Goal: Use online tool/utility: Utilize a website feature to perform a specific function

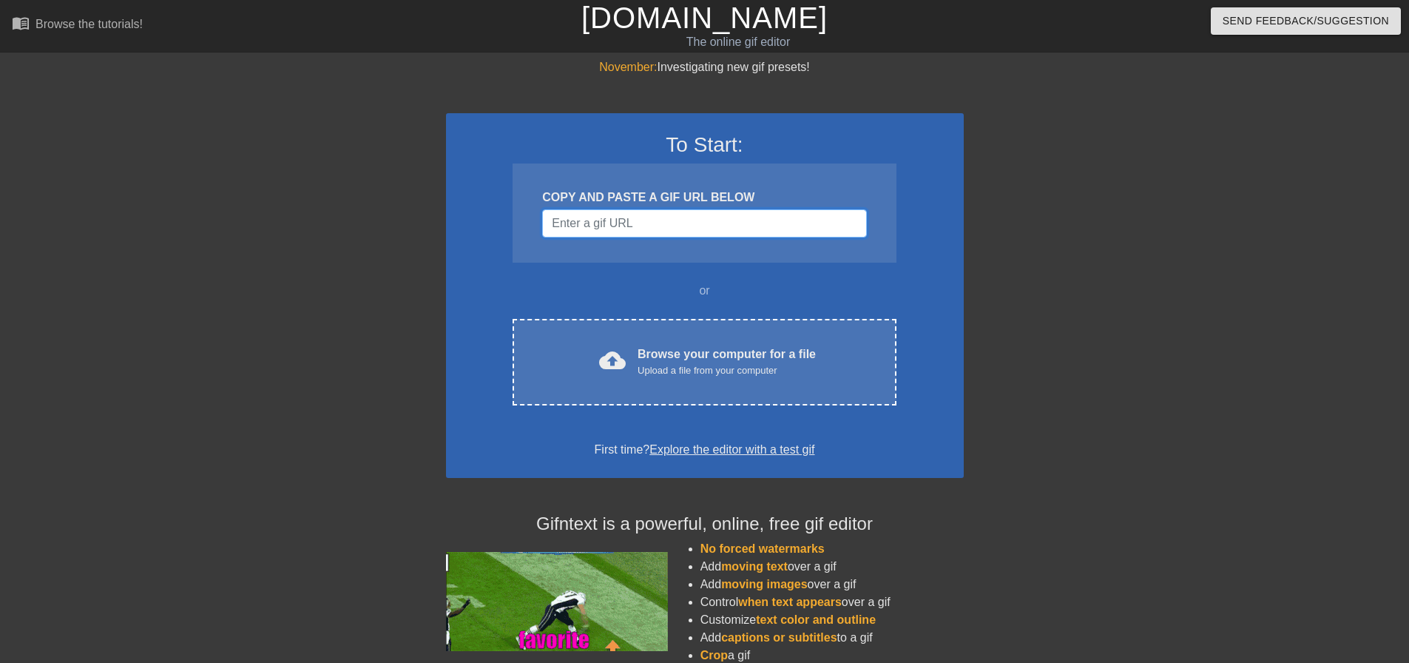
click at [635, 226] on input "Username" at bounding box center [704, 223] width 324 height 28
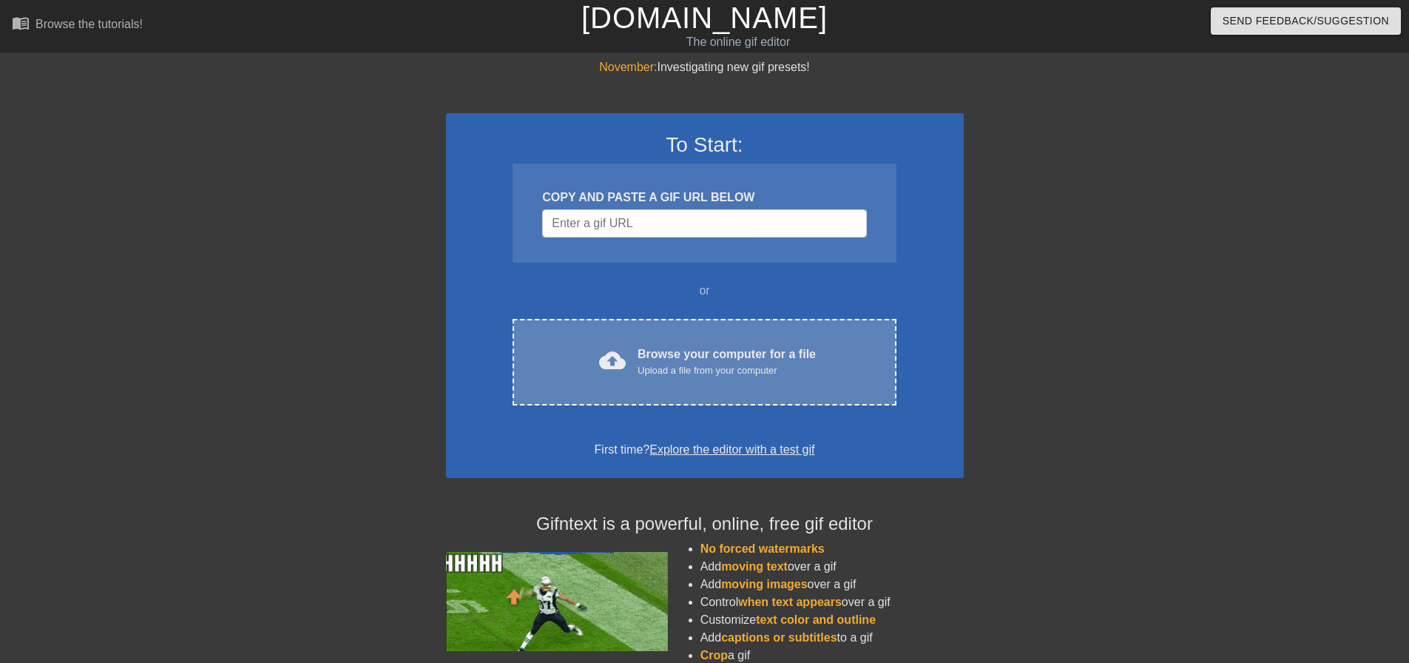
click at [648, 330] on div "cloud_upload Browse your computer for a file Upload a file from your computer C…" at bounding box center [704, 362] width 383 height 87
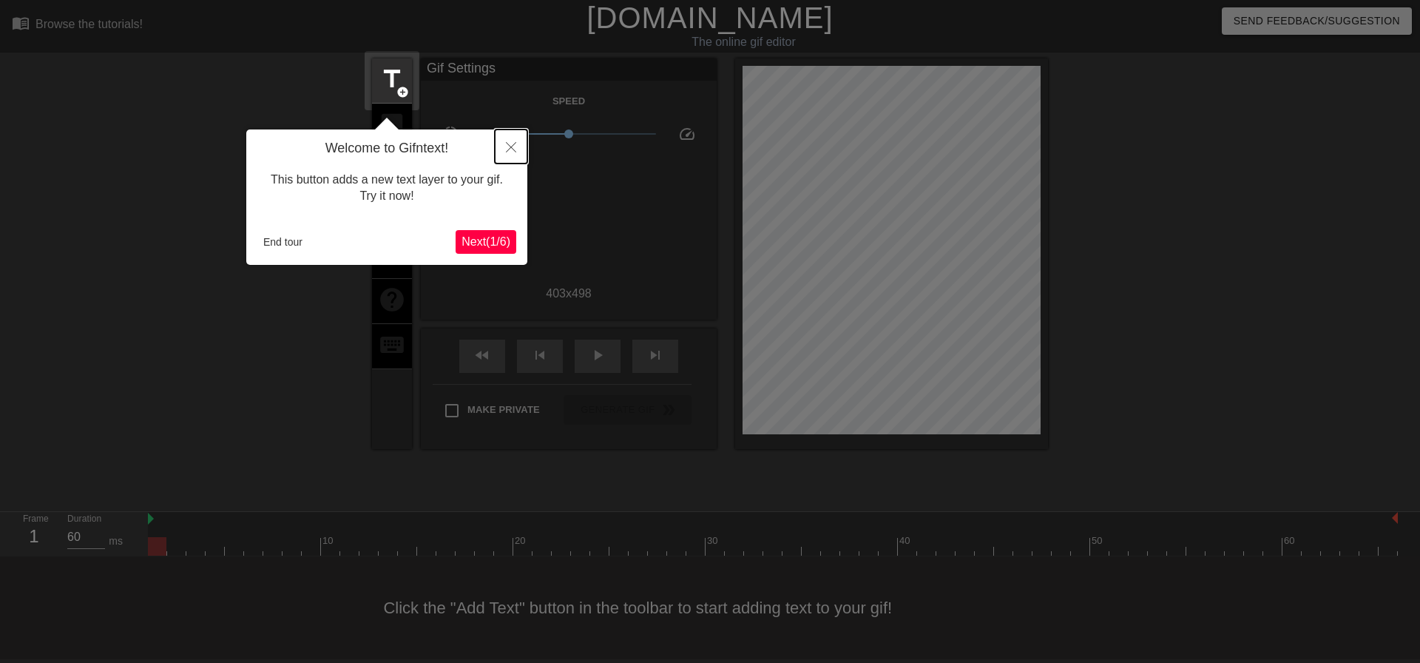
click at [512, 150] on icon "Close" at bounding box center [511, 147] width 10 height 10
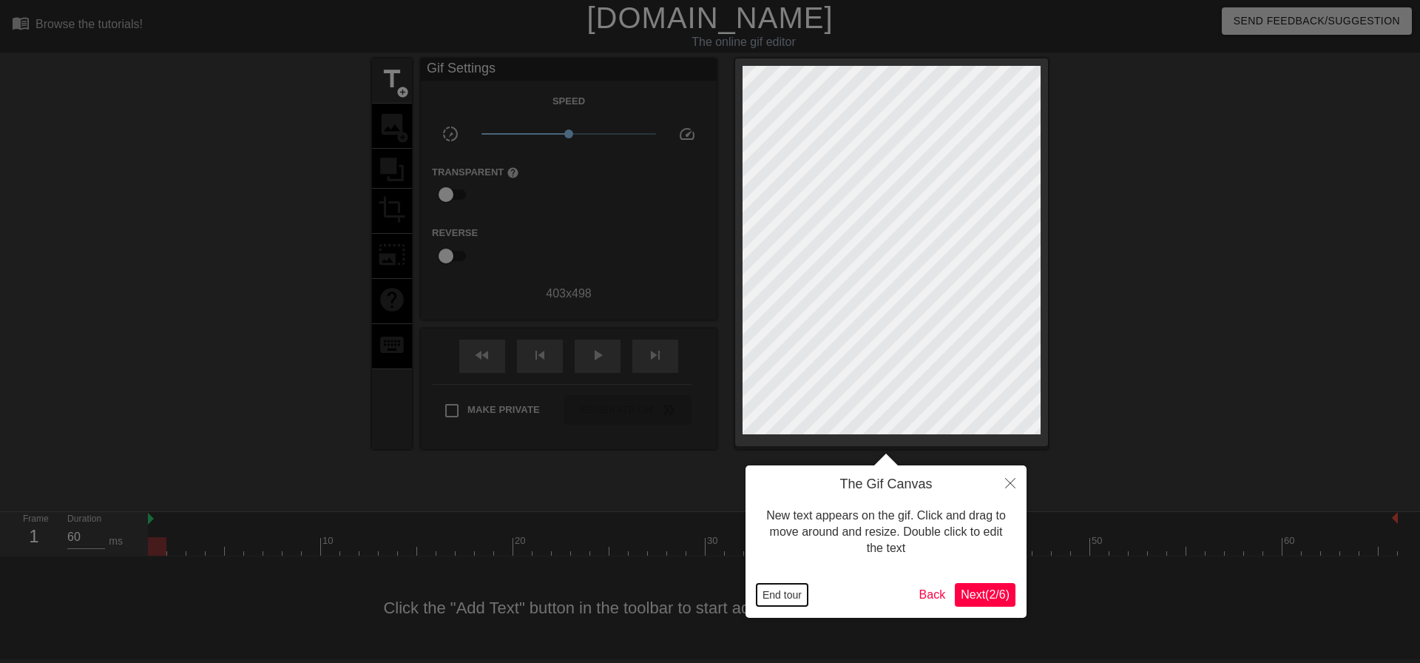
click at [781, 595] on button "End tour" at bounding box center [782, 595] width 51 height 22
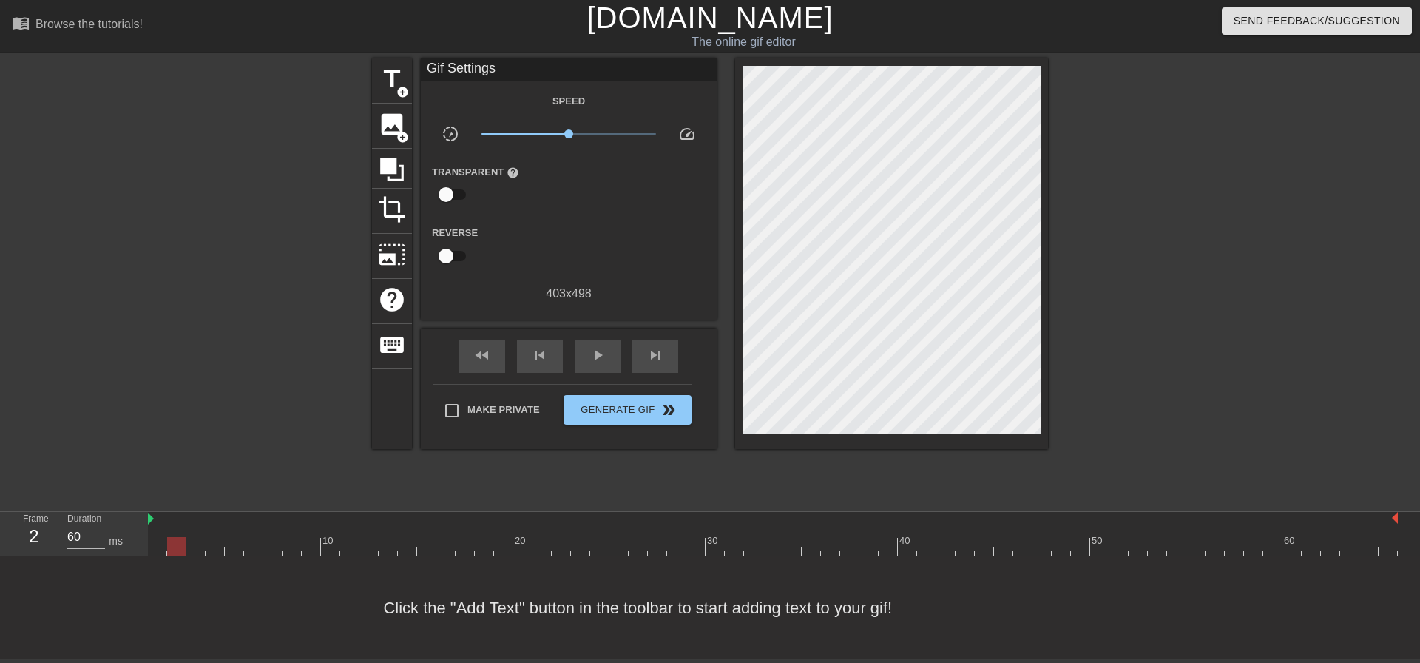
drag, startPoint x: 162, startPoint y: 546, endPoint x: 175, endPoint y: 554, distance: 15.6
click at [177, 554] on div at bounding box center [176, 546] width 18 height 18
click at [397, 79] on span "title" at bounding box center [392, 79] width 28 height 28
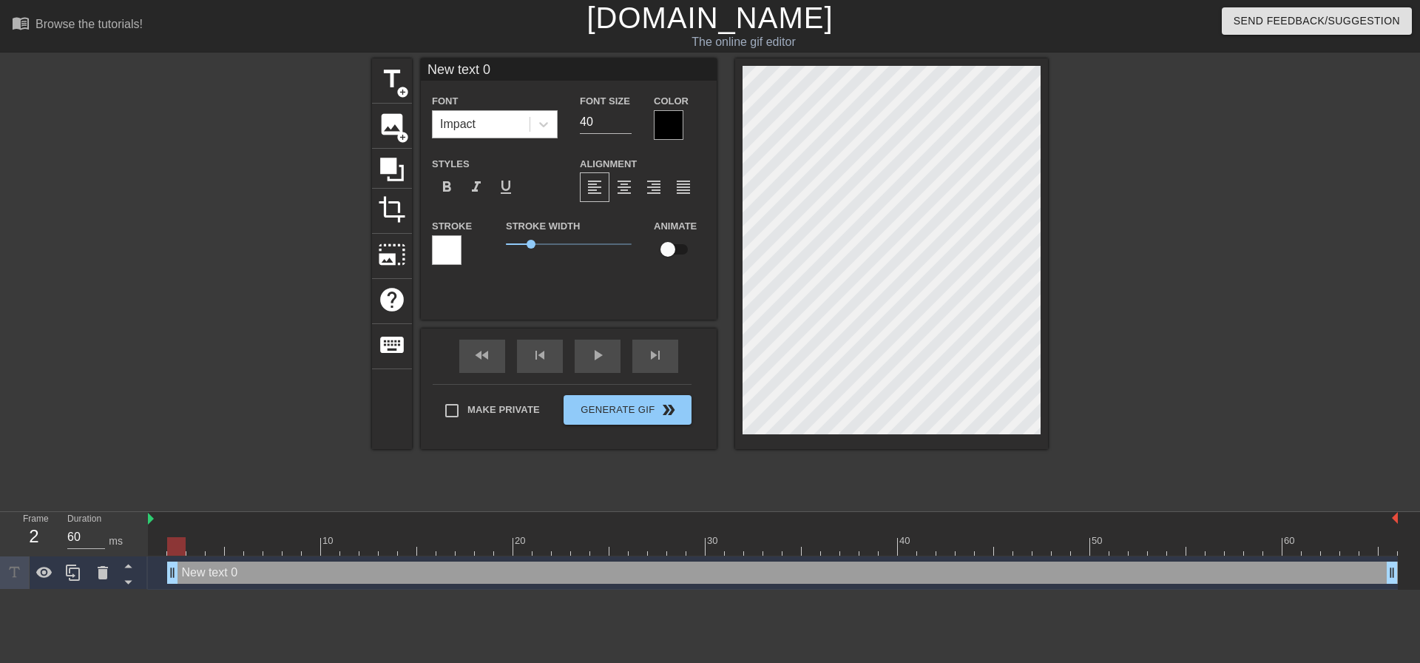
click at [492, 120] on div "Impact" at bounding box center [481, 124] width 97 height 27
type input "New text"
type textarea "New text"
type input "New text"
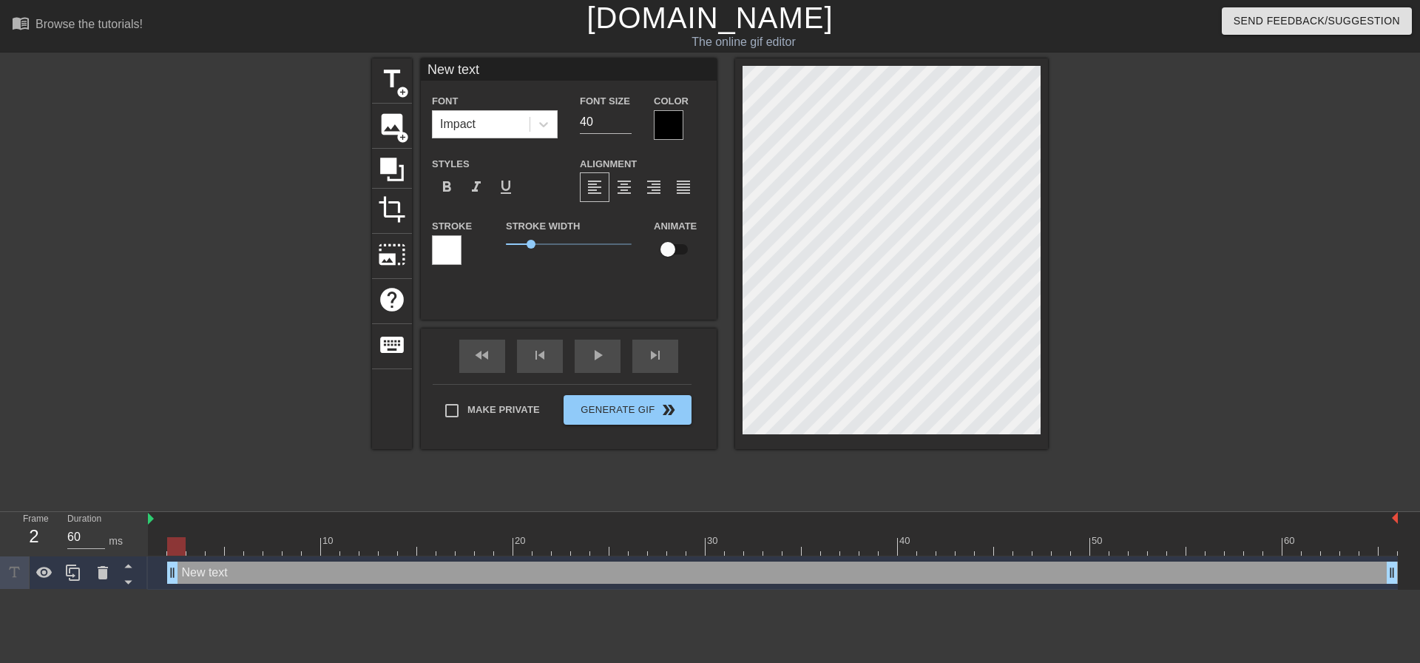
type textarea "New text"
type input "New tex"
type textarea "New tex"
type input "New te"
type textarea "New te"
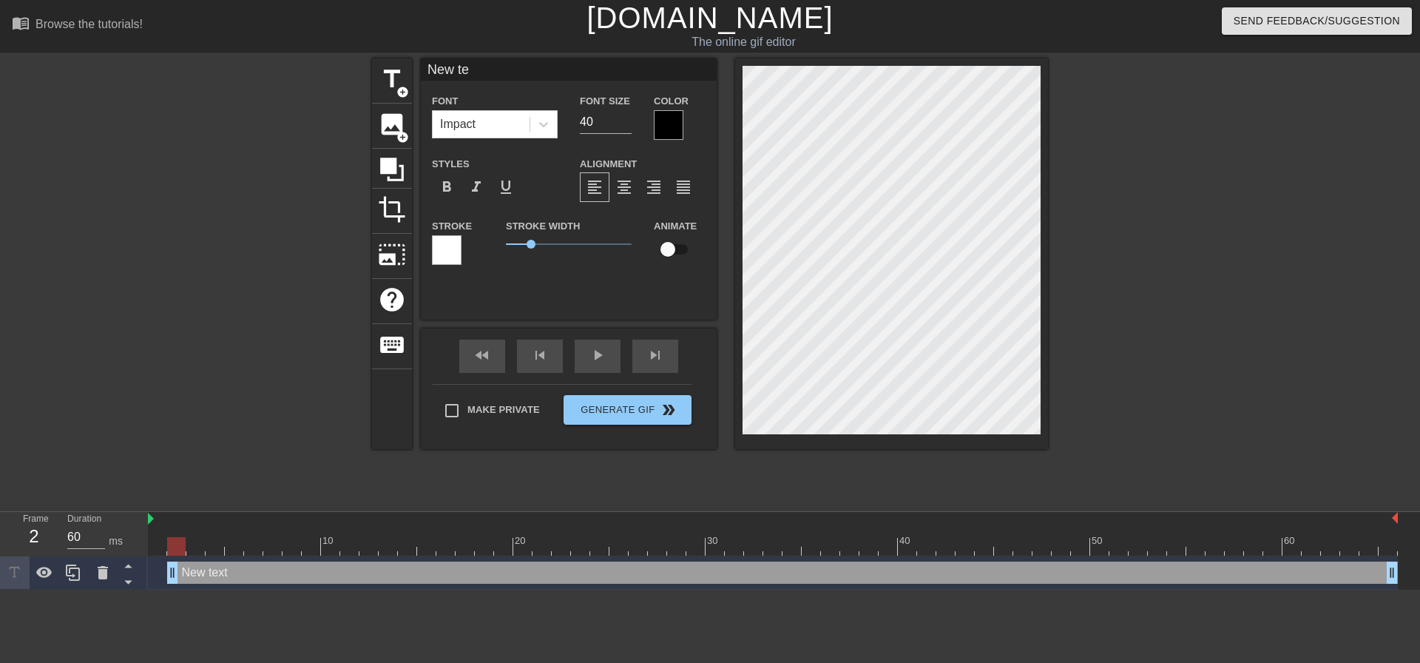
type input "New t"
type textarea "New t"
type input "New"
type textarea "New"
type input "New"
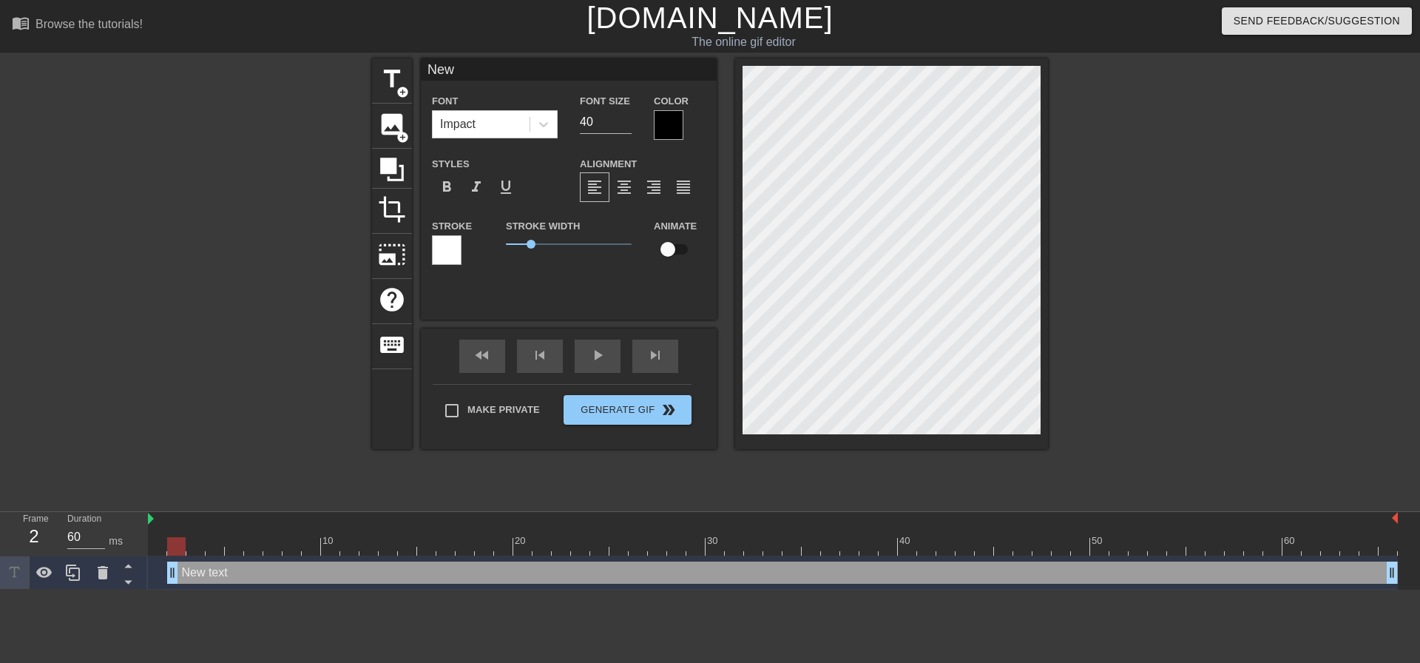
type textarea "New"
type input "Ne"
type textarea "Ne"
type input "N"
type textarea "N"
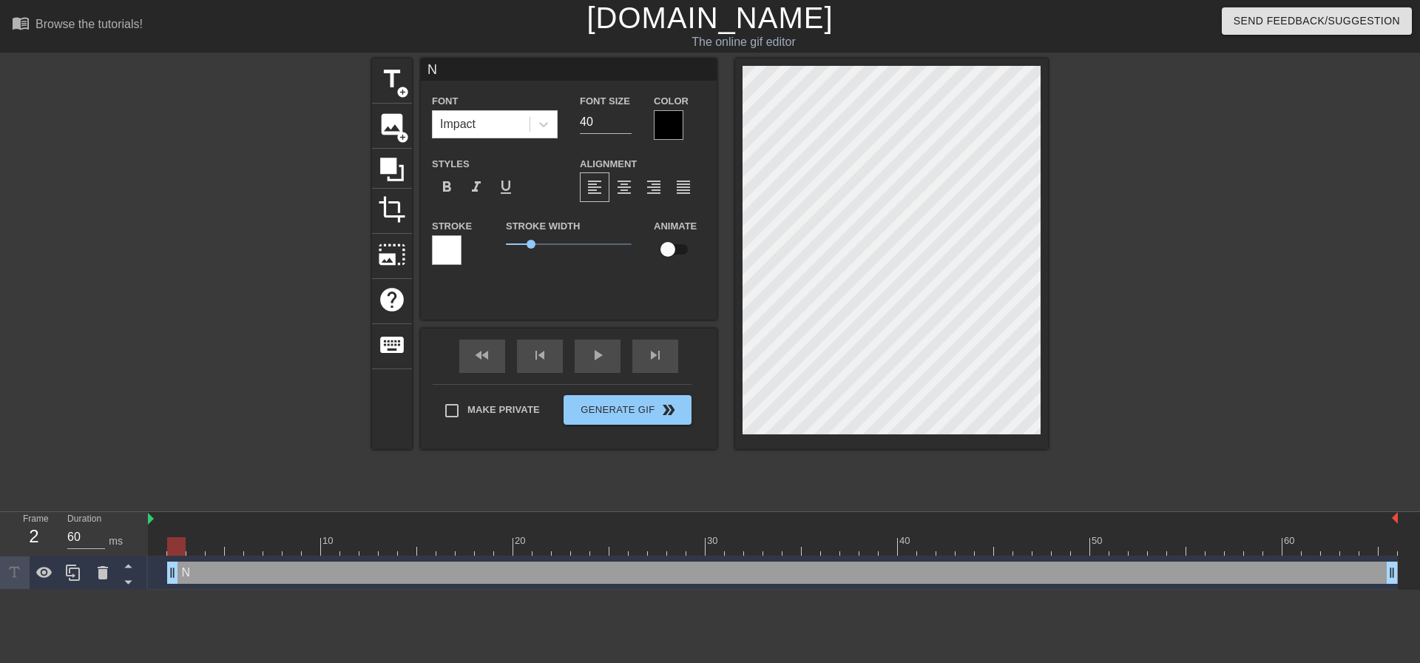
scroll to position [2, 2]
type input "Nn"
type textarea "Nn"
type input "Nni"
type textarea "Nni"
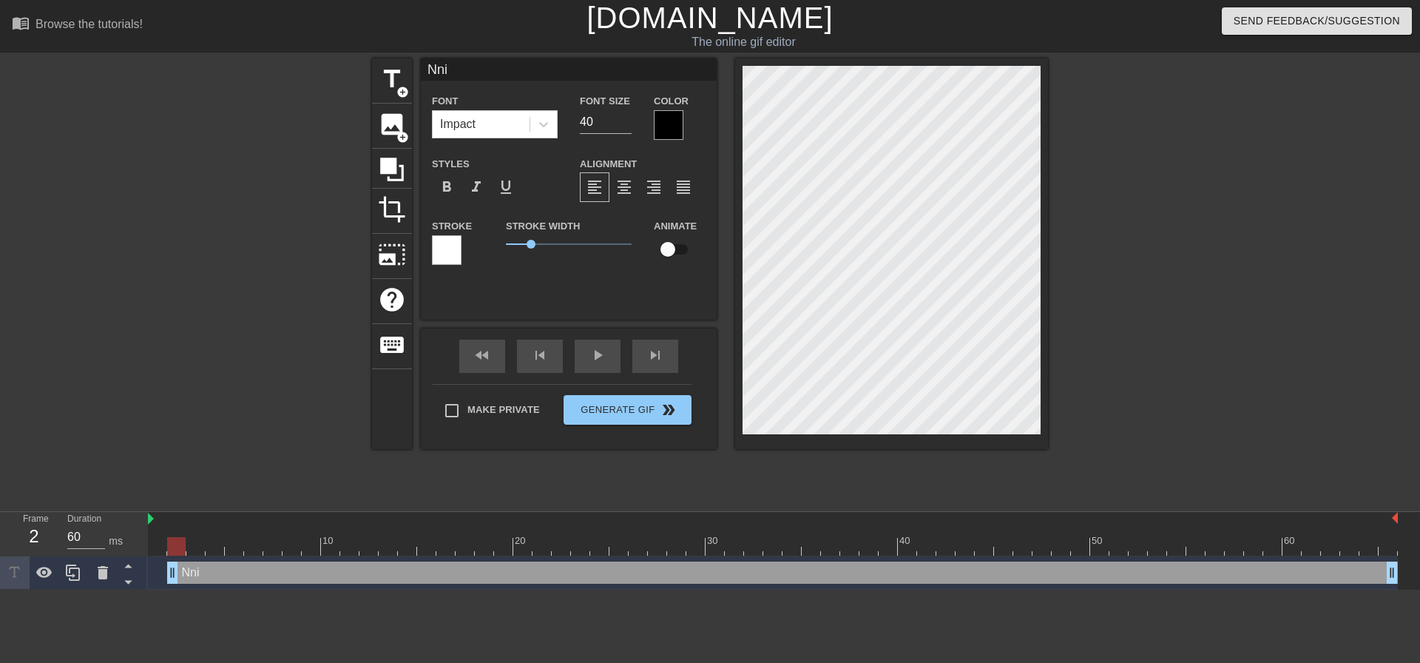
type input "Nn"
type textarea "Nn"
type input "N"
type textarea "N"
type input "Na"
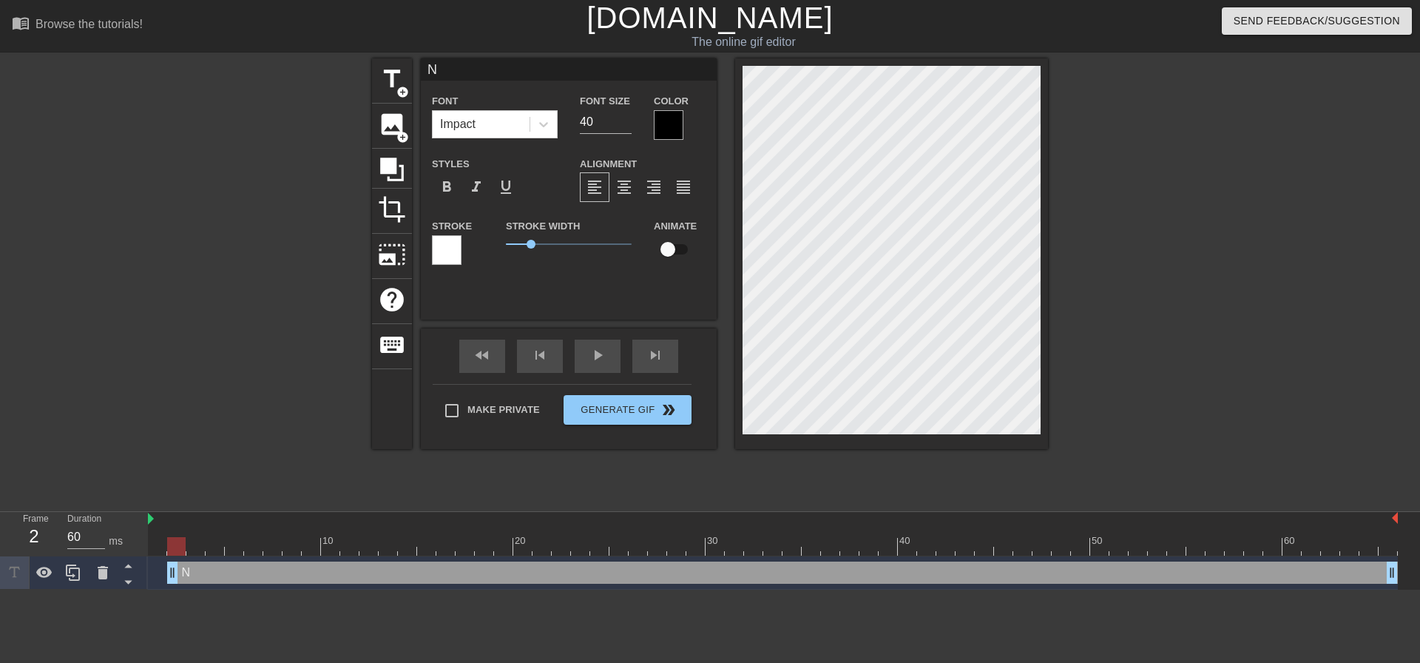
type textarea "Na"
type input "Nai"
type textarea "Nai"
type input "Na"
type textarea "Na"
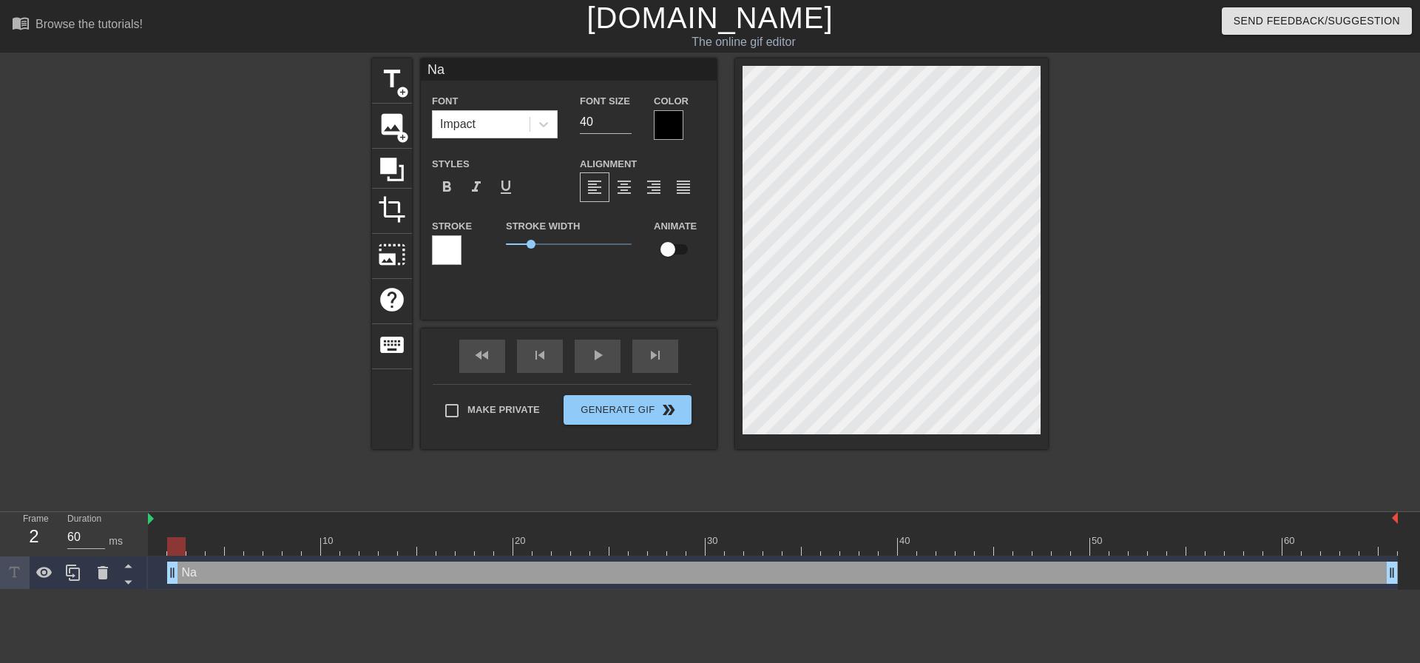
type input "N"
type textarea "N"
type input "Ni"
type textarea "Ni"
type input "Nia"
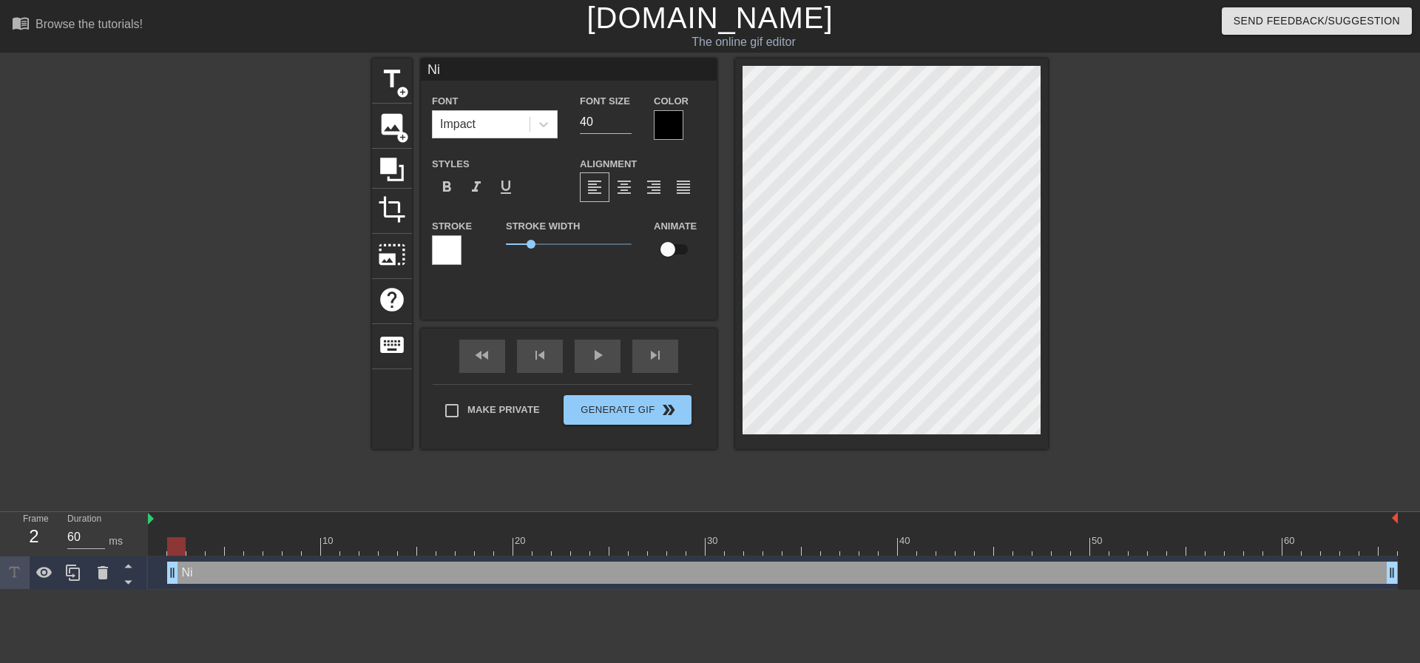
type textarea "Nia"
type input "Nian"
type textarea "Nian"
drag, startPoint x: 176, startPoint y: 572, endPoint x: 158, endPoint y: 585, distance: 22.8
click at [158, 585] on div "Nian drag_handle drag_handle" at bounding box center [773, 572] width 1250 height 33
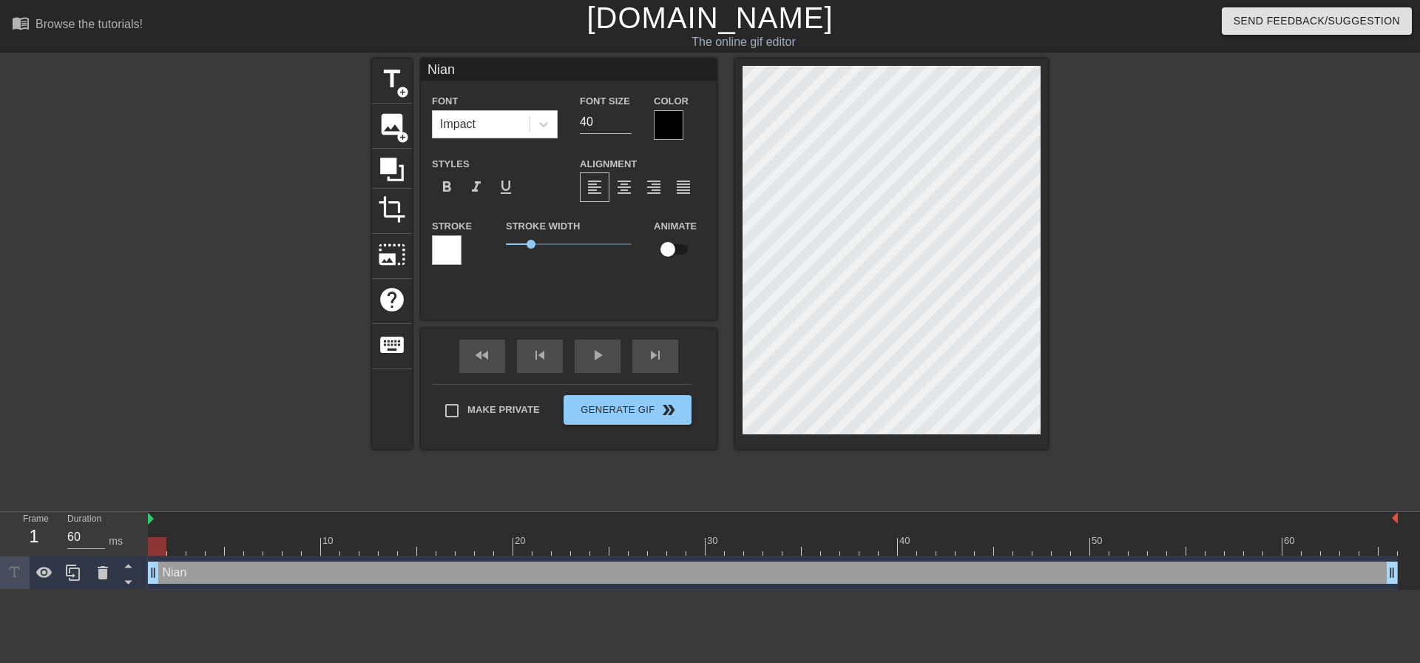
drag, startPoint x: 159, startPoint y: 547, endPoint x: 168, endPoint y: 546, distance: 8.9
click at [168, 546] on div at bounding box center [773, 546] width 1250 height 18
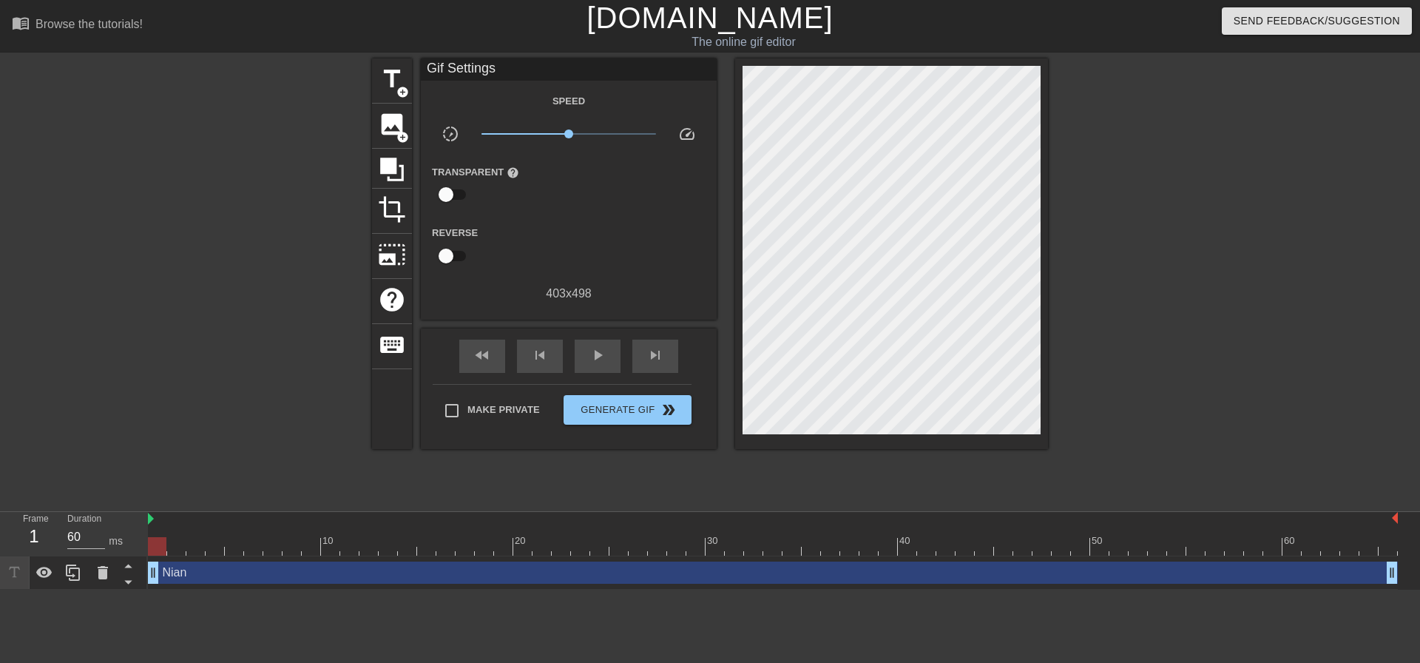
click at [1178, 193] on div at bounding box center [1177, 280] width 222 height 444
click at [192, 573] on div "Nian drag_handle drag_handle" at bounding box center [773, 572] width 1250 height 22
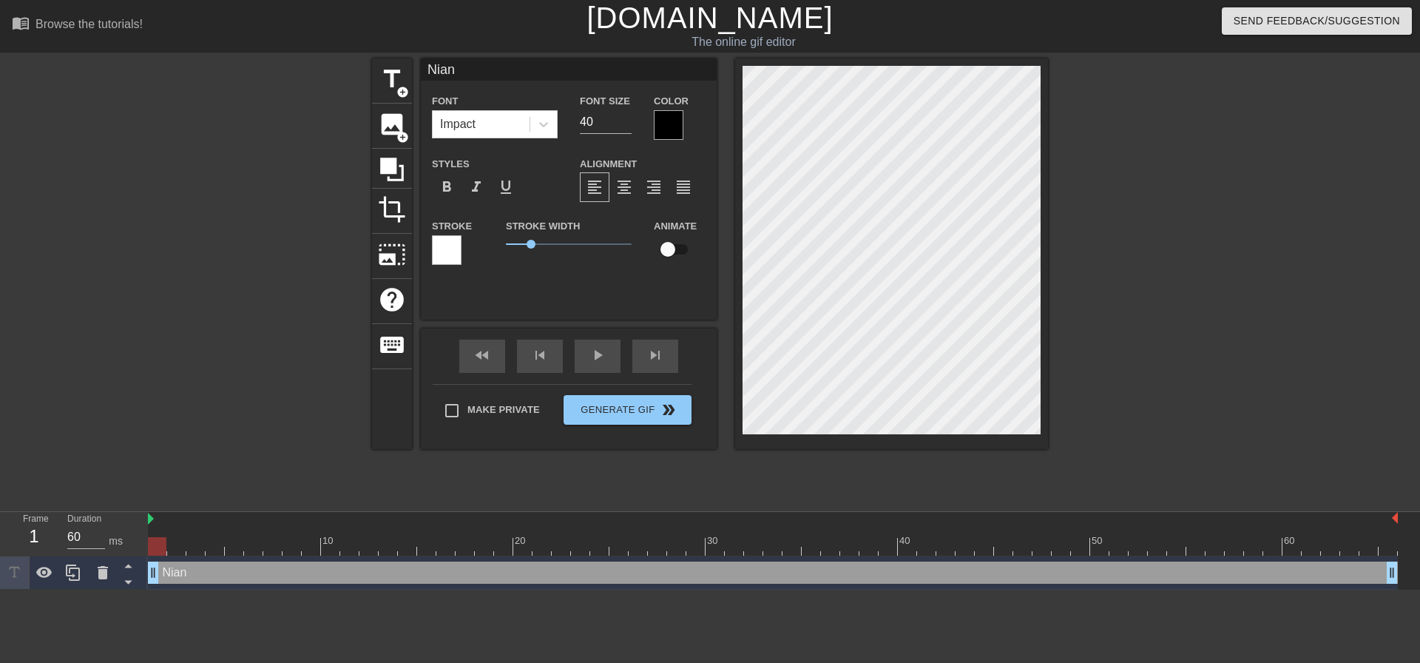
drag, startPoint x: 196, startPoint y: 574, endPoint x: 286, endPoint y: 574, distance: 89.5
click at [286, 574] on div "Nian drag_handle drag_handle" at bounding box center [773, 572] width 1250 height 22
click at [159, 544] on div at bounding box center [157, 546] width 18 height 18
click at [169, 550] on div at bounding box center [773, 546] width 1250 height 18
click at [163, 549] on div at bounding box center [773, 546] width 1250 height 18
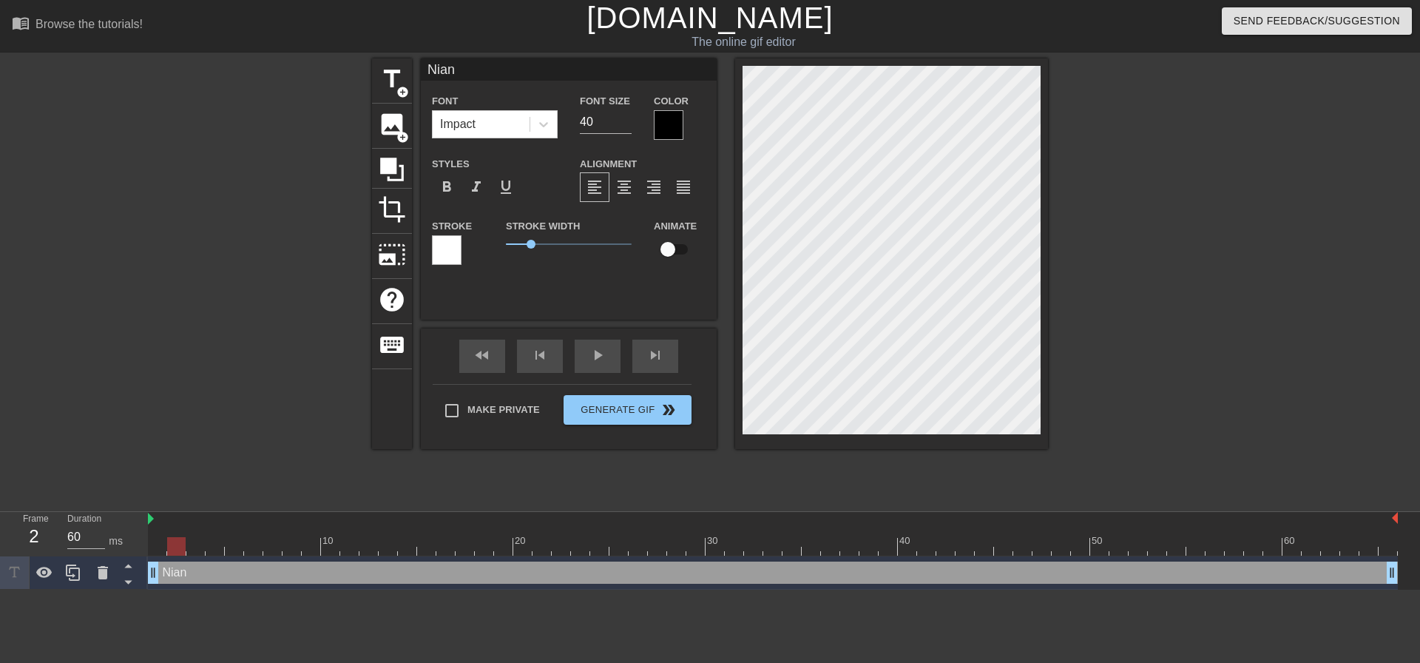
click at [183, 546] on div at bounding box center [773, 546] width 1250 height 18
click at [192, 546] on div at bounding box center [773, 546] width 1250 height 18
click at [214, 549] on div at bounding box center [773, 546] width 1250 height 18
click at [201, 551] on div at bounding box center [773, 546] width 1250 height 18
click at [175, 553] on div at bounding box center [773, 546] width 1250 height 18
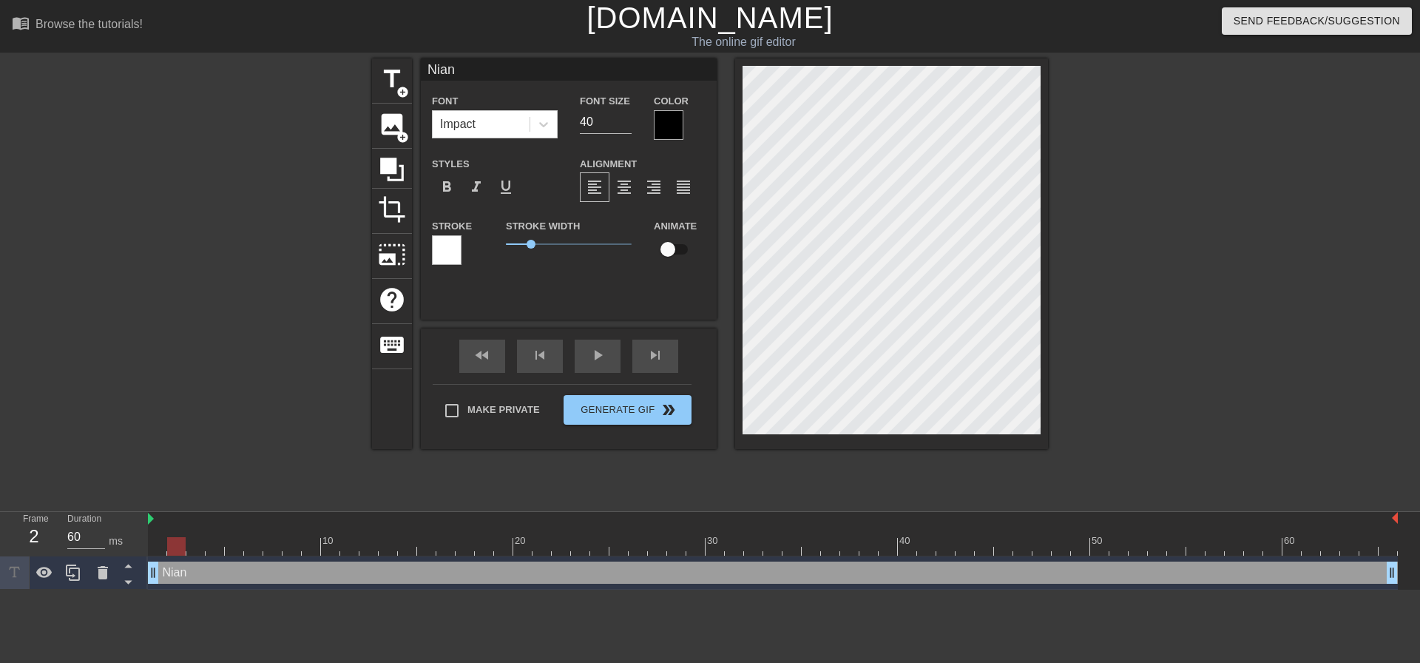
click at [163, 553] on div at bounding box center [773, 546] width 1250 height 18
drag, startPoint x: 151, startPoint y: 518, endPoint x: 278, endPoint y: 525, distance: 127.4
click at [278, 525] on div "10 20 30 40 50 60" at bounding box center [773, 534] width 1250 height 44
drag, startPoint x: 170, startPoint y: 544, endPoint x: 244, endPoint y: 541, distance: 74.0
click at [230, 541] on div at bounding box center [215, 552] width 135 height 81
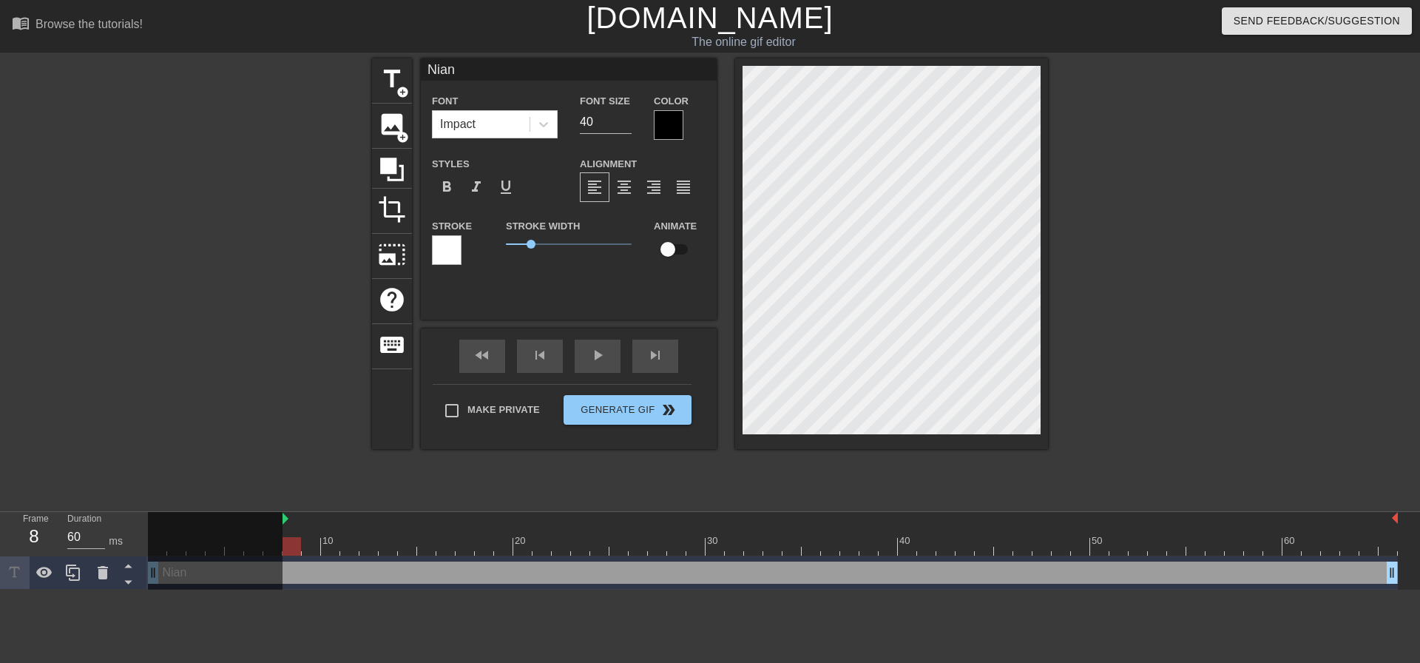
click at [267, 544] on div at bounding box center [215, 552] width 135 height 81
click at [308, 547] on div at bounding box center [773, 546] width 1250 height 18
click at [334, 546] on div at bounding box center [773, 546] width 1250 height 18
click at [351, 546] on div at bounding box center [773, 546] width 1250 height 18
click at [365, 546] on div at bounding box center [773, 546] width 1250 height 18
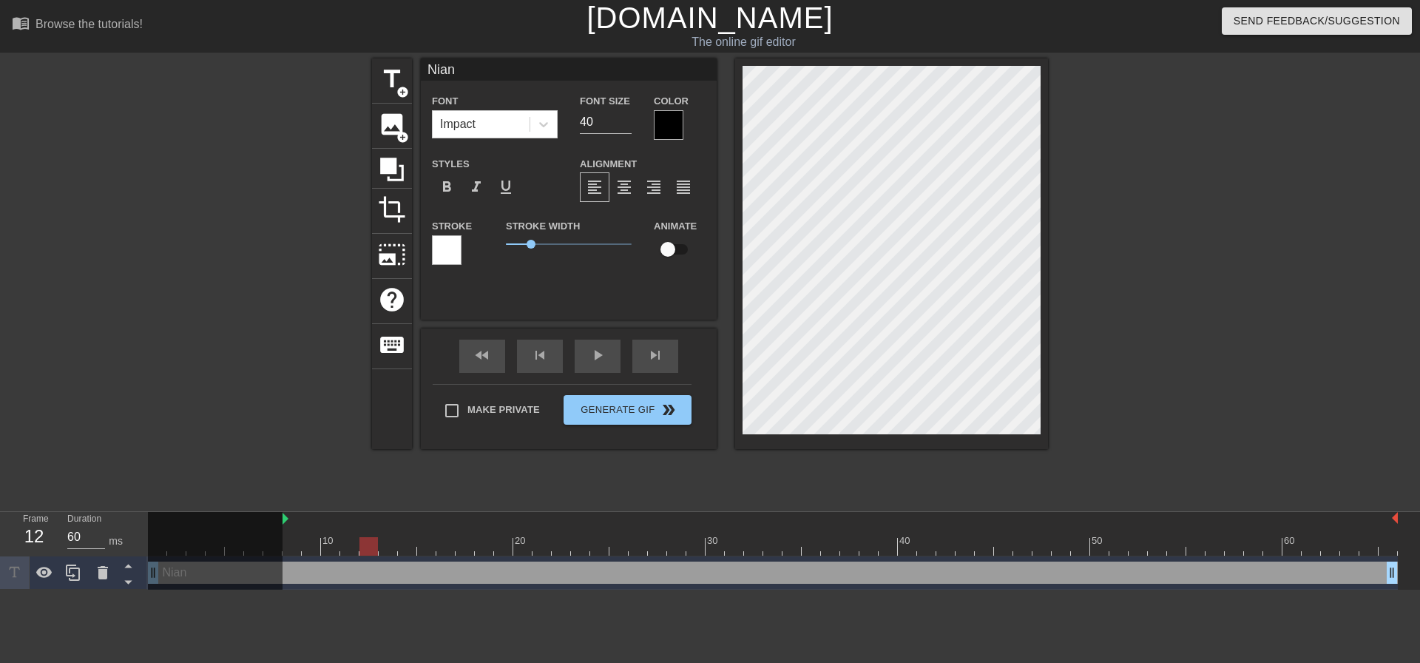
click at [383, 546] on div at bounding box center [773, 546] width 1250 height 18
click at [401, 546] on div at bounding box center [773, 546] width 1250 height 18
click at [427, 547] on div at bounding box center [773, 546] width 1250 height 18
click at [287, 516] on img at bounding box center [286, 519] width 6 height 12
drag, startPoint x: 284, startPoint y: 518, endPoint x: 415, endPoint y: 523, distance: 131.0
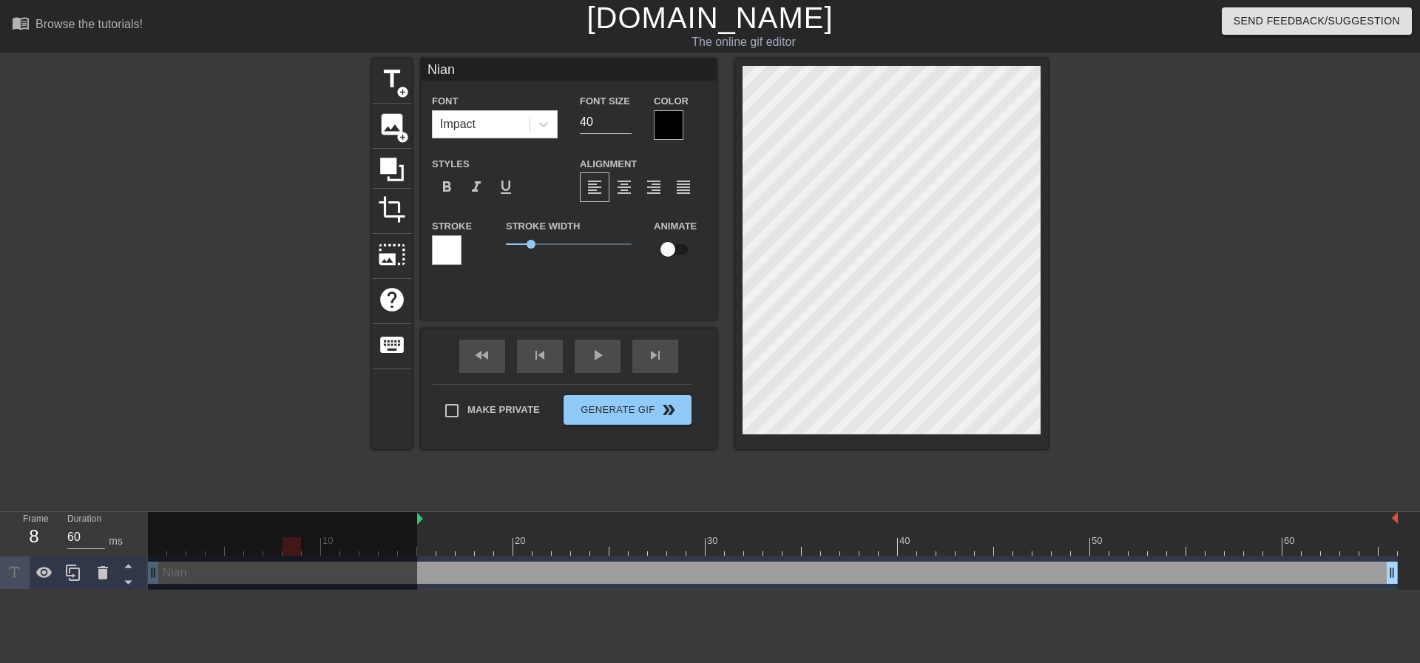
click at [415, 523] on div "10 20 30 40 50 60" at bounding box center [773, 534] width 1250 height 44
click at [425, 544] on div at bounding box center [773, 546] width 1250 height 18
click at [451, 549] on div at bounding box center [773, 546] width 1250 height 18
click at [478, 549] on div at bounding box center [773, 546] width 1250 height 18
click at [496, 549] on div at bounding box center [773, 546] width 1250 height 18
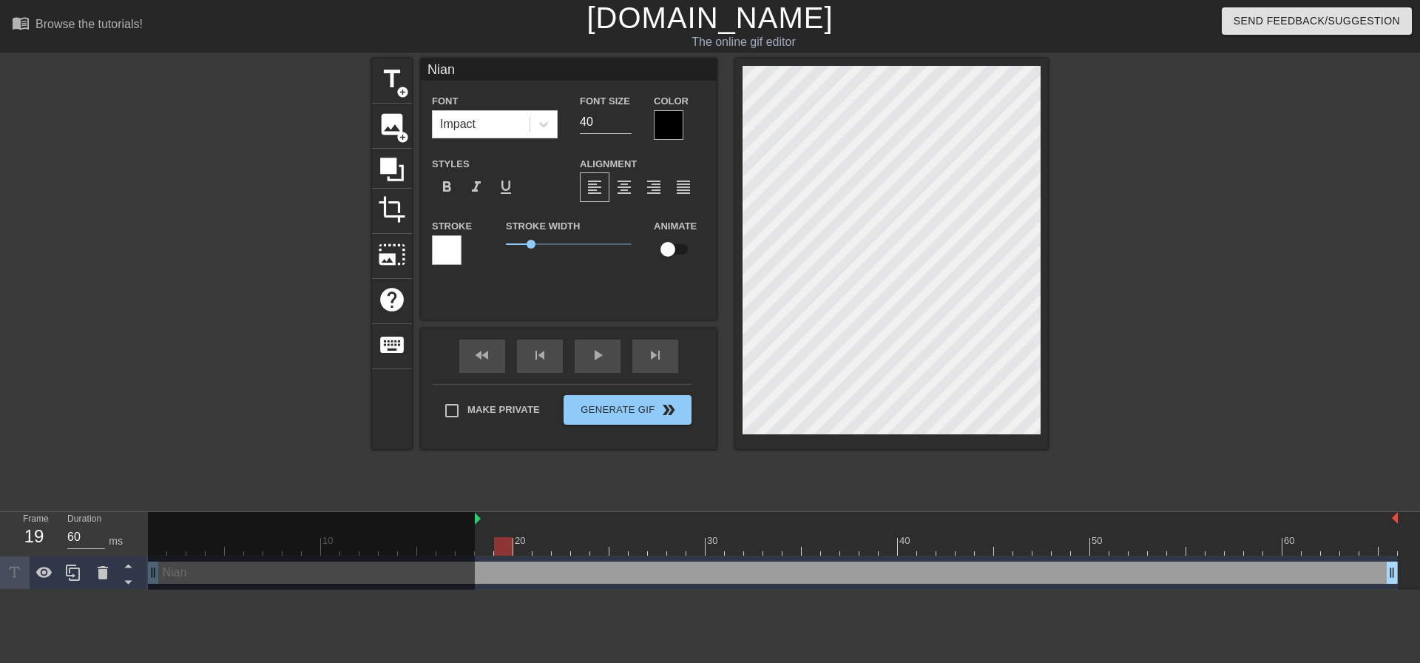
drag, startPoint x: 419, startPoint y: 517, endPoint x: 486, endPoint y: 523, distance: 66.8
click at [521, 552] on div at bounding box center [773, 546] width 1250 height 18
click at [544, 551] on div at bounding box center [773, 546] width 1250 height 18
click at [561, 549] on div at bounding box center [773, 546] width 1250 height 18
click at [580, 549] on div at bounding box center [773, 546] width 1250 height 18
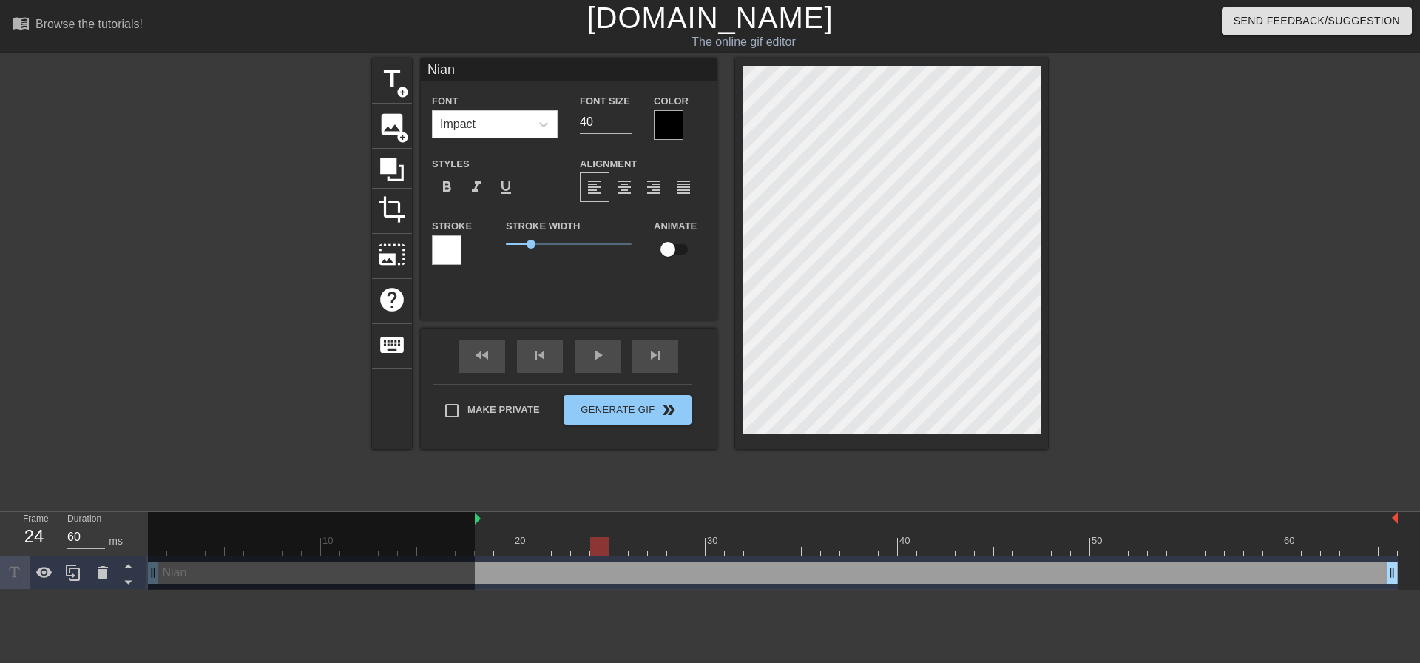
click at [593, 549] on div at bounding box center [773, 546] width 1250 height 18
drag, startPoint x: 476, startPoint y: 518, endPoint x: 603, endPoint y: 520, distance: 126.5
click at [603, 520] on div "10 20 30 40 50 60" at bounding box center [773, 534] width 1250 height 44
click at [618, 546] on div at bounding box center [773, 546] width 1250 height 18
click at [641, 546] on div at bounding box center [773, 546] width 1250 height 18
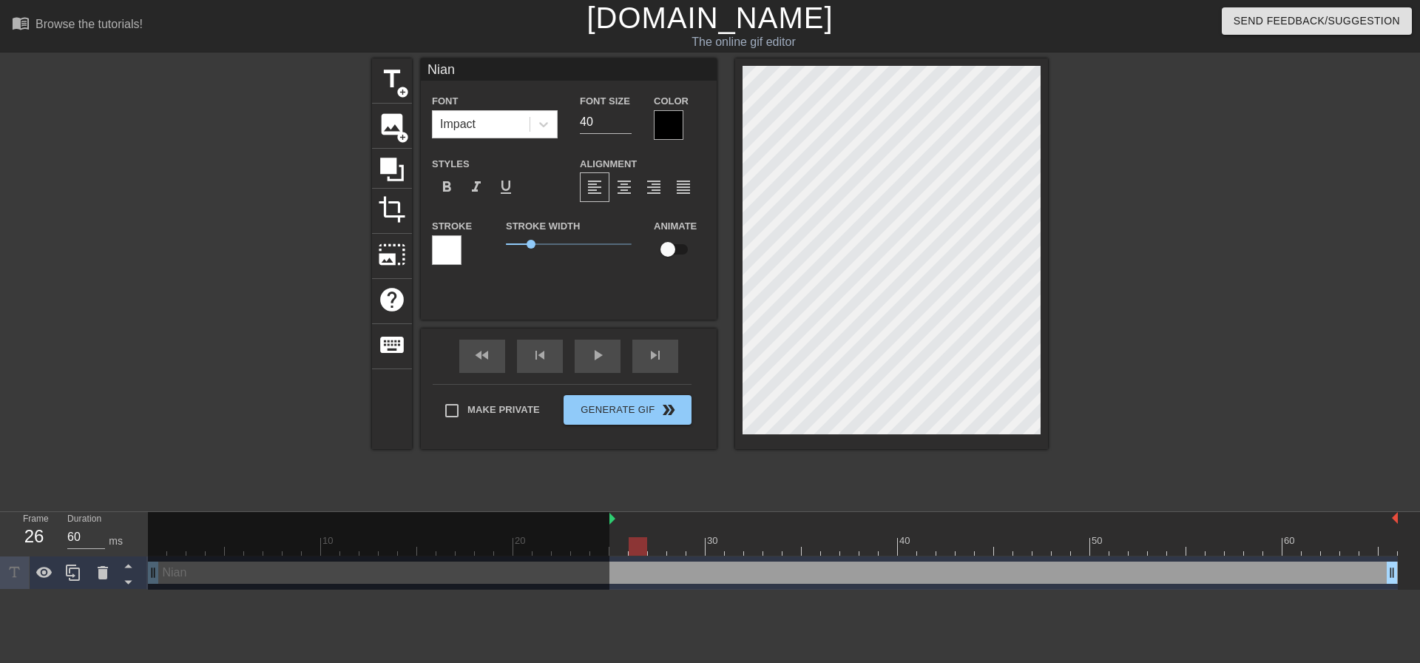
click at [656, 545] on div at bounding box center [773, 546] width 1250 height 18
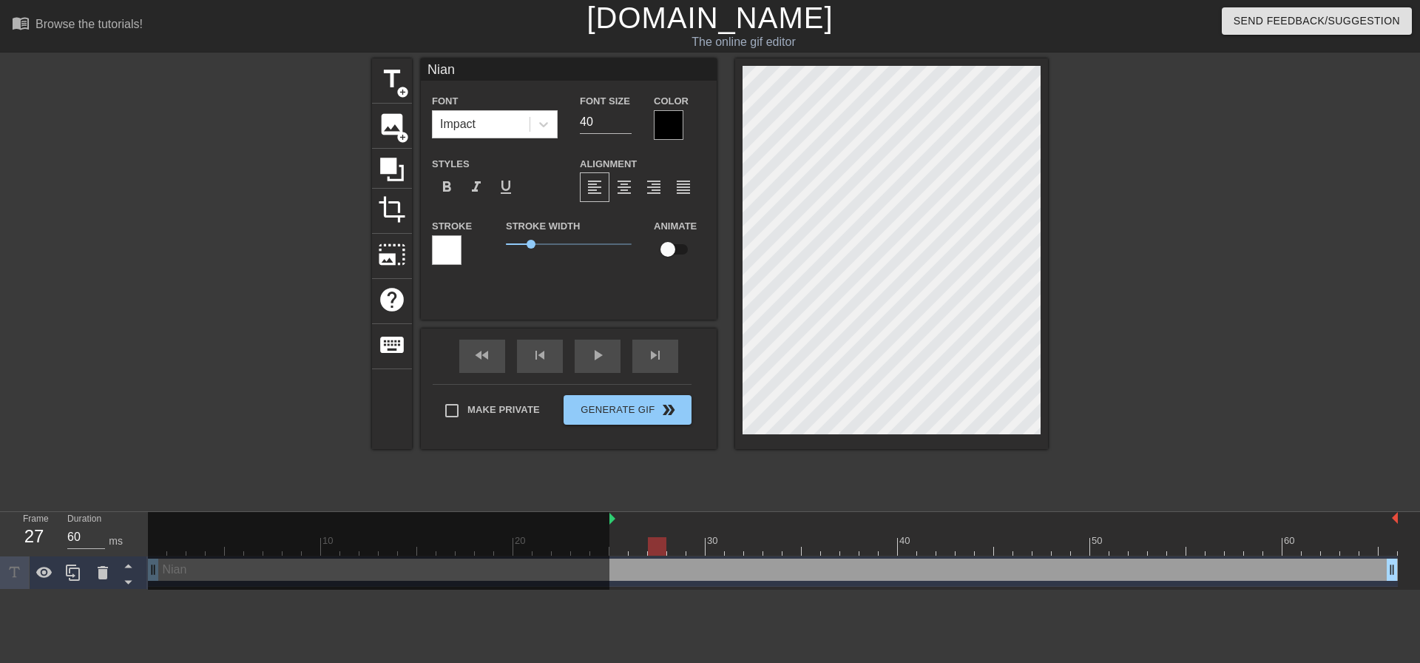
scroll to position [0, 0]
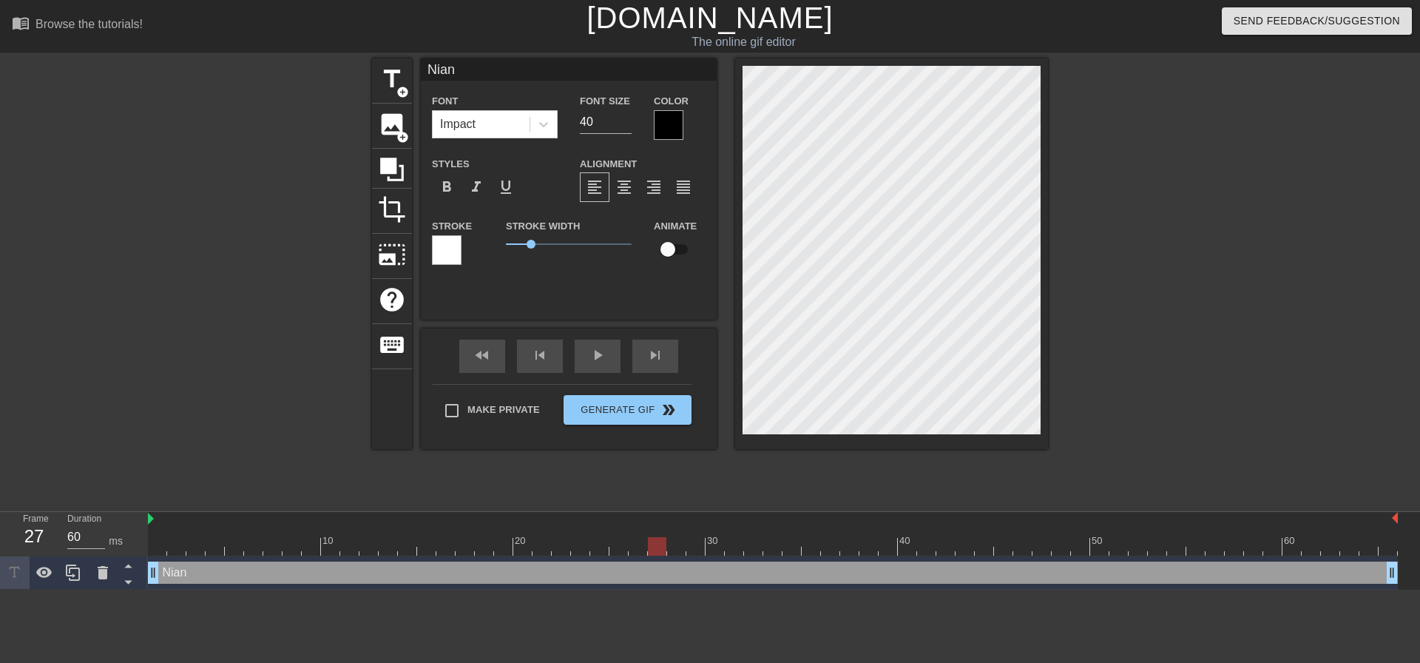
drag, startPoint x: 611, startPoint y: 519, endPoint x: 156, endPoint y: 532, distance: 455.1
click at [156, 532] on div "10 20 30 40 50 60" at bounding box center [773, 534] width 1250 height 44
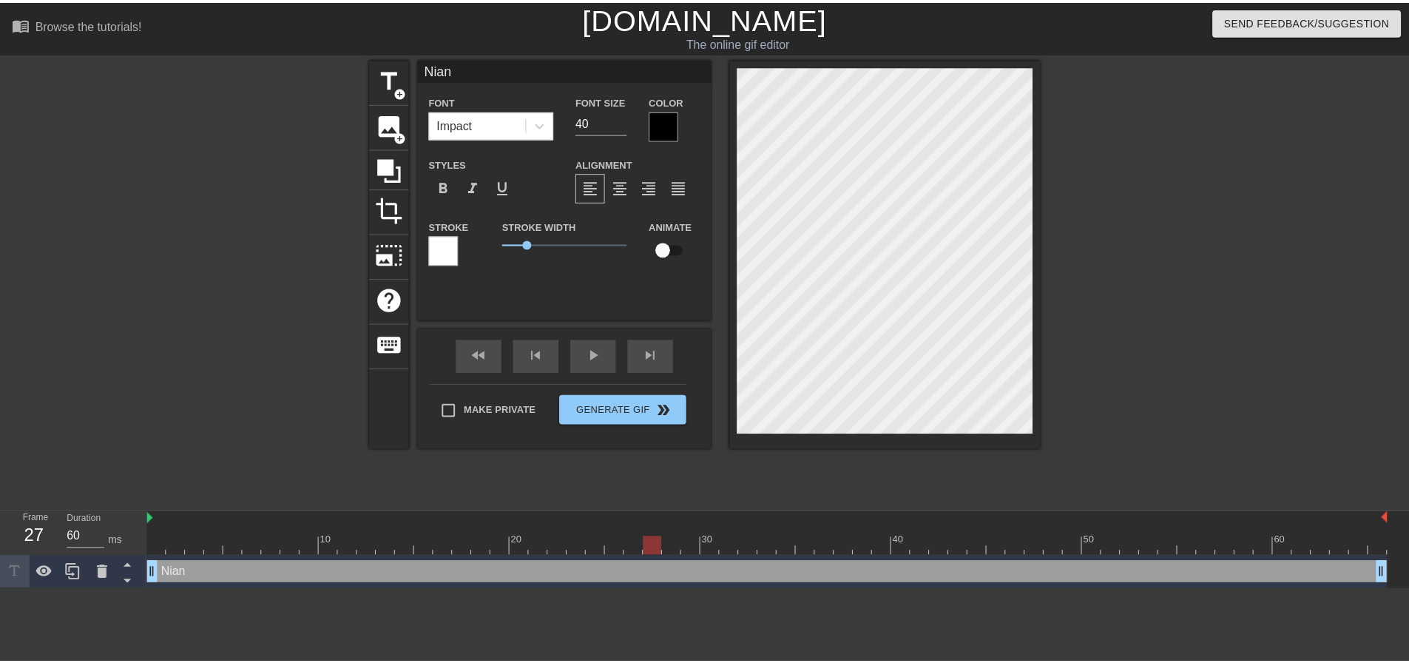
scroll to position [2, 2]
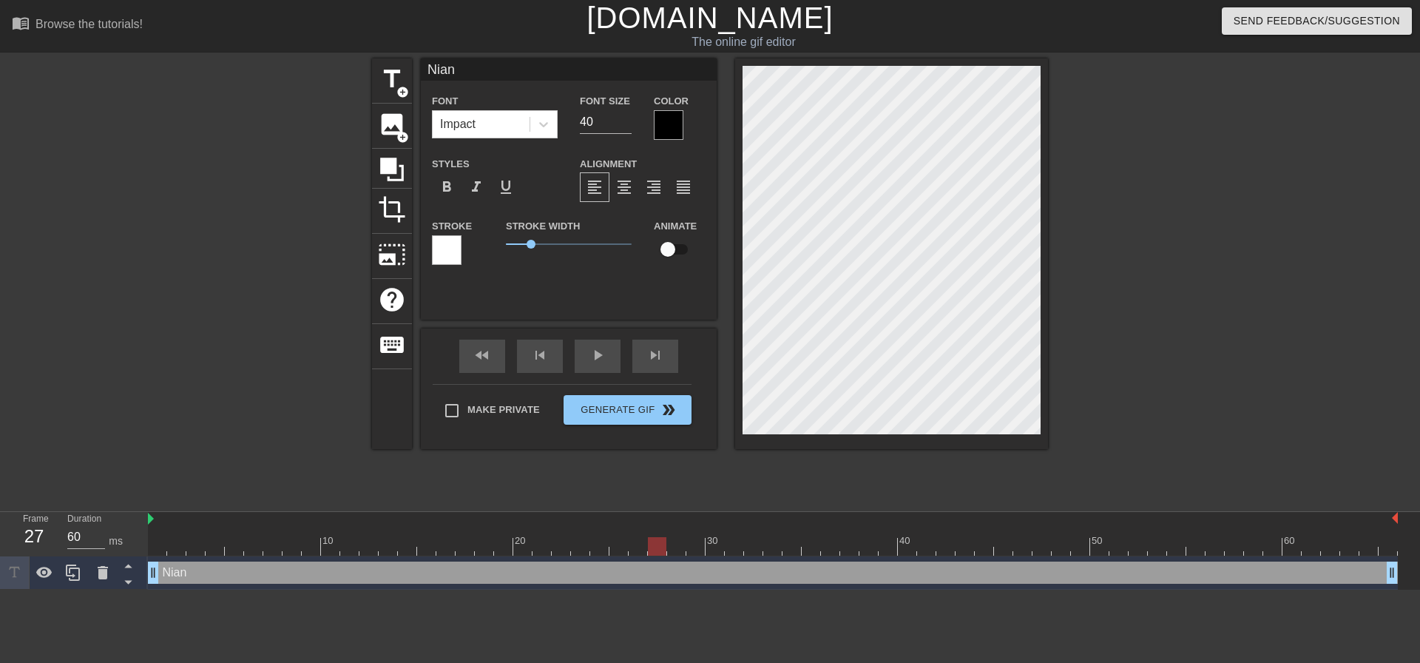
type input "Nian"
type textarea "Nian"
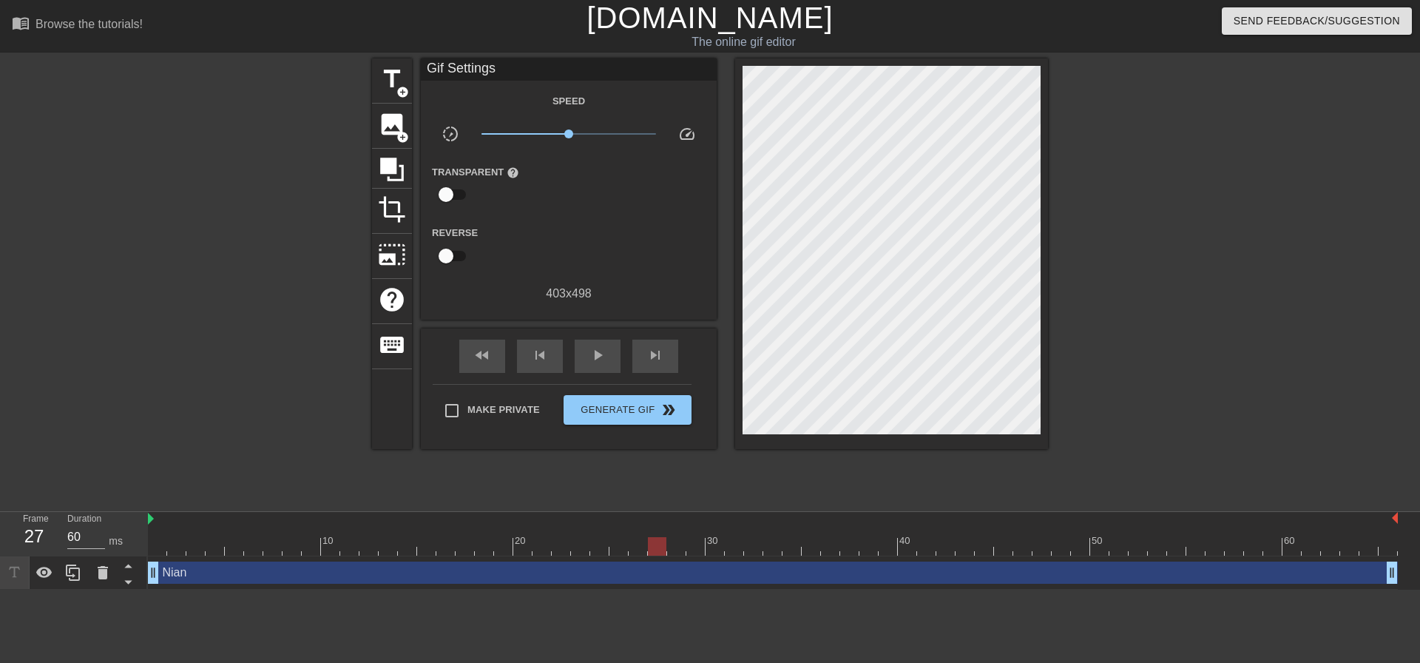
click at [1186, 178] on div at bounding box center [1177, 280] width 222 height 444
click at [189, 575] on div "Nian drag_handle drag_handle" at bounding box center [773, 572] width 1250 height 22
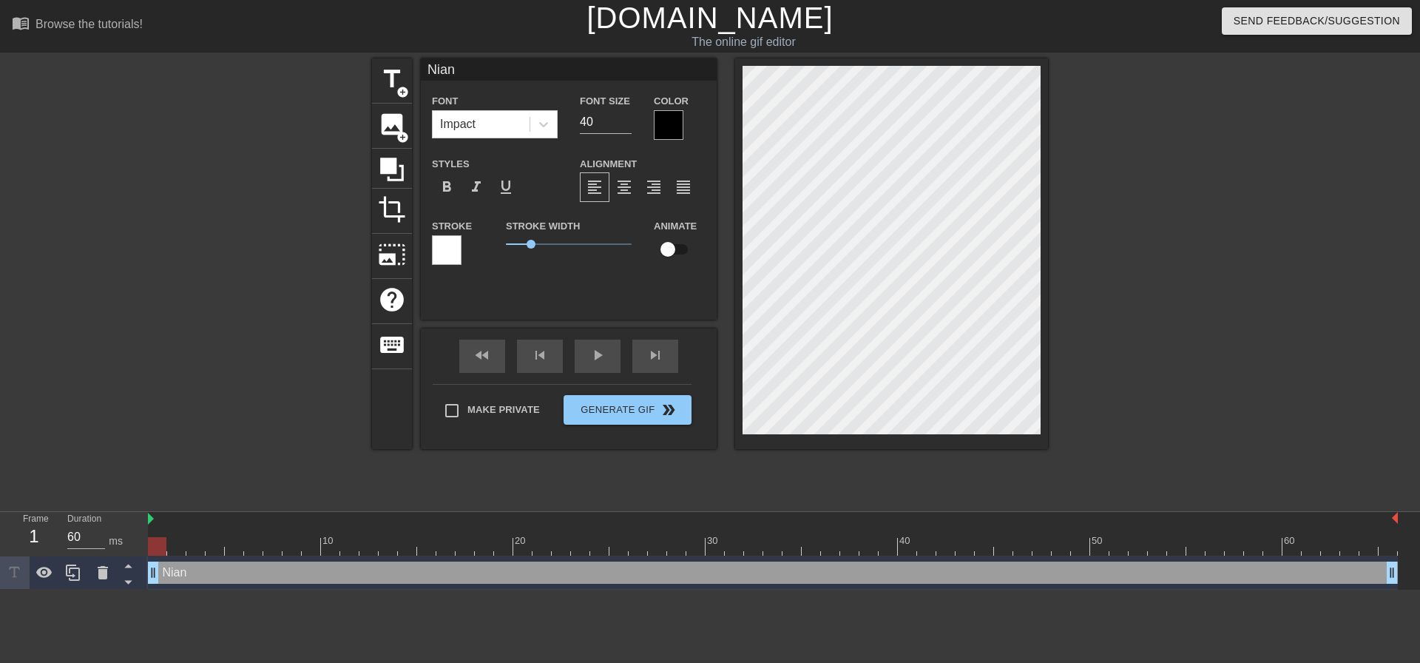
drag, startPoint x: 155, startPoint y: 572, endPoint x: 186, endPoint y: 564, distance: 32.8
drag, startPoint x: 152, startPoint y: 572, endPoint x: 153, endPoint y: 581, distance: 9.0
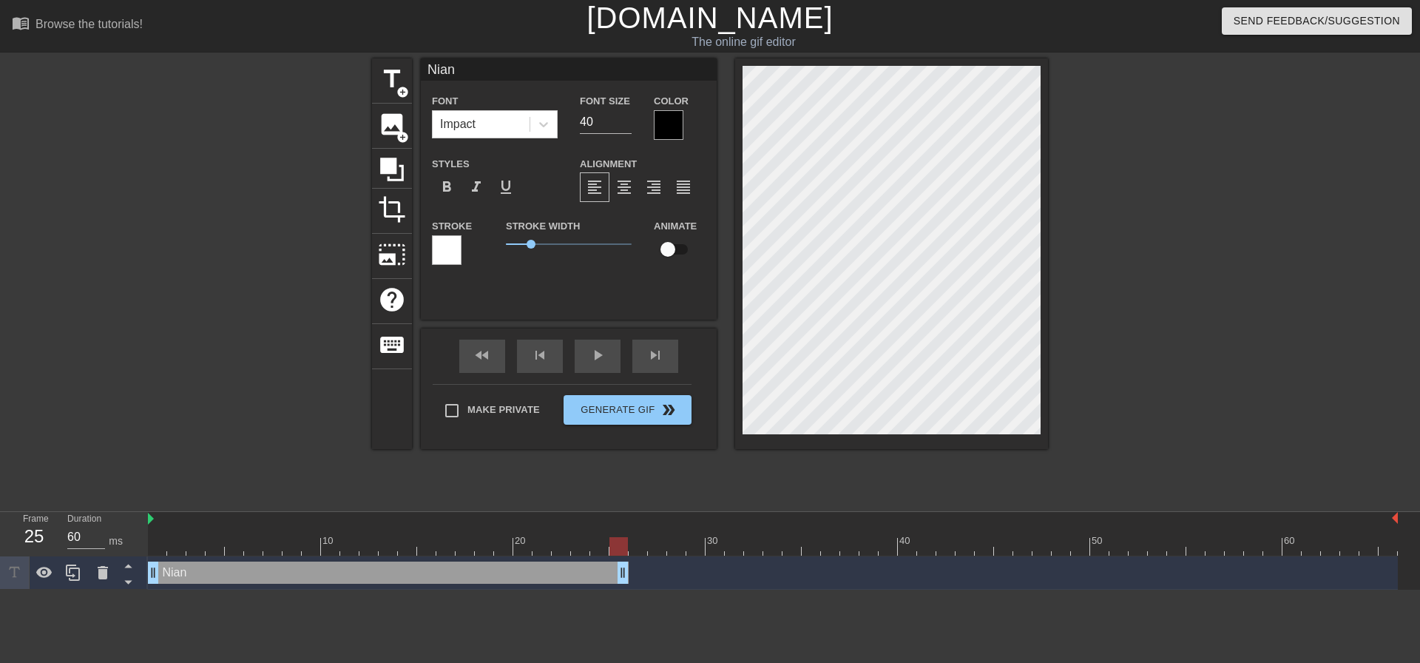
drag, startPoint x: 1395, startPoint y: 577, endPoint x: 620, endPoint y: 612, distance: 775.9
click at [620, 589] on html "menu_book Browse the tutorials! Gifntext.com The online gif editor Send Feedbac…" at bounding box center [710, 294] width 1420 height 589
click at [78, 567] on icon at bounding box center [73, 573] width 18 height 18
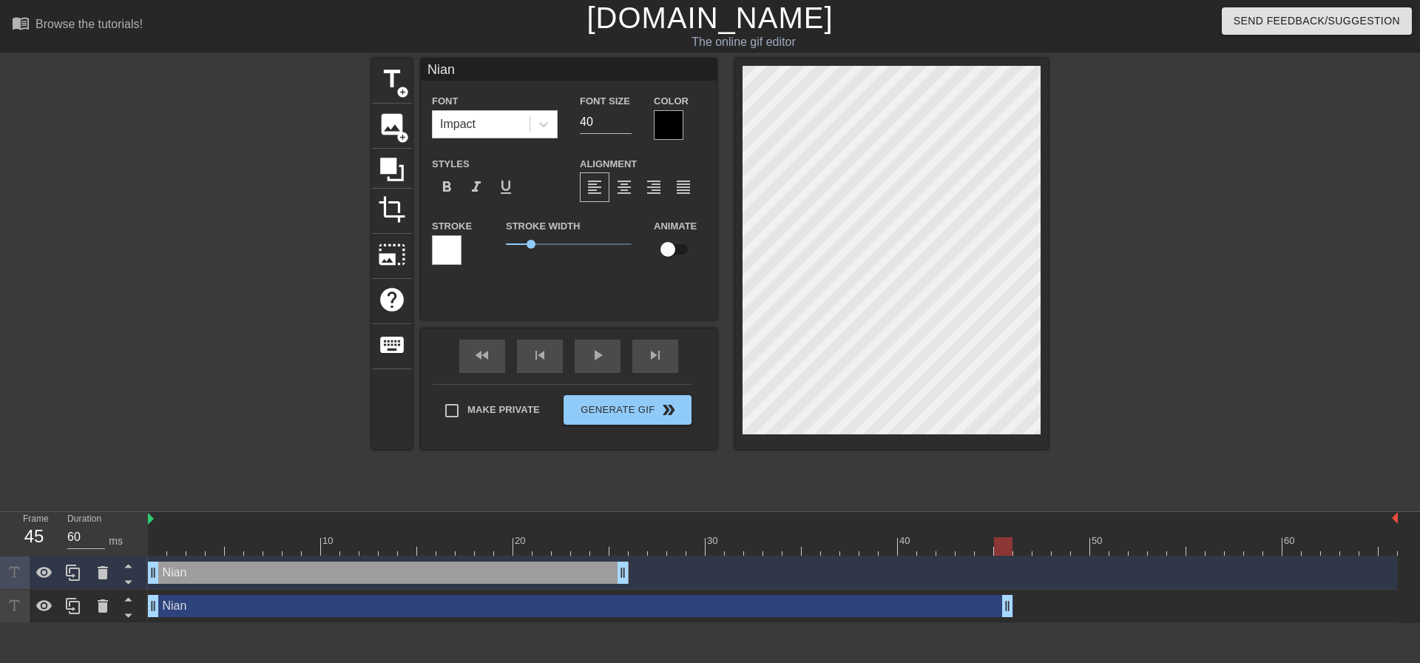
drag, startPoint x: 624, startPoint y: 607, endPoint x: 1003, endPoint y: 614, distance: 378.8
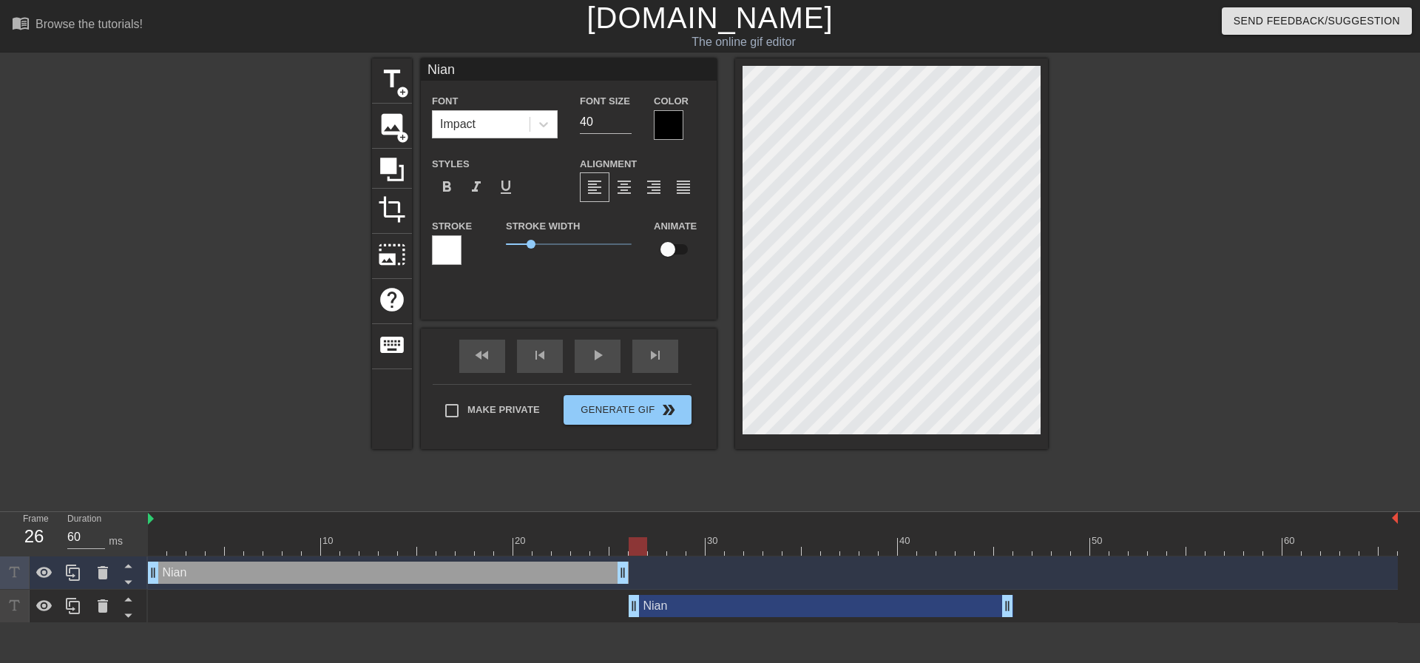
drag, startPoint x: 155, startPoint y: 604, endPoint x: 630, endPoint y: 607, distance: 474.9
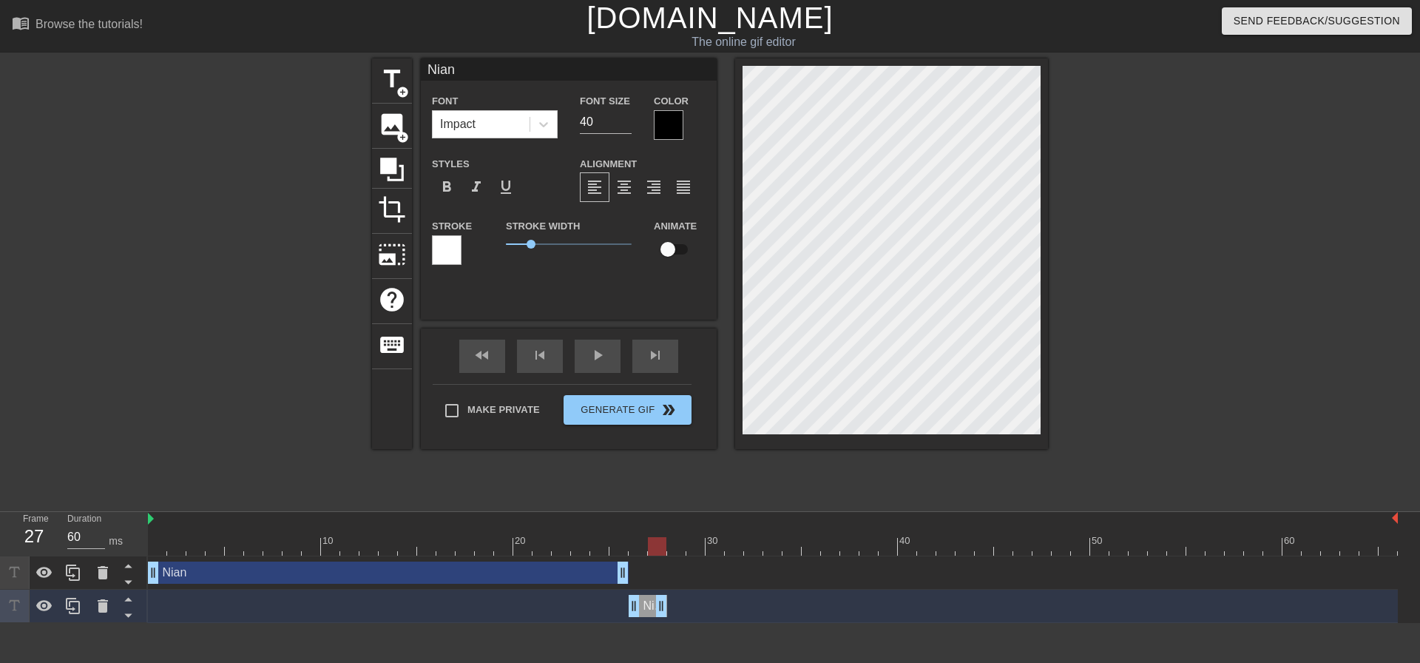
drag, startPoint x: 1007, startPoint y: 609, endPoint x: 661, endPoint y: 609, distance: 346.2
click at [72, 612] on icon at bounding box center [73, 606] width 18 height 18
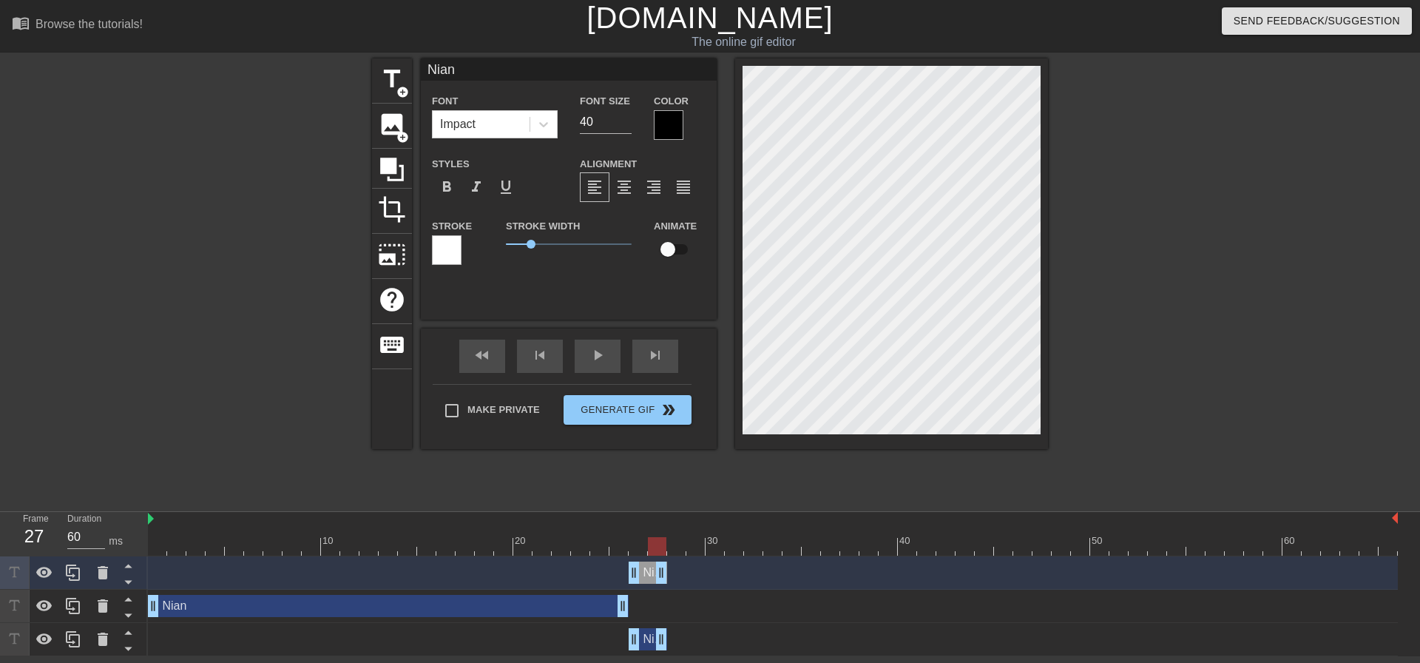
click at [689, 639] on div "Nian drag_handle drag_handle" at bounding box center [773, 639] width 1250 height 22
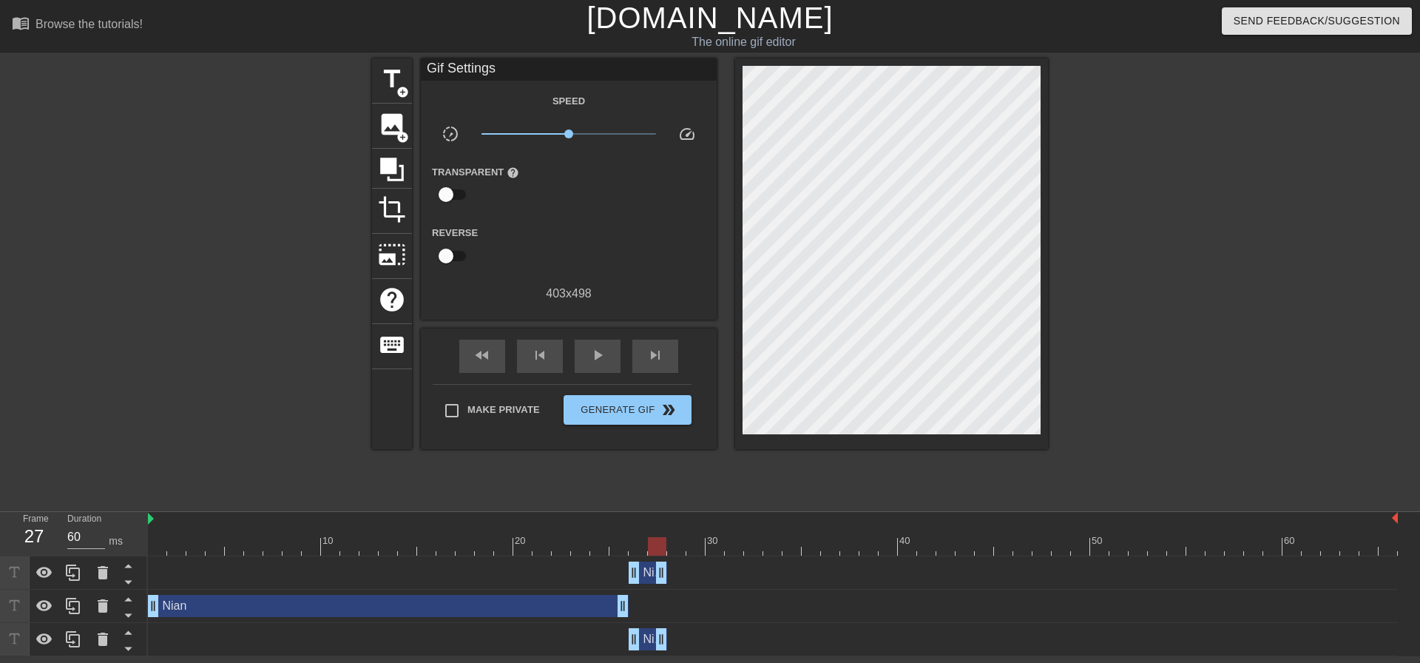
click at [602, 576] on div "Nian drag_handle drag_handle" at bounding box center [773, 572] width 1250 height 22
drag, startPoint x: 661, startPoint y: 572, endPoint x: 715, endPoint y: 572, distance: 54.7
drag, startPoint x: 635, startPoint y: 575, endPoint x: 657, endPoint y: 575, distance: 22.2
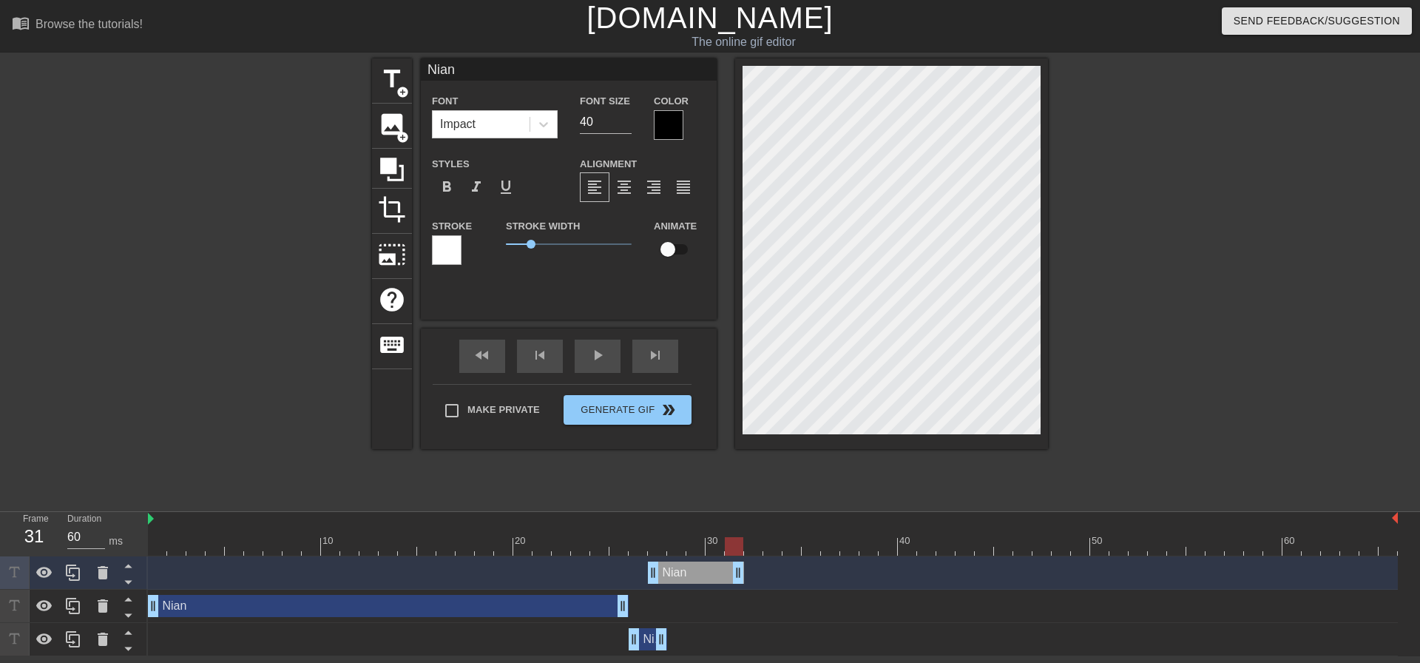
drag, startPoint x: 721, startPoint y: 569, endPoint x: 743, endPoint y: 568, distance: 22.2
drag, startPoint x: 655, startPoint y: 574, endPoint x: 697, endPoint y: 572, distance: 41.5
drag, startPoint x: 737, startPoint y: 572, endPoint x: 723, endPoint y: 575, distance: 15.2
click at [81, 571] on icon at bounding box center [73, 573] width 18 height 18
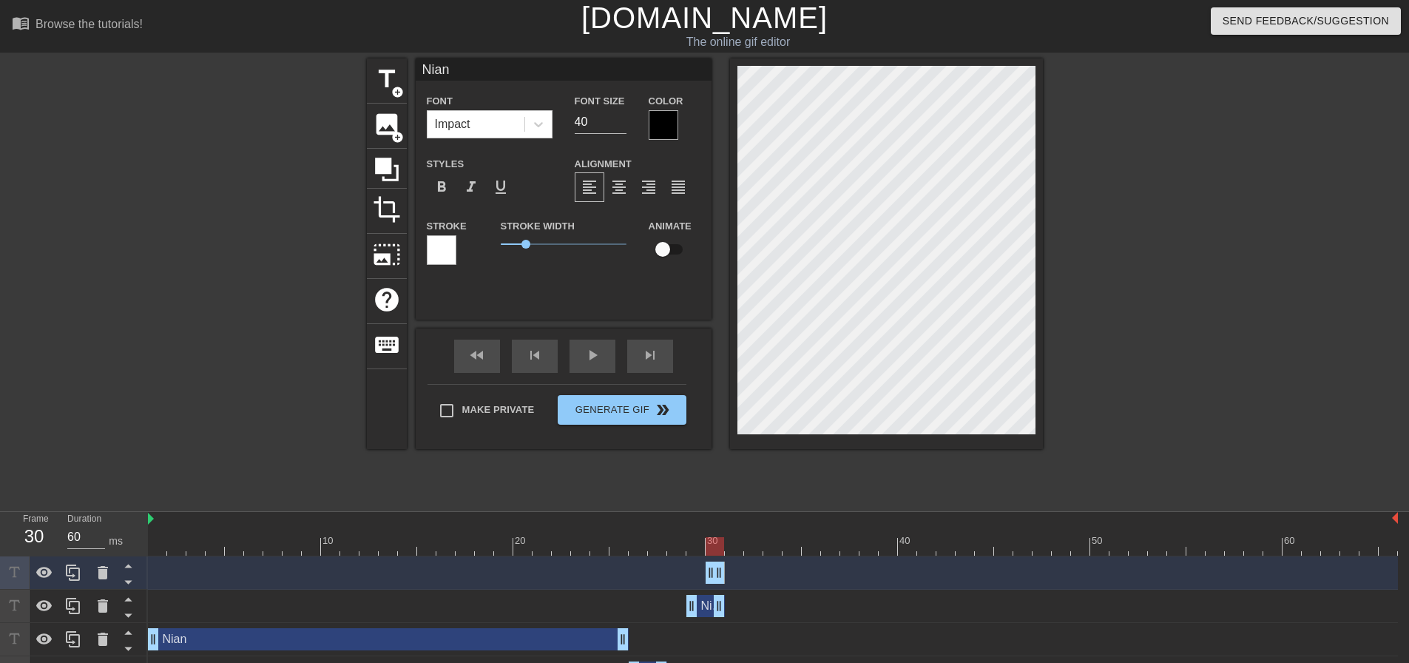
drag, startPoint x: 689, startPoint y: 575, endPoint x: 726, endPoint y: 572, distance: 37.0
click at [726, 572] on div "Nian drag_handle drag_handle" at bounding box center [773, 572] width 1250 height 22
drag, startPoint x: 723, startPoint y: 572, endPoint x: 727, endPoint y: 579, distance: 7.6
drag, startPoint x: 712, startPoint y: 578, endPoint x: 731, endPoint y: 575, distance: 18.6
drag, startPoint x: 760, startPoint y: 575, endPoint x: 803, endPoint y: 566, distance: 43.8
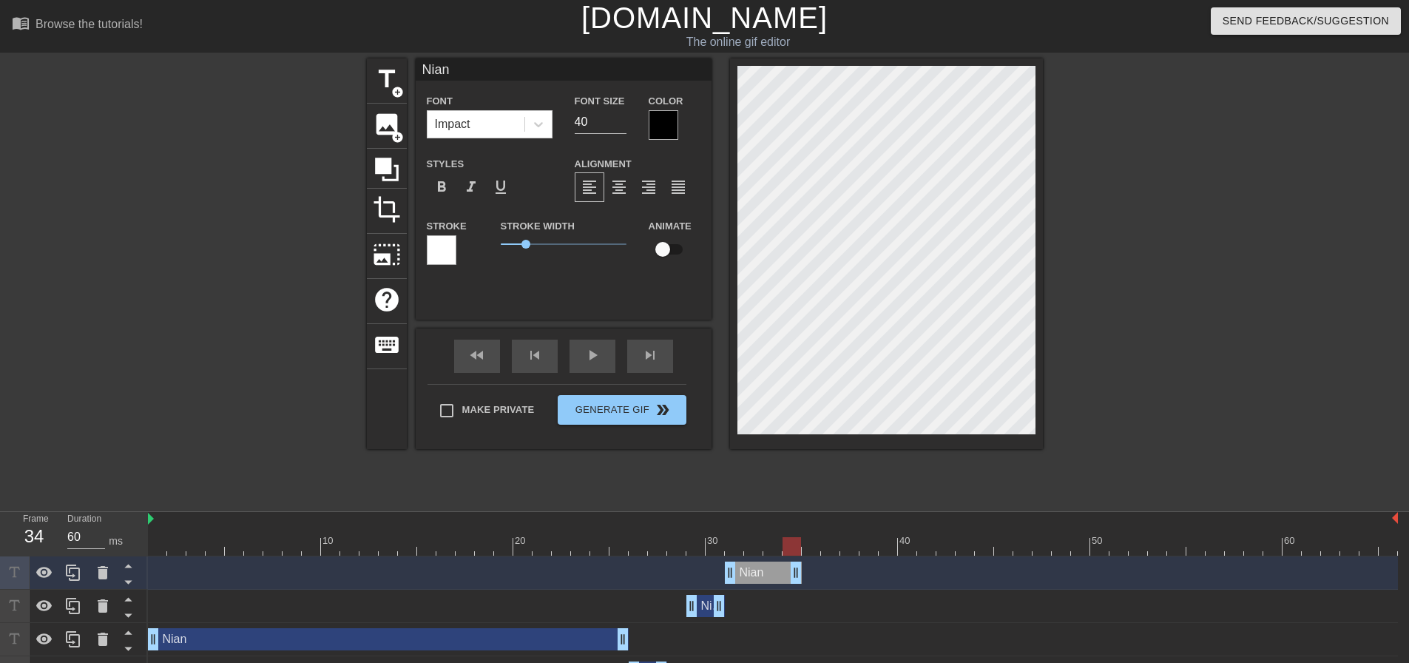
click at [803, 566] on div "Nian drag_handle drag_handle" at bounding box center [773, 572] width 1250 height 22
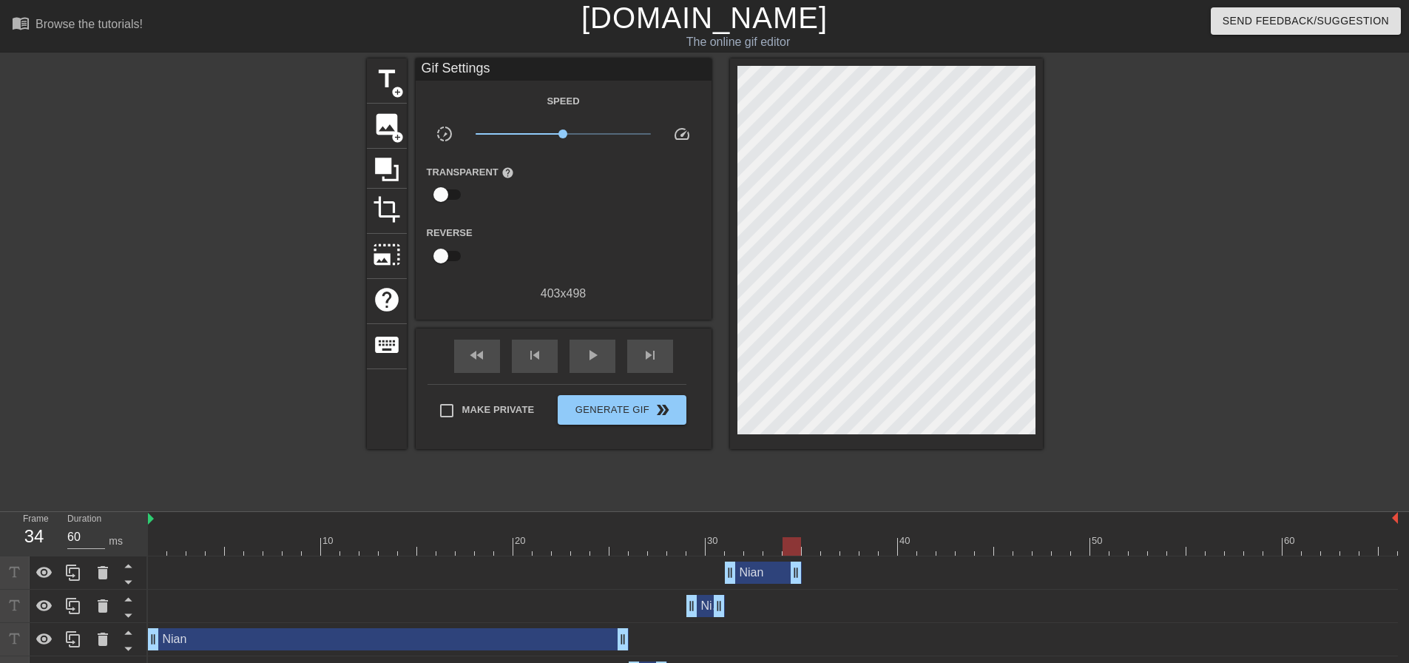
click at [221, 449] on div at bounding box center [238, 280] width 222 height 444
drag, startPoint x: 793, startPoint y: 543, endPoint x: 697, endPoint y: 550, distance: 96.4
click at [697, 550] on div at bounding box center [695, 546] width 18 height 18
click at [373, 70] on span "title" at bounding box center [387, 79] width 28 height 28
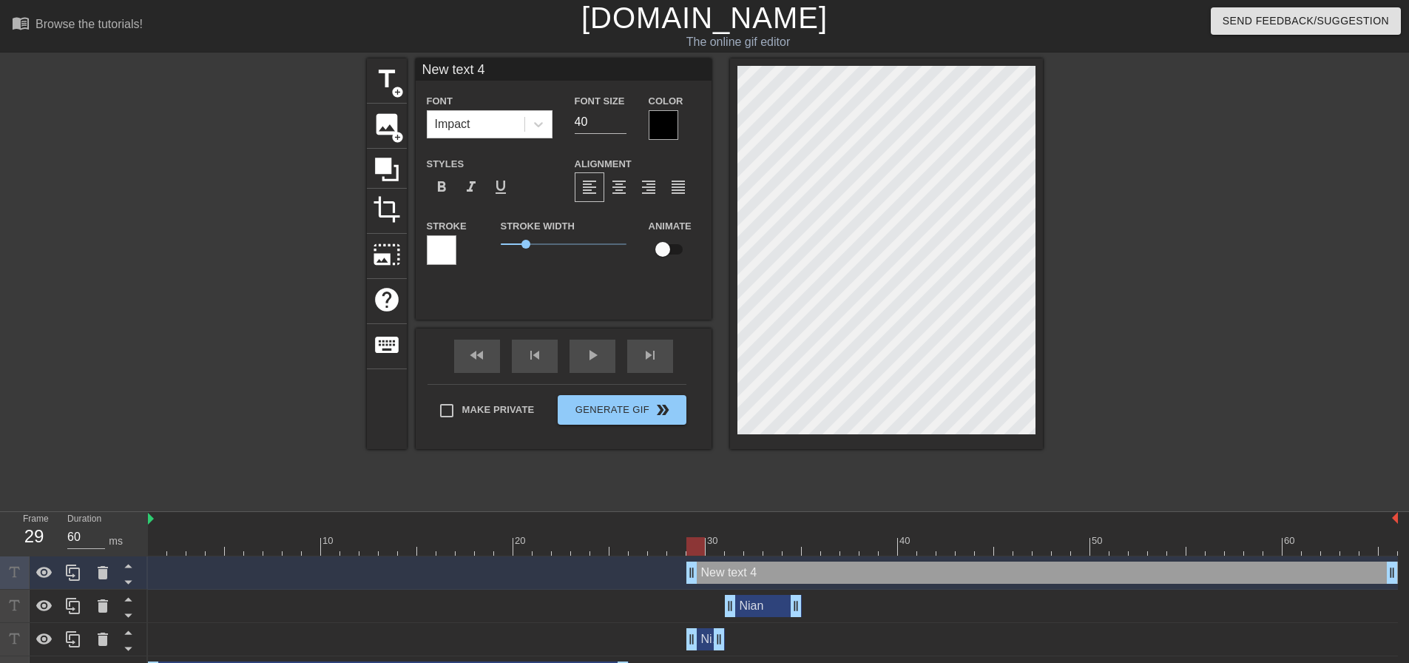
scroll to position [2, 1]
type input "New tet 4"
type textarea "New tet 4"
type input "New te 4"
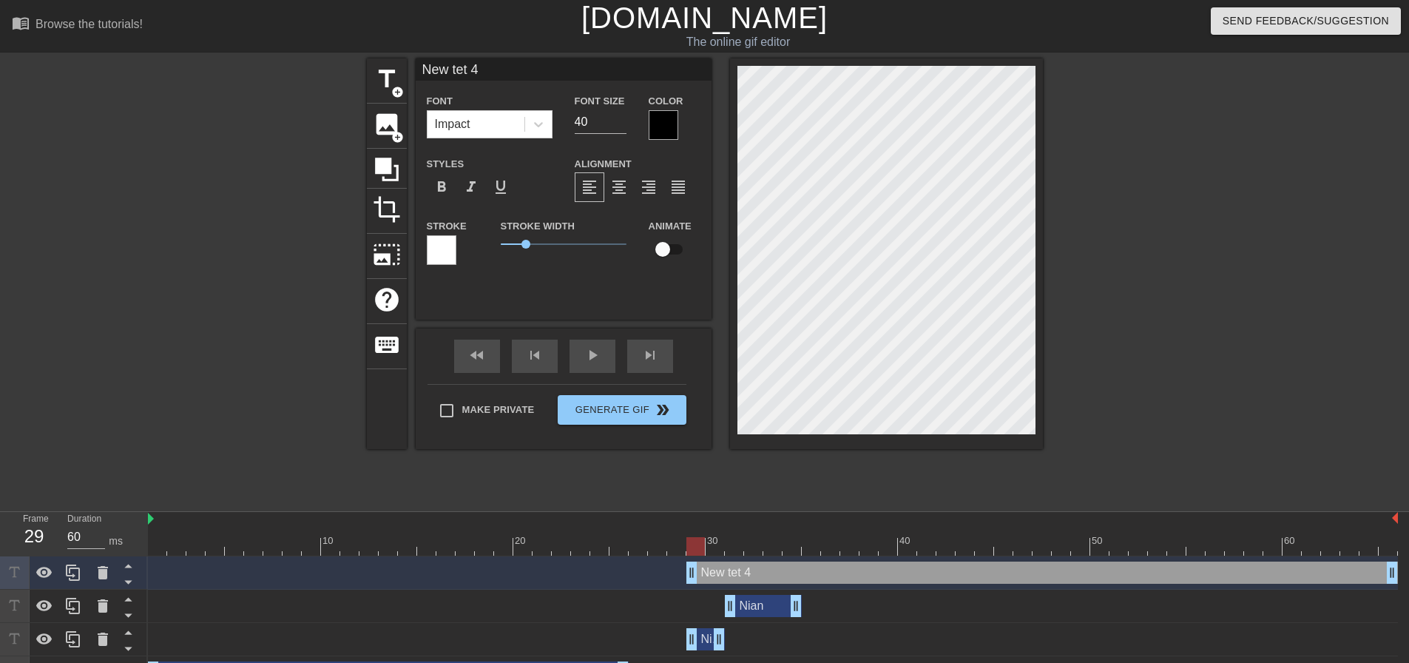
type textarea "New te 4"
type input "New te4"
type textarea "New te4"
type input "New te"
type textarea "New te"
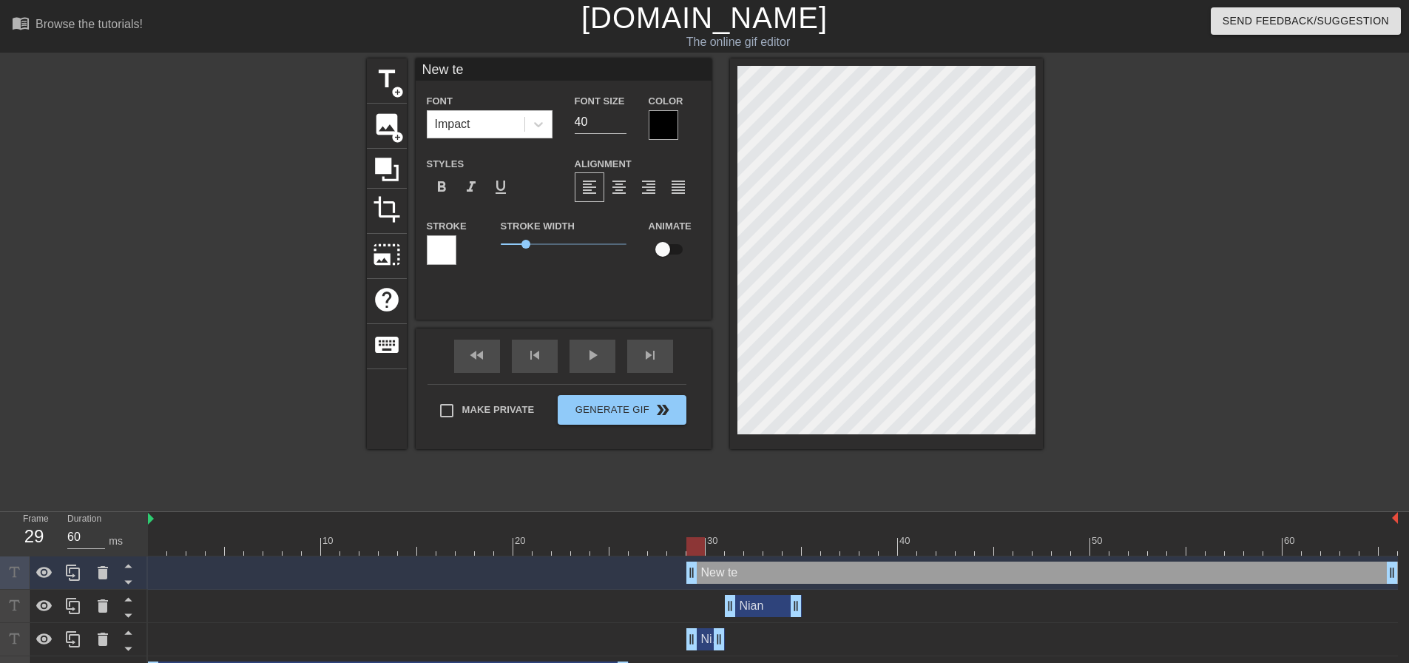
type input "New t"
type textarea "New t"
type input "New"
type textarea "New"
type input "New"
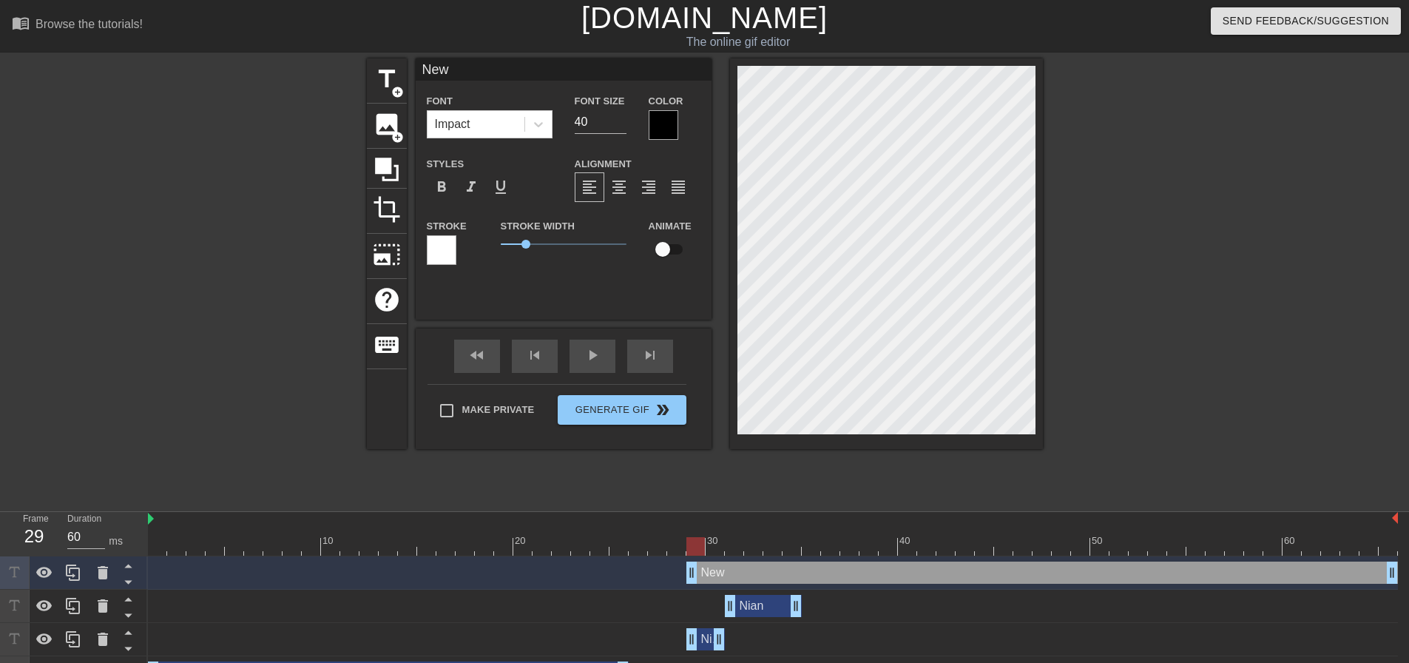
type textarea "New"
type input "Ne"
type textarea "Ne"
type input "N"
type textarea "N"
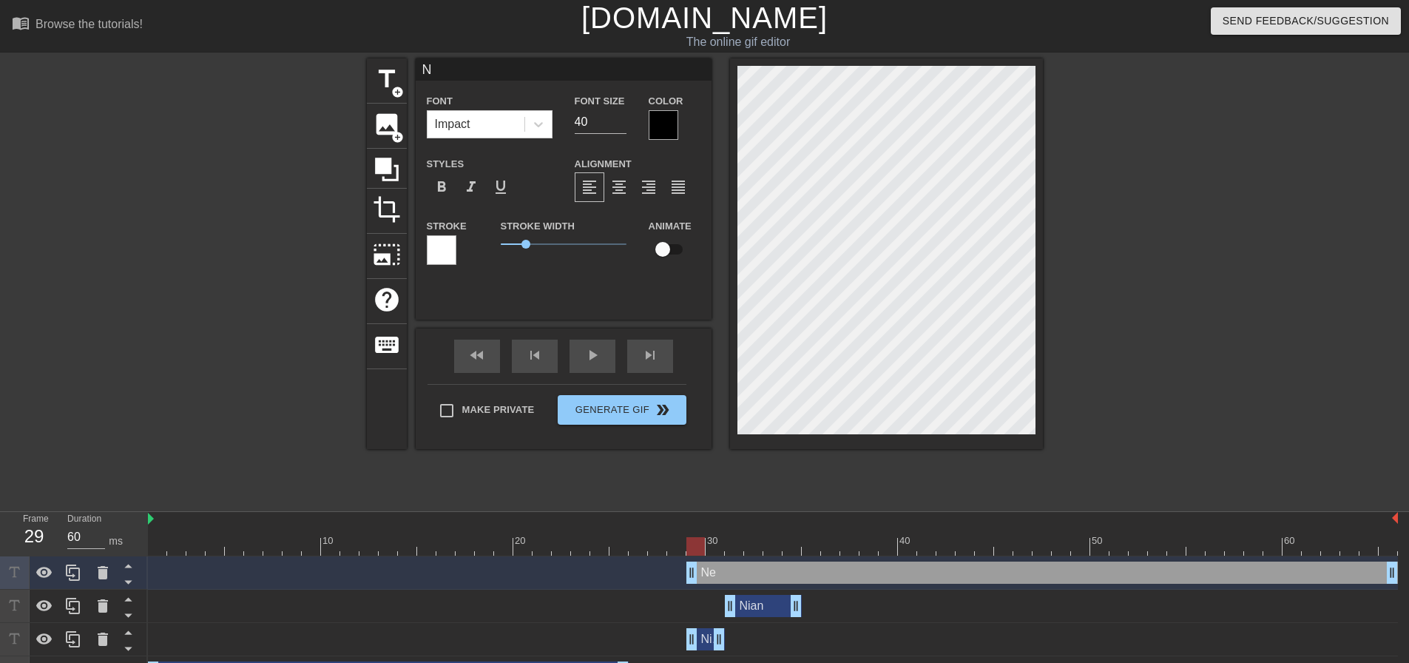
scroll to position [2, 1]
type input "K"
type textarea "K"
type input "Kl"
type textarea "Kl"
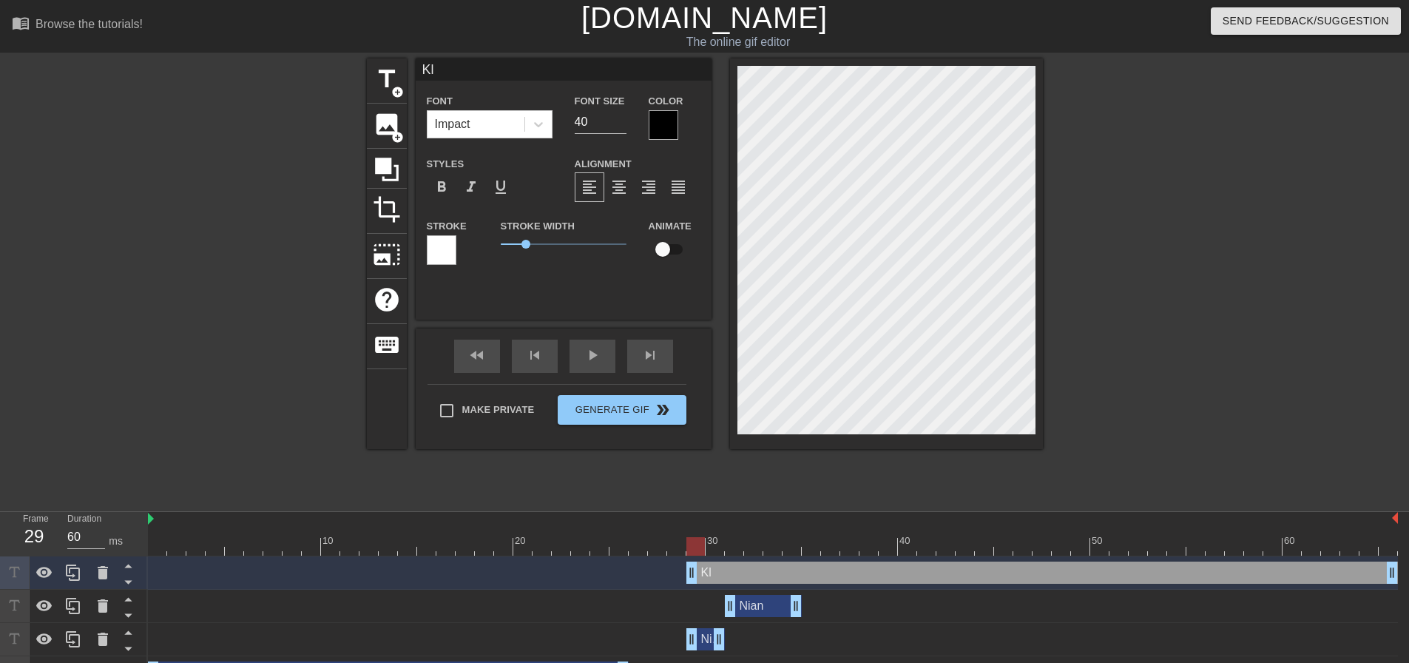
type input "Kli"
type textarea "Kli"
type input "Klie"
type textarea "Klie"
type input "Klien"
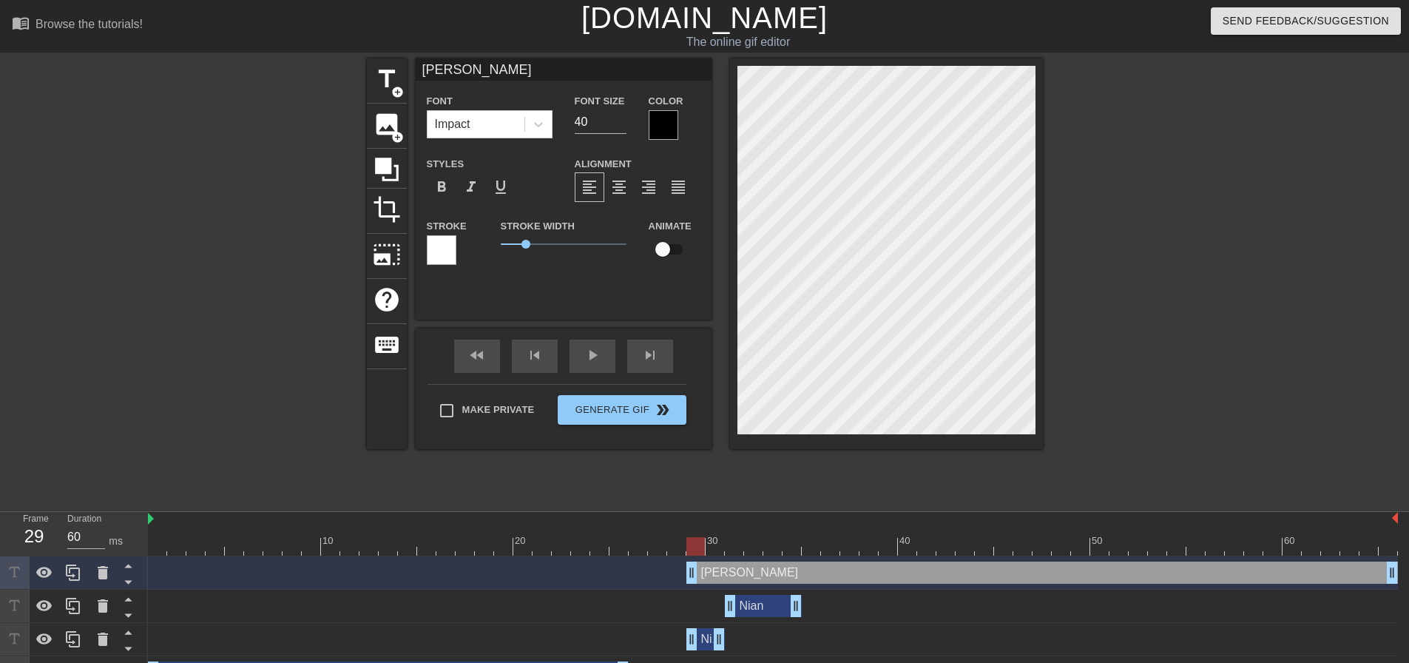
type textarea "Klien"
type input "Klie"
type textarea "Klie"
type input "Kli"
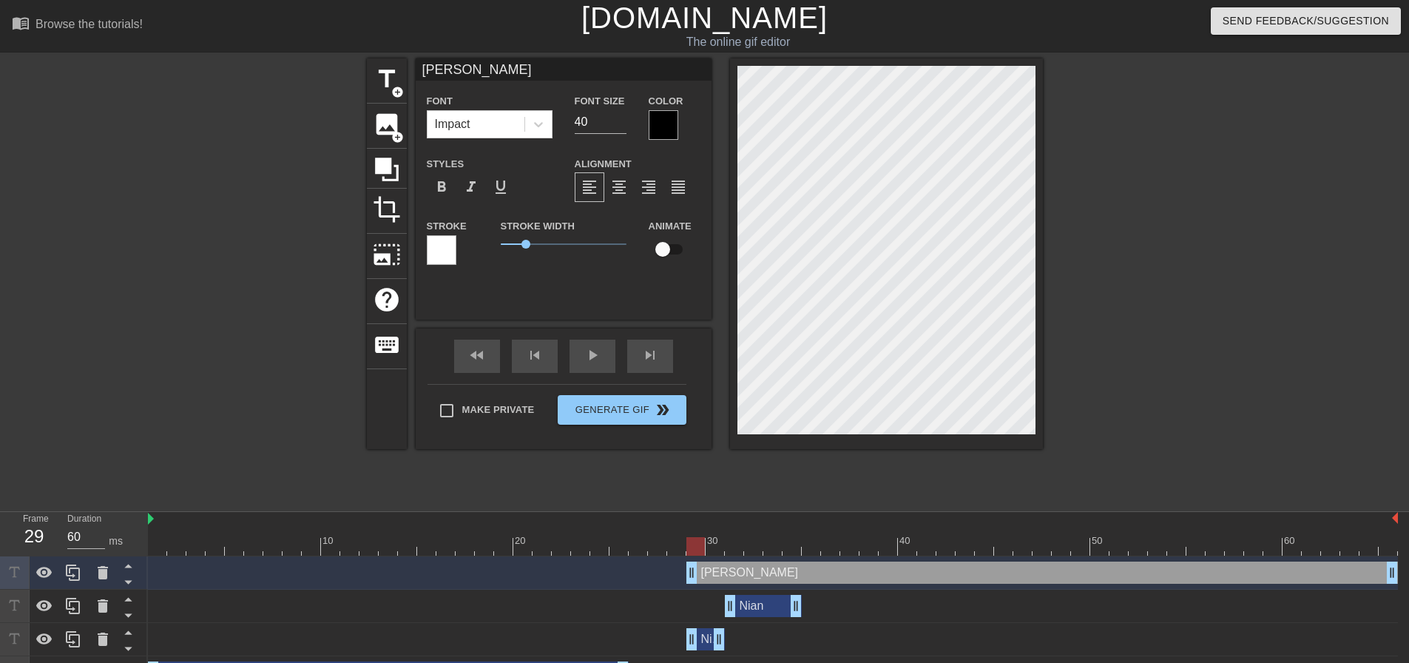
type textarea "Kli"
type input "Kl"
type textarea "Kl"
type input "Kle"
type textarea "Kle"
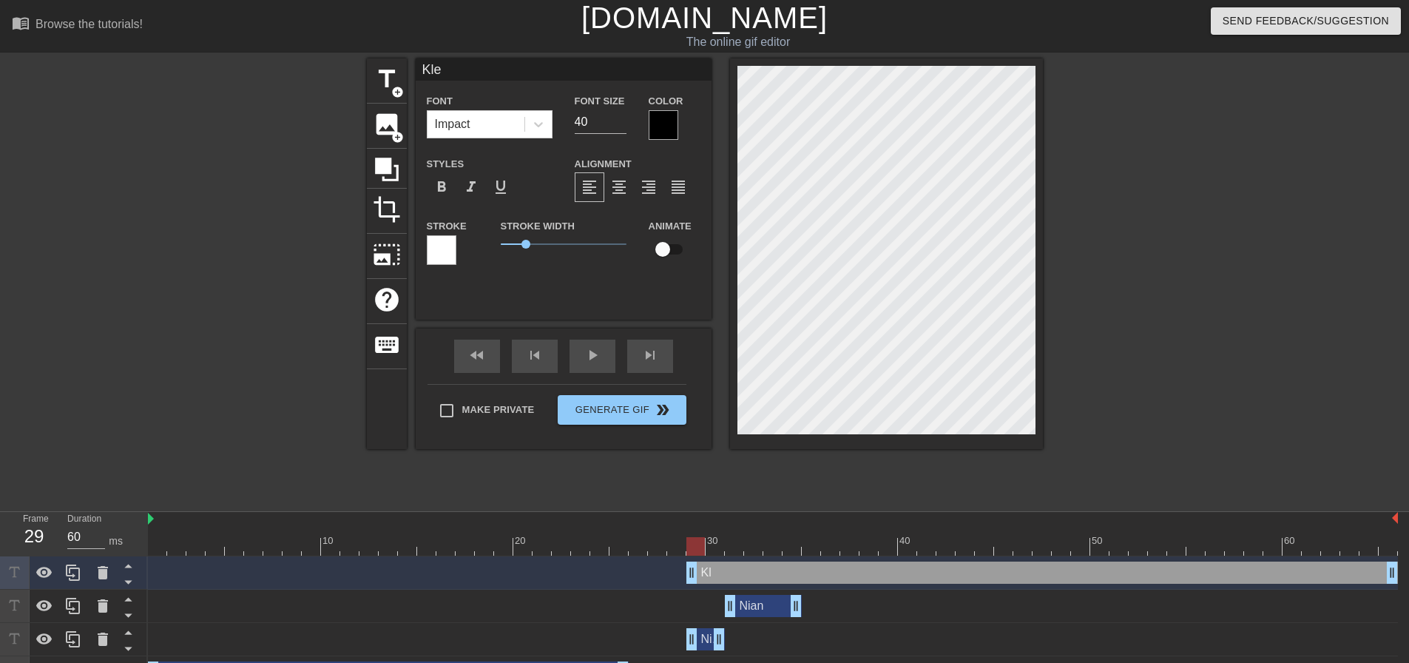
type input "Klei"
type textarea "Klei"
type input "Klein"
type textarea "Klein"
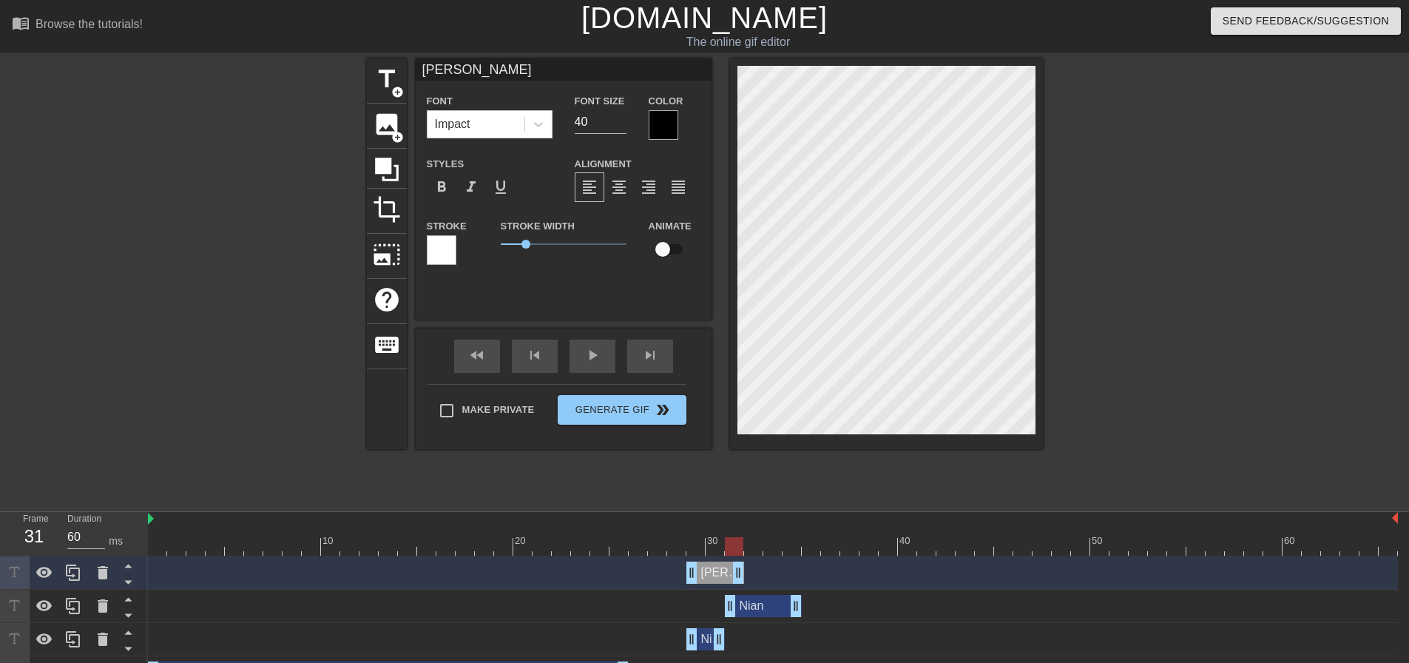
drag, startPoint x: 1397, startPoint y: 569, endPoint x: 791, endPoint y: 567, distance: 606.5
click at [741, 614] on div "Klein drag_handle drag_handle Nian drag_handle drag_handle Nian drag_handle dra…" at bounding box center [778, 639] width 1261 height 166
click at [698, 548] on div at bounding box center [773, 546] width 1250 height 18
click at [717, 548] on div at bounding box center [773, 546] width 1250 height 18
click at [736, 547] on div at bounding box center [773, 546] width 1250 height 18
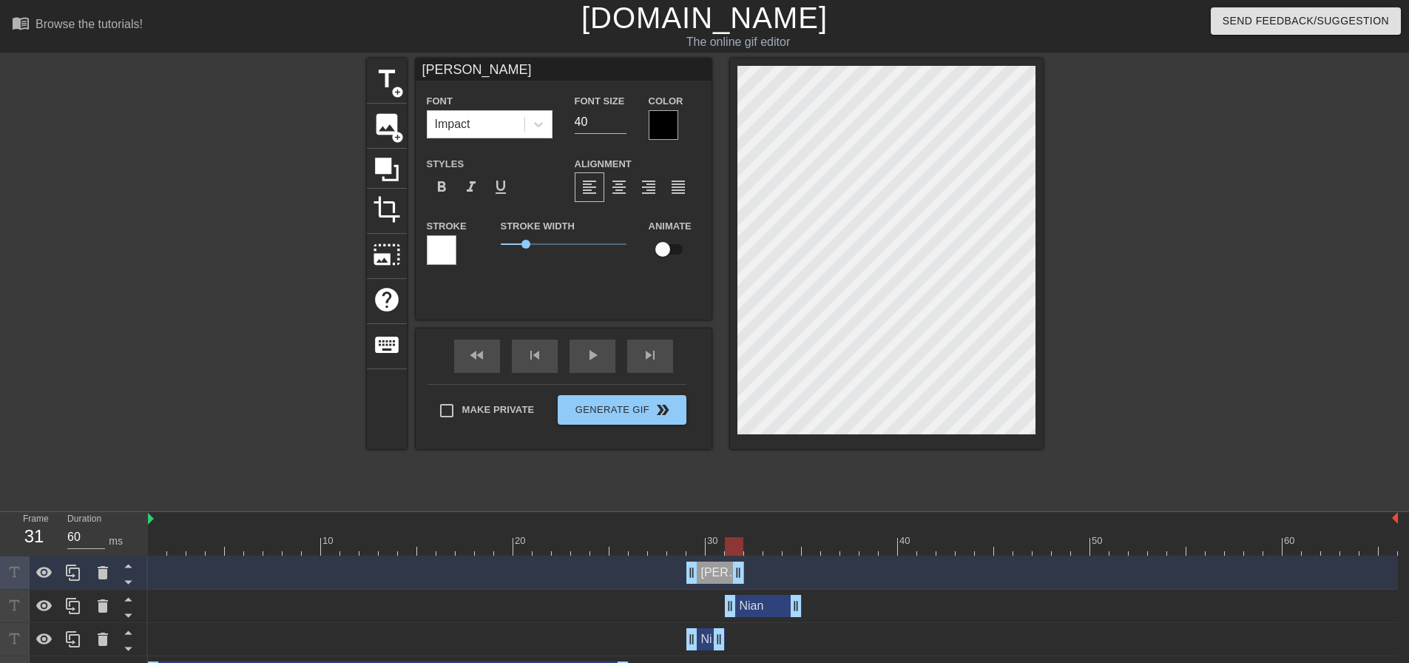
click at [752, 546] on div at bounding box center [773, 546] width 1250 height 18
drag, startPoint x: 742, startPoint y: 570, endPoint x: 798, endPoint y: 582, distance: 57.6
click at [78, 569] on icon at bounding box center [73, 572] width 14 height 16
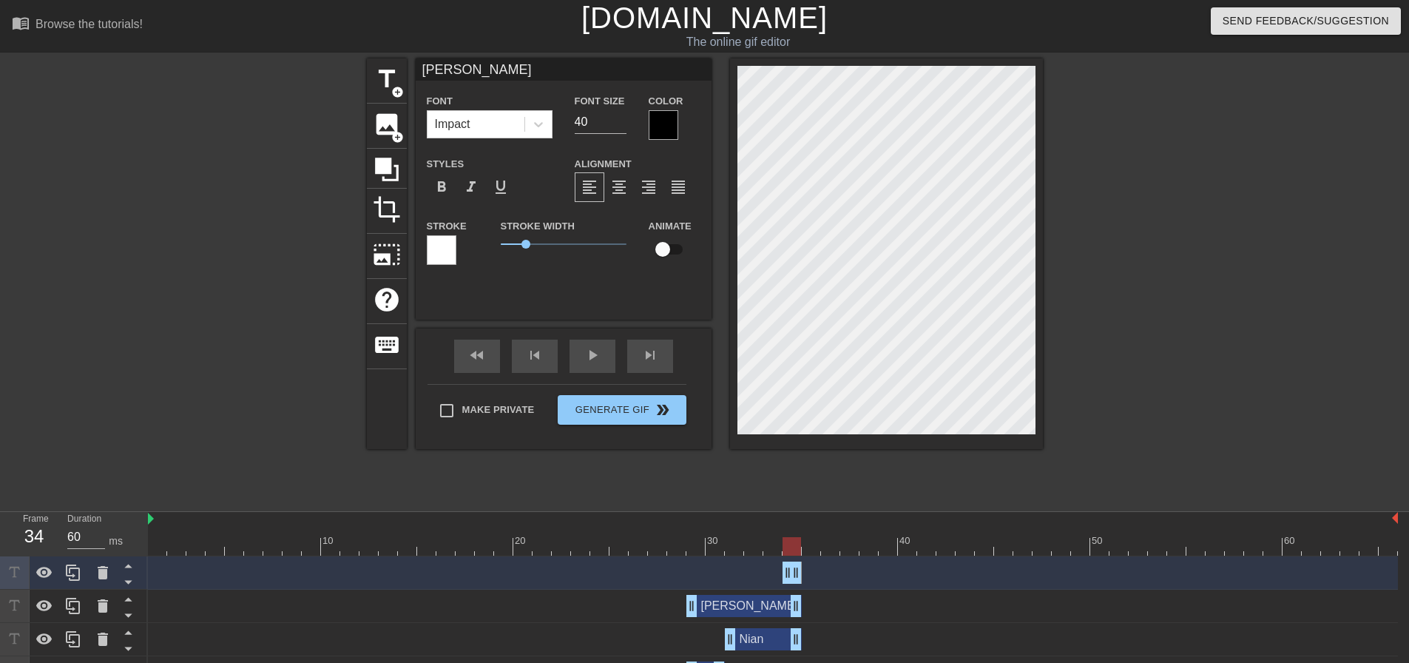
drag, startPoint x: 695, startPoint y: 576, endPoint x: 800, endPoint y: 571, distance: 105.2
drag, startPoint x: 800, startPoint y: 573, endPoint x: 913, endPoint y: 579, distance: 114.1
drag, startPoint x: 913, startPoint y: 575, endPoint x: 862, endPoint y: 587, distance: 51.8
click at [862, 587] on div "Klein drag_handle drag_handle" at bounding box center [773, 572] width 1250 height 33
drag, startPoint x: 789, startPoint y: 571, endPoint x: 804, endPoint y: 571, distance: 14.8
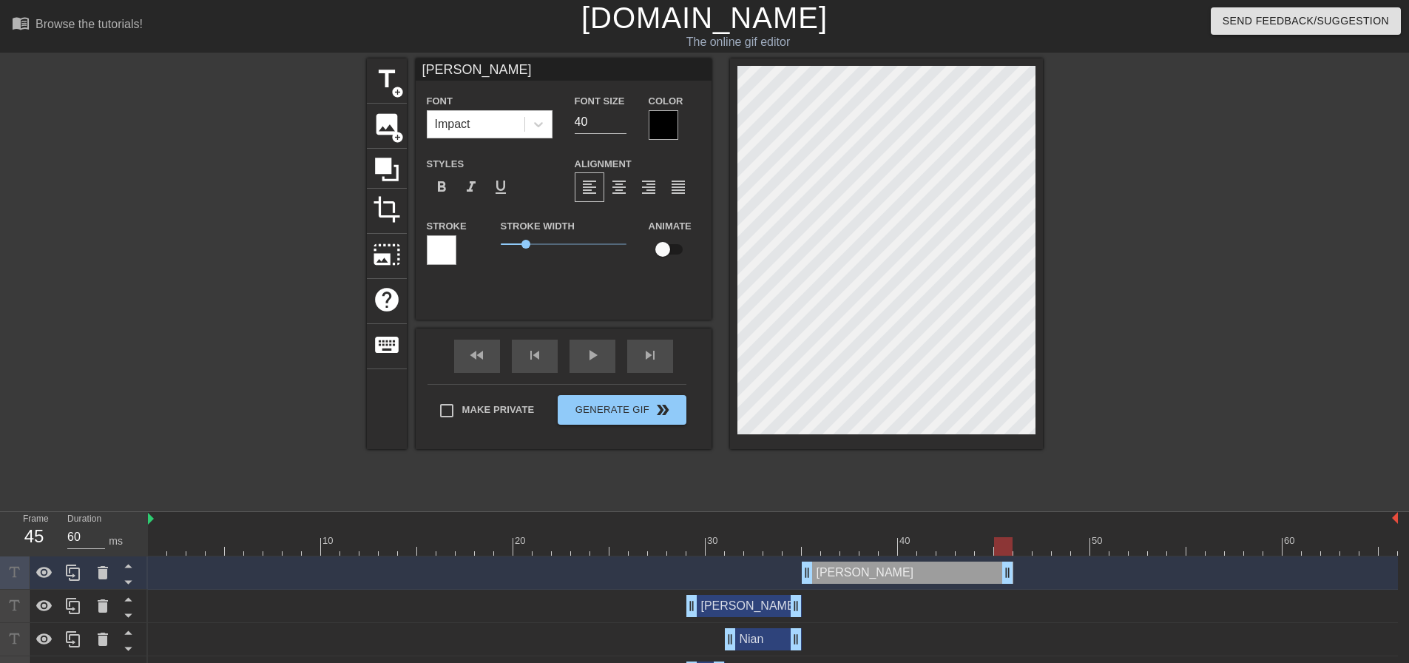
drag, startPoint x: 856, startPoint y: 571, endPoint x: 1018, endPoint y: 580, distance: 162.2
click at [1018, 580] on div "Klein drag_handle drag_handle" at bounding box center [773, 572] width 1250 height 22
drag, startPoint x: 1010, startPoint y: 573, endPoint x: 1227, endPoint y: 575, distance: 216.7
click at [1227, 575] on div "Klein drag_handle drag_handle" at bounding box center [773, 572] width 1250 height 22
click at [1180, 354] on div at bounding box center [1172, 280] width 222 height 444
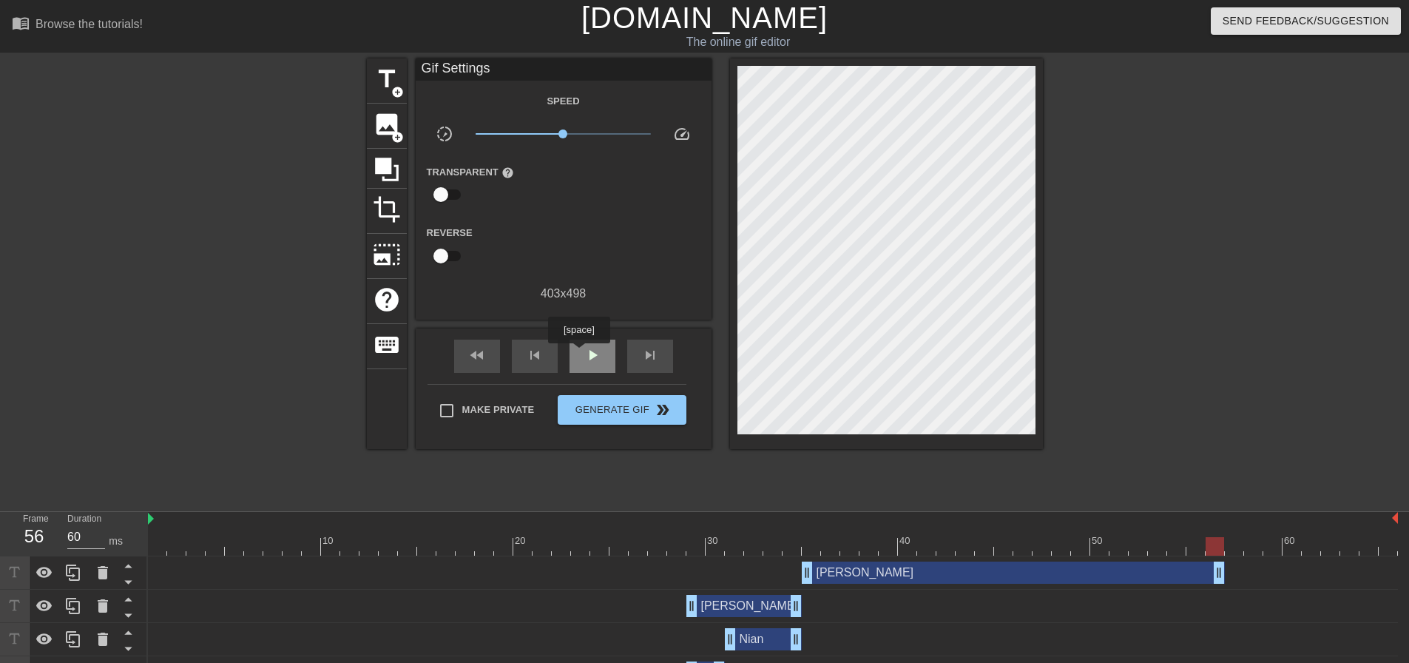
click at [578, 354] on div "play_arrow" at bounding box center [593, 355] width 46 height 33
drag, startPoint x: 1221, startPoint y: 574, endPoint x: 1411, endPoint y: 573, distance: 190.1
click at [1408, 573] on html "menu_book Browse the tutorials! Gifntext.com The online gif editor Send Feedbac…" at bounding box center [704, 378] width 1409 height 756
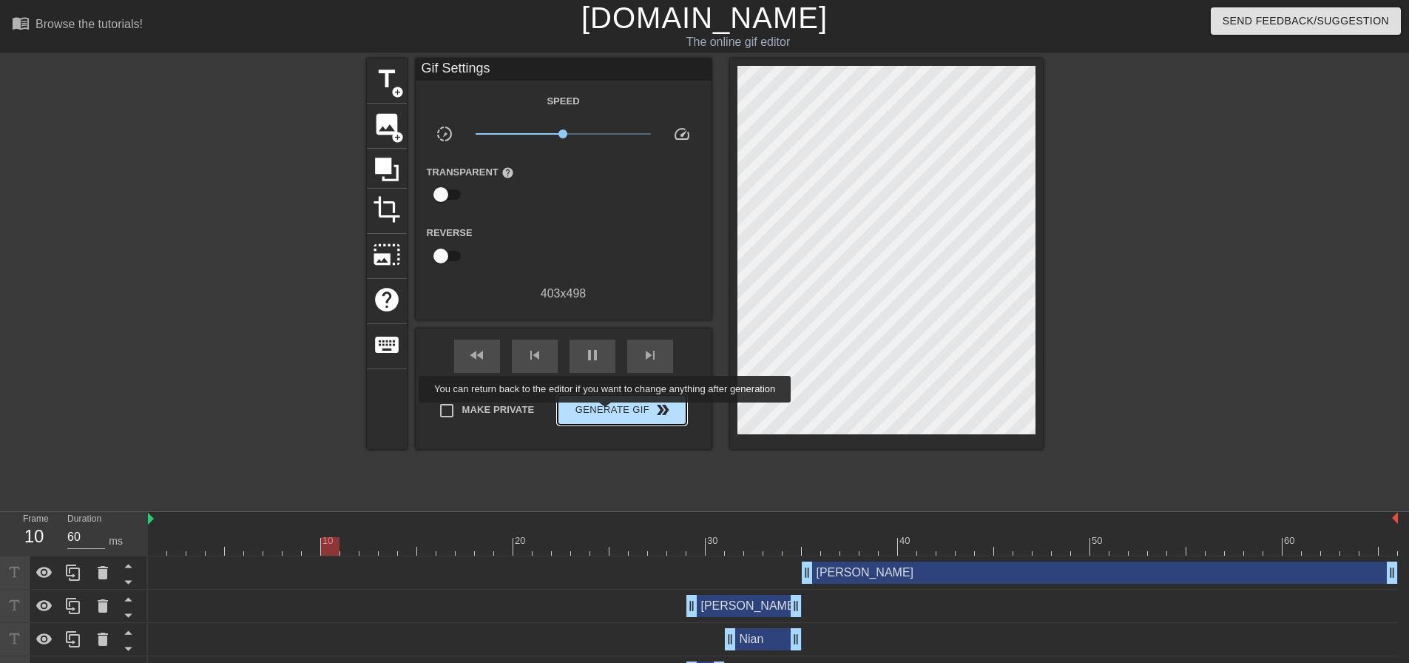
click at [607, 413] on span "Generate Gif double_arrow" at bounding box center [622, 410] width 116 height 18
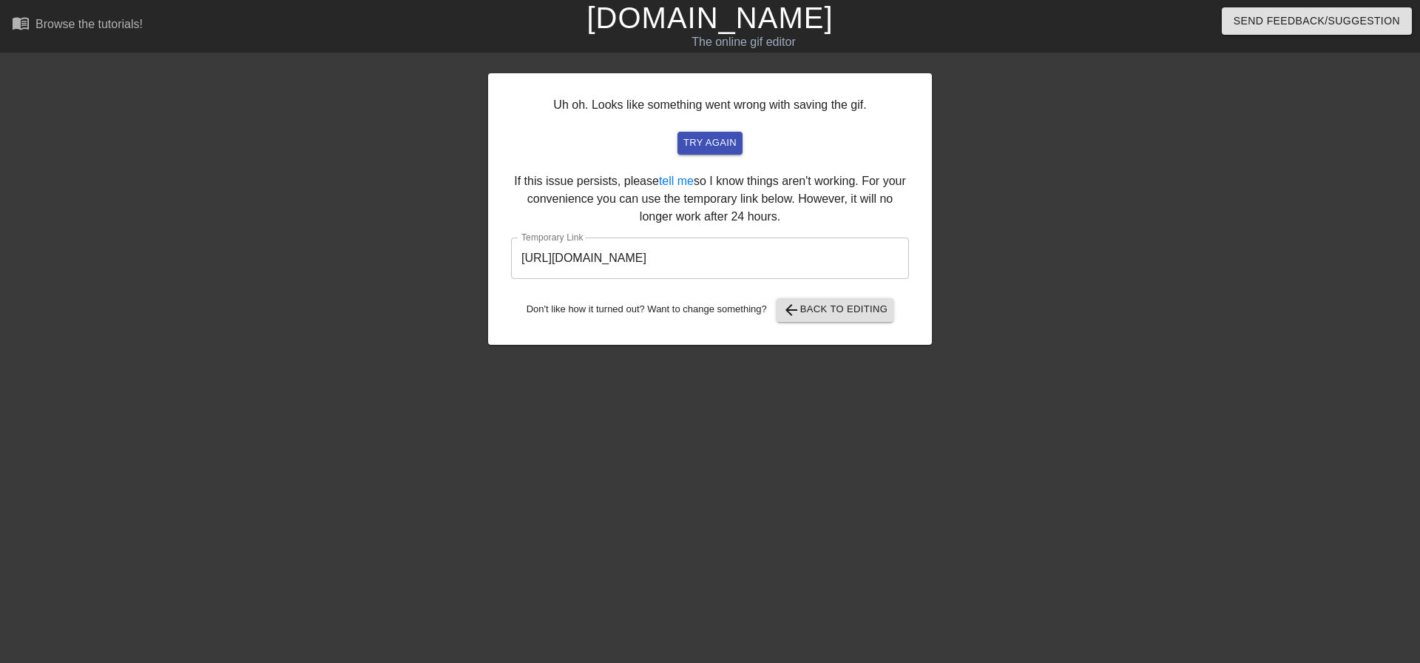
click at [755, 266] on input "https://www.gifntext.com/temp_generations/4x6nYroE.gif" at bounding box center [710, 257] width 398 height 41
click at [76, 230] on div "Uh oh. Looks like something went wrong with saving the gif. try again If this i…" at bounding box center [710, 280] width 1420 height 444
click at [791, 311] on span "arrow_back" at bounding box center [792, 310] width 18 height 18
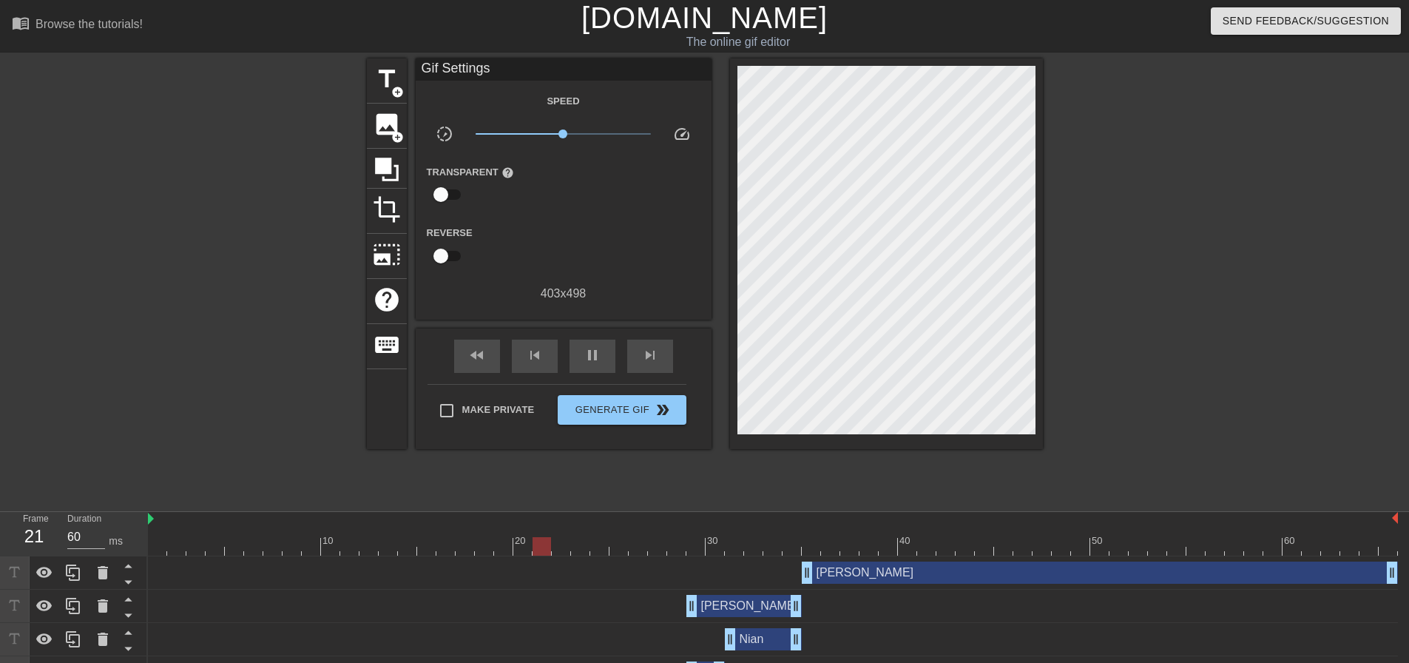
scroll to position [96, 0]
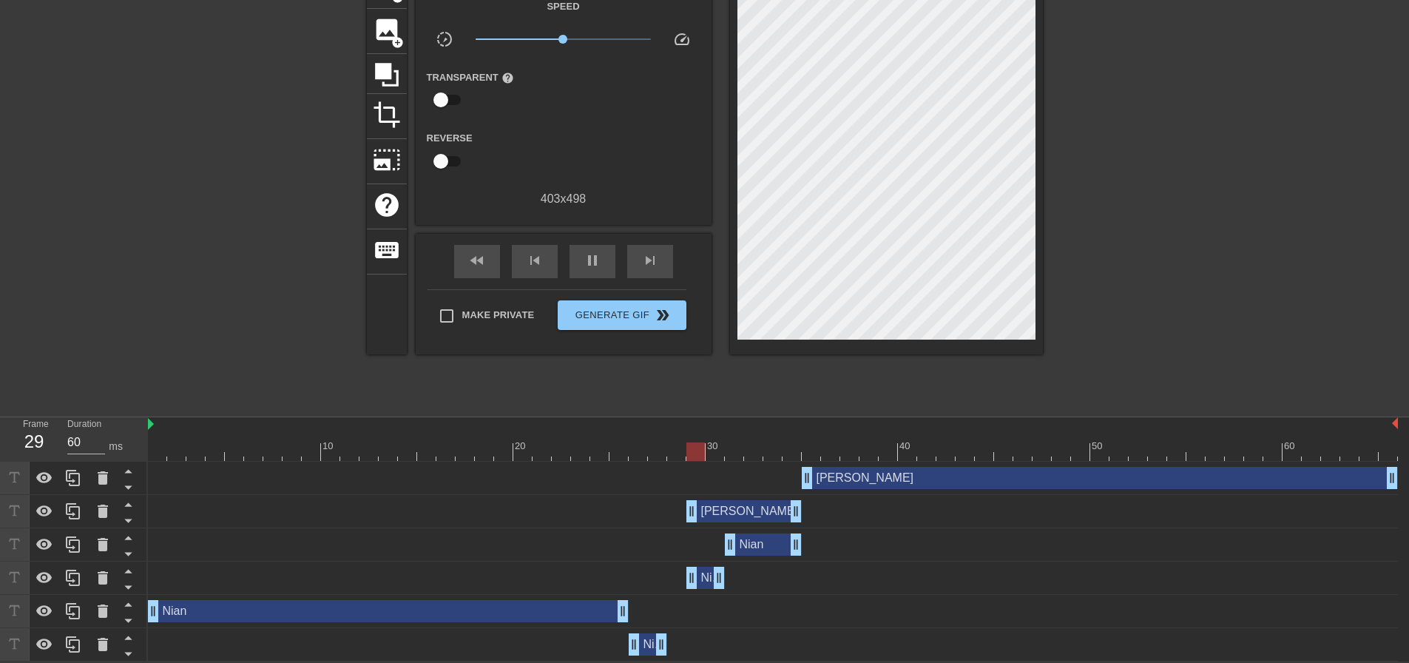
click at [851, 477] on div "Klein drag_handle drag_handle" at bounding box center [1100, 478] width 596 height 22
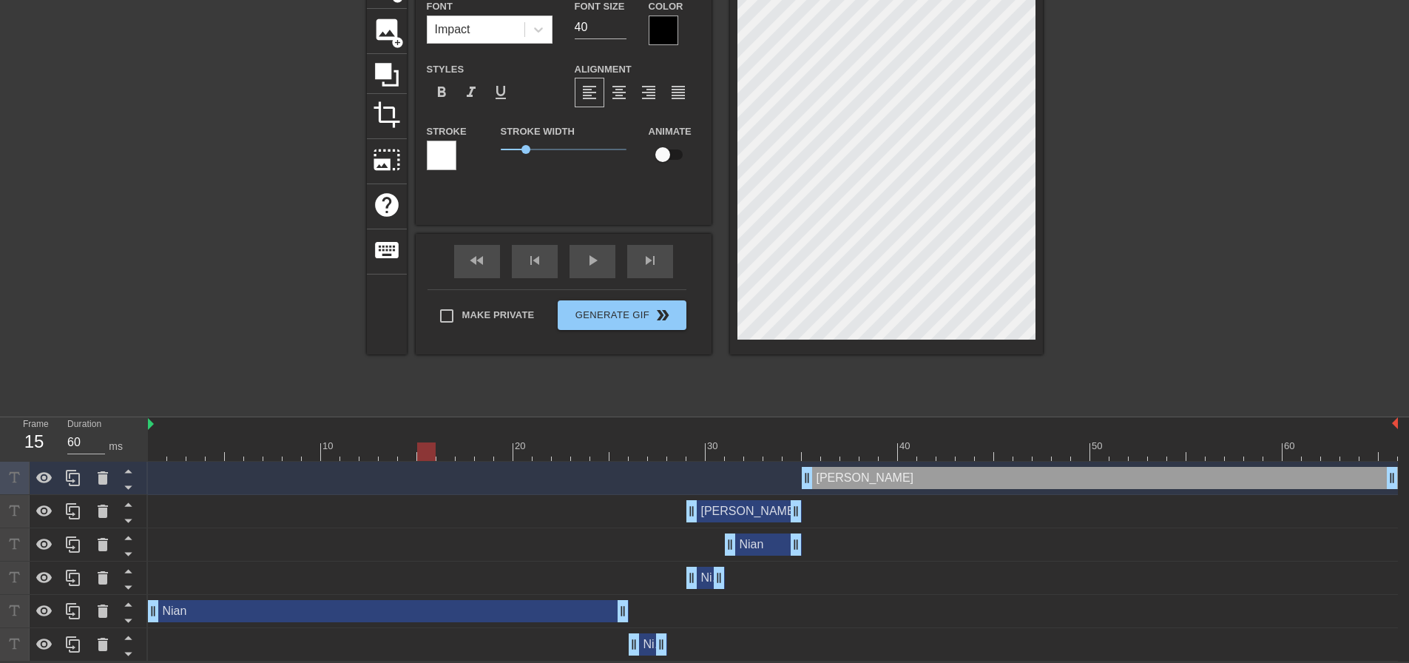
click at [879, 486] on div "Klein drag_handle drag_handle" at bounding box center [1100, 478] width 596 height 22
click at [888, 470] on div "Klein drag_handle drag_handle" at bounding box center [1100, 478] width 596 height 22
click at [839, 476] on div "Klein drag_handle drag_handle" at bounding box center [1100, 478] width 596 height 22
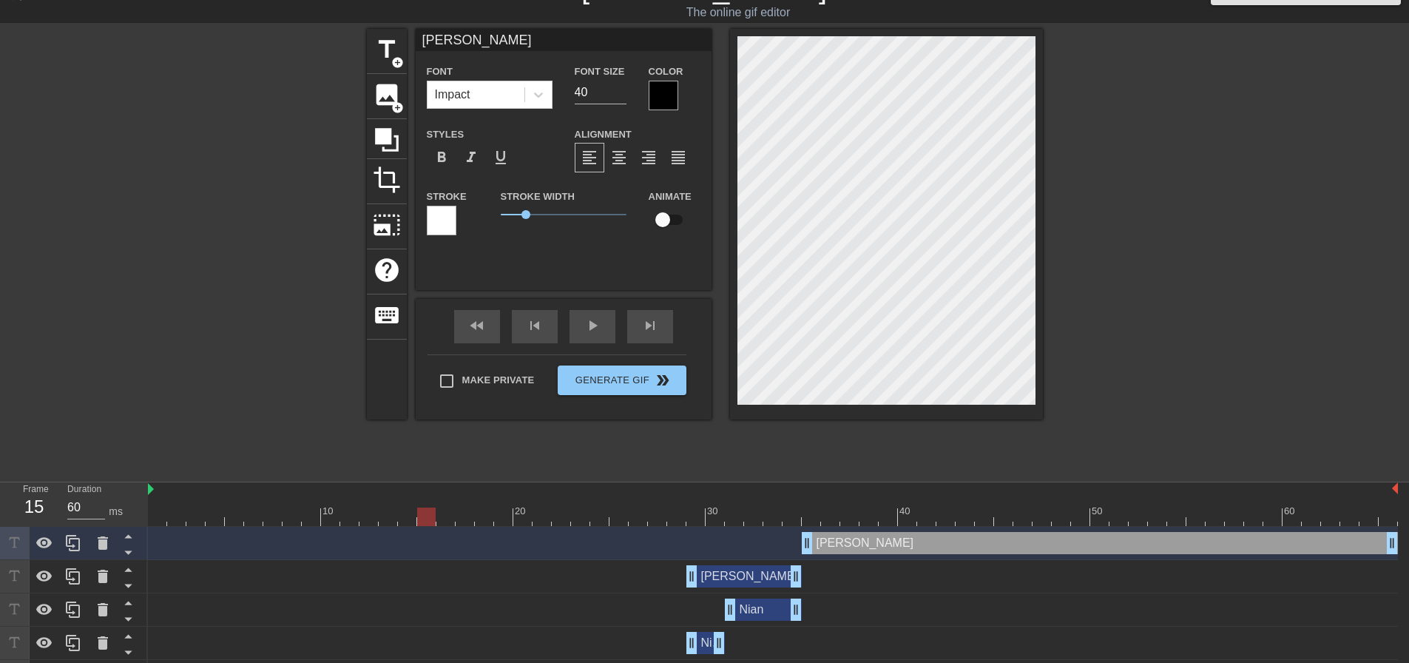
scroll to position [0, 0]
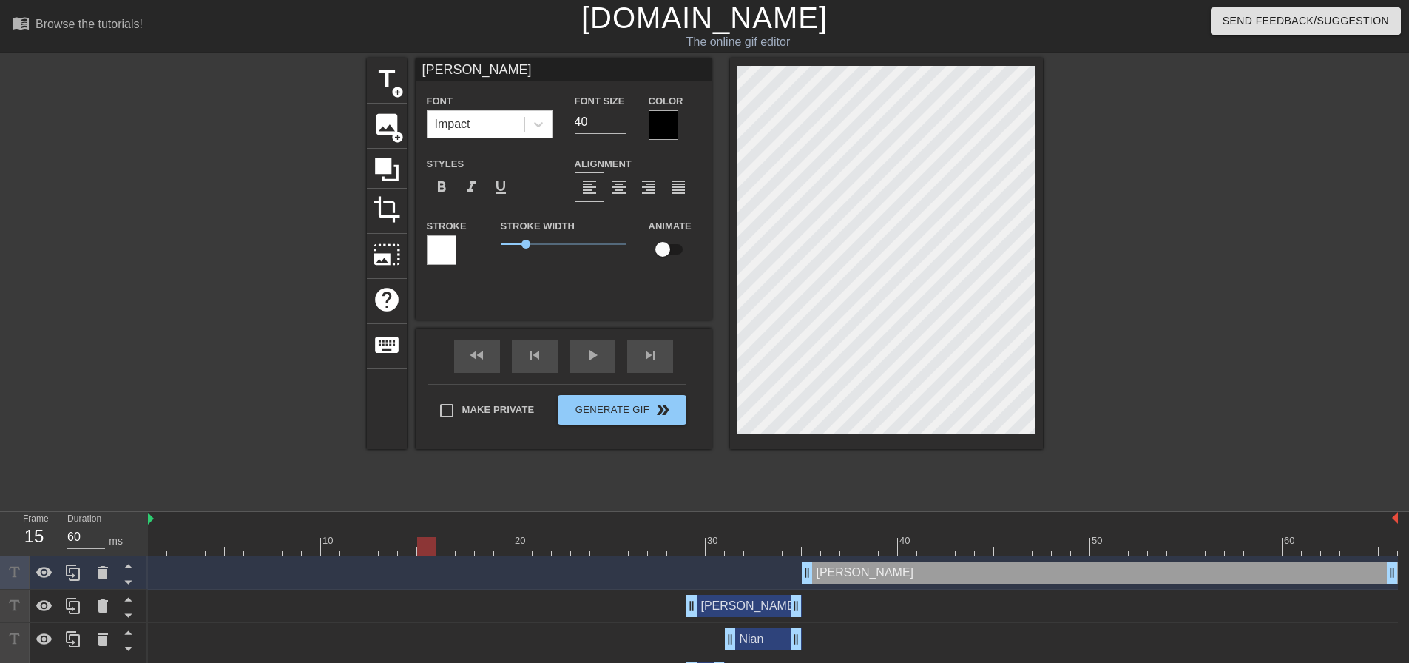
click at [749, 606] on div "Klein drag_handle drag_handle" at bounding box center [743, 606] width 115 height 22
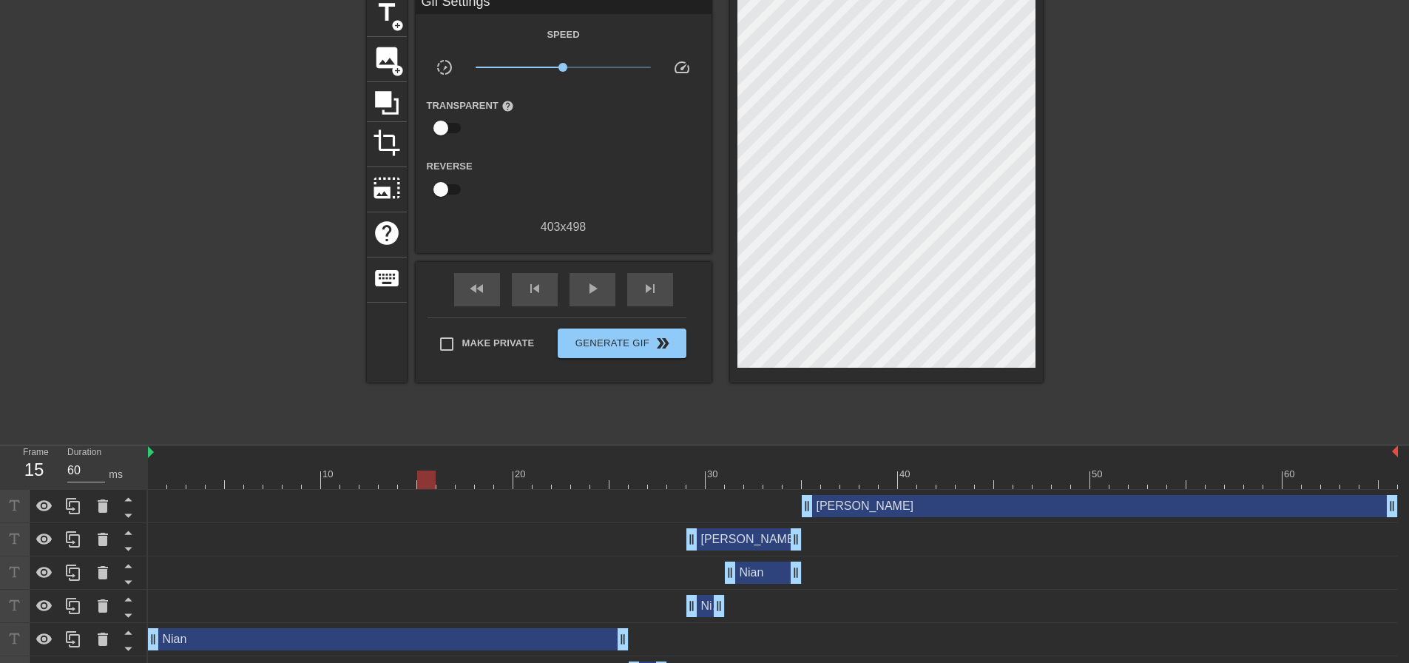
scroll to position [96, 0]
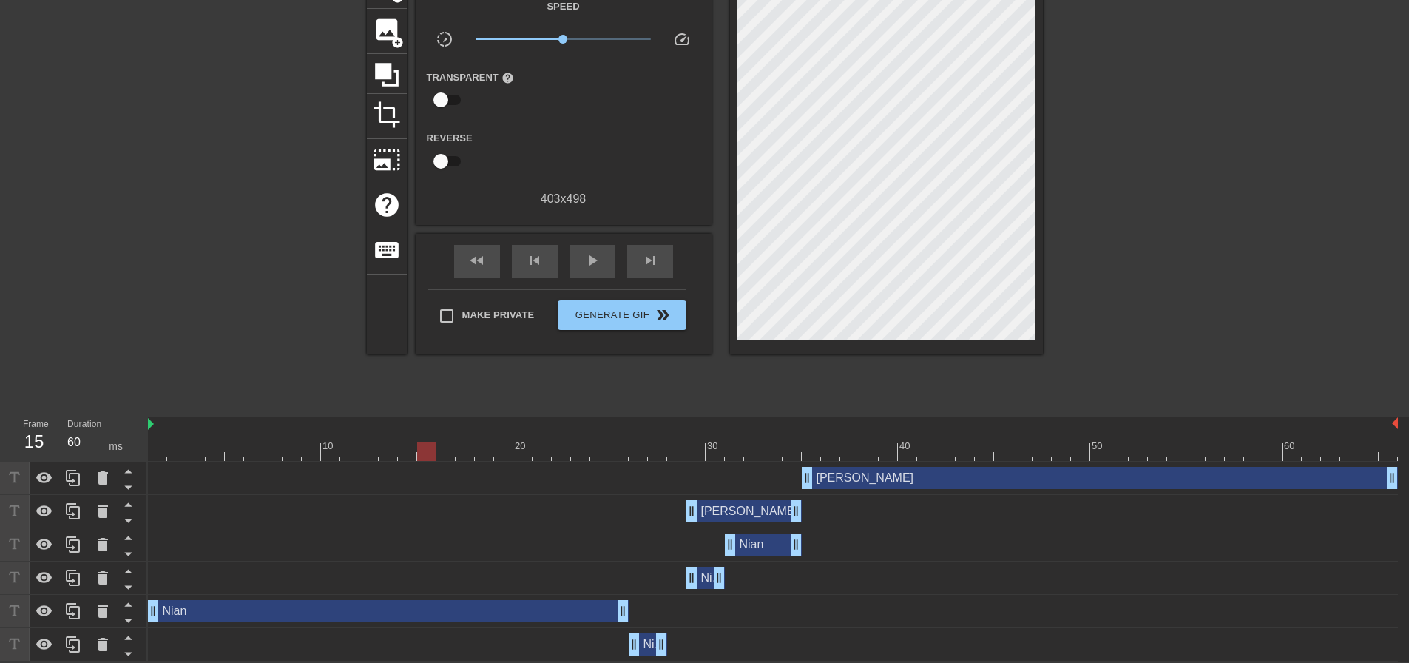
click at [881, 484] on div "Klein drag_handle drag_handle" at bounding box center [1100, 478] width 596 height 22
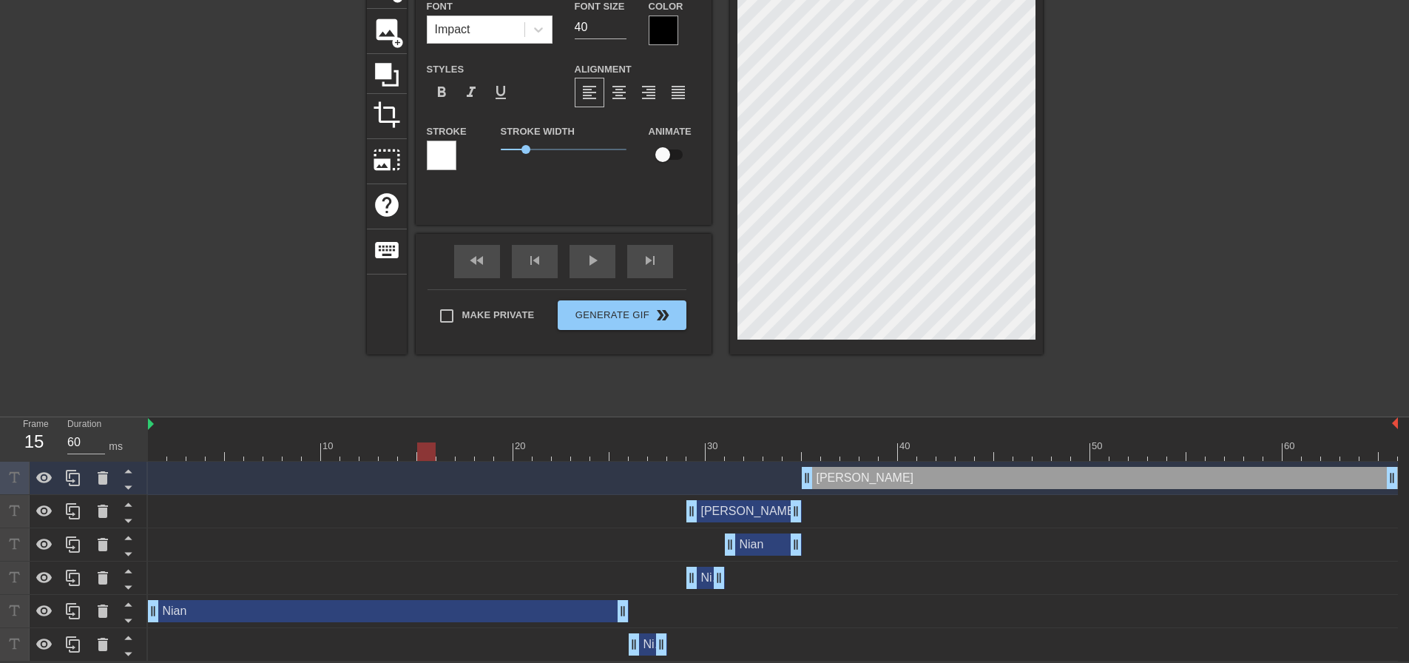
click at [737, 512] on div "Klein drag_handle drag_handle" at bounding box center [743, 511] width 115 height 22
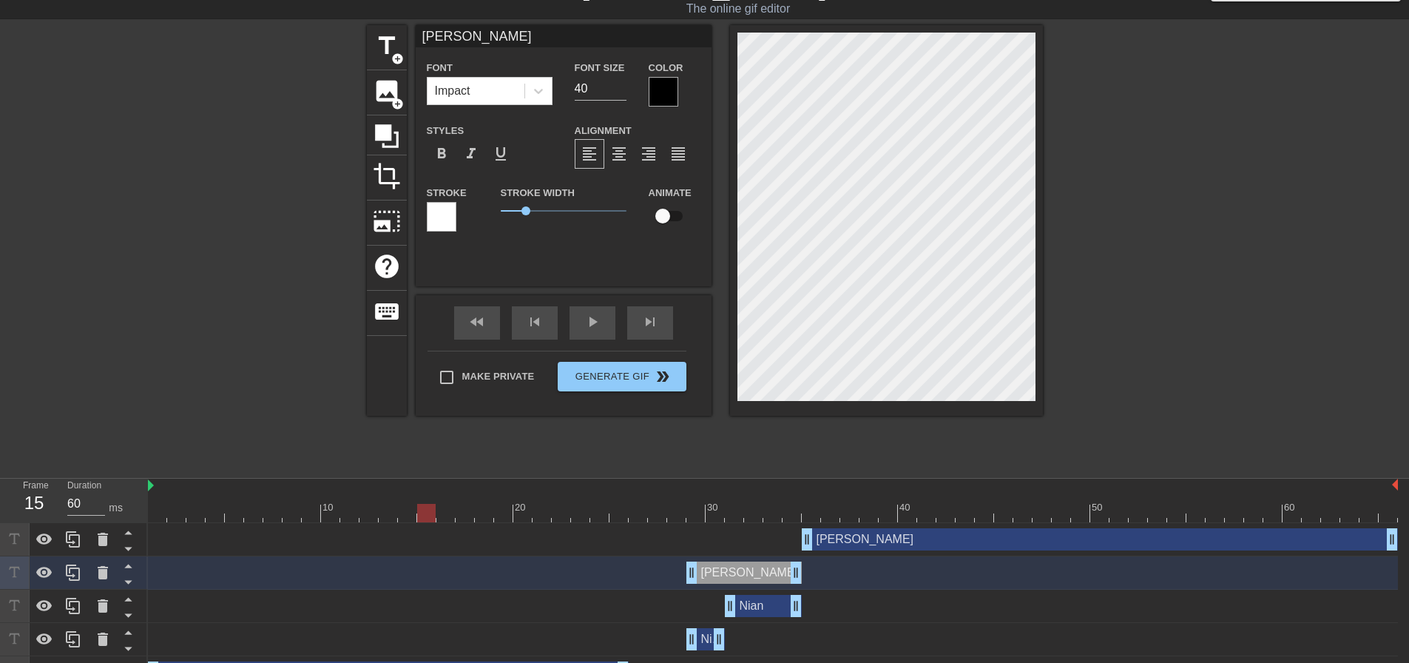
scroll to position [0, 0]
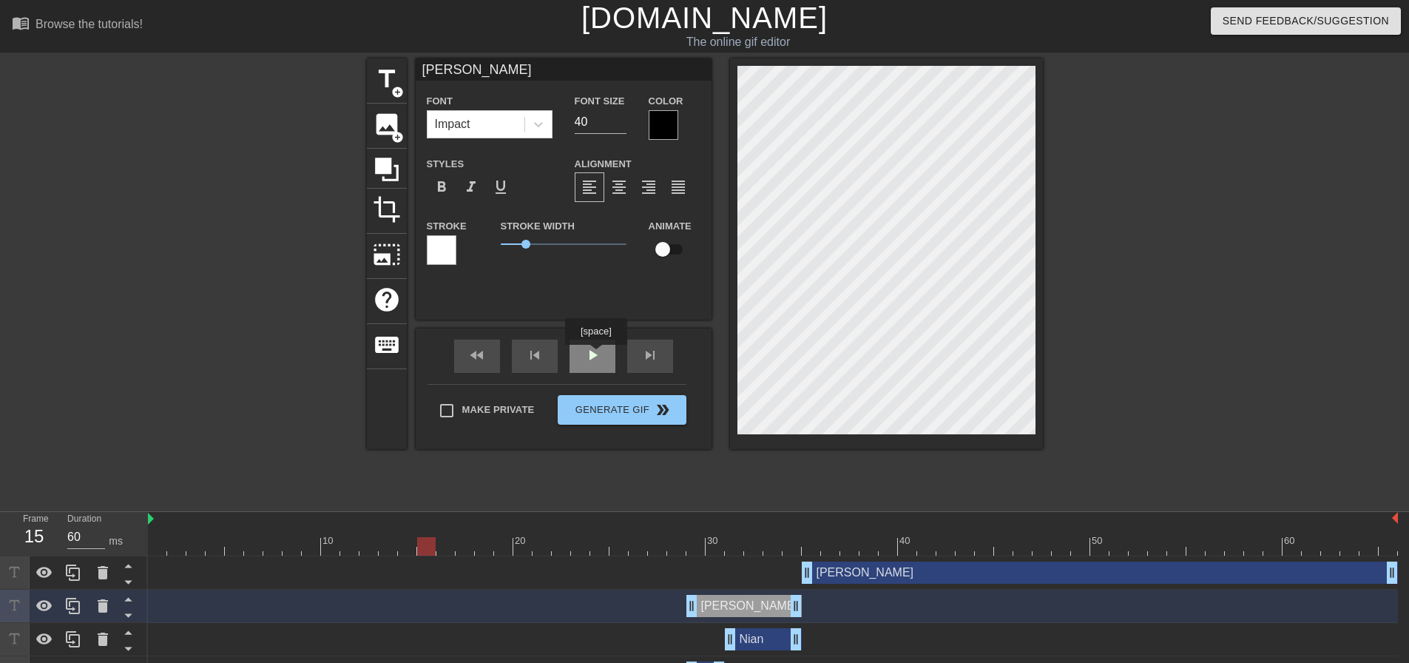
click at [595, 355] on span "play_arrow" at bounding box center [593, 355] width 18 height 18
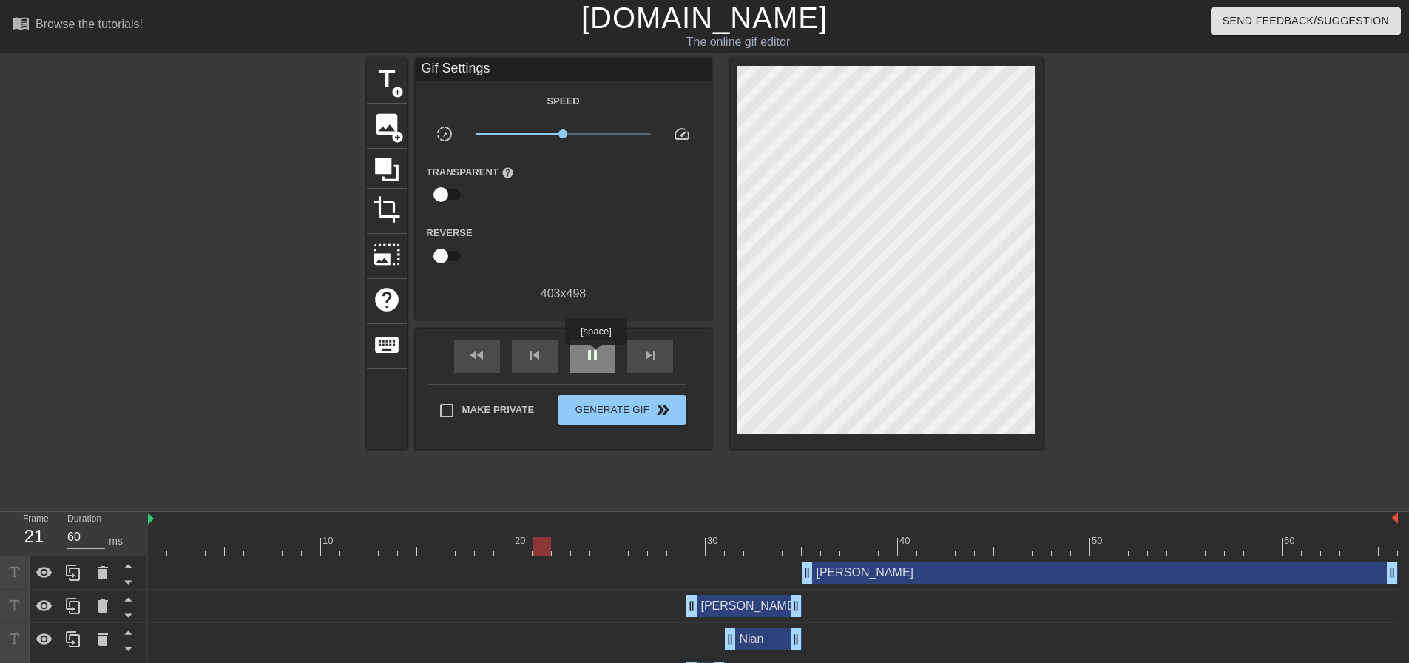
click at [595, 355] on span "pause" at bounding box center [593, 355] width 18 height 18
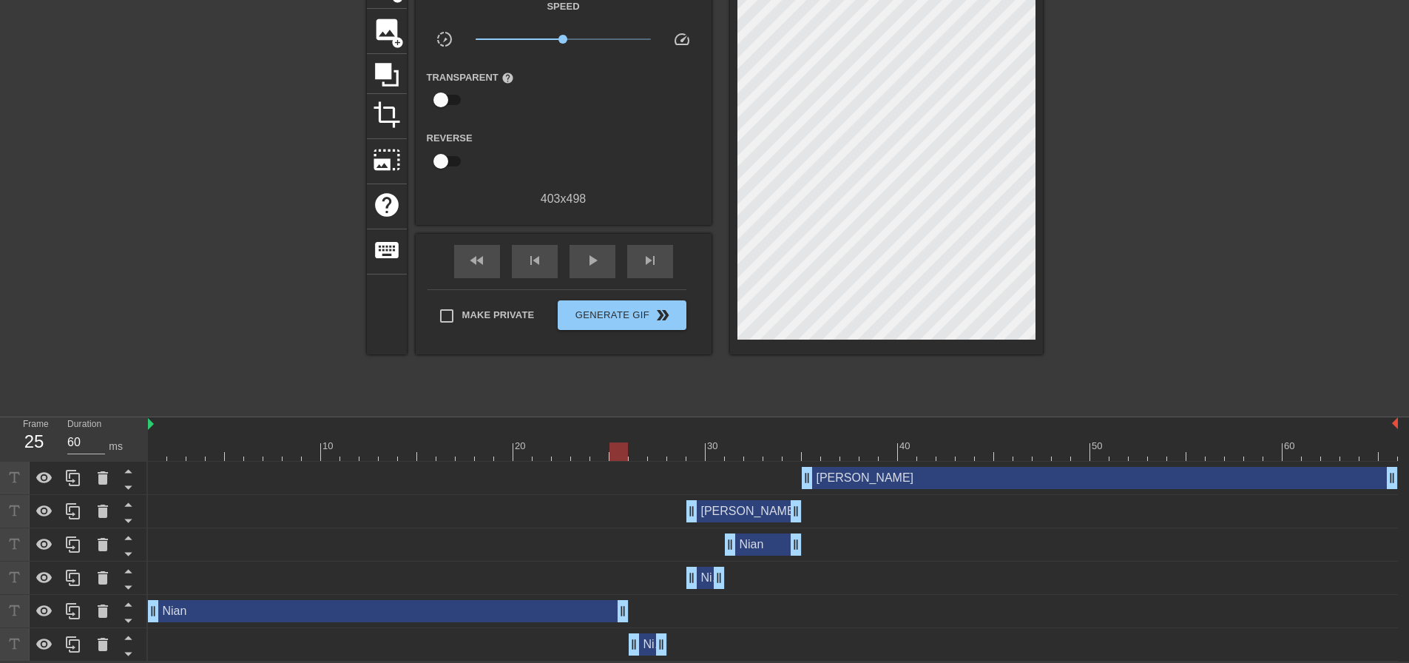
click at [499, 609] on div "Nian drag_handle drag_handle" at bounding box center [388, 611] width 481 height 22
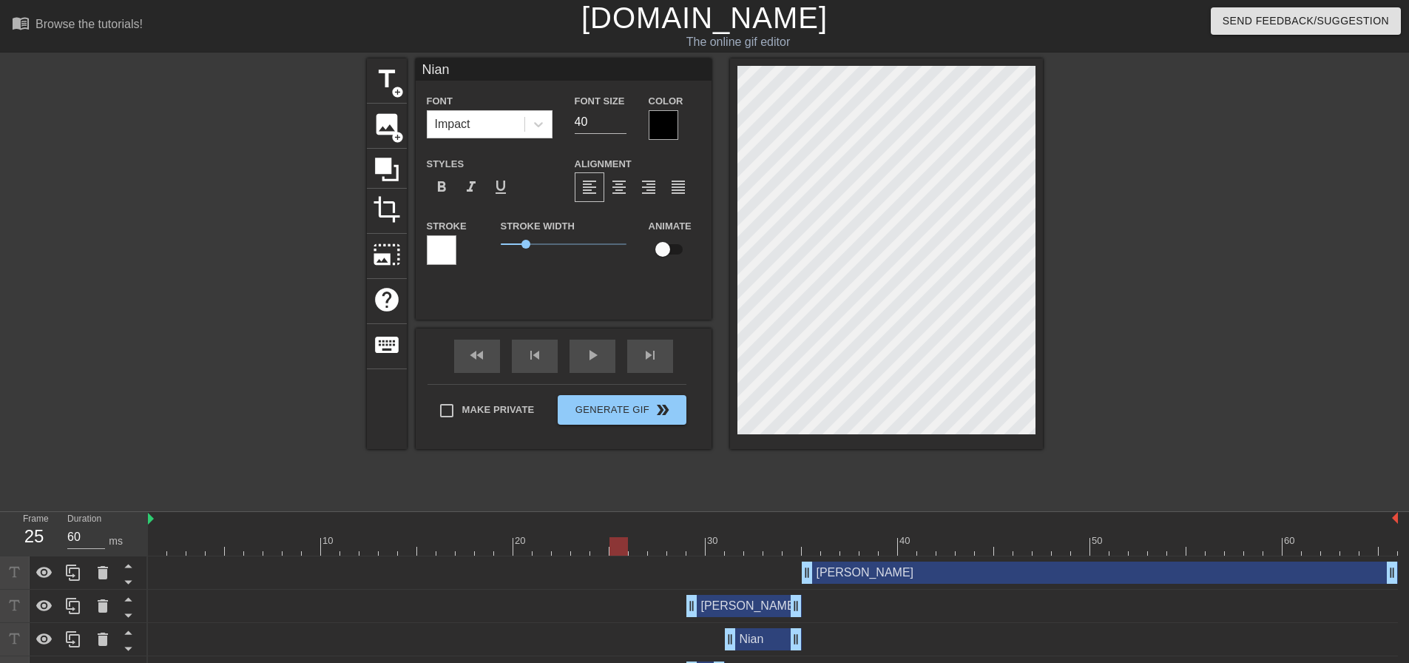
scroll to position [2, 1]
type input "Nin"
type textarea "Nin"
type input "Ni"
type textarea "Ni"
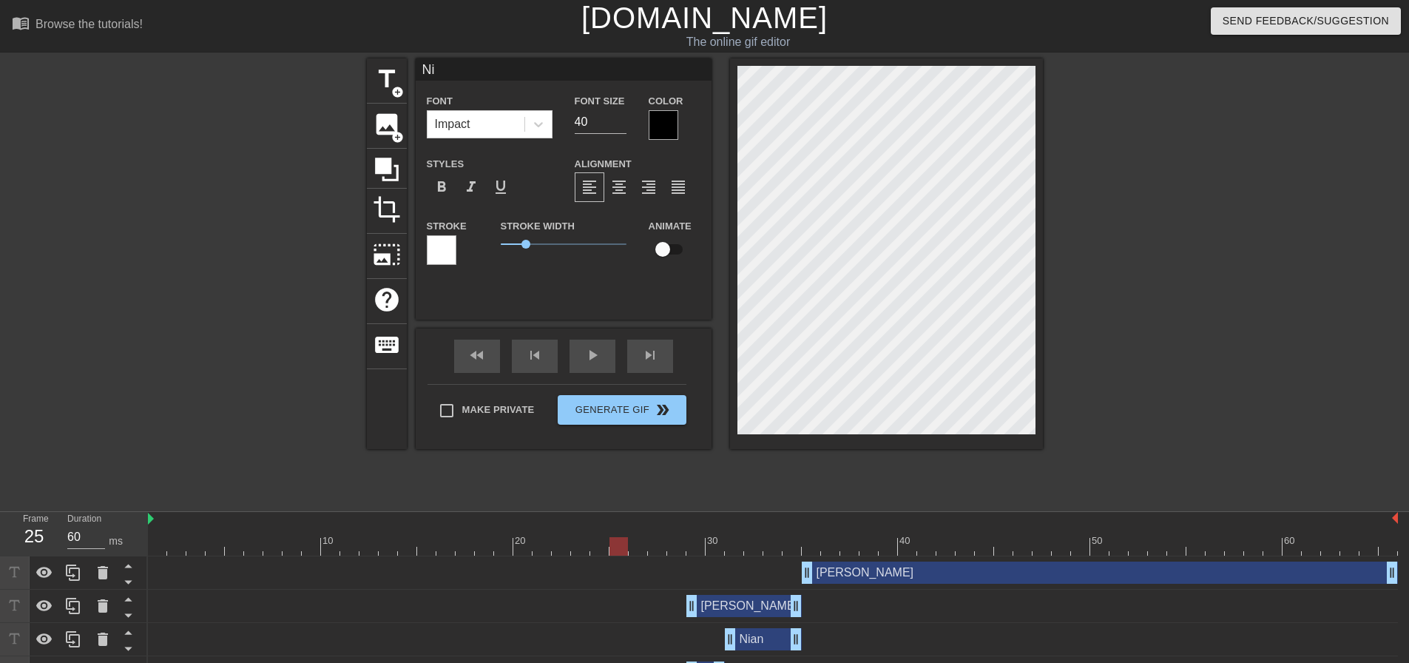
type input "N"
type textarea "N"
type input "K"
type textarea "K"
type input "Kl"
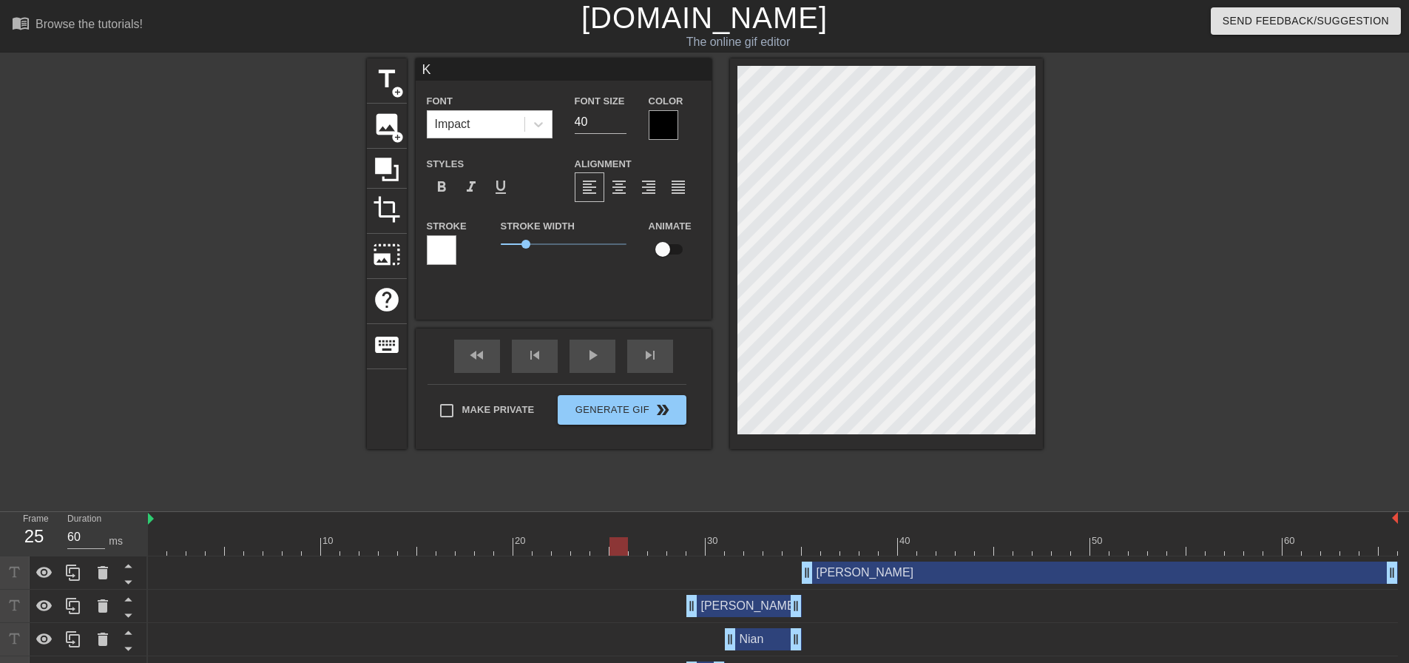
type textarea "Kl"
type input "Kle"
type textarea "Kle"
type input "Klei"
type textarea "Klei"
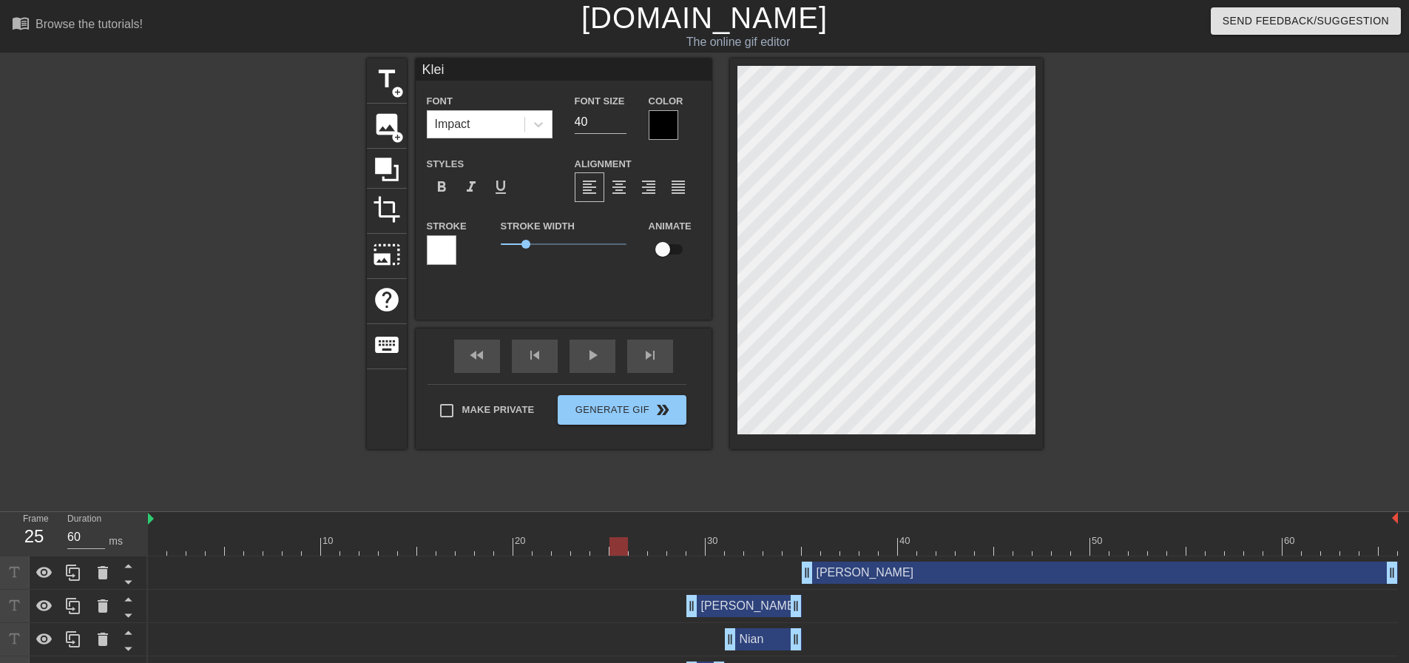
type input "Klein"
type textarea "Klein"
click at [292, 339] on div at bounding box center [238, 280] width 222 height 444
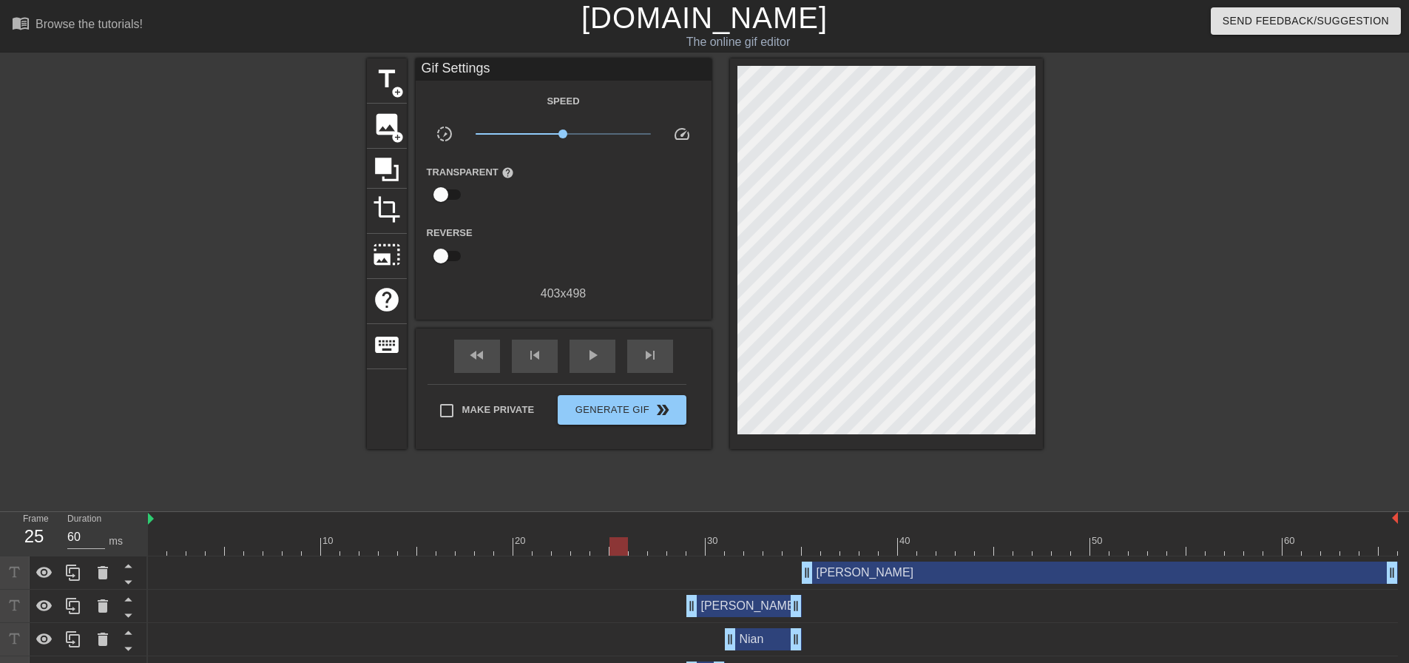
scroll to position [96, 0]
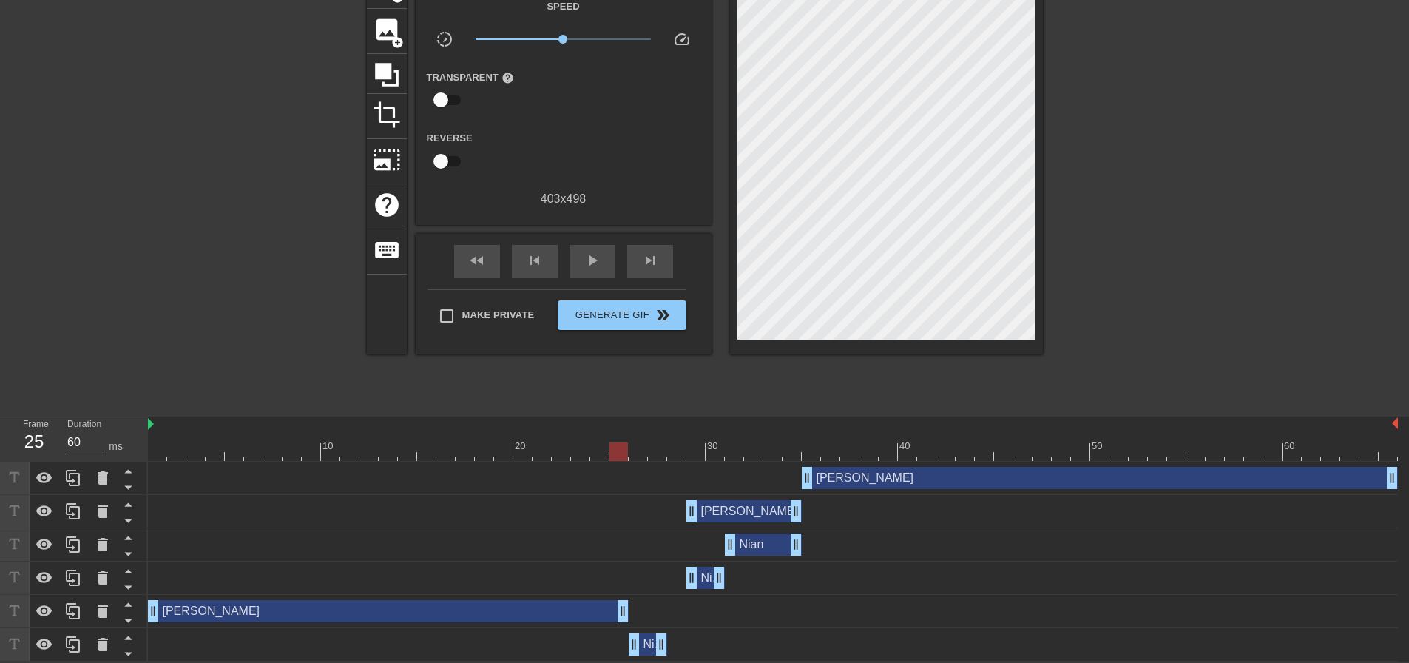
click at [649, 646] on div "Nian drag_handle drag_handle" at bounding box center [648, 644] width 38 height 22
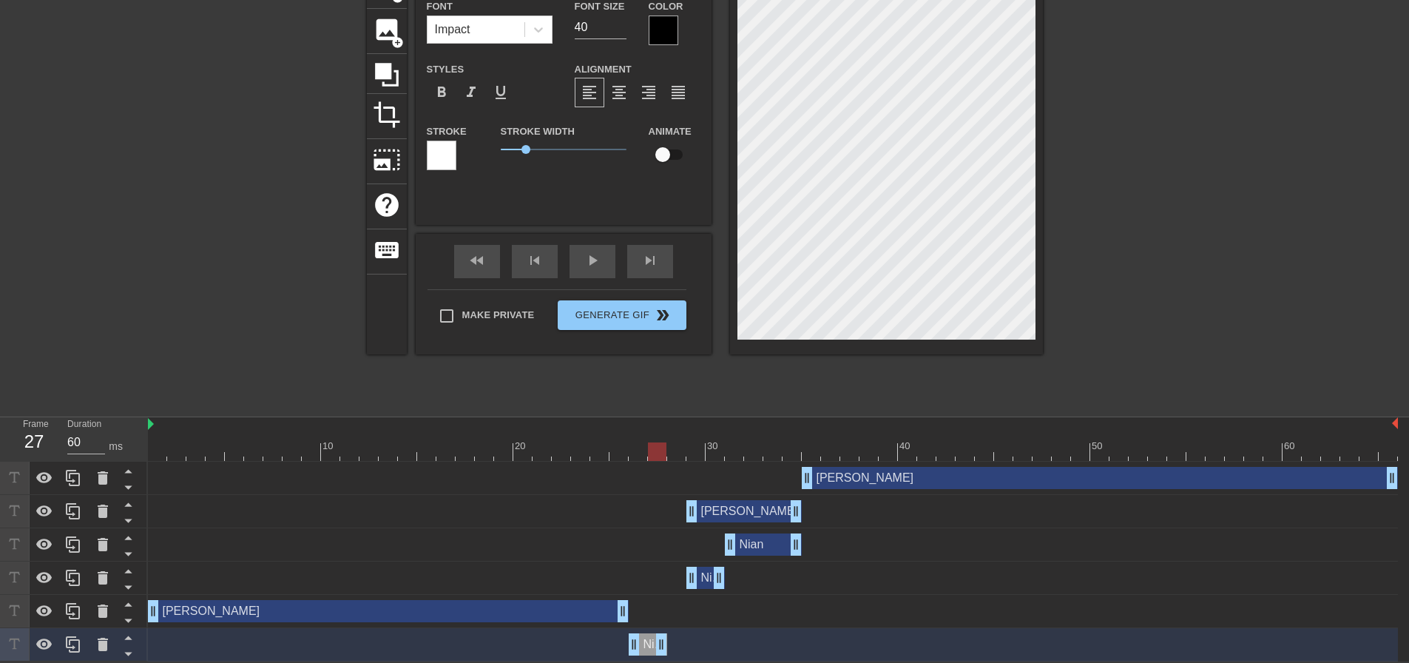
drag, startPoint x: 618, startPoint y: 451, endPoint x: 652, endPoint y: 451, distance: 34.0
click at [652, 451] on div at bounding box center [657, 451] width 18 height 18
type input "Nia"
type textarea "Nia"
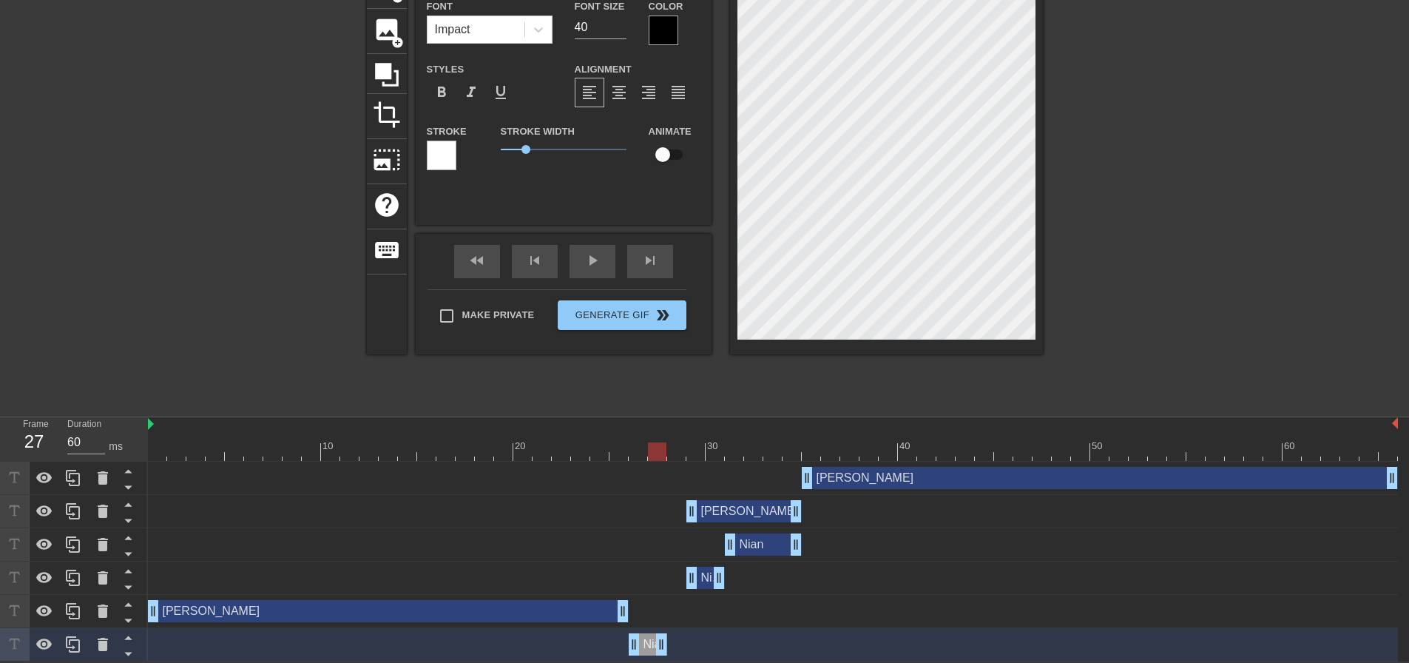
type input "Ni"
type textarea "Ni"
type input "N"
type textarea "N"
type input "K"
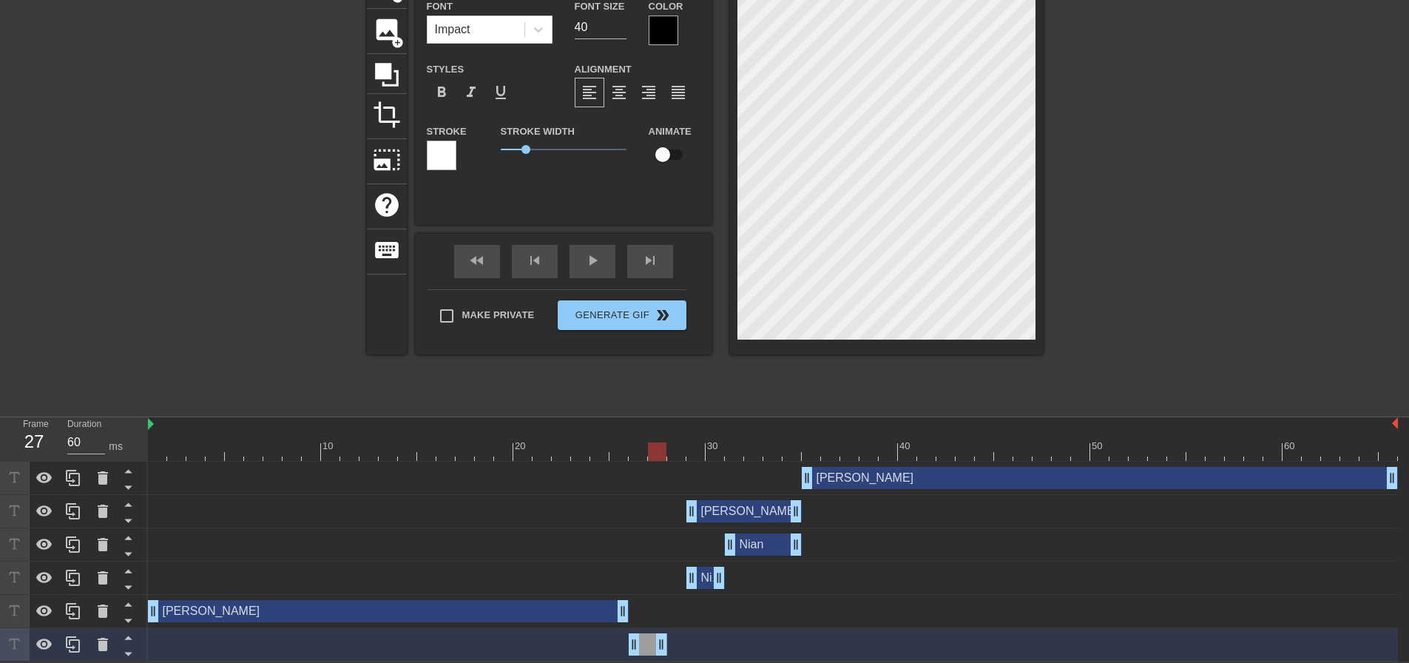
type textarea "K"
type input "Kl"
type textarea "Kl"
type input "Kle"
type textarea "Kle"
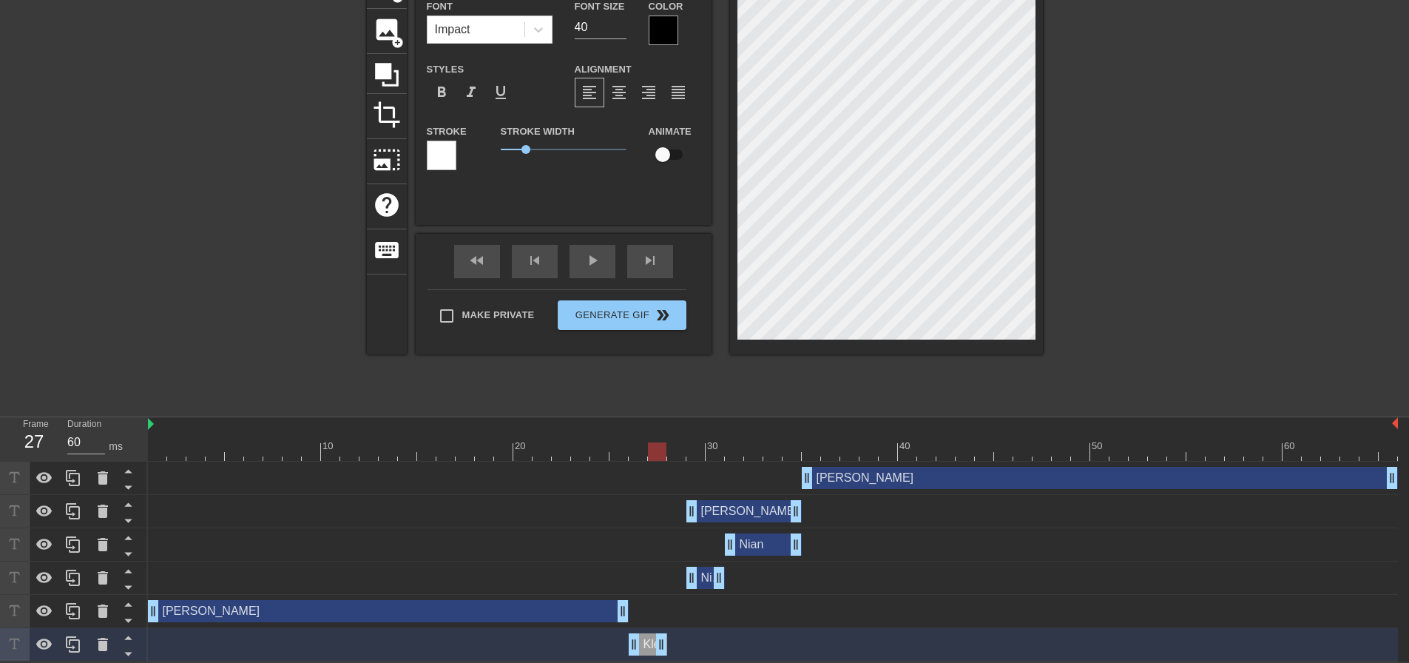
type input "Klei"
type textarea "Klei"
type input "Klein"
type textarea "Klein"
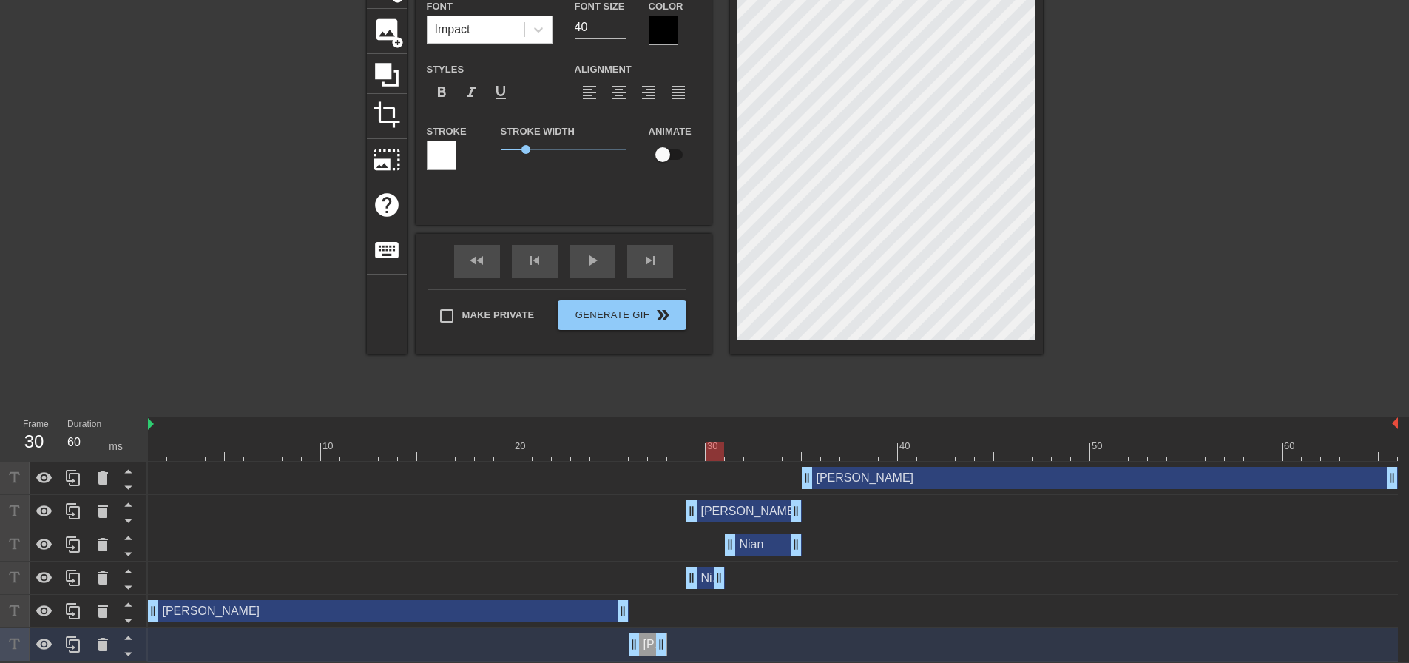
drag, startPoint x: 653, startPoint y: 450, endPoint x: 708, endPoint y: 453, distance: 54.8
click at [708, 453] on div at bounding box center [715, 451] width 18 height 18
click at [729, 510] on div "Klein drag_handle drag_handle" at bounding box center [743, 511] width 115 height 22
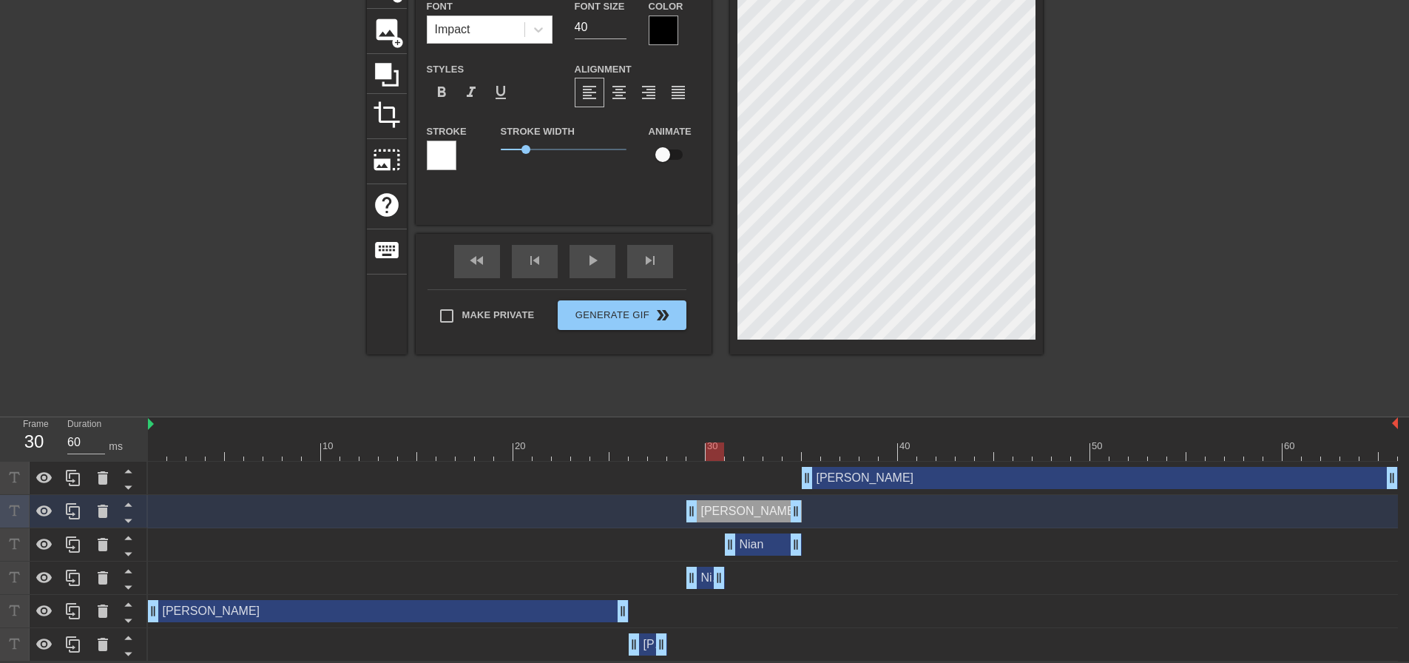
type input "Klei"
type textarea "Klei"
type input "Kle"
type textarea "Kle"
type input "Kl"
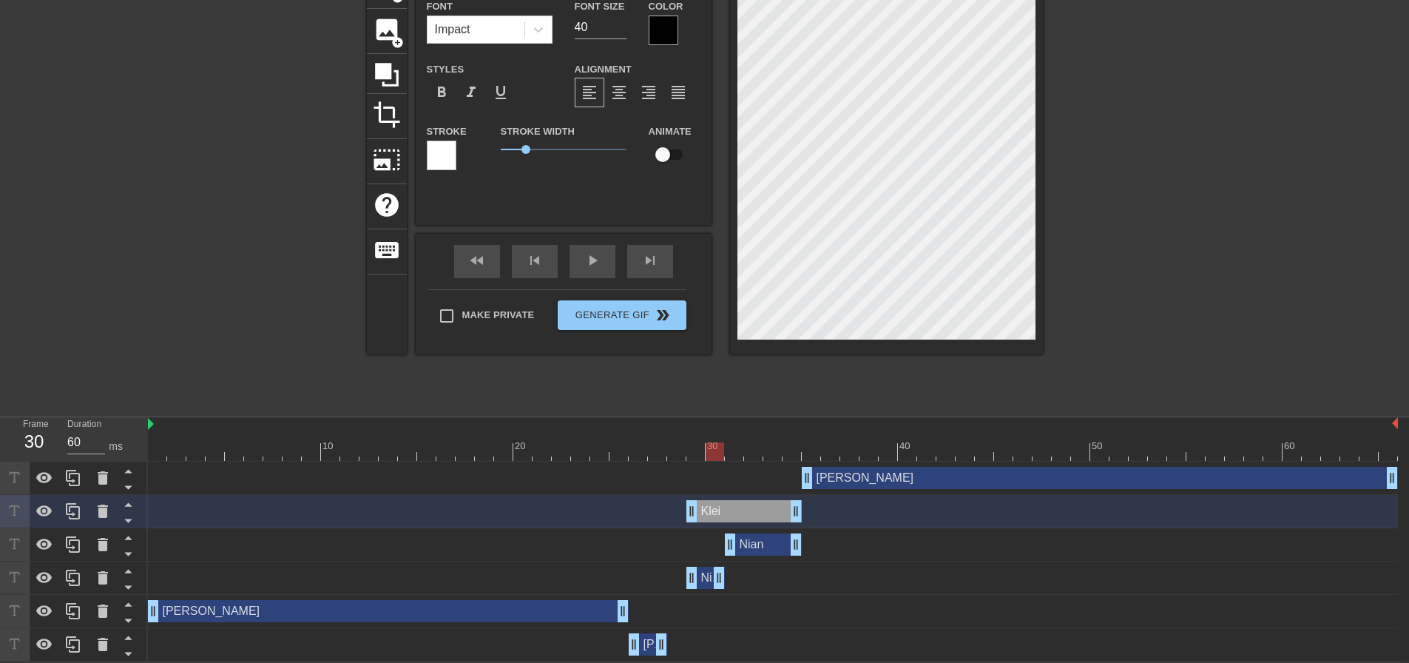
type textarea "Kl"
type input "K"
type textarea "K"
type input "N"
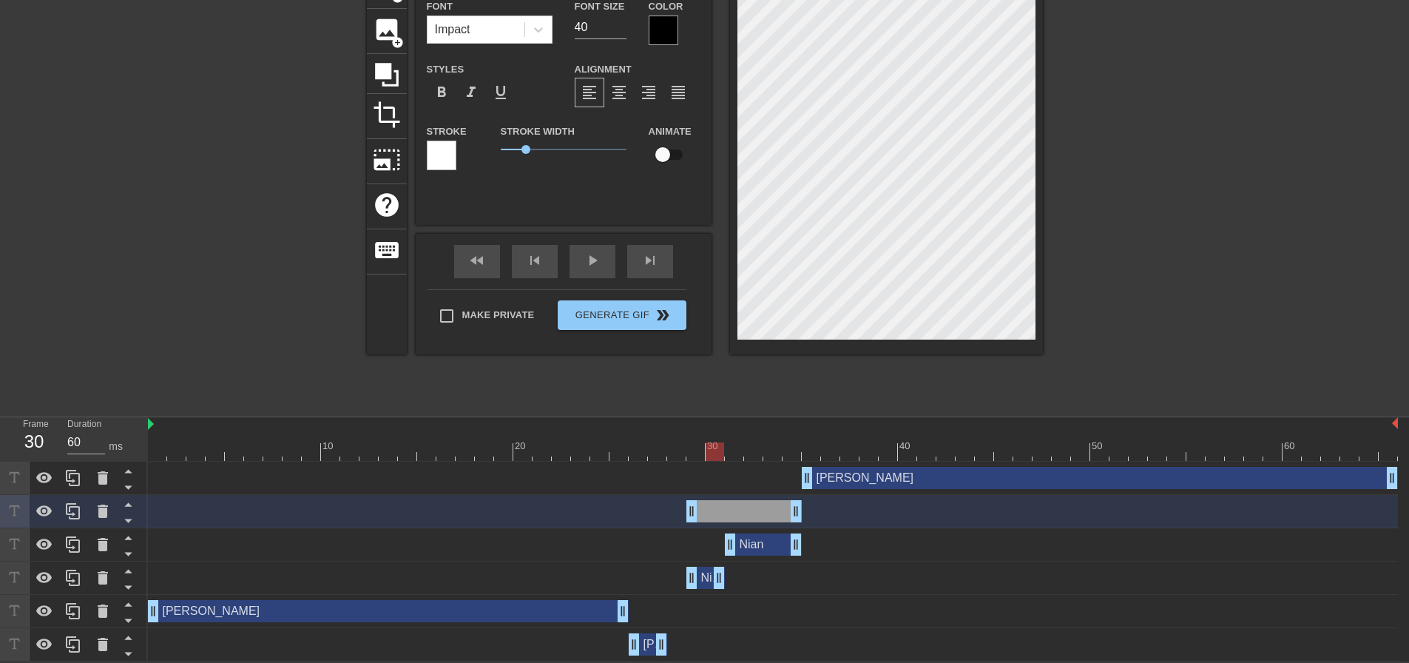
type textarea "N"
type input "Ni"
type textarea "Ni"
type input "Nia"
type textarea "Nia"
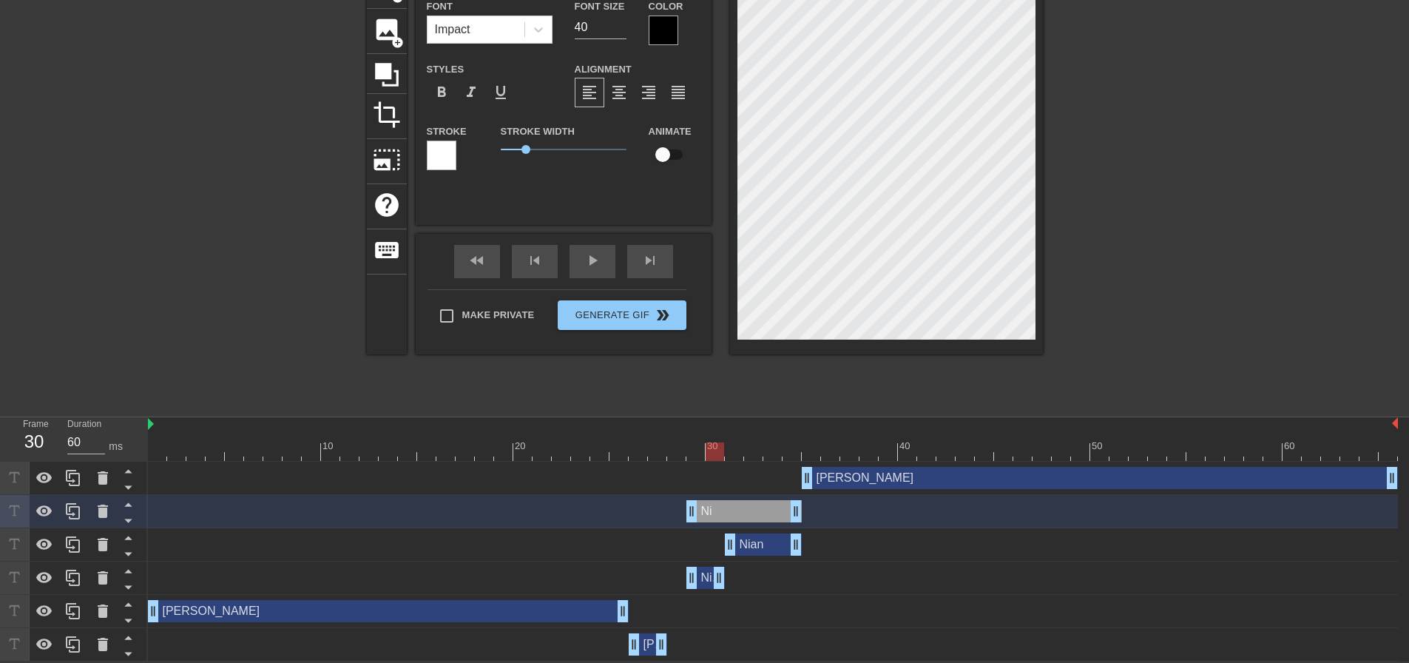
type input "Nian"
type textarea "Nian"
click at [706, 582] on div "Nian drag_handle drag_handle" at bounding box center [705, 578] width 38 height 22
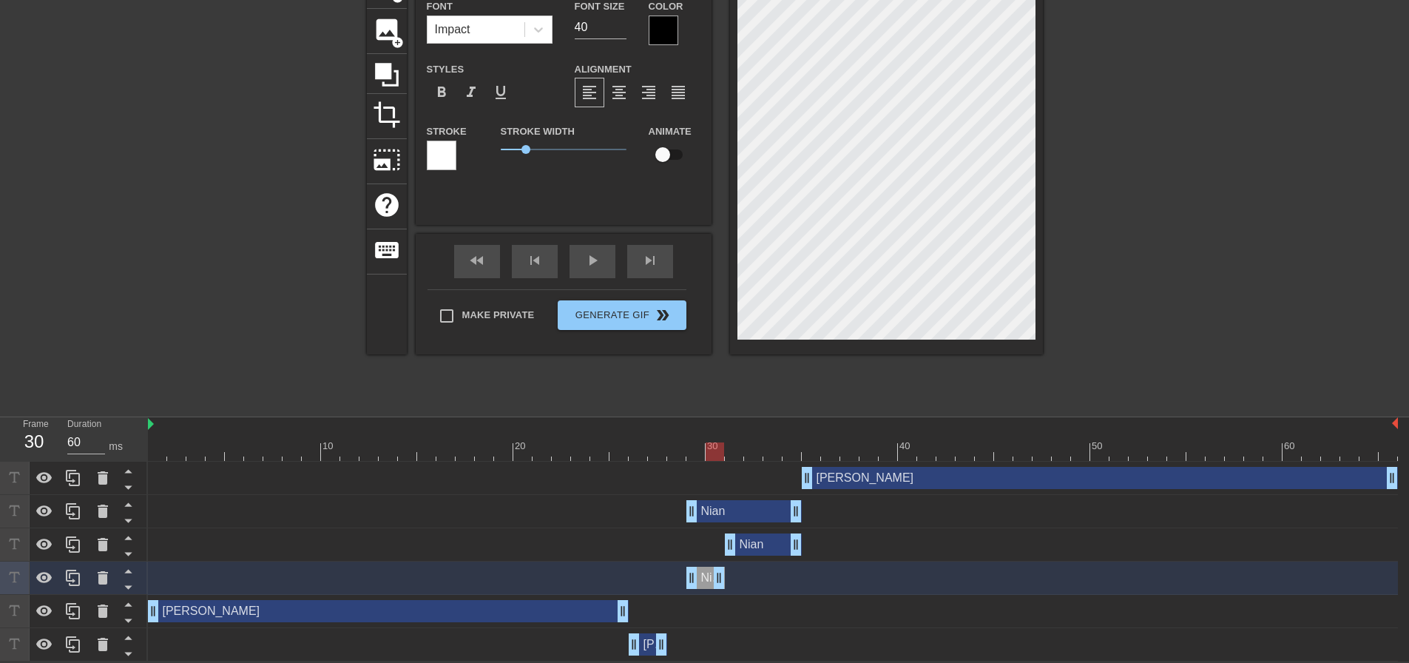
scroll to position [2, 1]
type input "Nia"
type textarea "Nia"
type input "Ni"
type textarea "Ni"
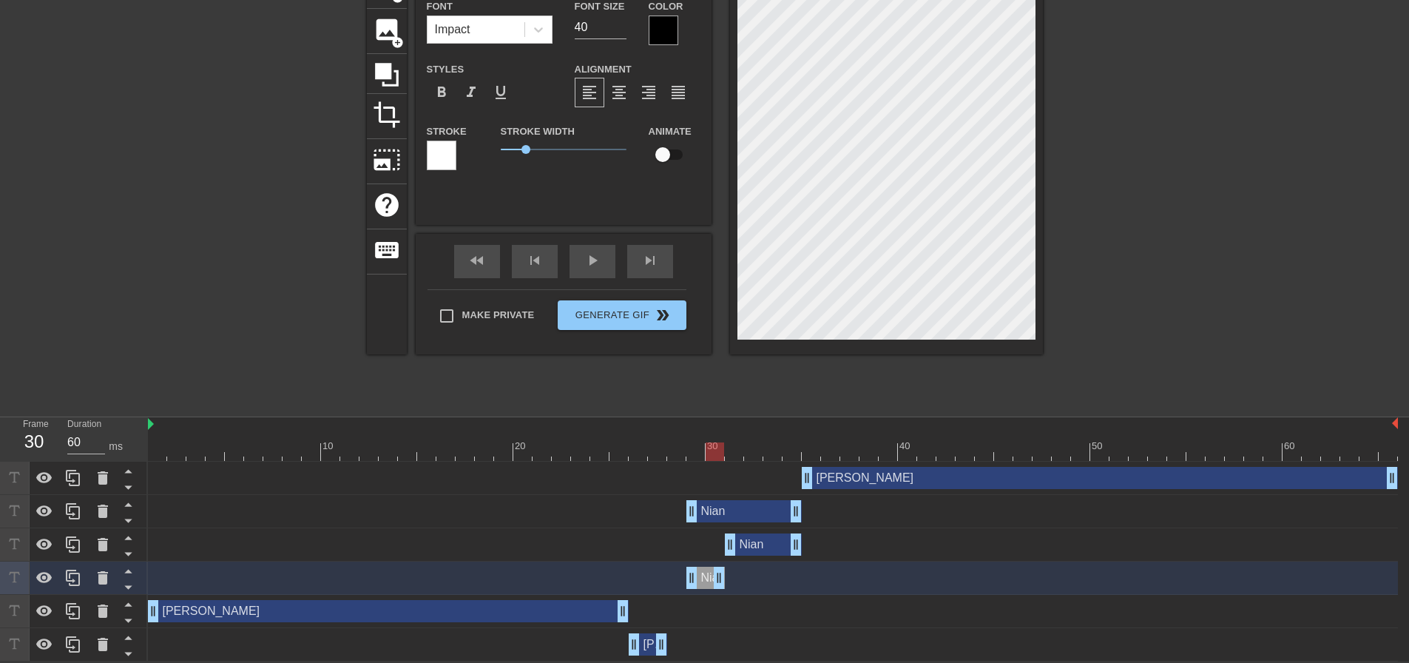
type input "N"
type textarea "N"
type input "K"
type textarea "K"
type input "Kl"
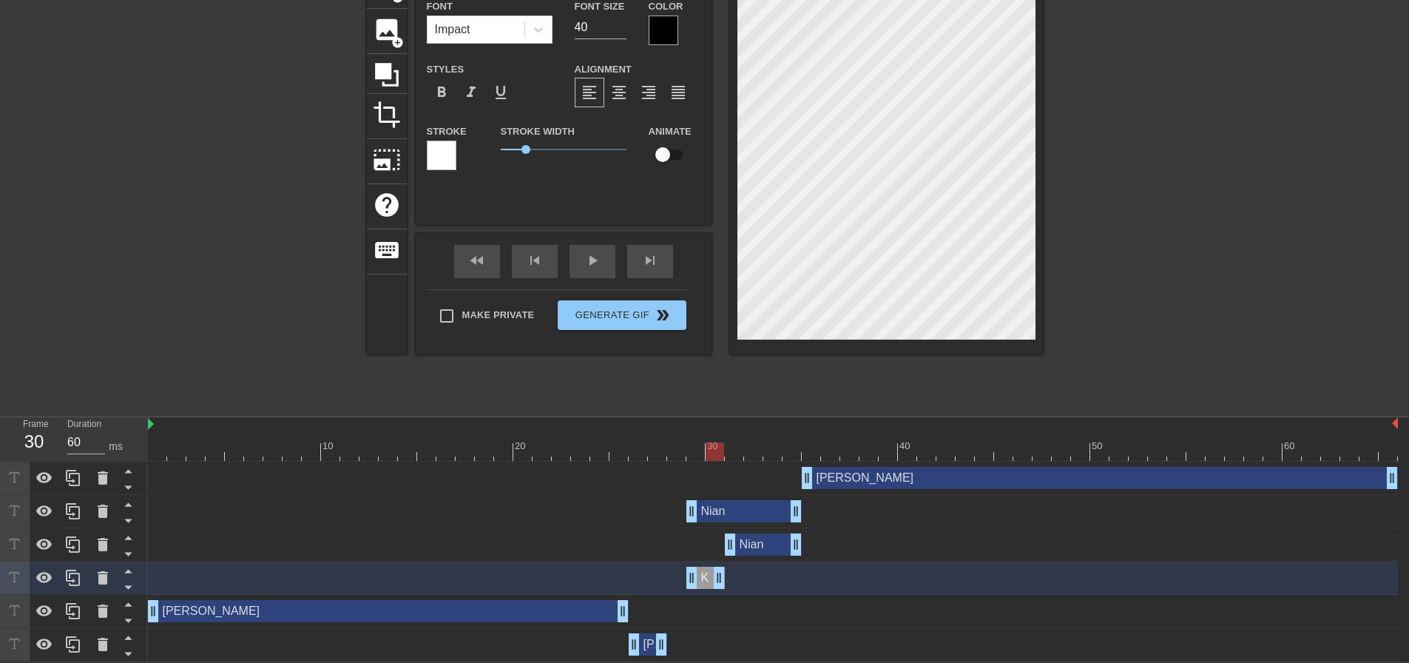
type textarea "Kl"
type input "Kle"
type textarea "Kle"
type input "Klei"
type textarea "Klei"
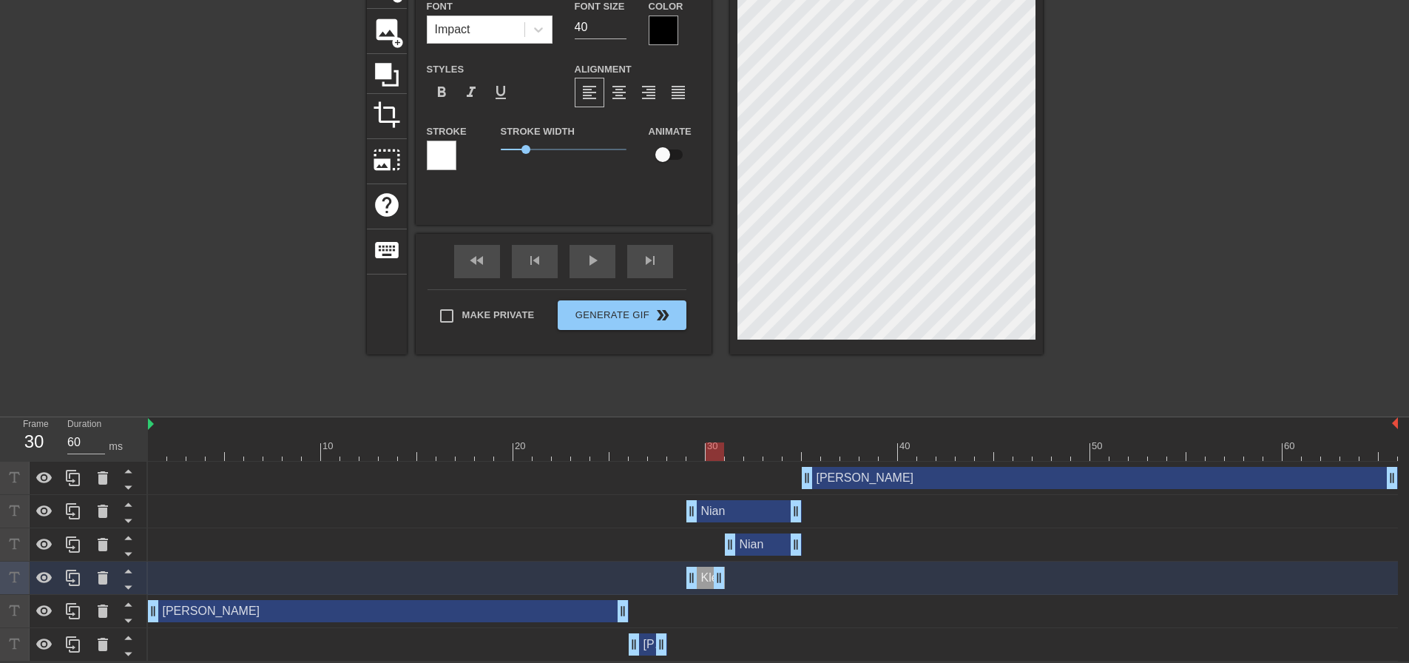
type input "Klein"
type textarea "Klein"
drag, startPoint x: 717, startPoint y: 447, endPoint x: 757, endPoint y: 448, distance: 40.0
click at [757, 448] on div at bounding box center [753, 451] width 18 height 18
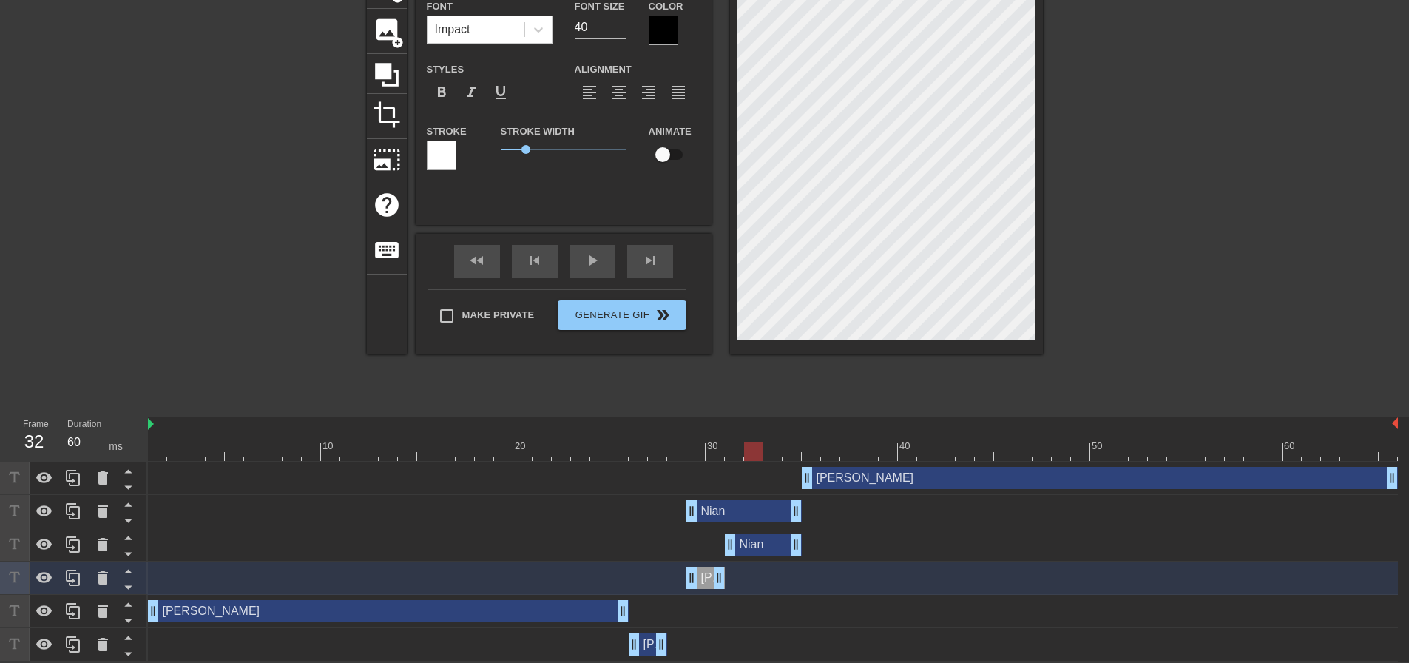
click at [778, 544] on div "Nian drag_handle drag_handle" at bounding box center [763, 544] width 77 height 22
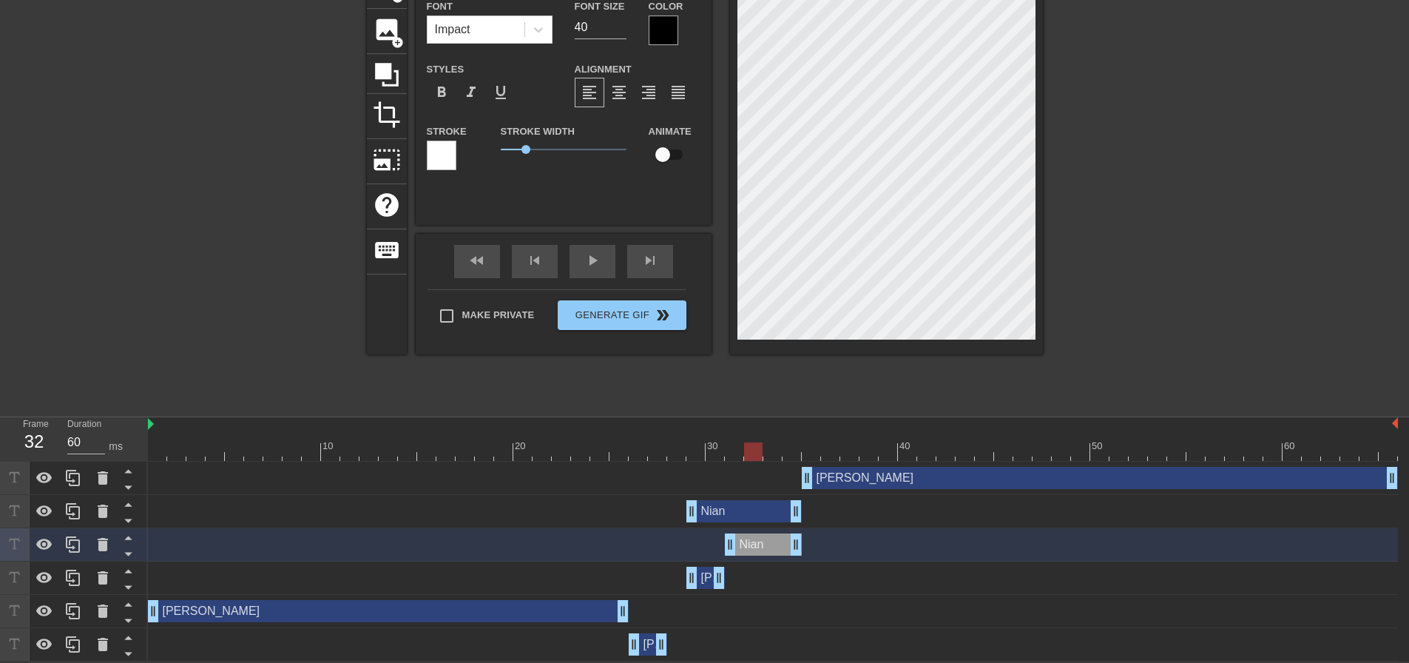
click at [758, 510] on div "Nian drag_handle drag_handle" at bounding box center [743, 511] width 115 height 22
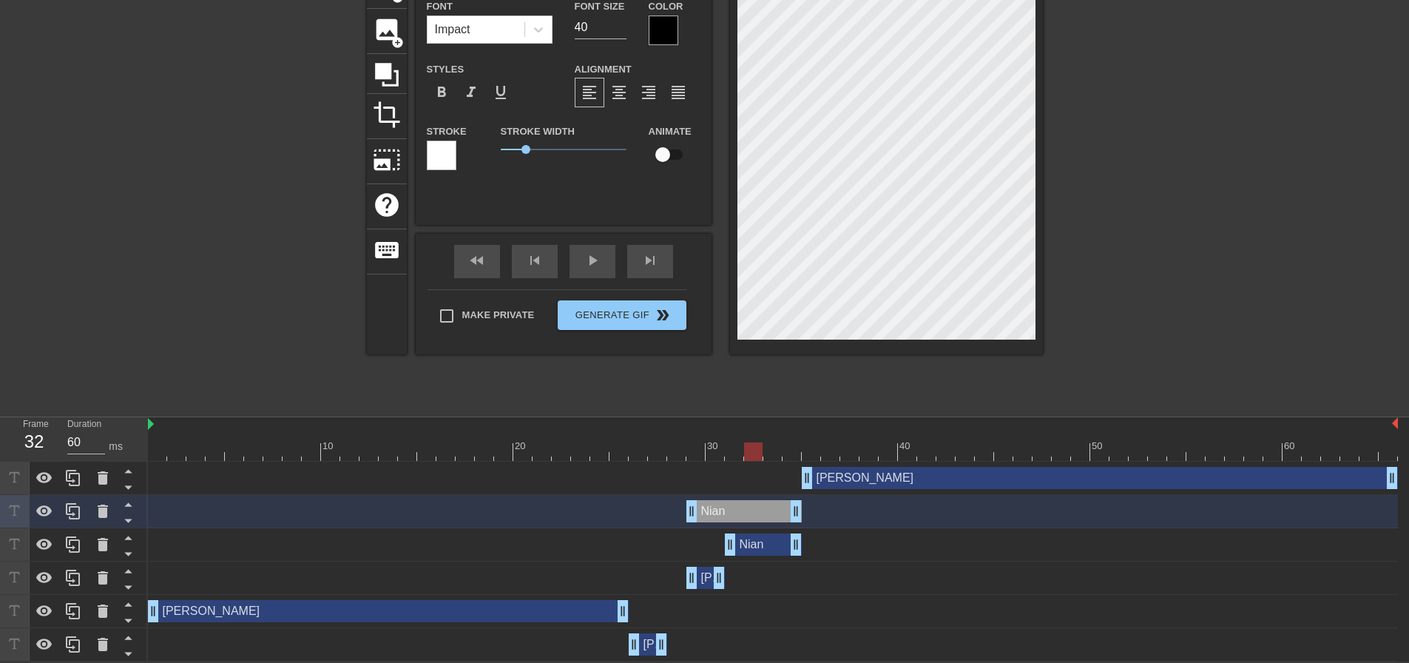
click at [766, 550] on div "Nian drag_handle drag_handle" at bounding box center [763, 544] width 77 height 22
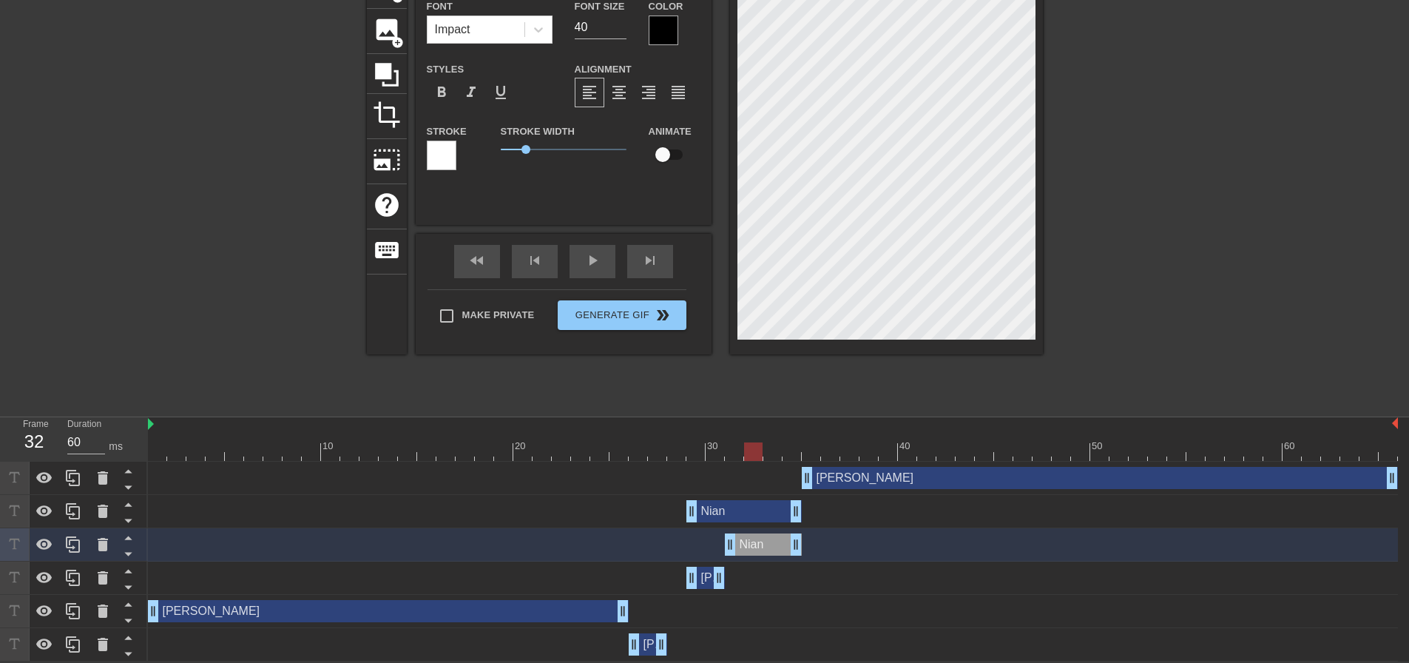
scroll to position [2, 1]
type input "Nia"
type textarea "Nia"
type input "Ni"
type textarea "Ni"
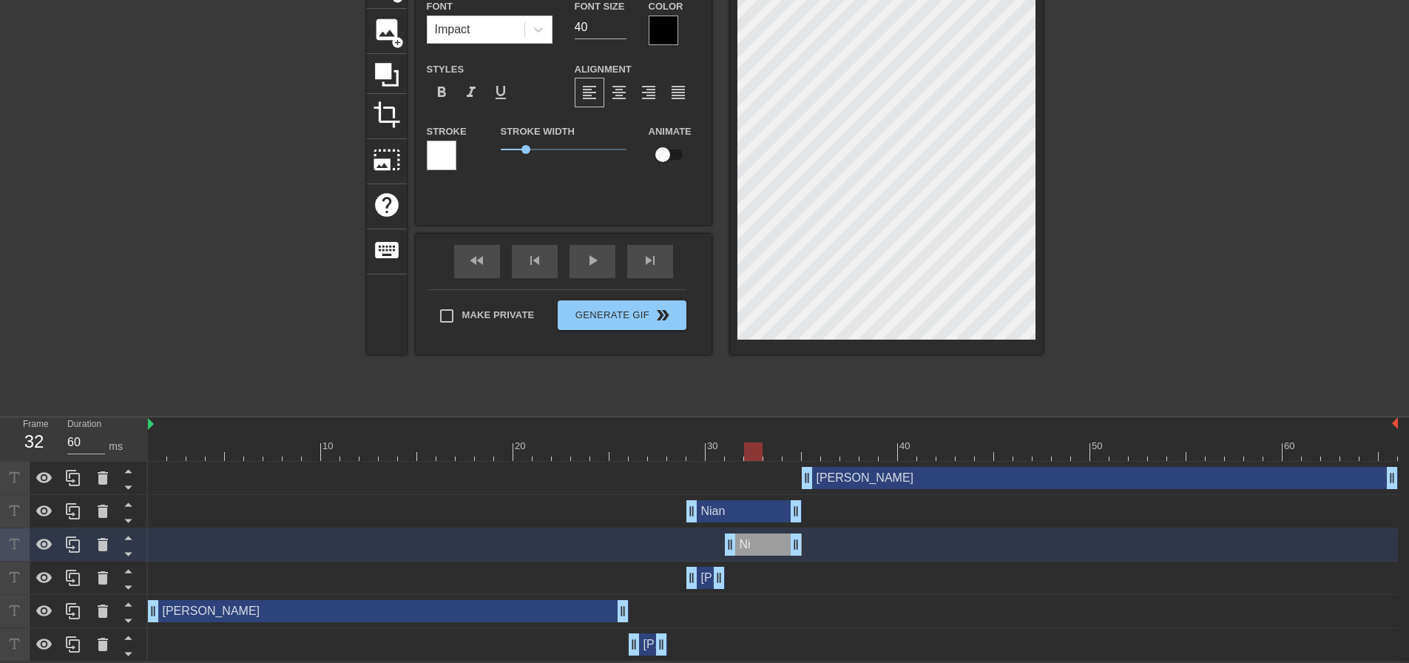
type input "N"
type textarea "N"
type input "K"
type textarea "K"
type input "Kl"
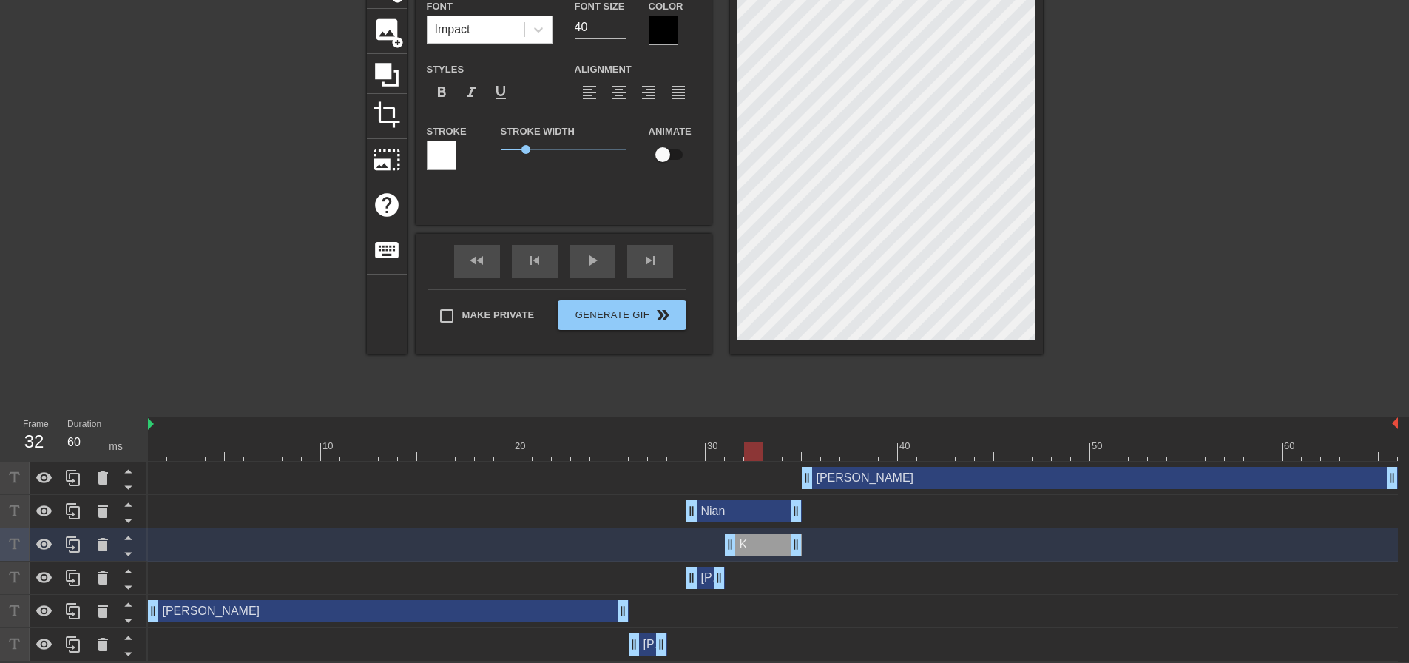
type textarea "Kl"
type input "Kli"
type textarea "Kli"
type input "Klie"
type textarea "Klie"
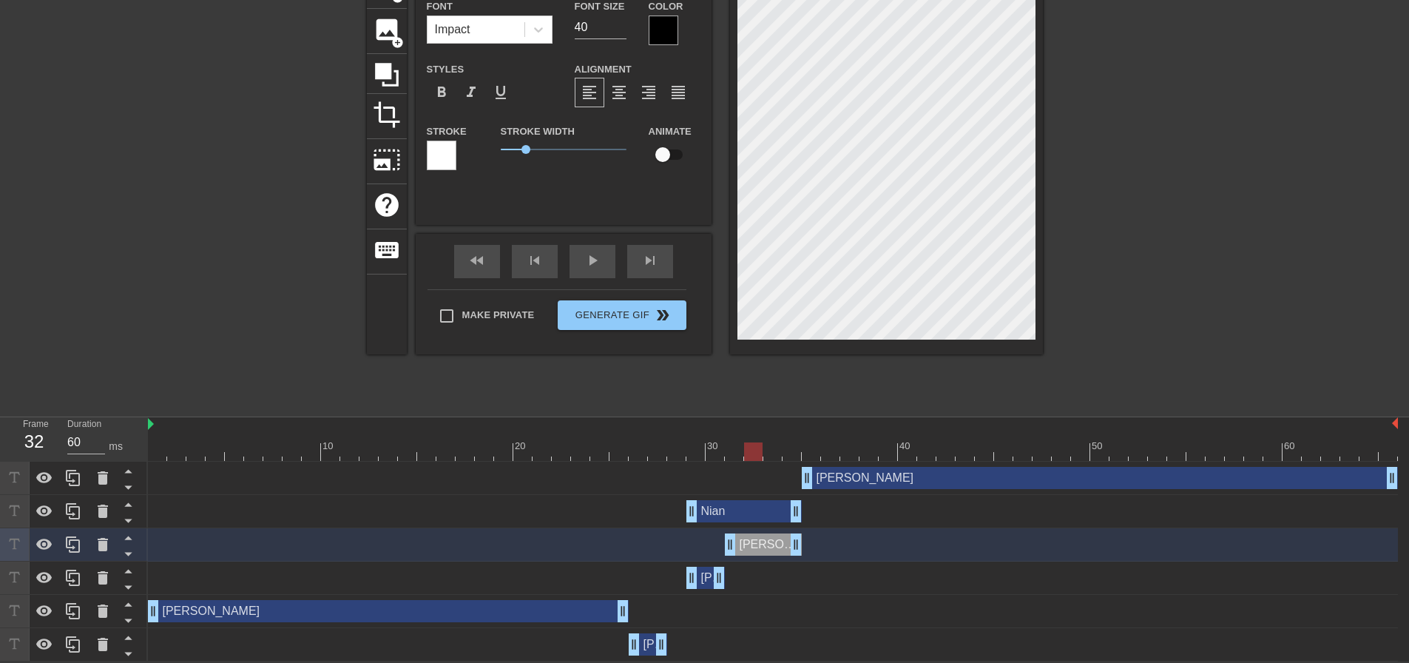
type input "Klien"
type textarea "Klien"
type input "Klie"
type textarea "Klie"
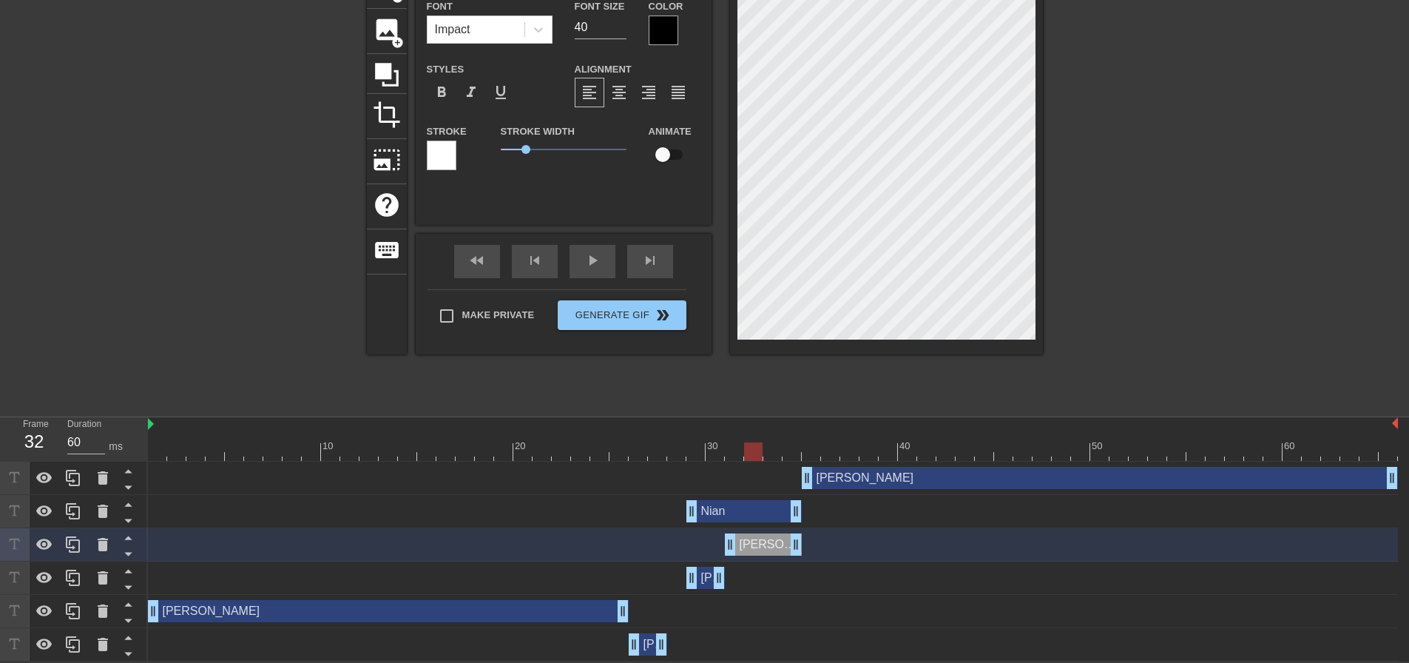
type input "Kli"
type textarea "Kli"
type input "Kl"
type textarea "Kl"
type input "Kle"
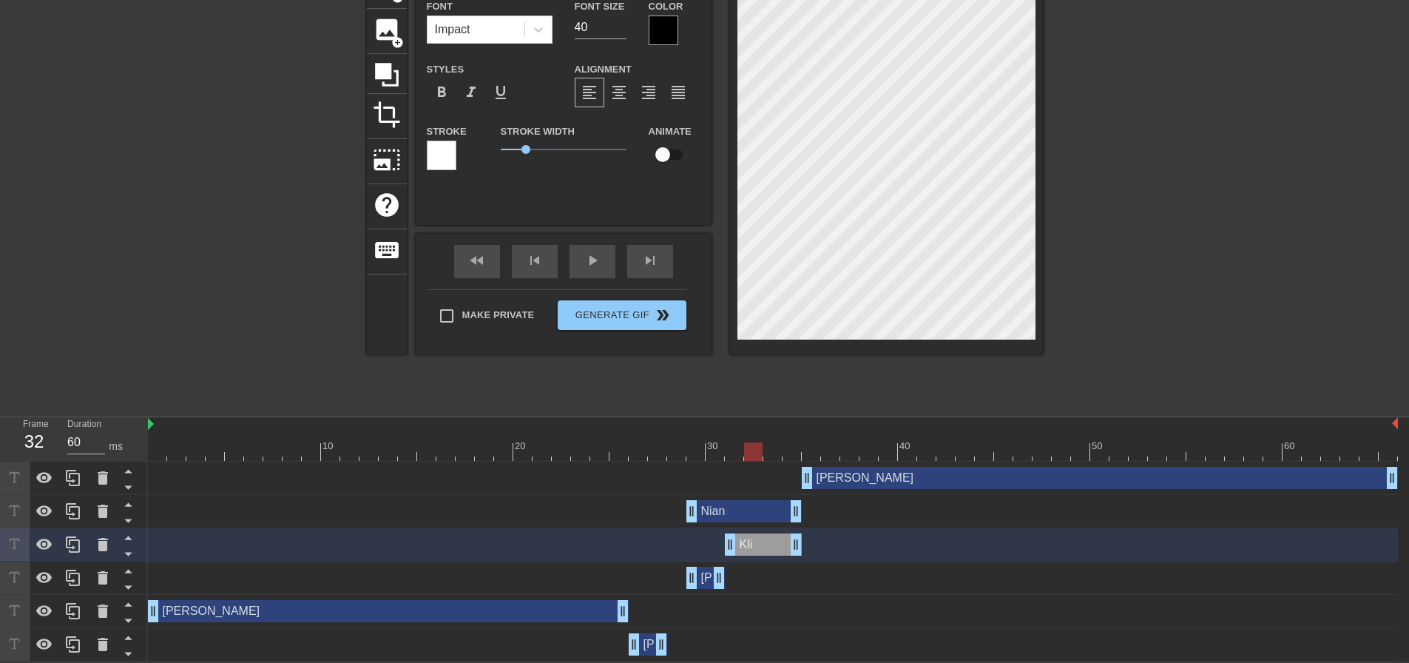
type textarea "Kle"
type input "Klei"
type textarea "Klei"
type input "Klein"
type textarea "Klein"
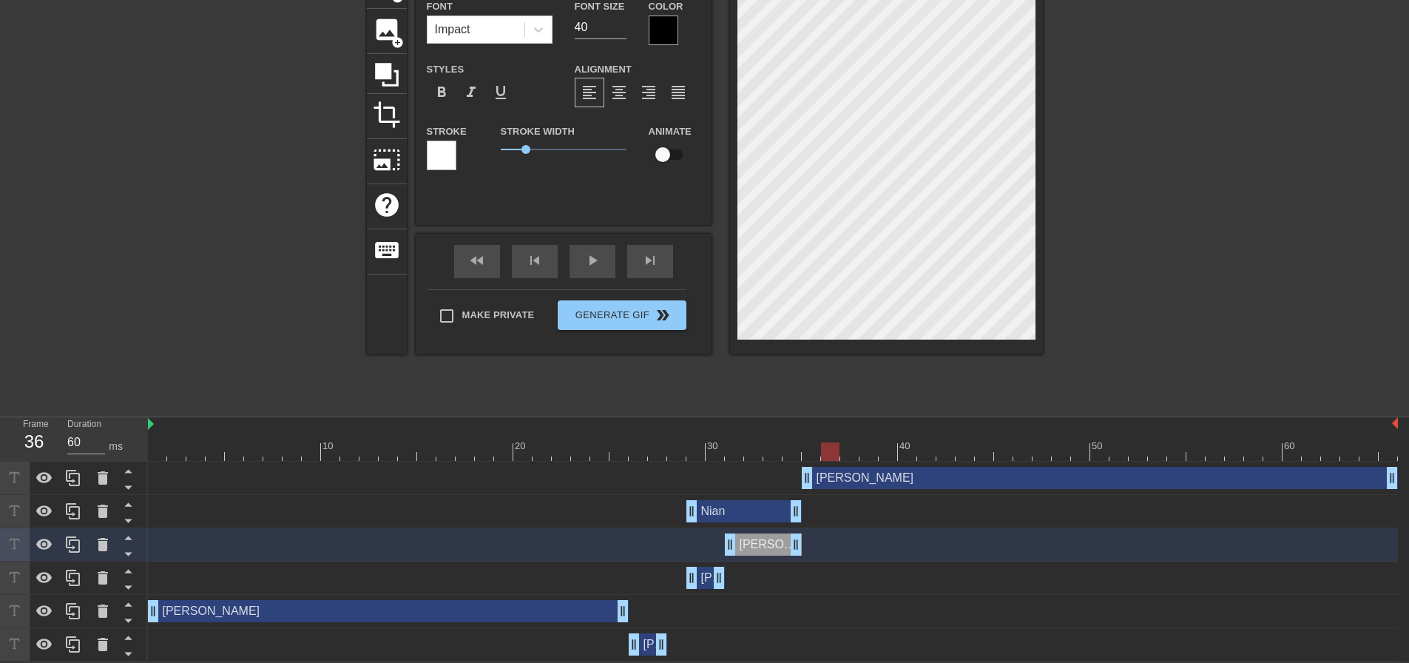
drag, startPoint x: 751, startPoint y: 443, endPoint x: 853, endPoint y: 456, distance: 102.1
click at [839, 454] on div at bounding box center [830, 451] width 18 height 18
click at [919, 485] on div "Klein drag_handle drag_handle" at bounding box center [1100, 478] width 596 height 22
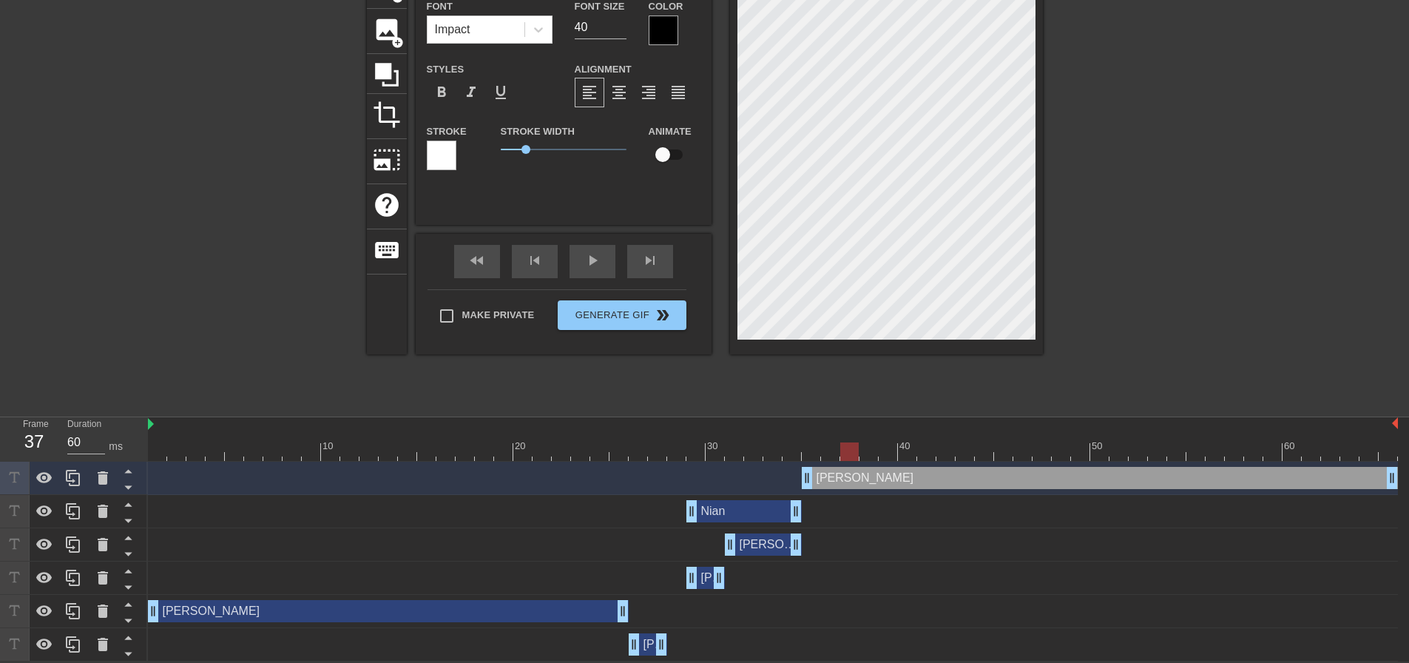
type input "Klen"
type textarea "Klen"
type input "Kln"
type textarea "Kln"
type input "Kn"
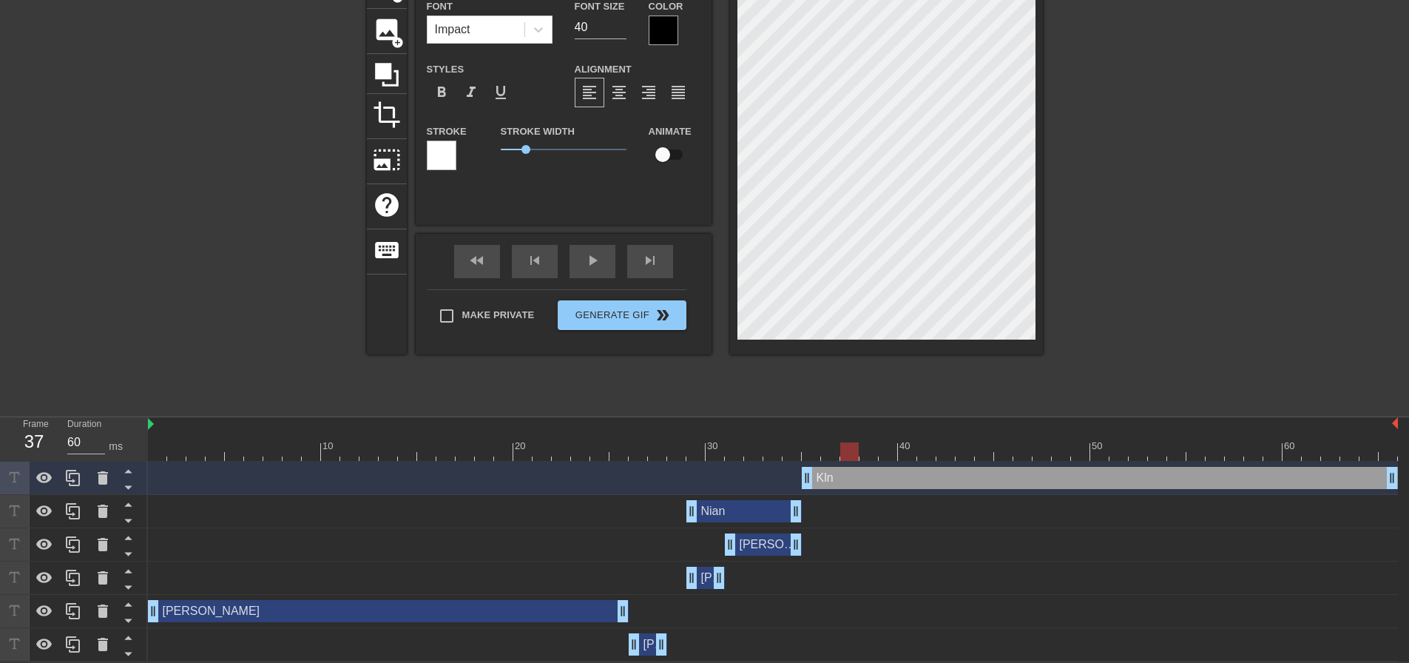
type textarea "Kn"
type input "n"
type textarea "n"
type input "K"
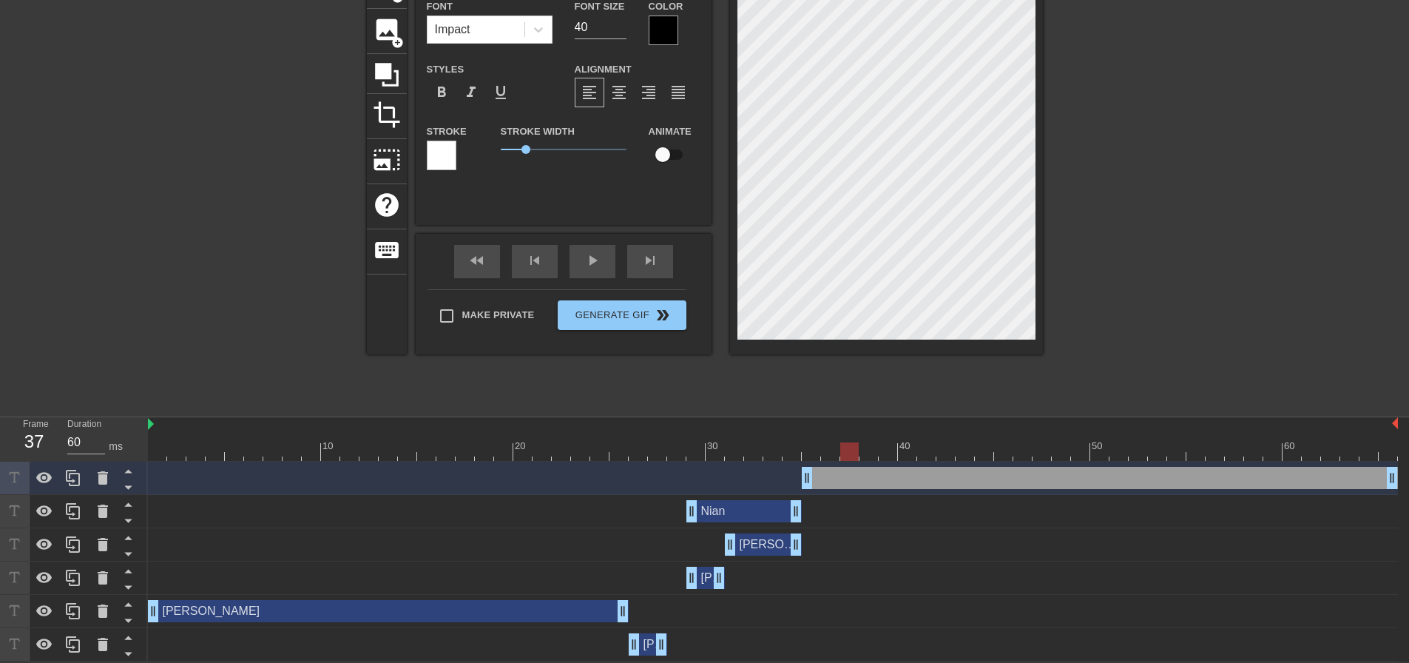
type textarea "K"
type input "Kl"
type textarea "Kl"
drag, startPoint x: 662, startPoint y: 642, endPoint x: 675, endPoint y: 642, distance: 12.6
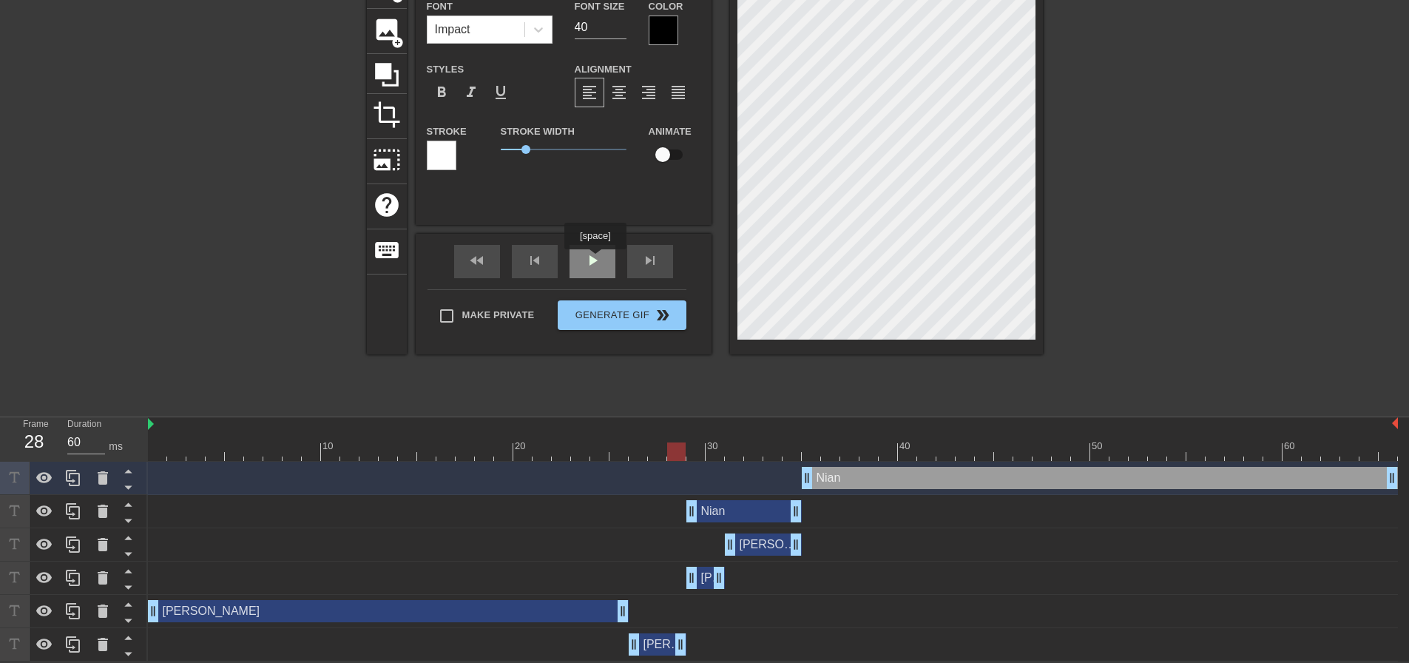
click at [595, 260] on span "play_arrow" at bounding box center [593, 260] width 18 height 18
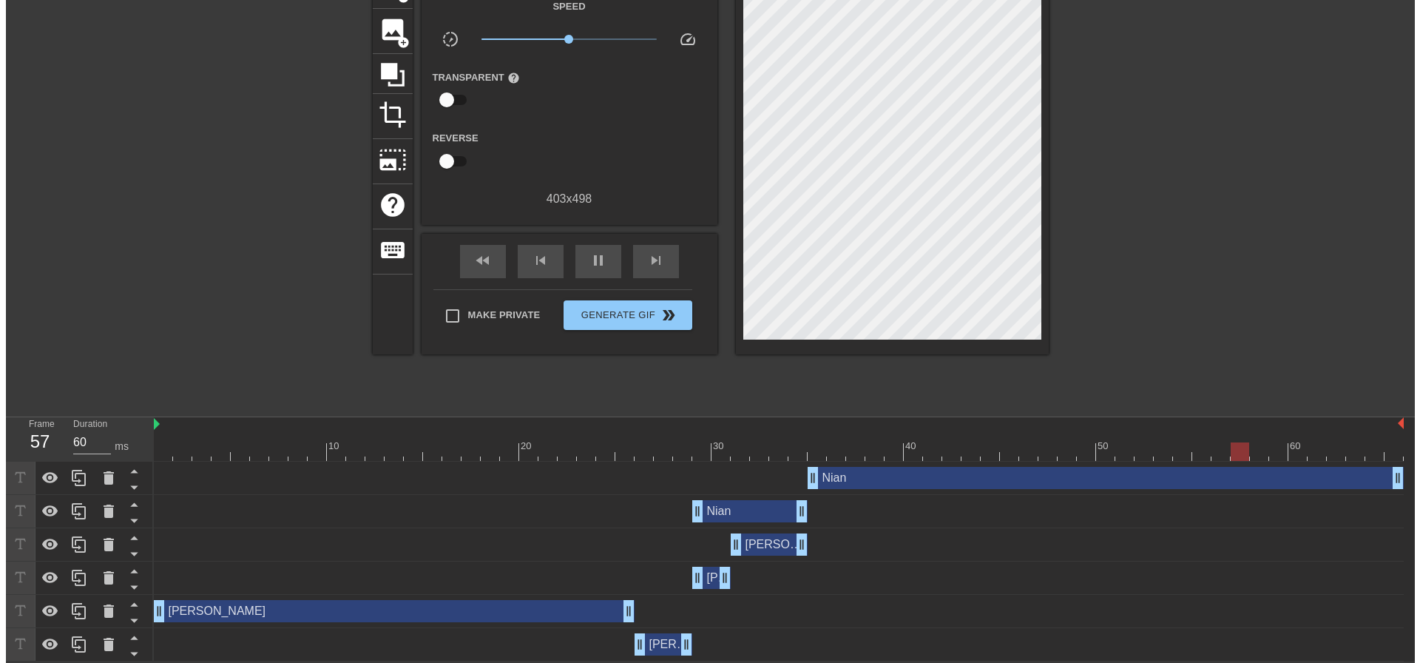
scroll to position [0, 0]
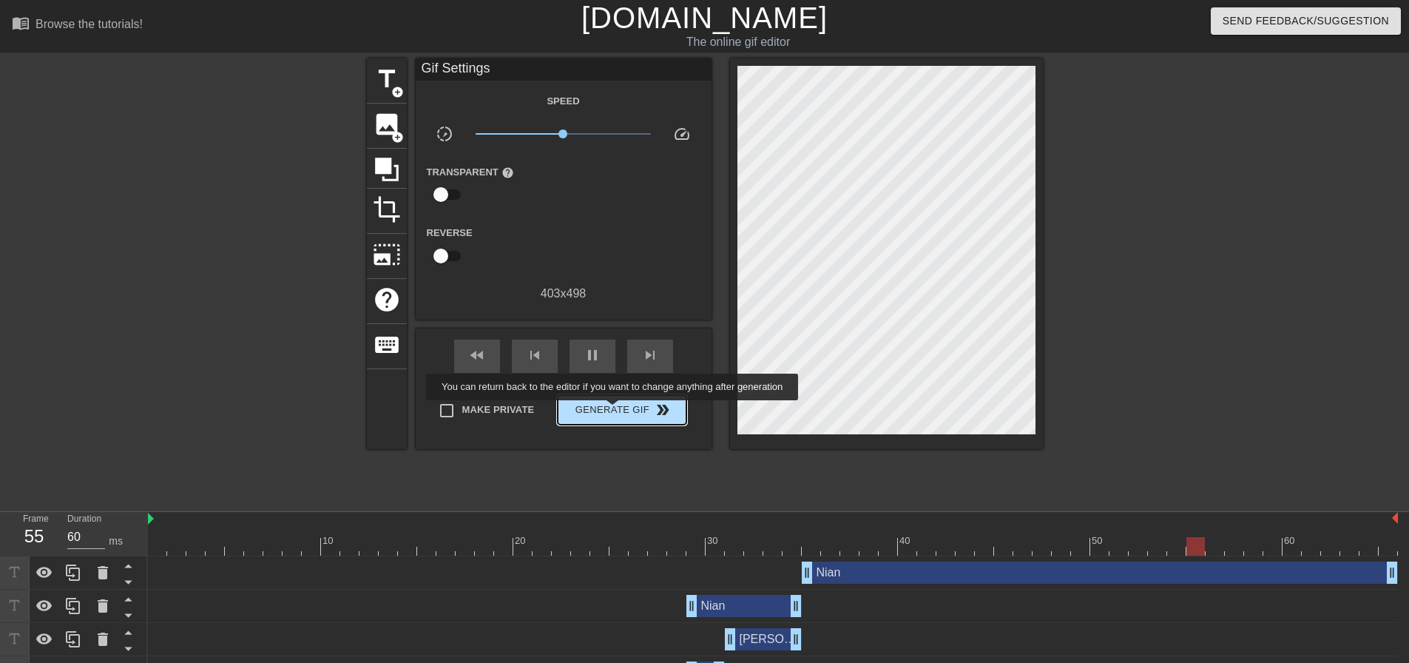
click at [614, 411] on span "Generate Gif double_arrow" at bounding box center [622, 410] width 116 height 18
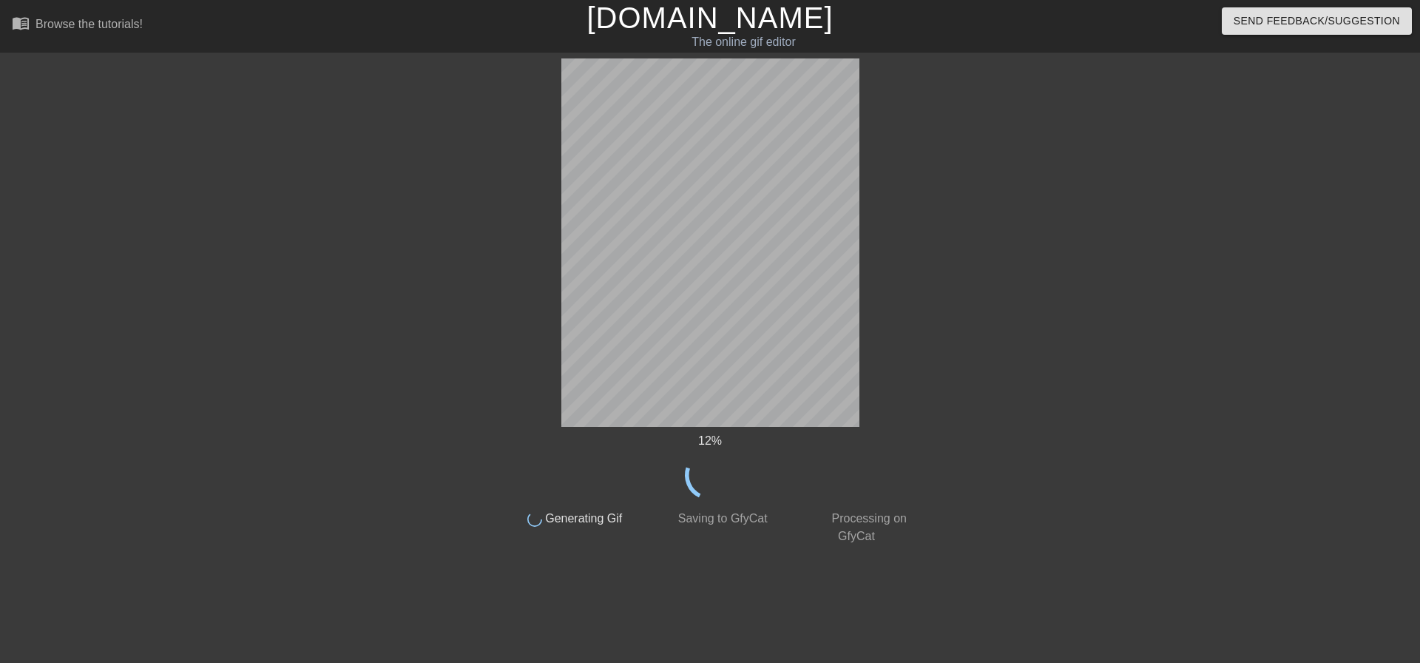
drag, startPoint x: 614, startPoint y: 411, endPoint x: 899, endPoint y: 305, distance: 304.2
click at [899, 305] on div "12 % done Generating Gif done Saving to GfyCat done Processing on GfyCat" at bounding box center [709, 301] width 417 height 487
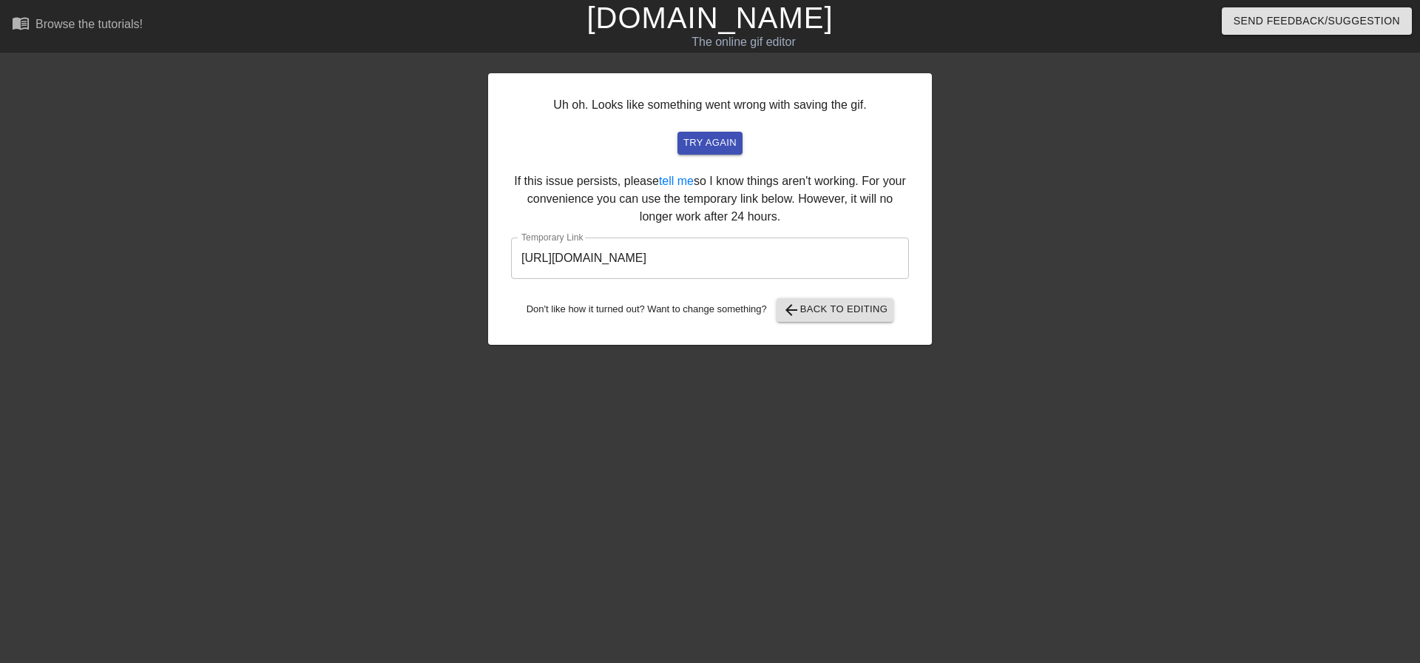
click at [790, 261] on input "https://www.gifntext.com/temp_generations/mOY76J73.gif" at bounding box center [710, 257] width 398 height 41
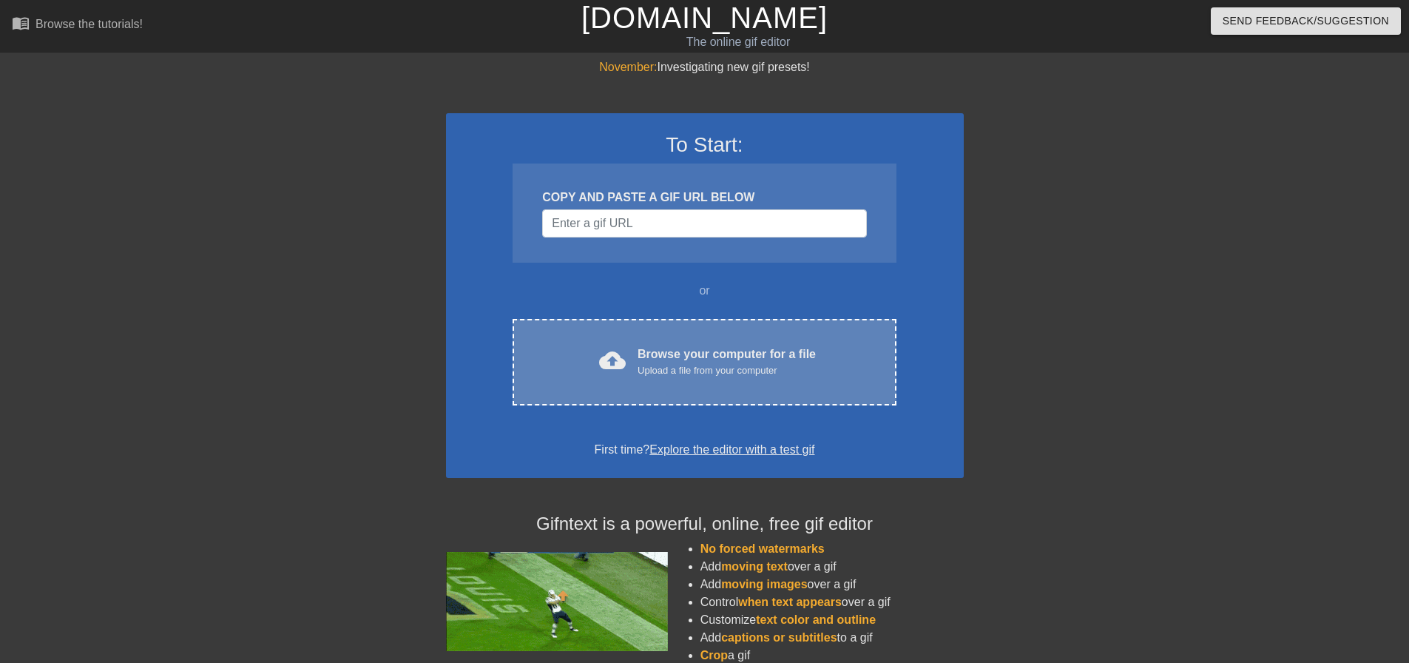
click at [652, 366] on div "Upload a file from your computer" at bounding box center [727, 370] width 178 height 15
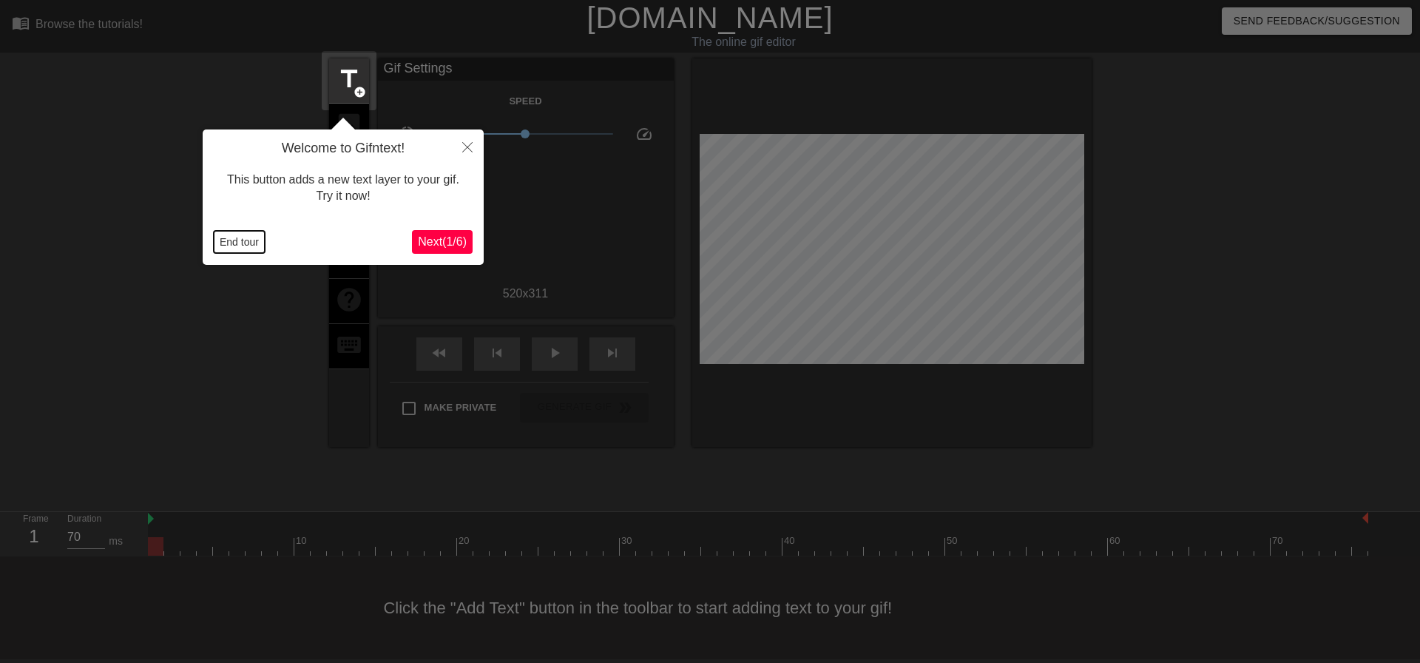
click at [251, 246] on button "End tour" at bounding box center [239, 242] width 51 height 22
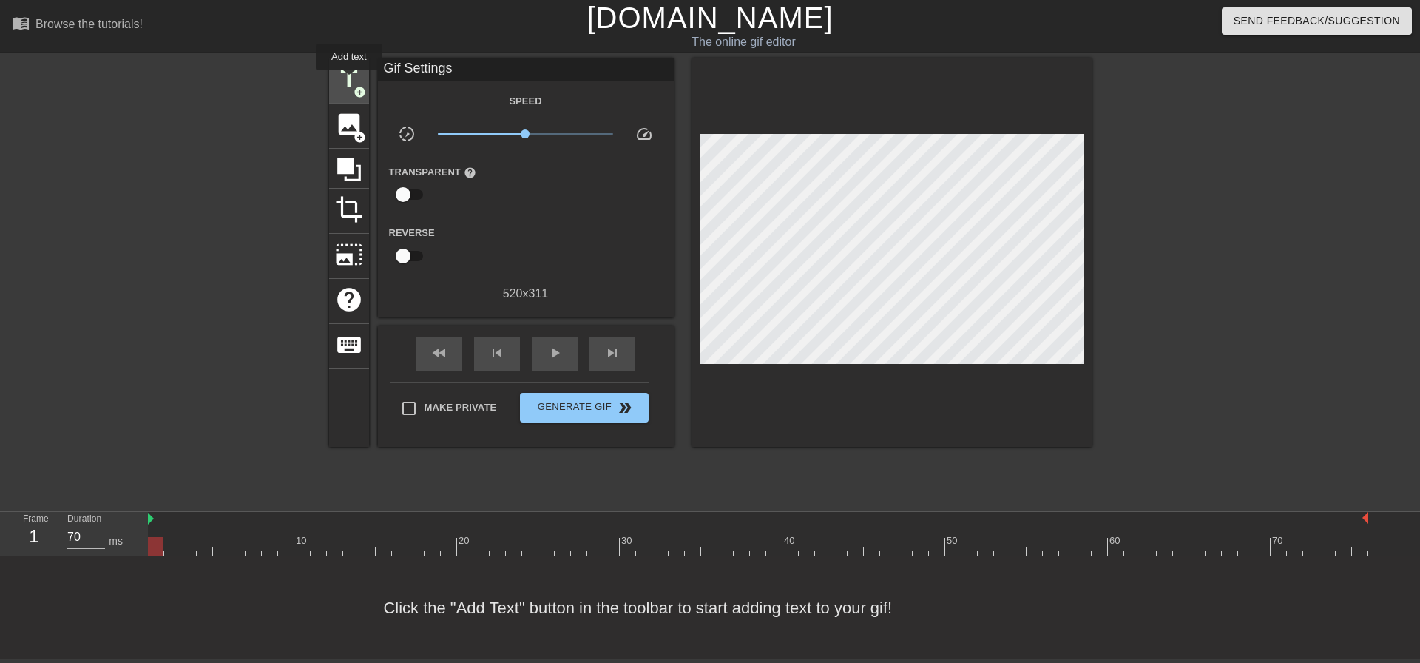
click at [349, 81] on span "title" at bounding box center [349, 79] width 28 height 28
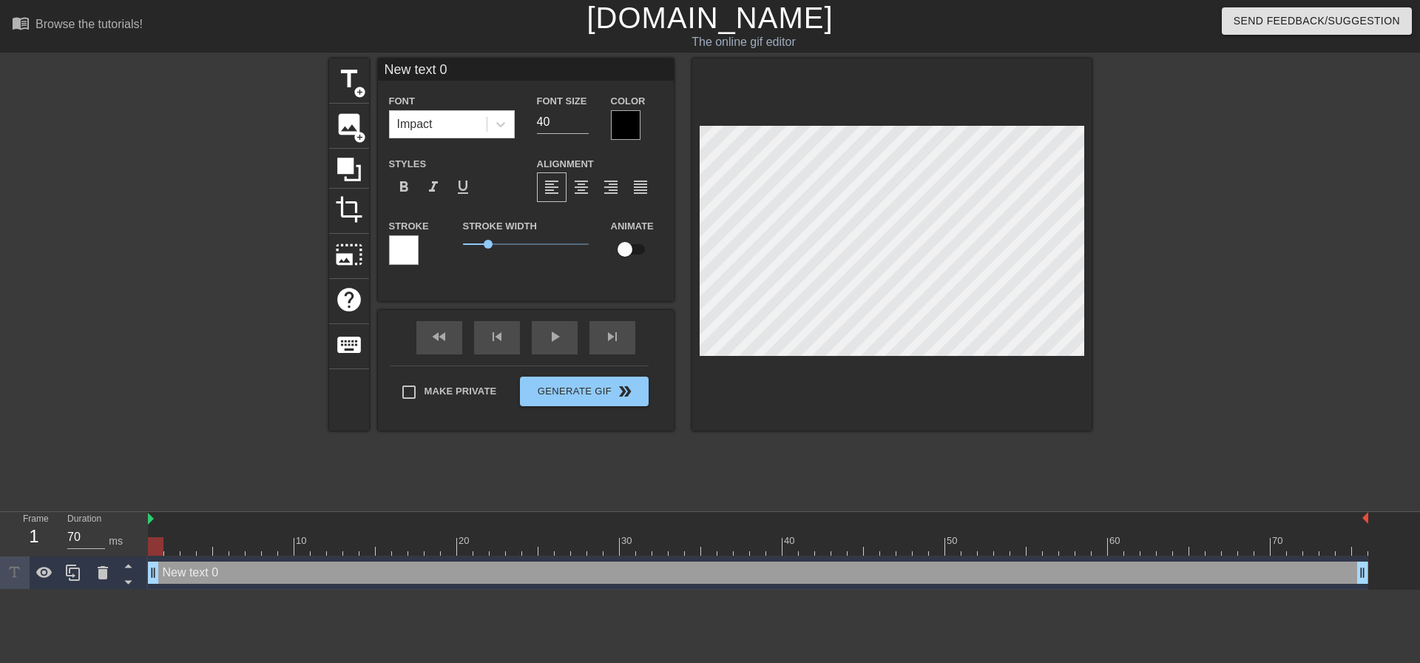
scroll to position [2, 2]
type input "New tex 0"
type textarea "New tex 0"
type input "New te 0"
type textarea "New te 0"
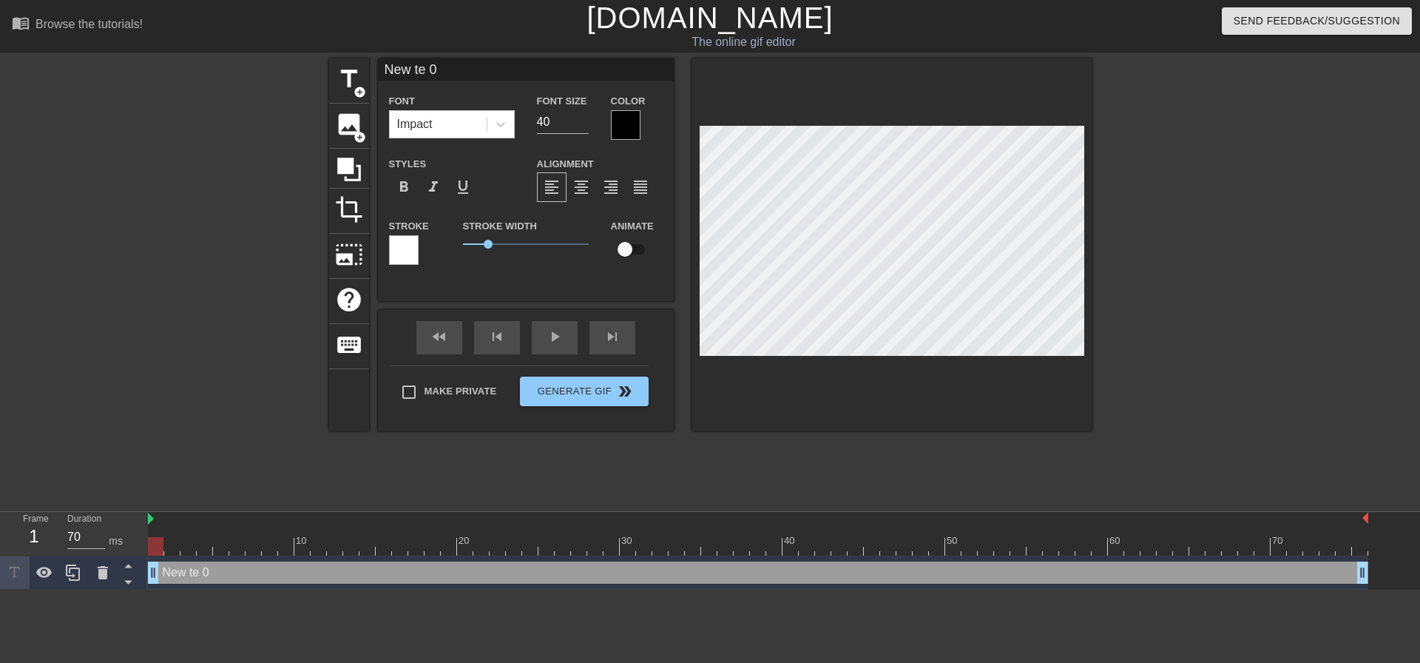
type input "New t 0"
type textarea "New t 0"
type input "New 0"
type textarea "New 0"
type input "New 0"
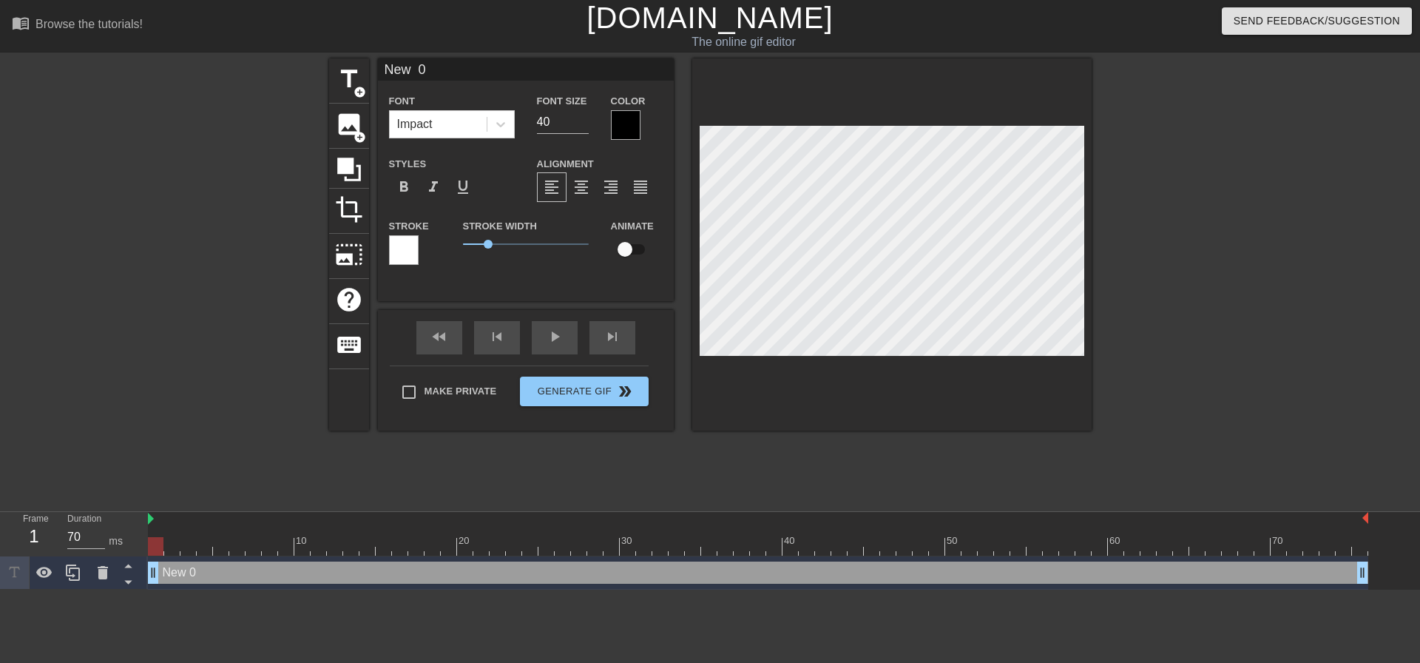
type textarea "New 0"
type input "Ne 0"
type textarea "Ne 0"
type input "N 0"
type textarea "N 0"
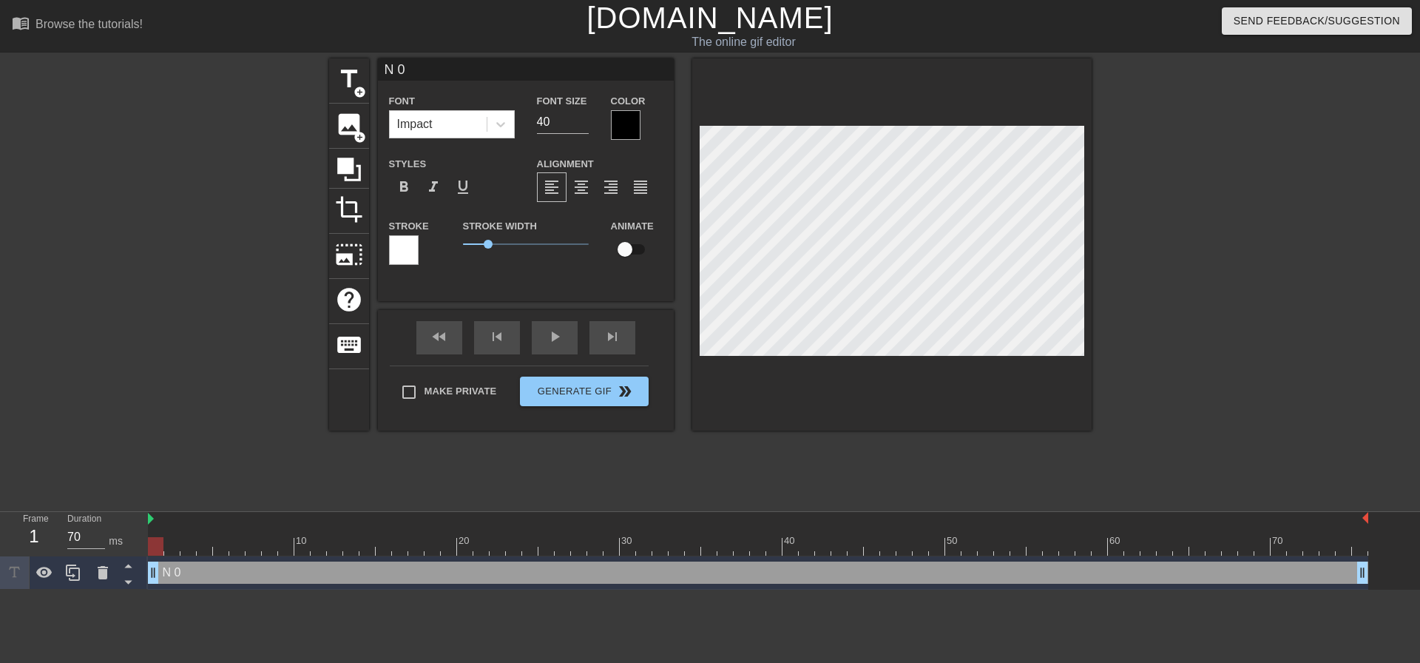
type input "0"
type textarea "0"
type input "0"
type textarea "0"
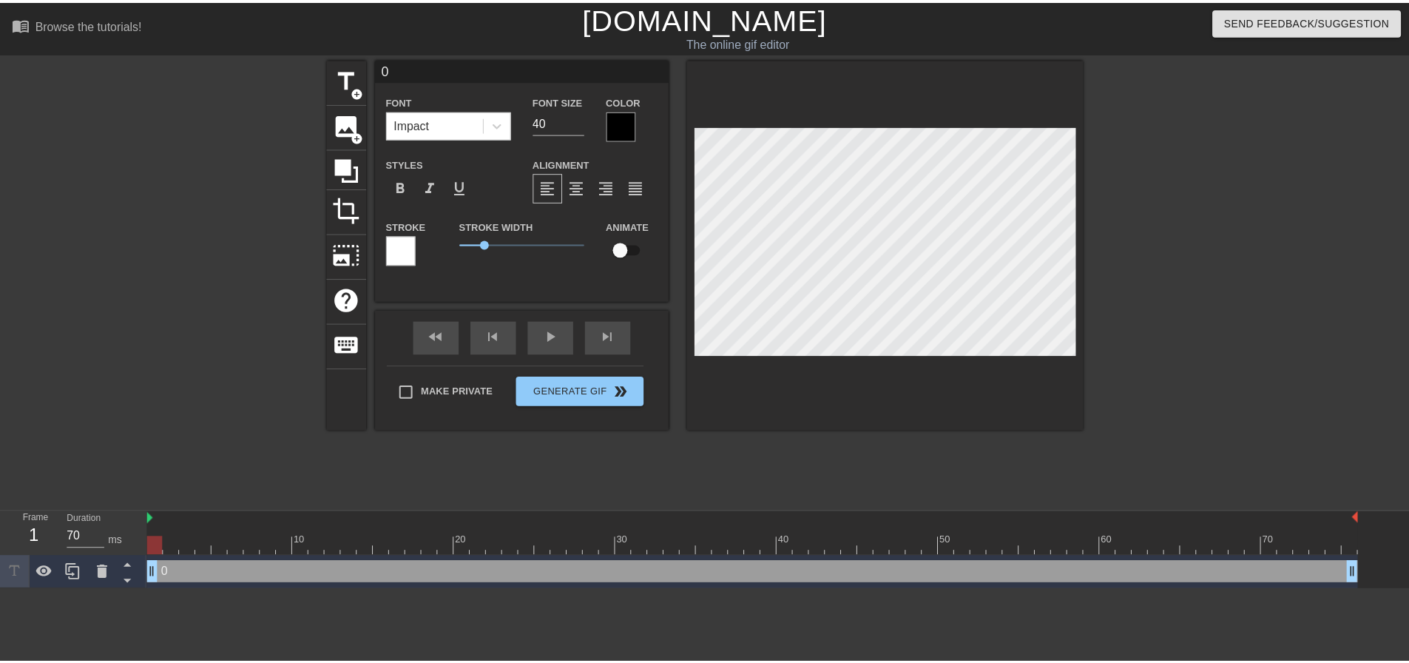
scroll to position [2, 1]
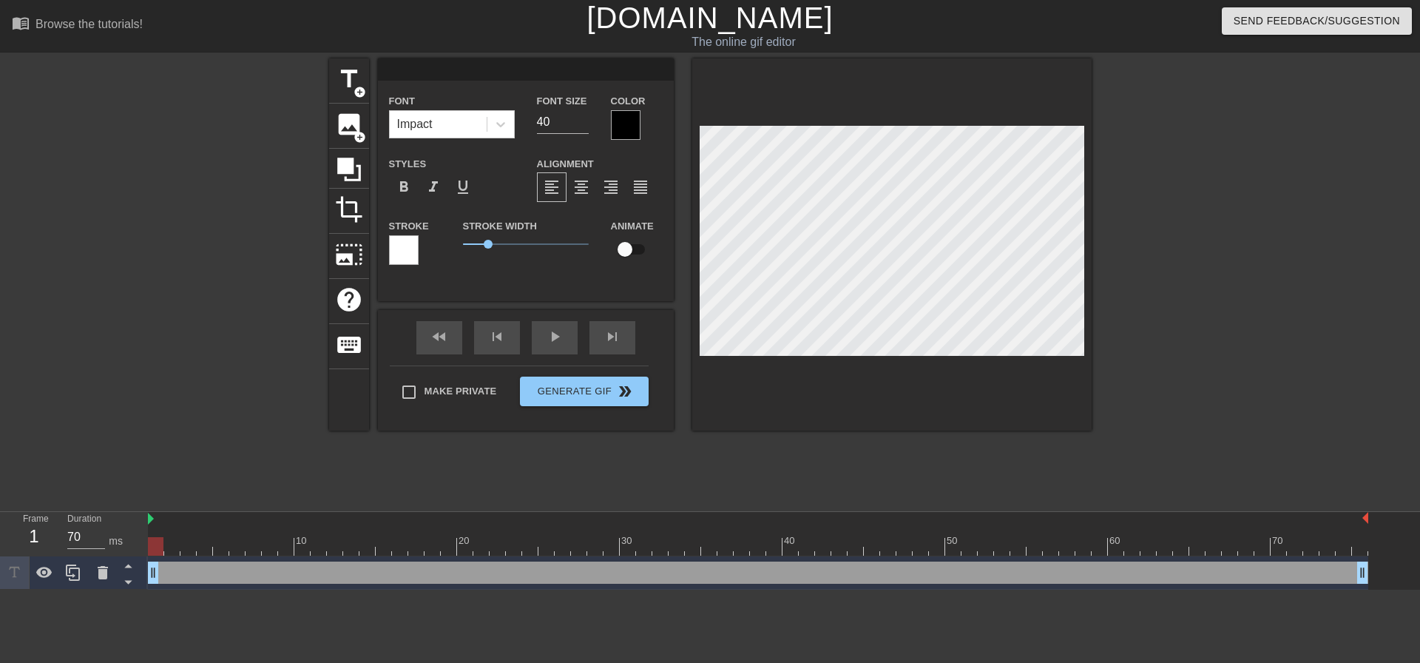
type input "I"
type textarea "I"
type input "It"
type textarea "It"
type input "Its"
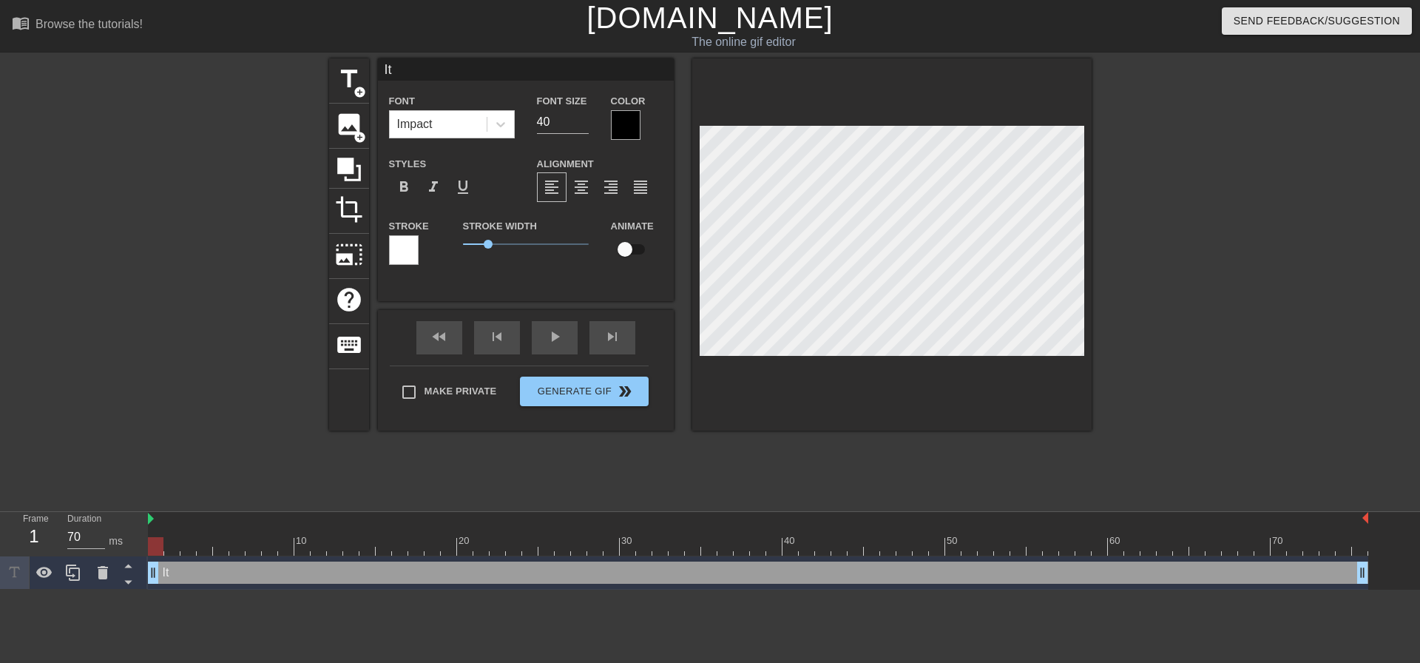
type textarea "Its"
type input "Itsu"
type textarea "Itsu"
type input "Itsuk"
type textarea "Itsuk"
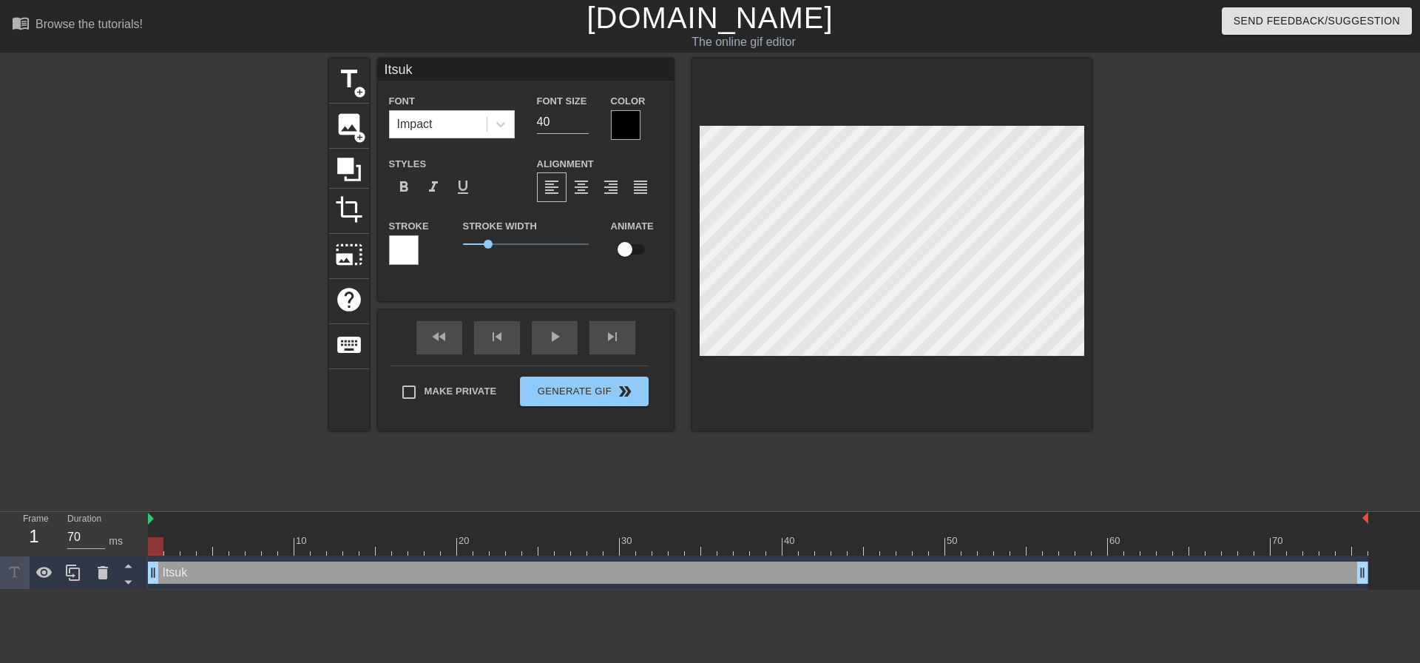
type input "Itsuka"
type textarea "Itsuka"
click at [803, 474] on div "title add_circle image add_circle crop photo_size_select_large help keyboard It…" at bounding box center [710, 280] width 763 height 444
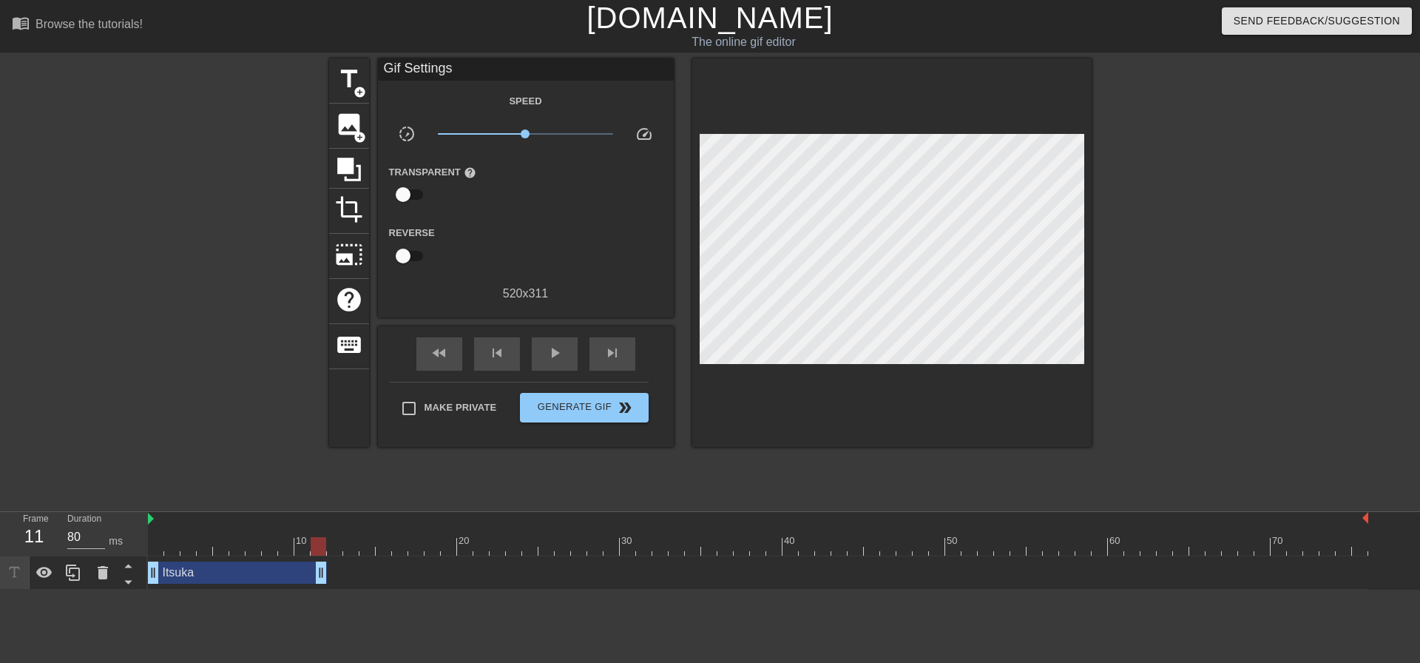
drag, startPoint x: 1364, startPoint y: 573, endPoint x: 314, endPoint y: 591, distance: 1049.7
click at [314, 589] on html "menu_book Browse the tutorials! Gifntext.com The online gif editor Send Feedbac…" at bounding box center [710, 294] width 1420 height 589
click at [77, 570] on icon at bounding box center [73, 573] width 18 height 18
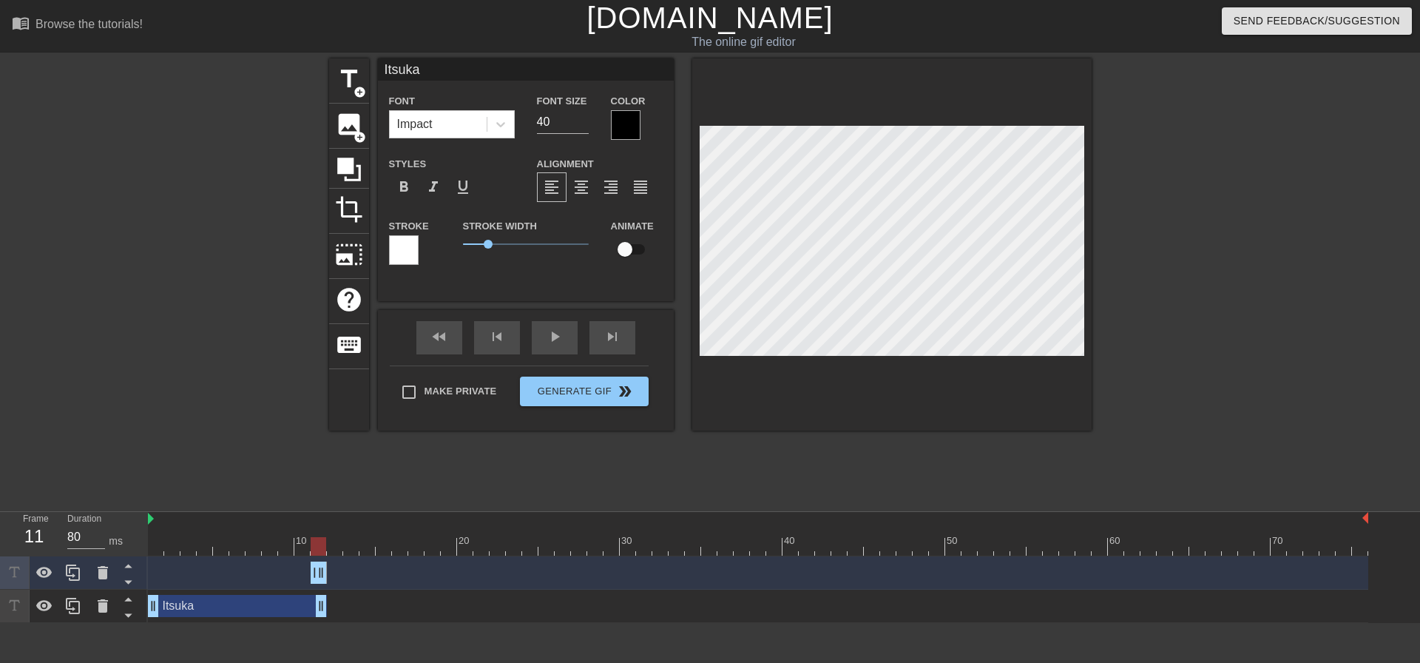
drag, startPoint x: 155, startPoint y: 575, endPoint x: 330, endPoint y: 578, distance: 175.3
click at [330, 578] on div "Itsuka drag_handle drag_handle" at bounding box center [758, 572] width 1220 height 22
drag, startPoint x: 322, startPoint y: 575, endPoint x: 416, endPoint y: 574, distance: 93.9
drag, startPoint x: 316, startPoint y: 573, endPoint x: 325, endPoint y: 573, distance: 9.6
click at [325, 573] on div "Itsuka drag_handle drag_handle" at bounding box center [758, 572] width 1220 height 22
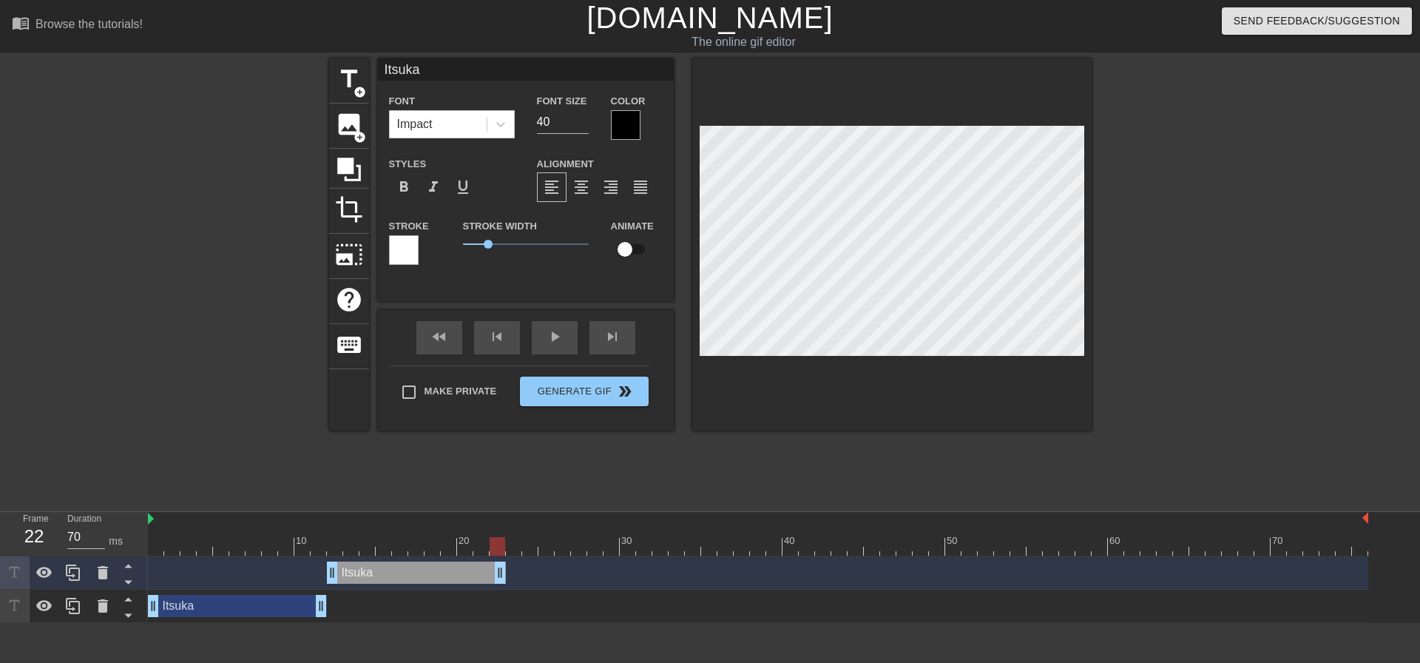
drag, startPoint x: 422, startPoint y: 572, endPoint x: 496, endPoint y: 573, distance: 74.7
drag, startPoint x: 502, startPoint y: 571, endPoint x: 458, endPoint y: 572, distance: 44.4
click at [458, 572] on div "Itsuka drag_handle drag_handle" at bounding box center [758, 572] width 1220 height 22
click at [69, 565] on icon at bounding box center [73, 573] width 18 height 18
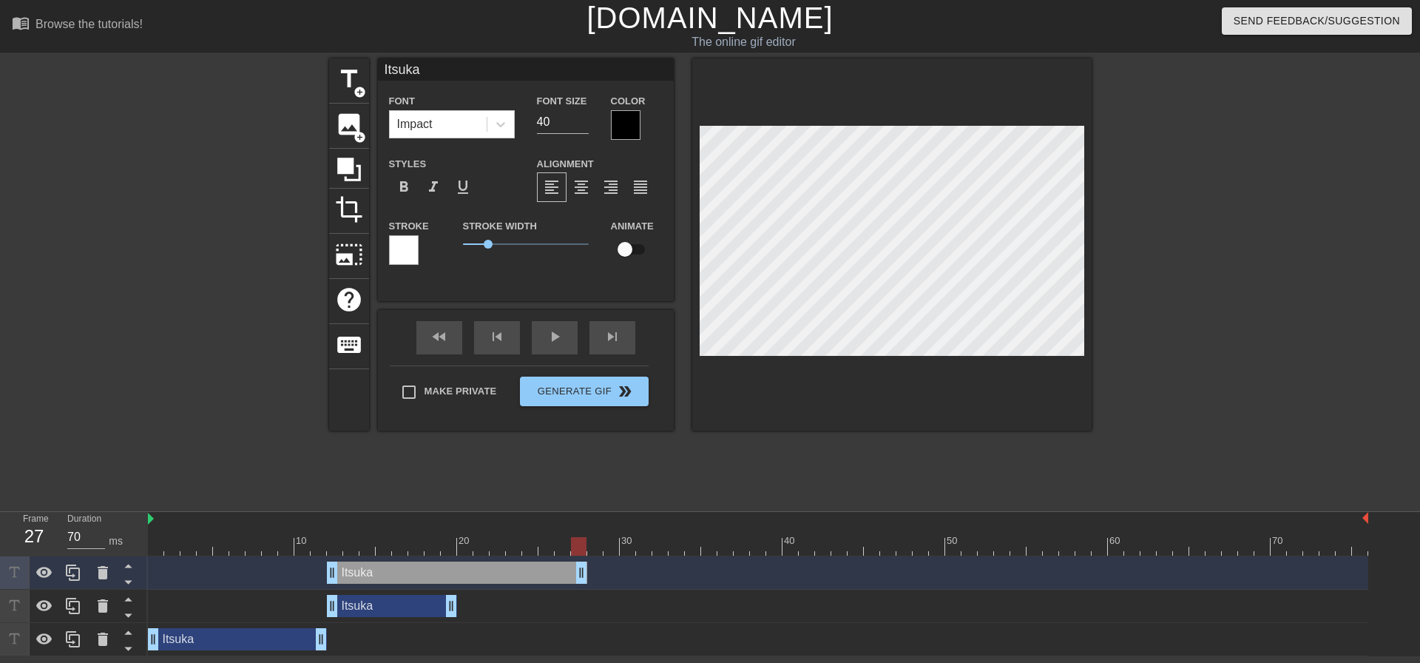
drag, startPoint x: 454, startPoint y: 573, endPoint x: 584, endPoint y: 572, distance: 130.2
drag, startPoint x: 331, startPoint y: 568, endPoint x: 459, endPoint y: 573, distance: 128.1
drag, startPoint x: 580, startPoint y: 572, endPoint x: 505, endPoint y: 574, distance: 74.7
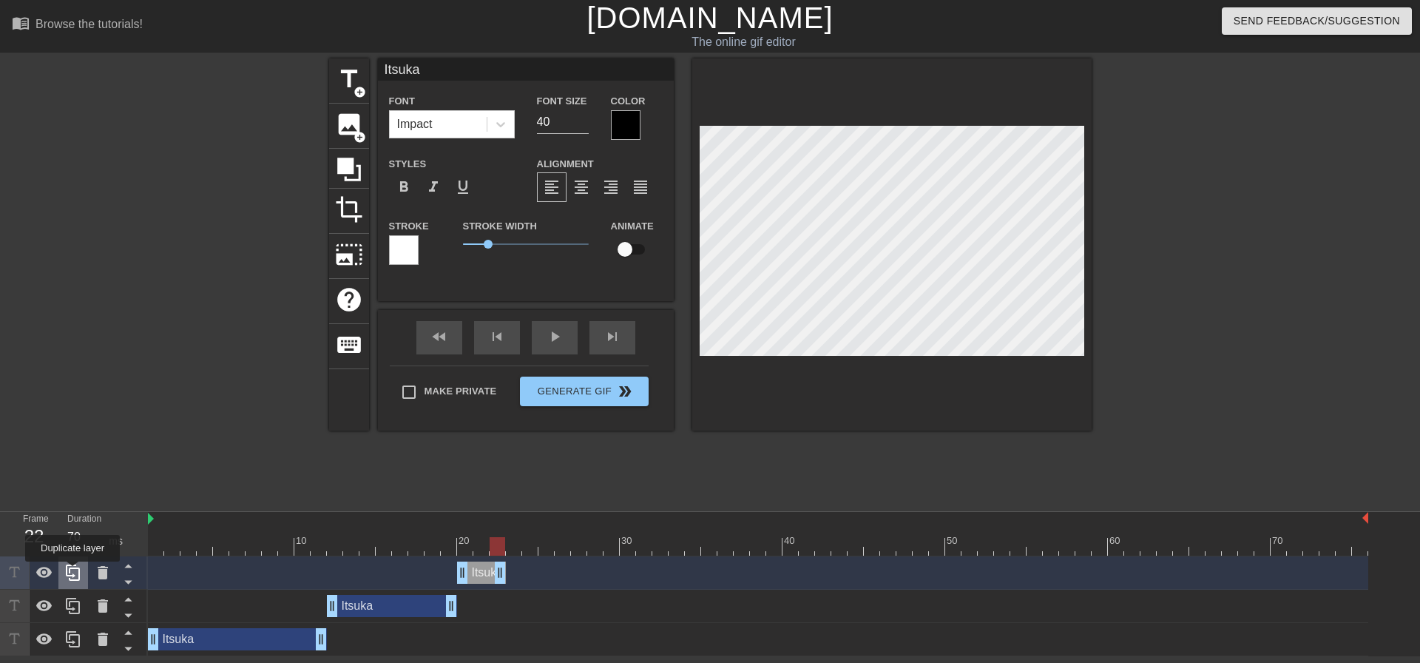
click at [72, 572] on icon at bounding box center [73, 573] width 18 height 18
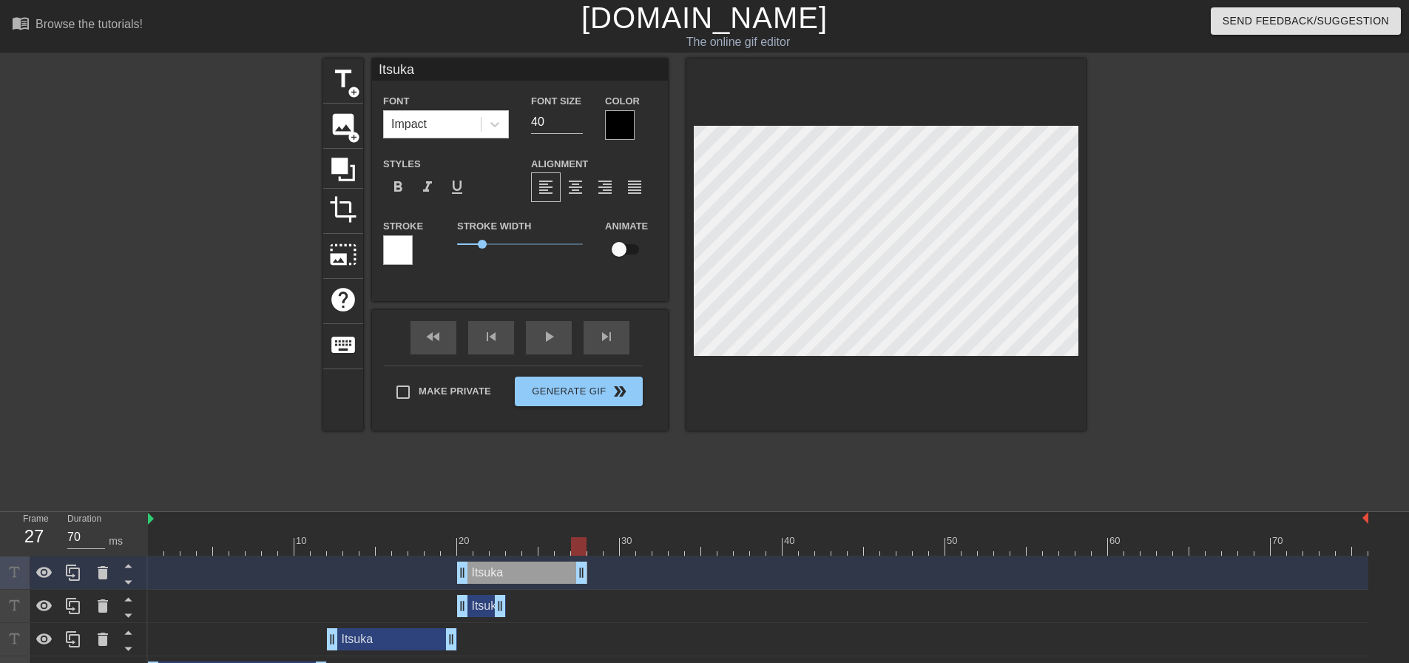
drag, startPoint x: 499, startPoint y: 570, endPoint x: 584, endPoint y: 572, distance: 85.8
drag, startPoint x: 464, startPoint y: 568, endPoint x: 509, endPoint y: 571, distance: 45.2
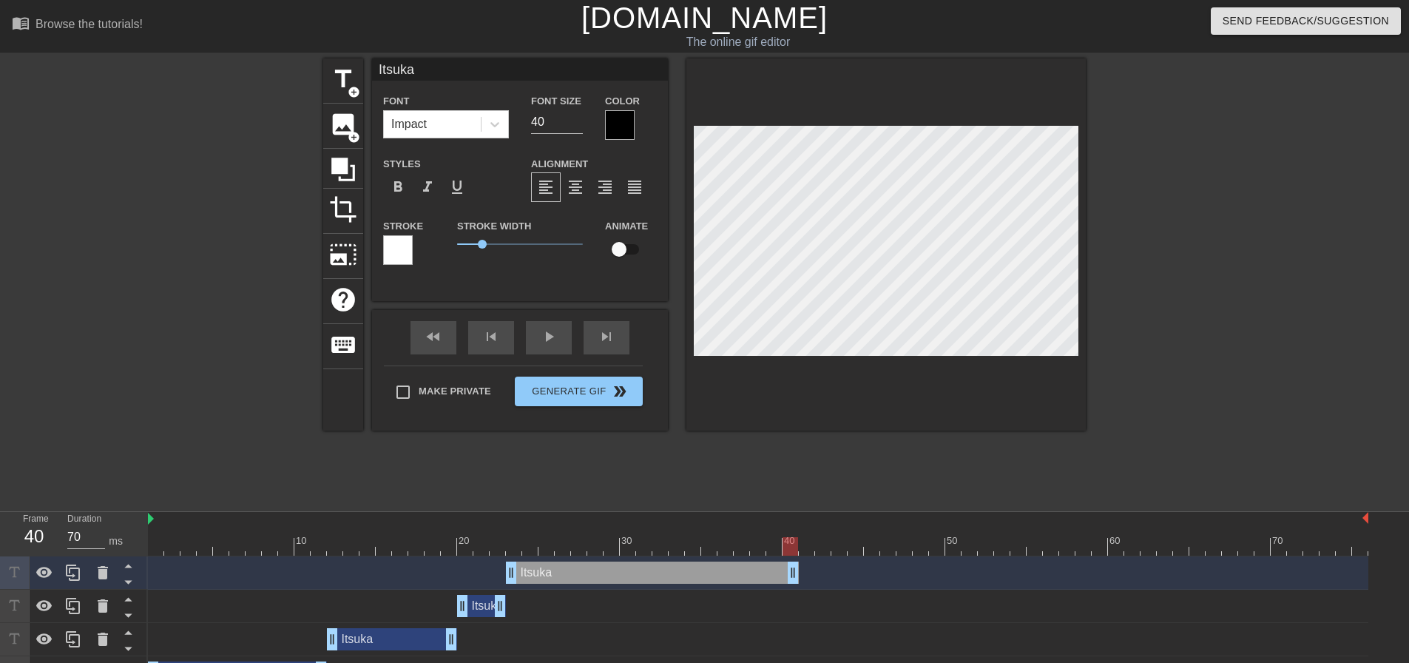
drag, startPoint x: 600, startPoint y: 570, endPoint x: 798, endPoint y: 561, distance: 198.5
click at [798, 561] on div "Itsuka drag_handle drag_handle" at bounding box center [758, 572] width 1220 height 33
click at [78, 571] on icon at bounding box center [73, 573] width 18 height 18
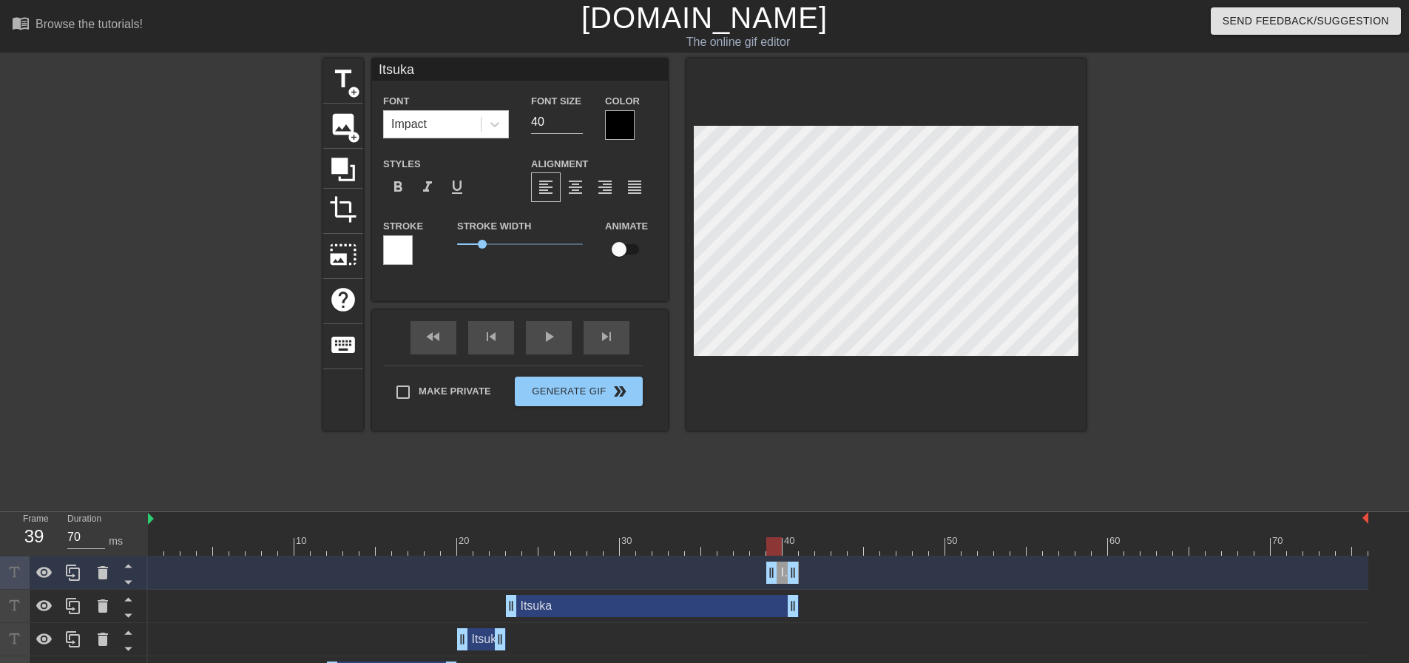
drag, startPoint x: 509, startPoint y: 568, endPoint x: 785, endPoint y: 561, distance: 276.7
drag, startPoint x: 794, startPoint y: 570, endPoint x: 870, endPoint y: 571, distance: 75.4
drag, startPoint x: 788, startPoint y: 571, endPoint x: 803, endPoint y: 570, distance: 14.8
drag, startPoint x: 893, startPoint y: 572, endPoint x: 918, endPoint y: 572, distance: 25.1
drag, startPoint x: 927, startPoint y: 574, endPoint x: 913, endPoint y: 575, distance: 14.1
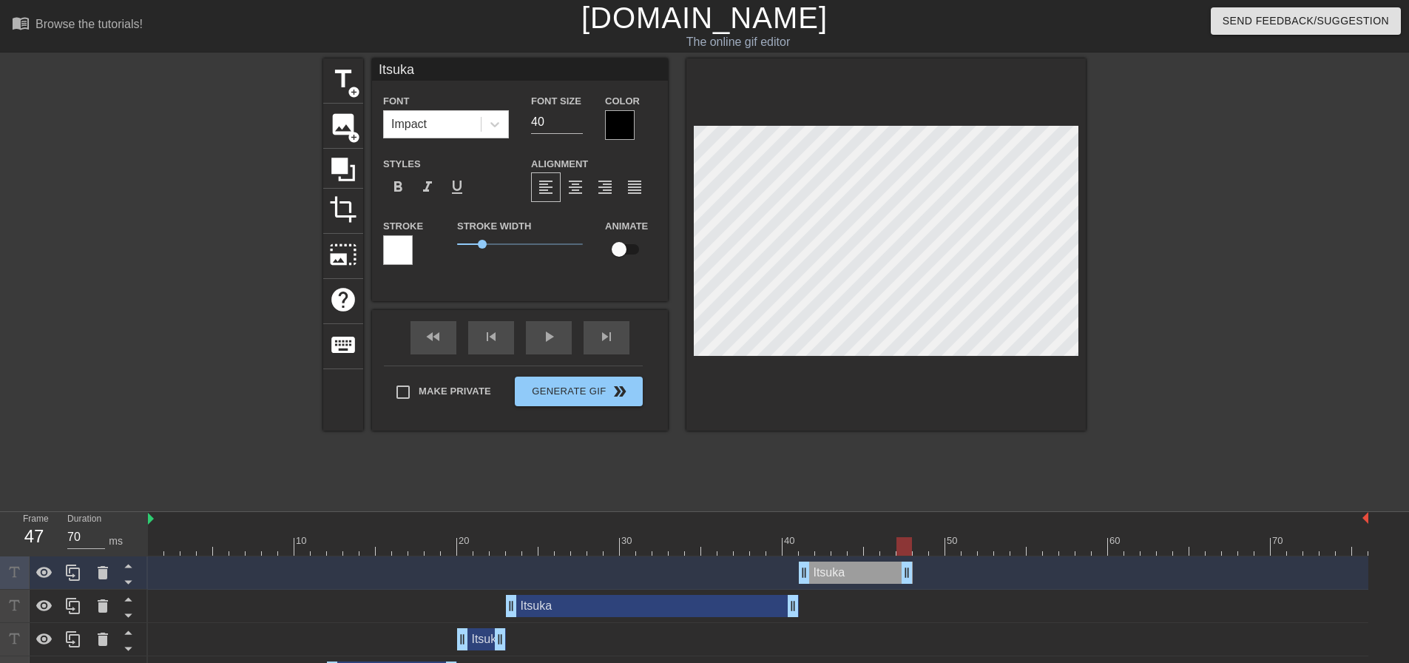
click at [913, 575] on div "Itsuka drag_handle drag_handle" at bounding box center [758, 572] width 1220 height 22
click at [75, 567] on icon at bounding box center [73, 573] width 18 height 18
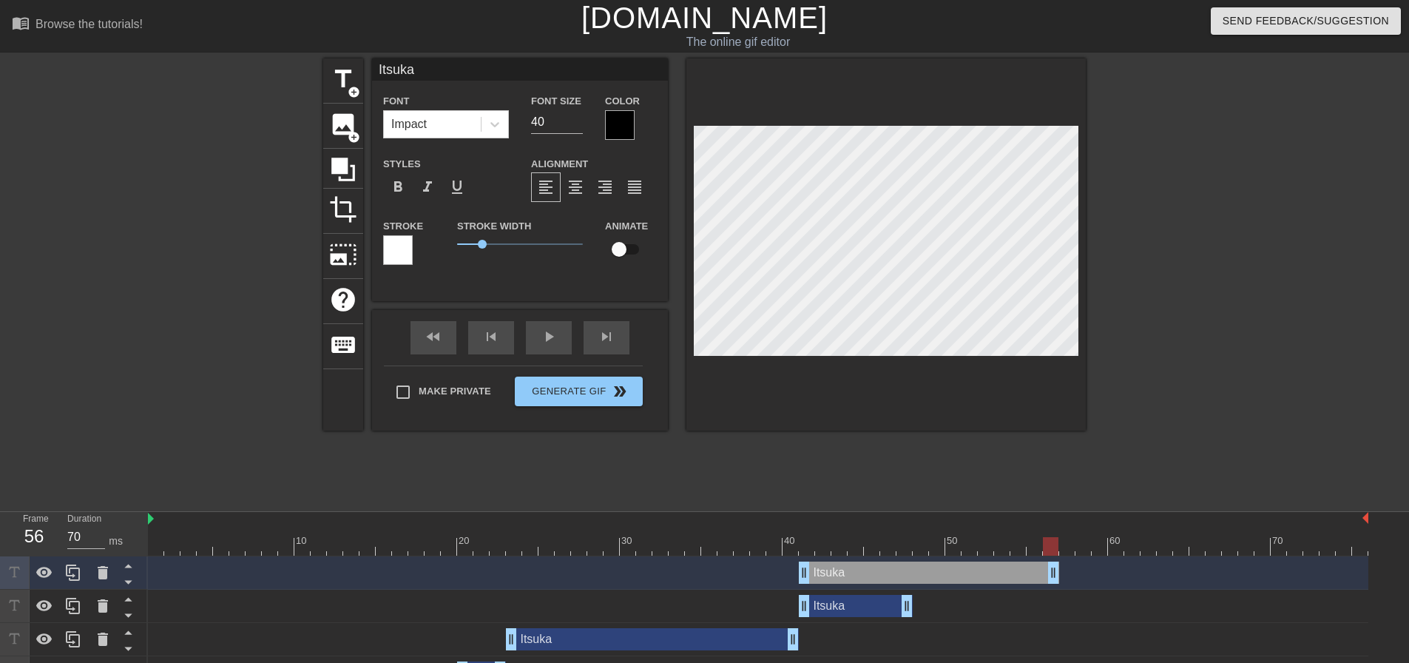
drag, startPoint x: 909, startPoint y: 573, endPoint x: 1058, endPoint y: 573, distance: 149.4
drag, startPoint x: 808, startPoint y: 575, endPoint x: 916, endPoint y: 577, distance: 108.0
drag, startPoint x: 1054, startPoint y: 573, endPoint x: 1041, endPoint y: 574, distance: 13.3
click at [73, 563] on div at bounding box center [73, 572] width 30 height 33
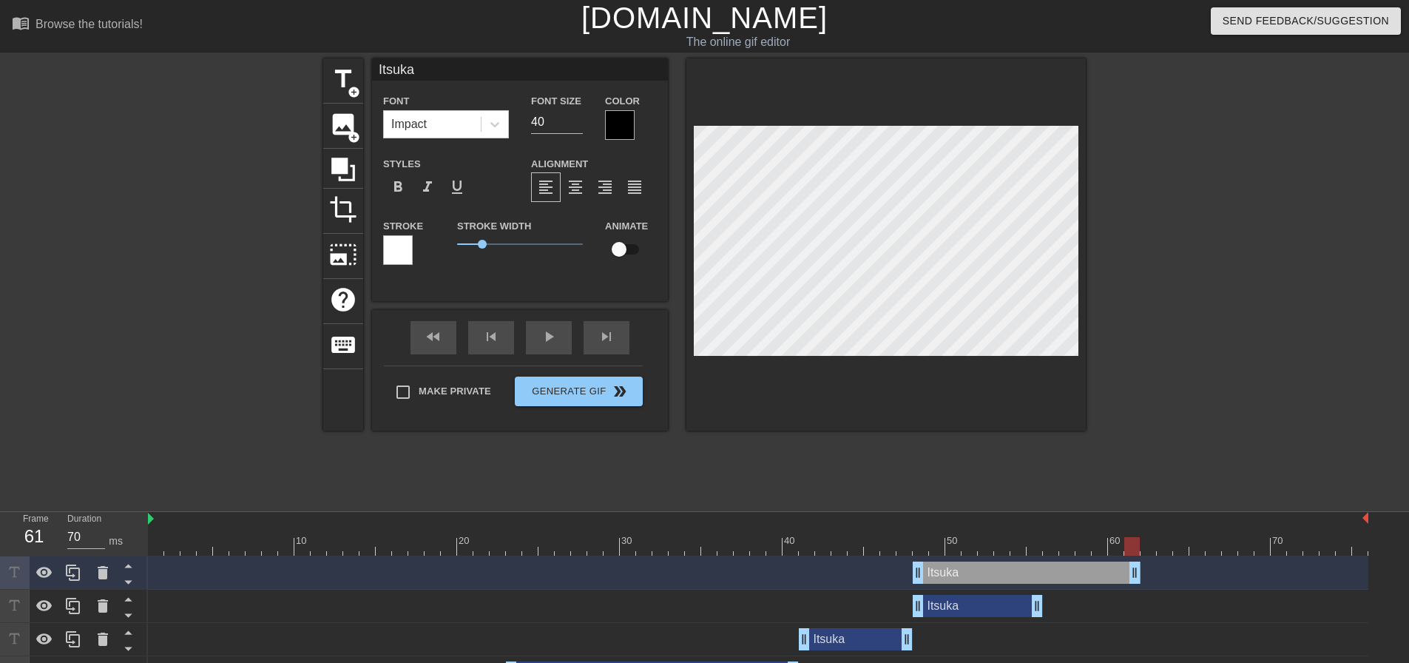
drag, startPoint x: 1039, startPoint y: 574, endPoint x: 1142, endPoint y: 569, distance: 102.9
click at [1142, 569] on div "Itsuka drag_handle drag_handle" at bounding box center [758, 572] width 1220 height 22
drag, startPoint x: 916, startPoint y: 572, endPoint x: 1045, endPoint y: 570, distance: 128.7
drag, startPoint x: 1041, startPoint y: 604, endPoint x: 1050, endPoint y: 604, distance: 9.6
drag, startPoint x: 1049, startPoint y: 571, endPoint x: 1063, endPoint y: 572, distance: 14.1
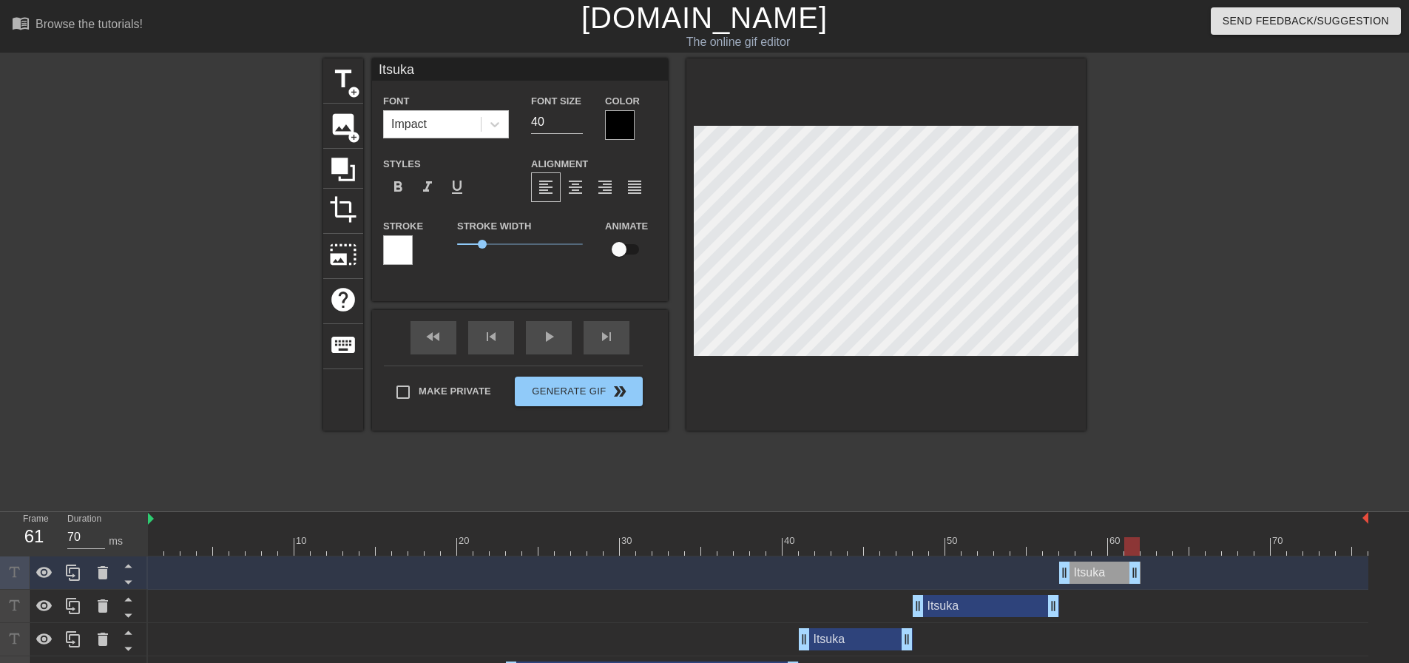
drag, startPoint x: 1067, startPoint y: 548, endPoint x: 1134, endPoint y: 556, distance: 67.8
click at [1137, 548] on div at bounding box center [1132, 546] width 16 height 18
drag, startPoint x: 1138, startPoint y: 574, endPoint x: 1199, endPoint y: 575, distance: 61.4
click at [75, 564] on div at bounding box center [73, 572] width 30 height 33
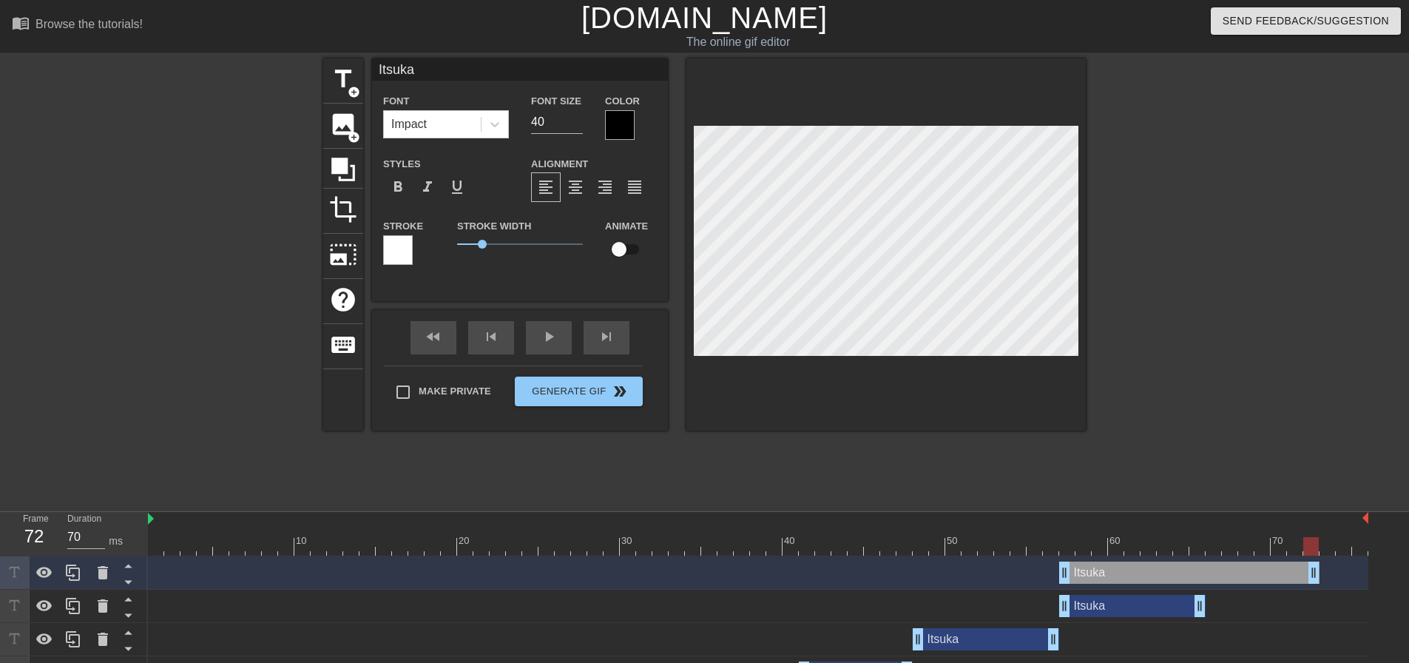
drag, startPoint x: 1203, startPoint y: 571, endPoint x: 1324, endPoint y: 569, distance: 121.3
click at [1324, 569] on div "Itsuka drag_handle drag_handle" at bounding box center [758, 572] width 1220 height 22
drag, startPoint x: 1069, startPoint y: 570, endPoint x: 1209, endPoint y: 571, distance: 139.8
drag, startPoint x: 1315, startPoint y: 571, endPoint x: 1302, endPoint y: 576, distance: 14.3
click at [61, 567] on div at bounding box center [73, 572] width 30 height 33
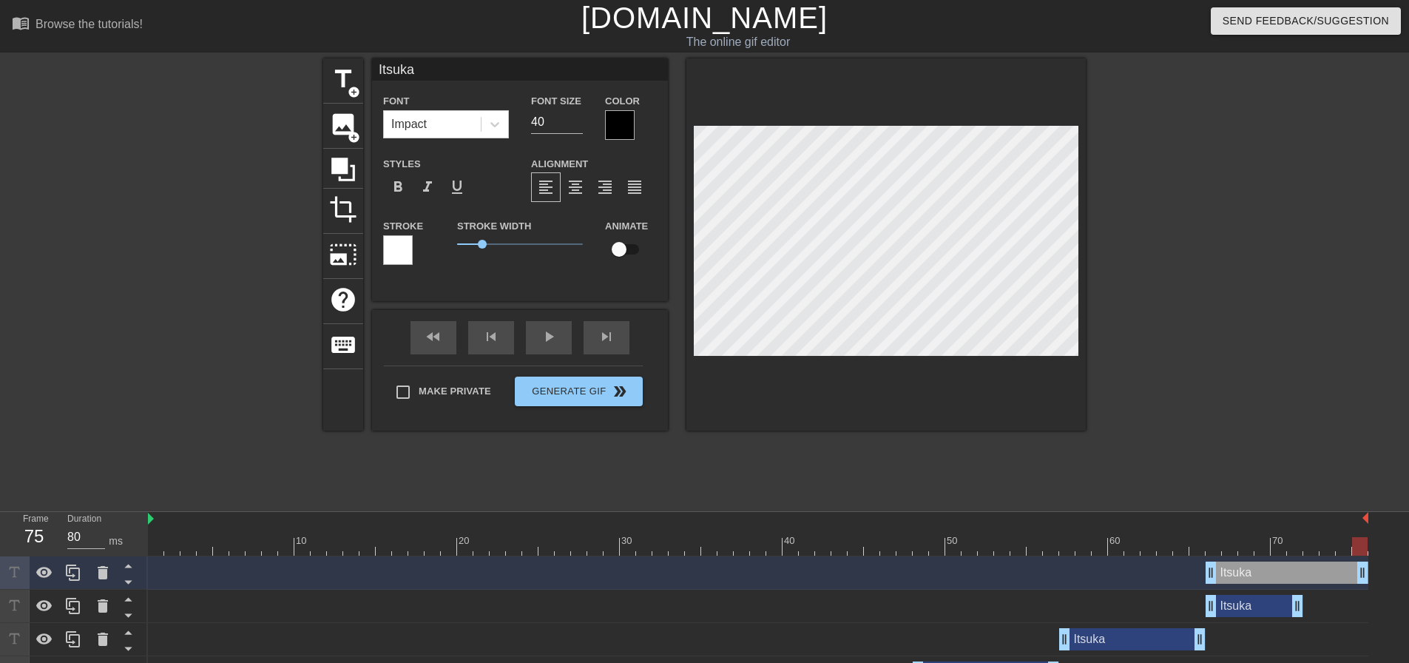
drag, startPoint x: 1300, startPoint y: 577, endPoint x: 1378, endPoint y: 578, distance: 77.7
type input "70"
drag, startPoint x: 1209, startPoint y: 574, endPoint x: 1305, endPoint y: 572, distance: 96.2
click at [411, 467] on div "title add_circle image add_circle crop photo_size_select_large help keyboard It…" at bounding box center [704, 280] width 763 height 444
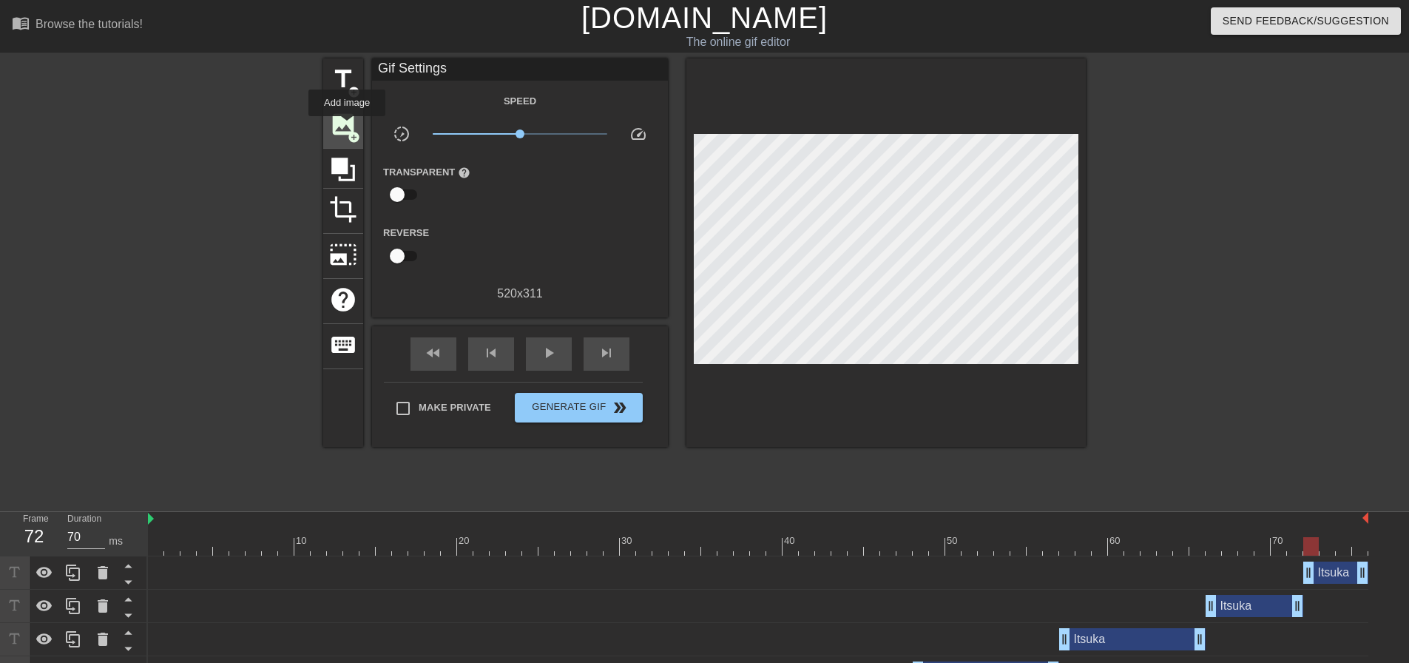
click at [347, 126] on span "image" at bounding box center [343, 124] width 28 height 28
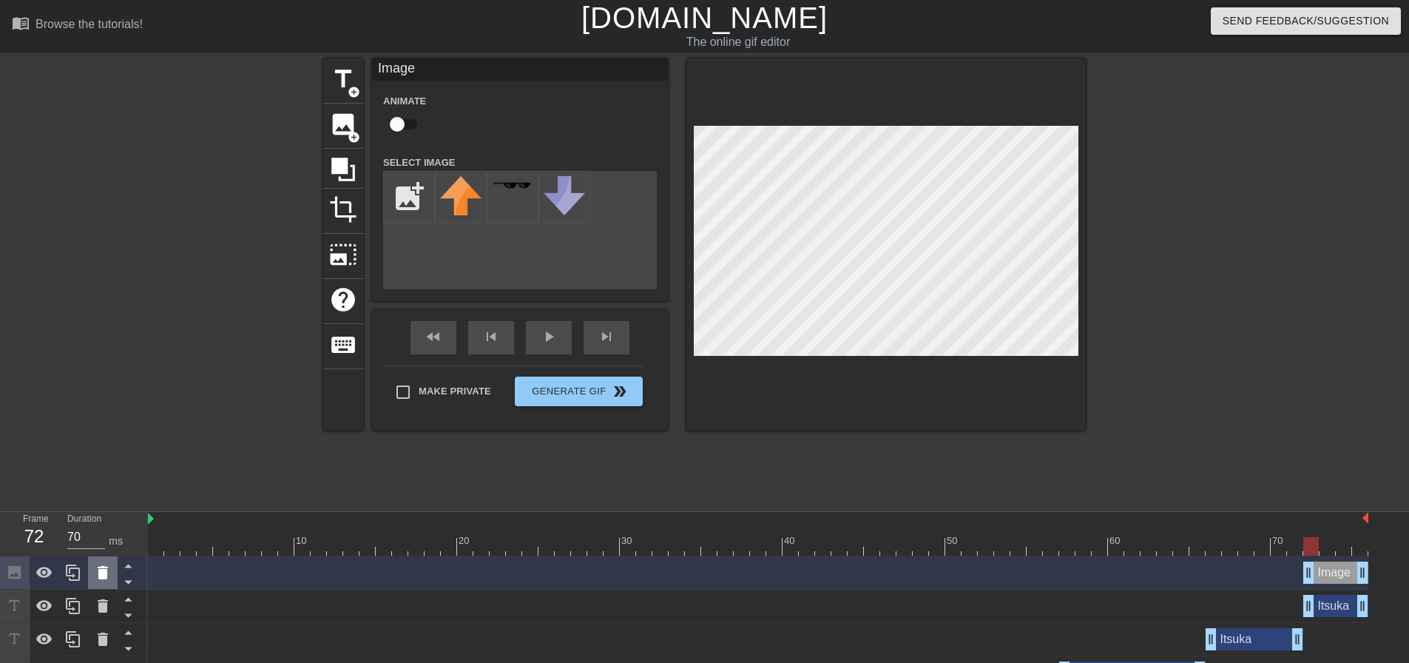
click at [101, 575] on icon at bounding box center [103, 572] width 10 height 13
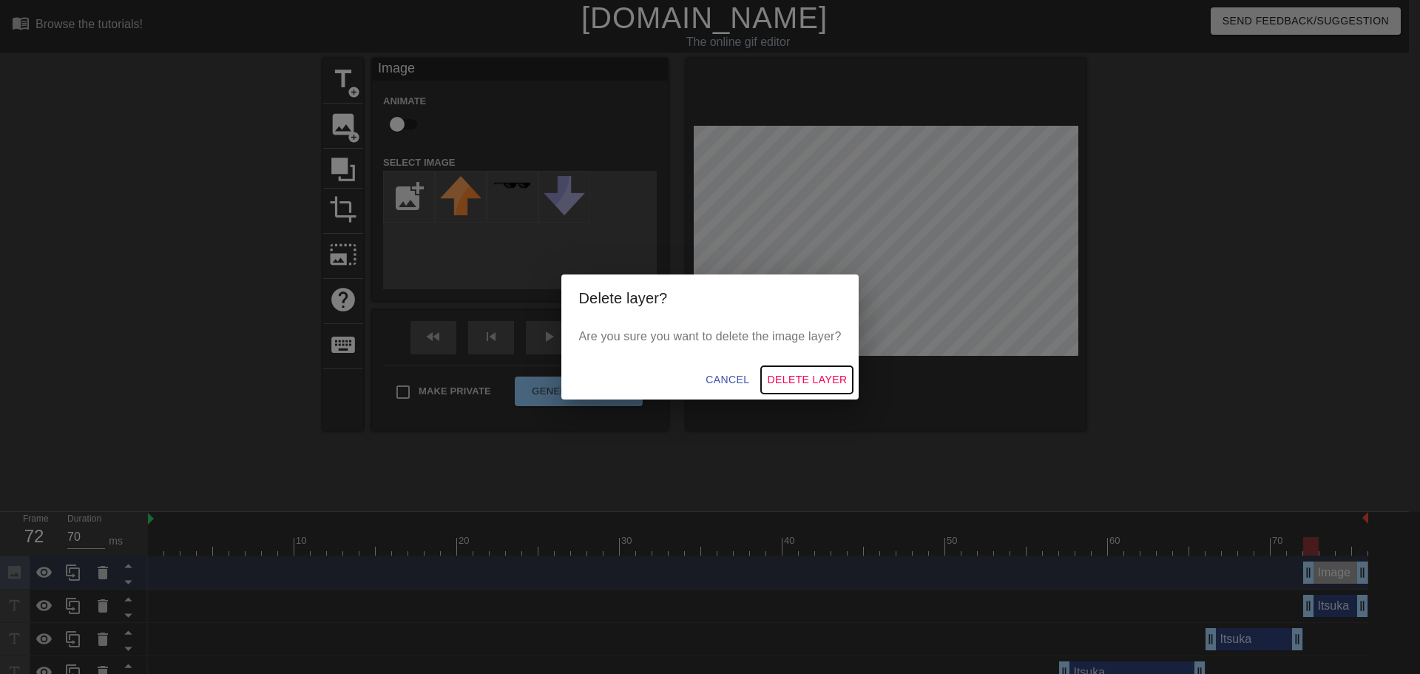
click at [783, 381] on span "Delete Layer" at bounding box center [807, 380] width 80 height 18
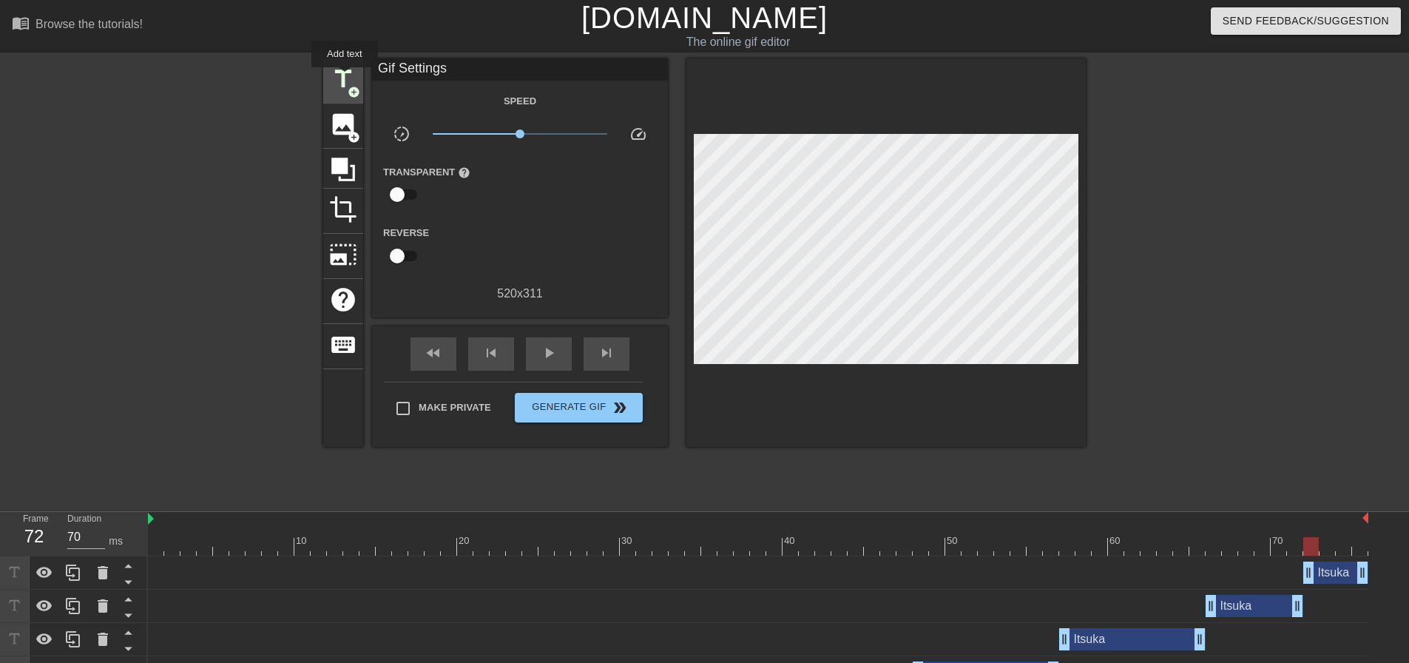
click at [345, 78] on span "title" at bounding box center [343, 79] width 28 height 28
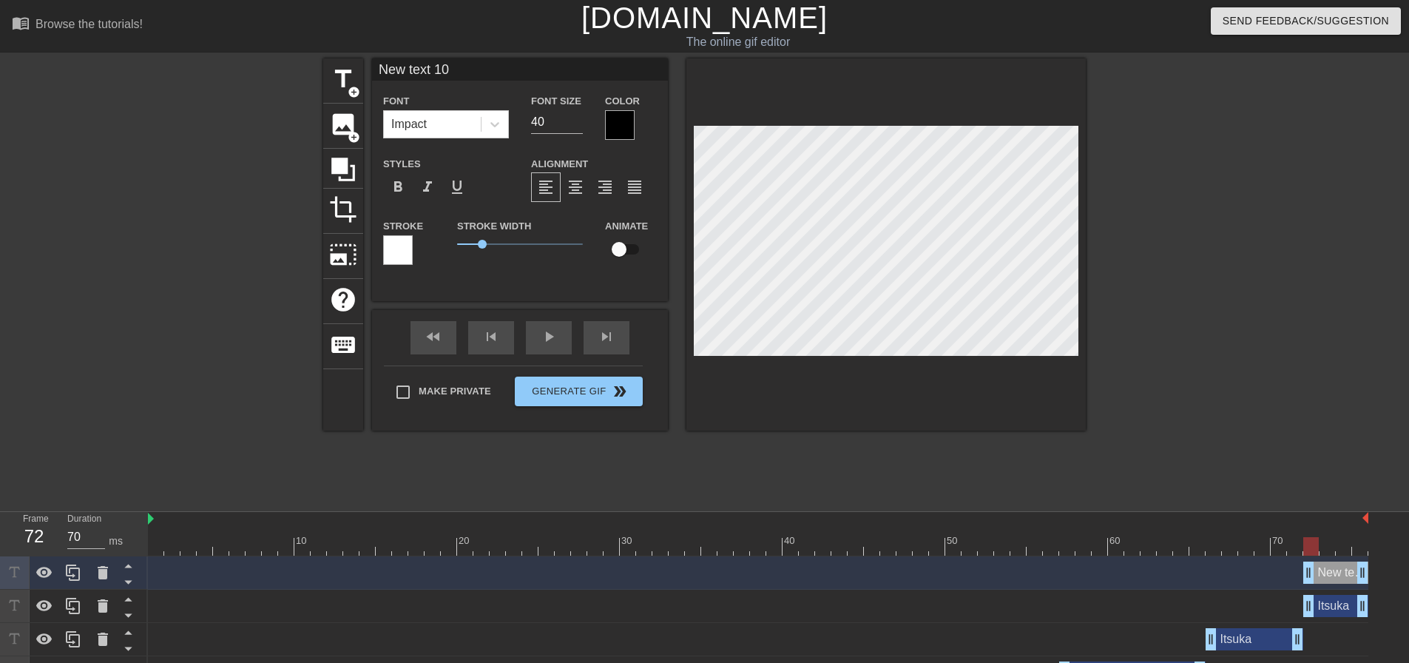
type input "New tet 10"
type textarea "New tet 10"
type input "New te 10"
type textarea "New te 10"
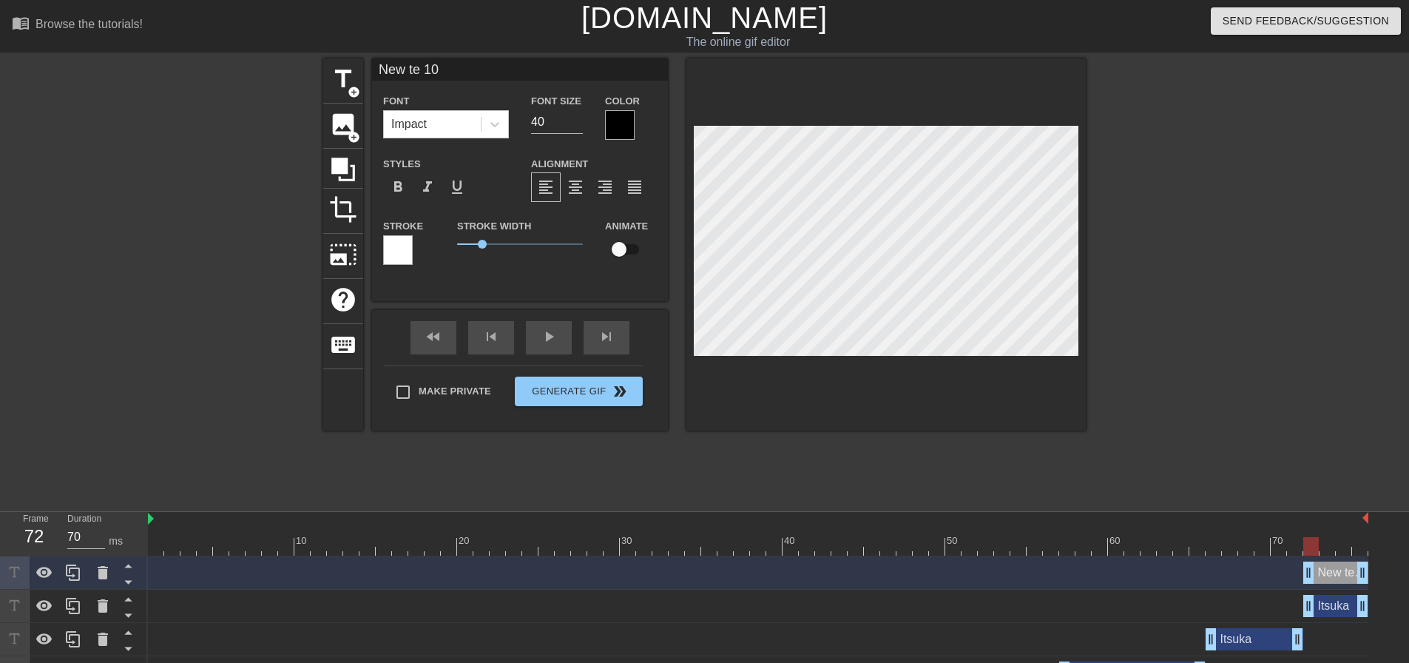
type input "New te10"
type textarea "New te10"
type input "New te0"
type textarea "New te0"
type input "New te"
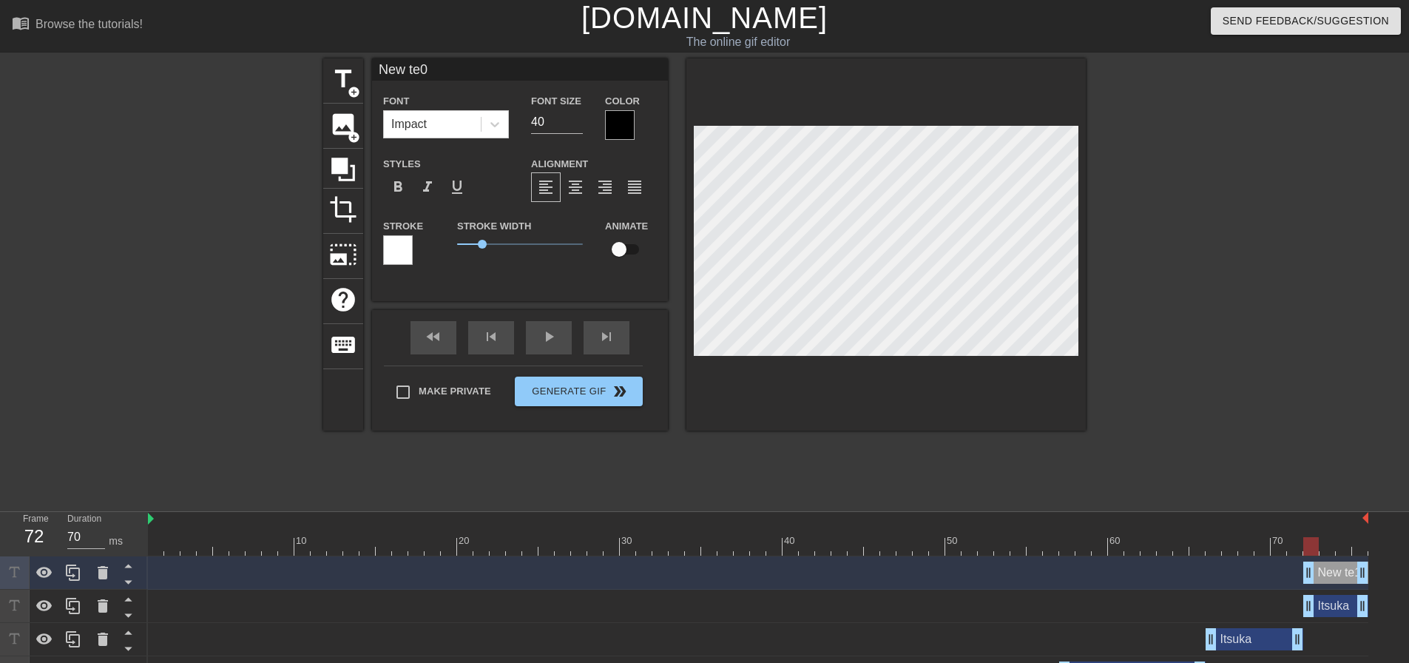
type textarea "New te"
type input "New t"
type textarea "New t"
type input "New"
type textarea "New"
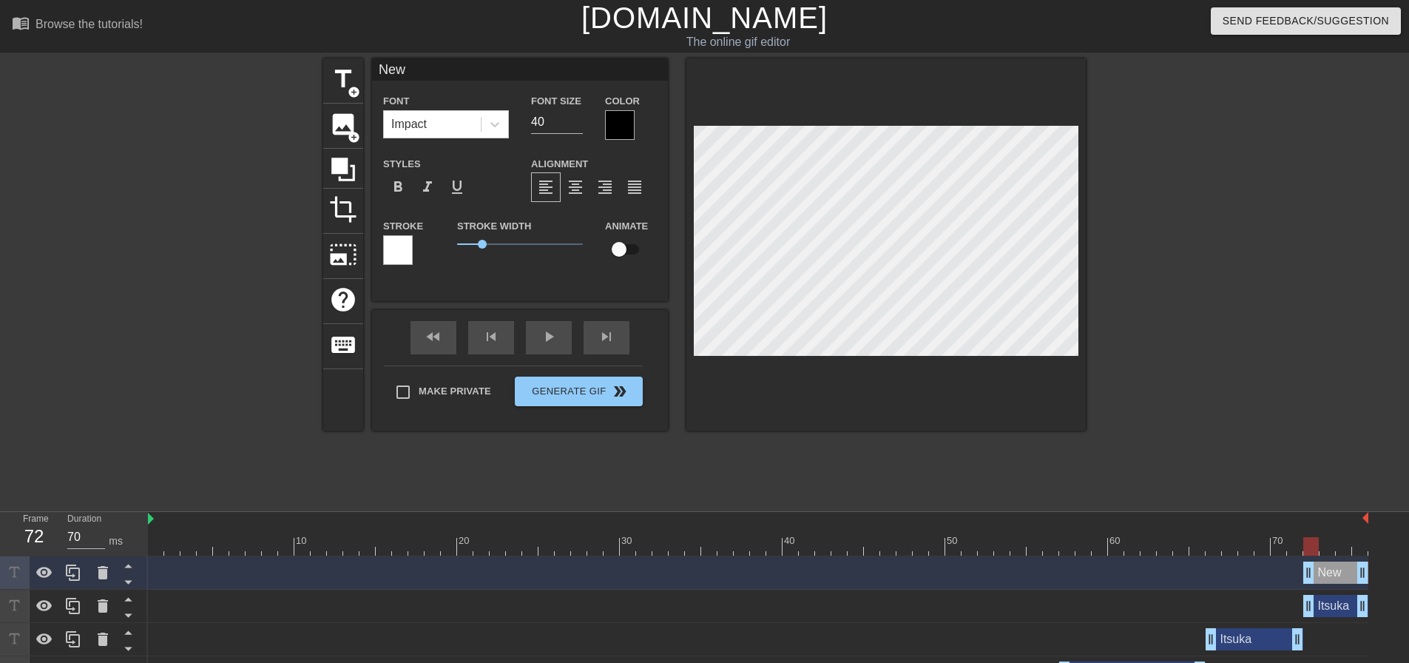
type input "New"
type textarea "New"
type input "Ne"
type textarea "Ne"
type input "N"
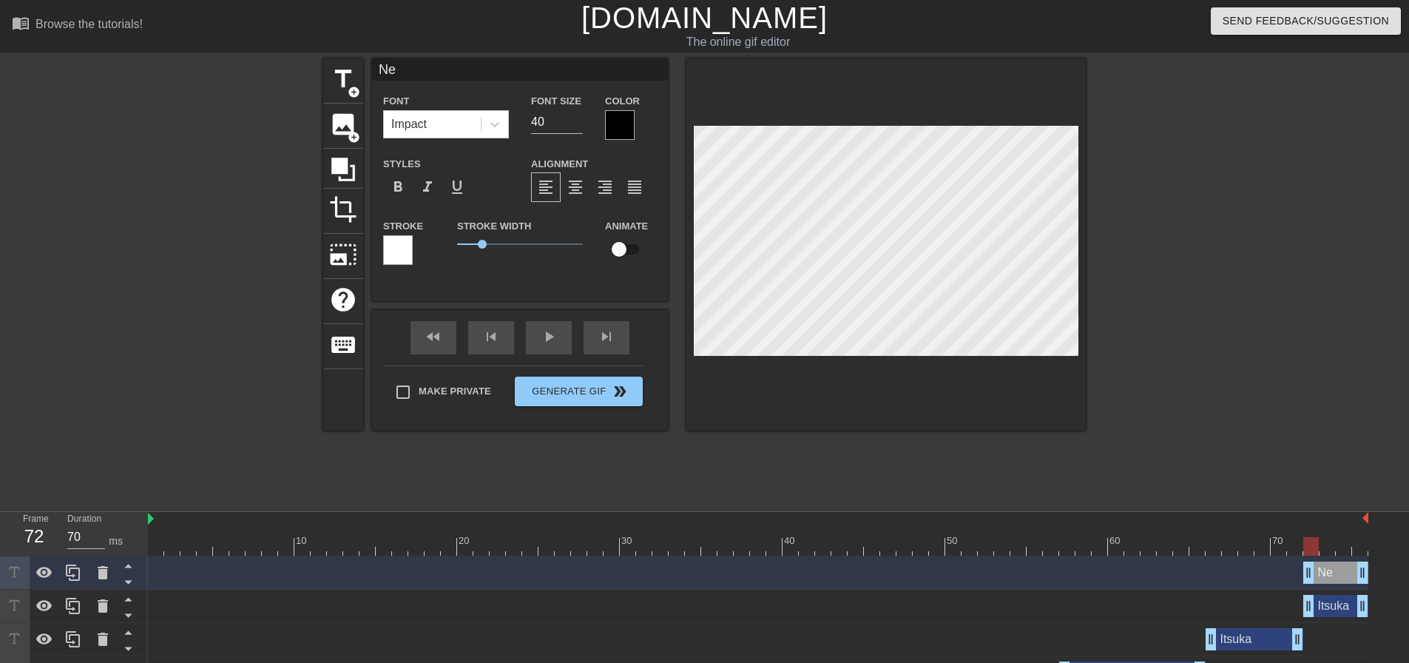
type textarea "N"
type input "E"
type textarea "E"
type input "Ev"
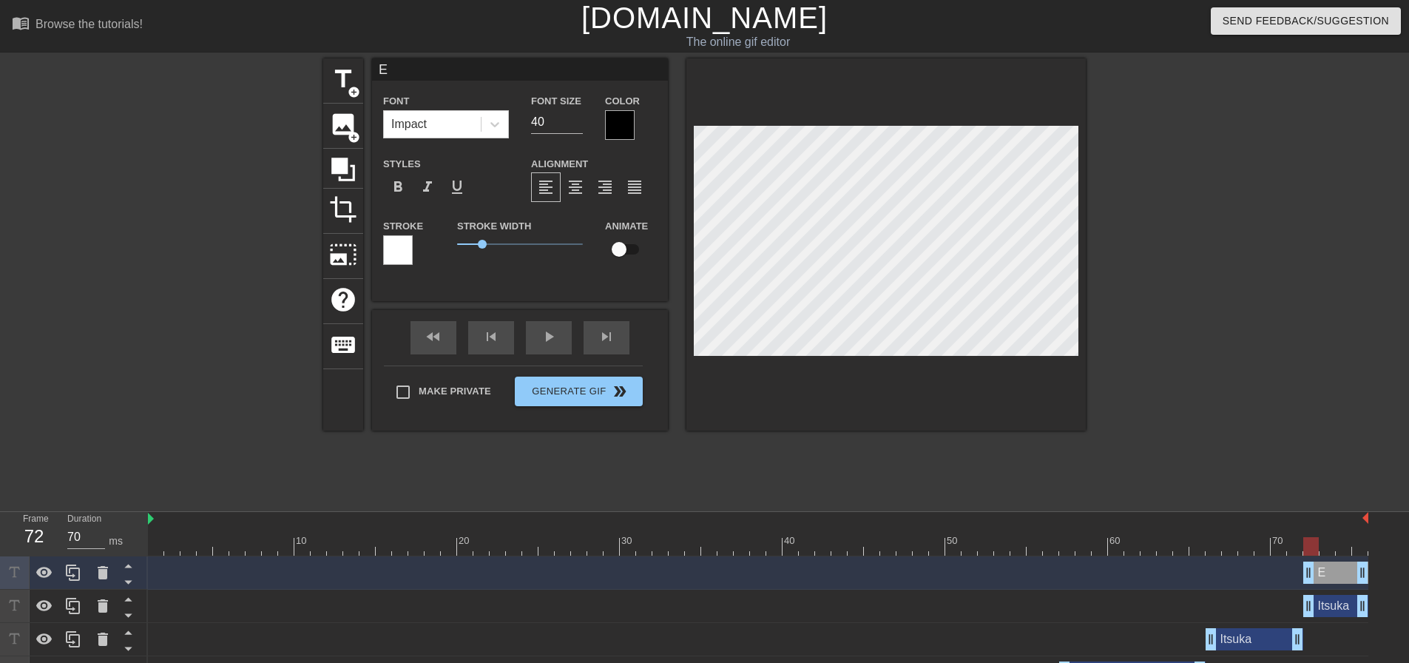
type textarea "Ev"
type input "Eve"
type textarea "Eve"
type input "Ever"
type textarea "Ever"
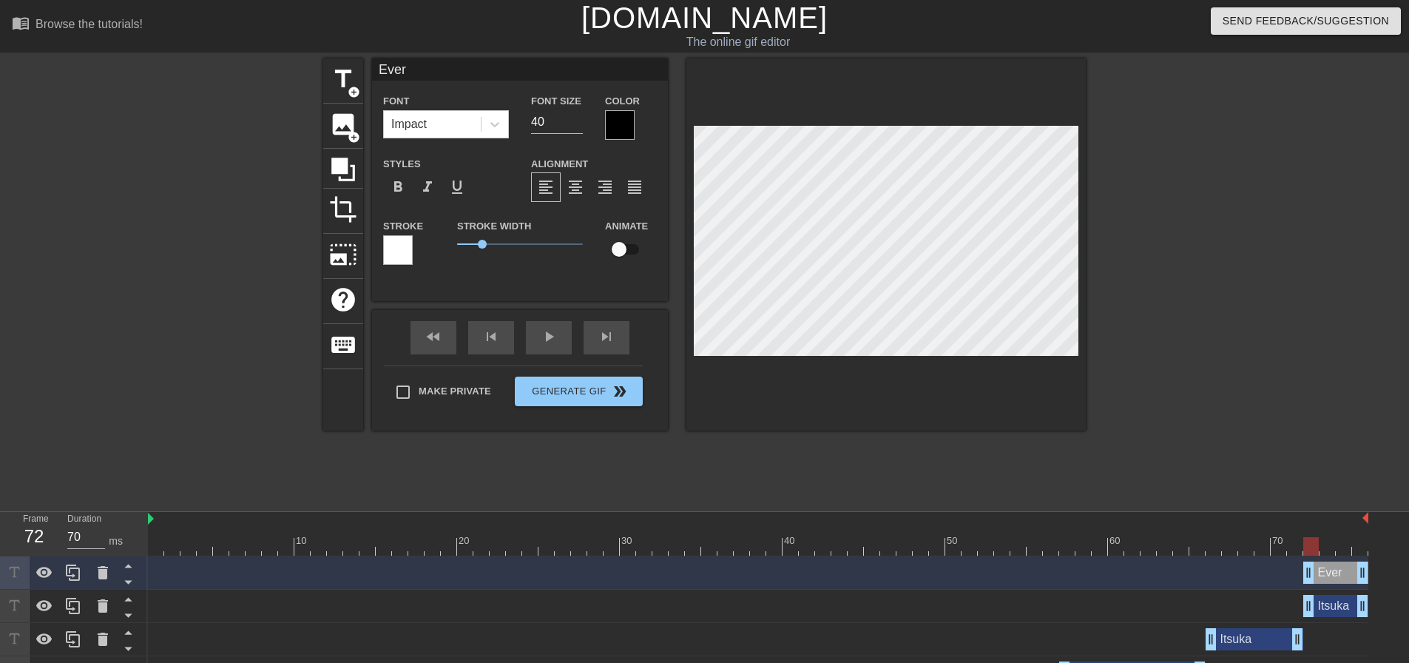
type input "Every"
type textarea "Every"
type input "Everyo"
type textarea "Everyo"
type input "Everyon"
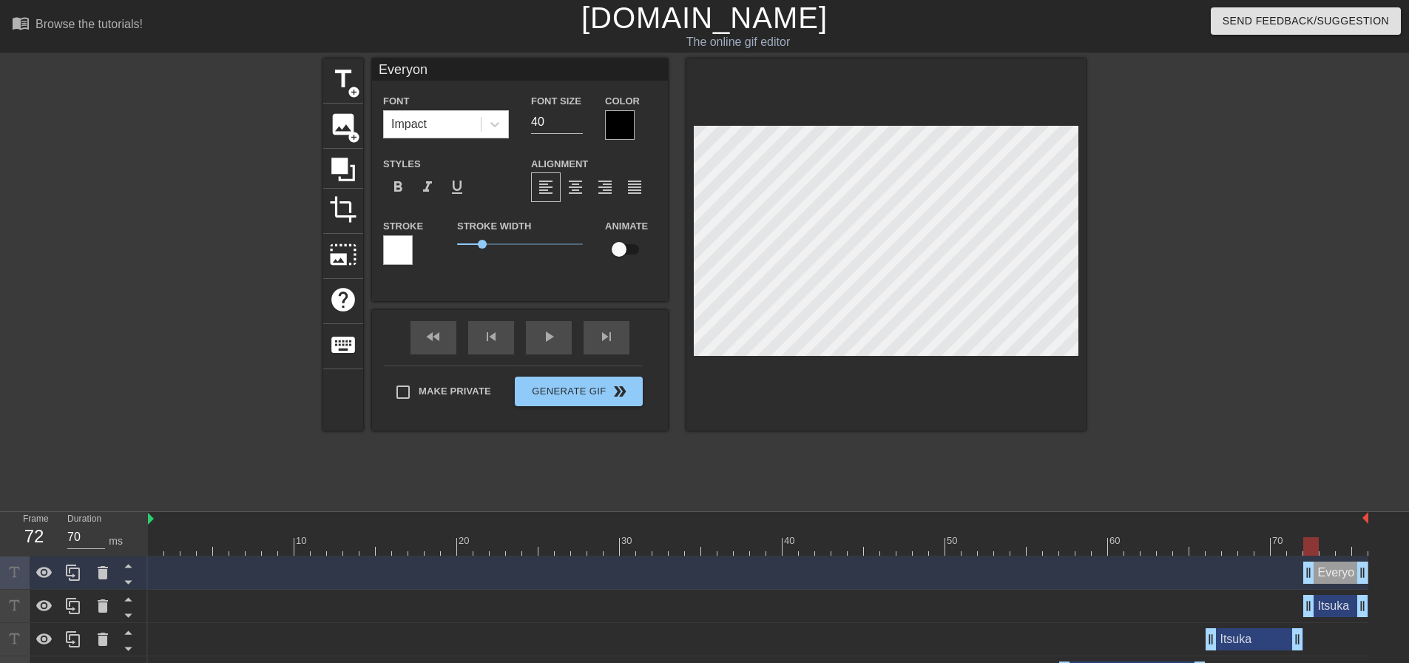
type textarea "Everyone"
type input "Everyone"
type textarea "Everyone"
drag, startPoint x: 1310, startPoint y: 548, endPoint x: 131, endPoint y: 567, distance: 1179.1
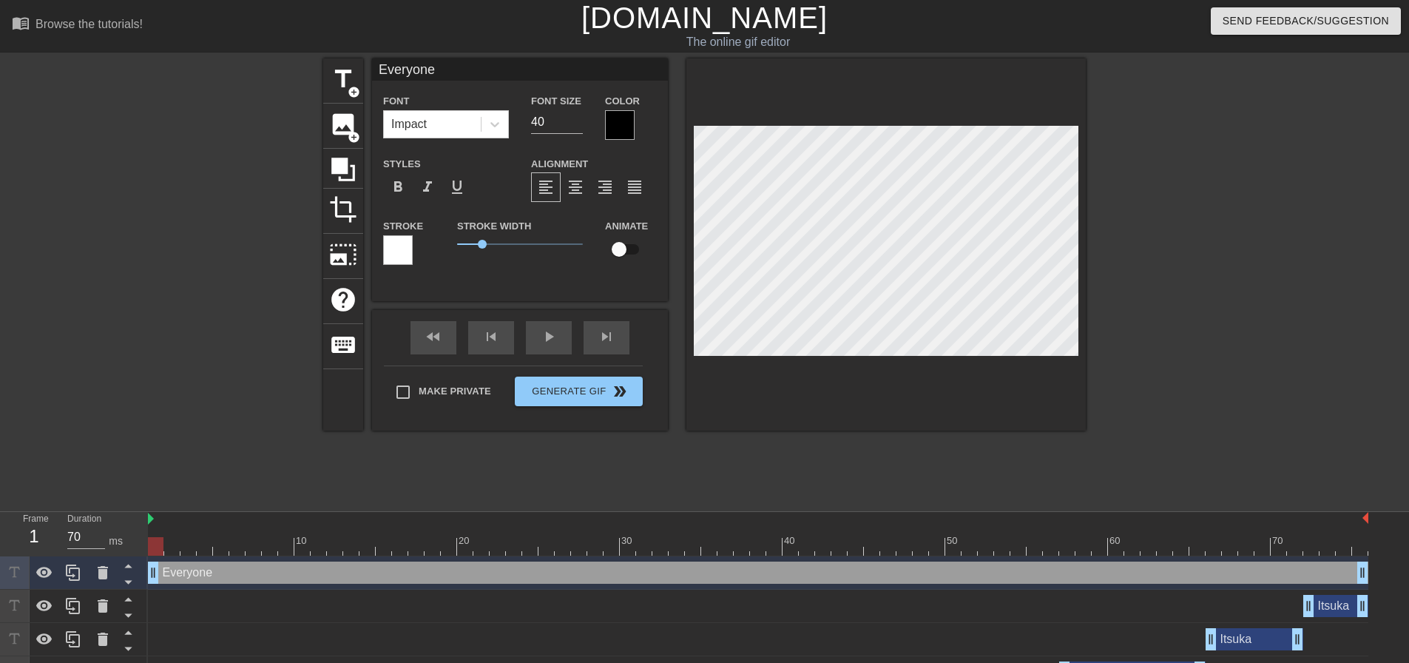
drag, startPoint x: 1310, startPoint y: 571, endPoint x: 297, endPoint y: 560, distance: 1013.4
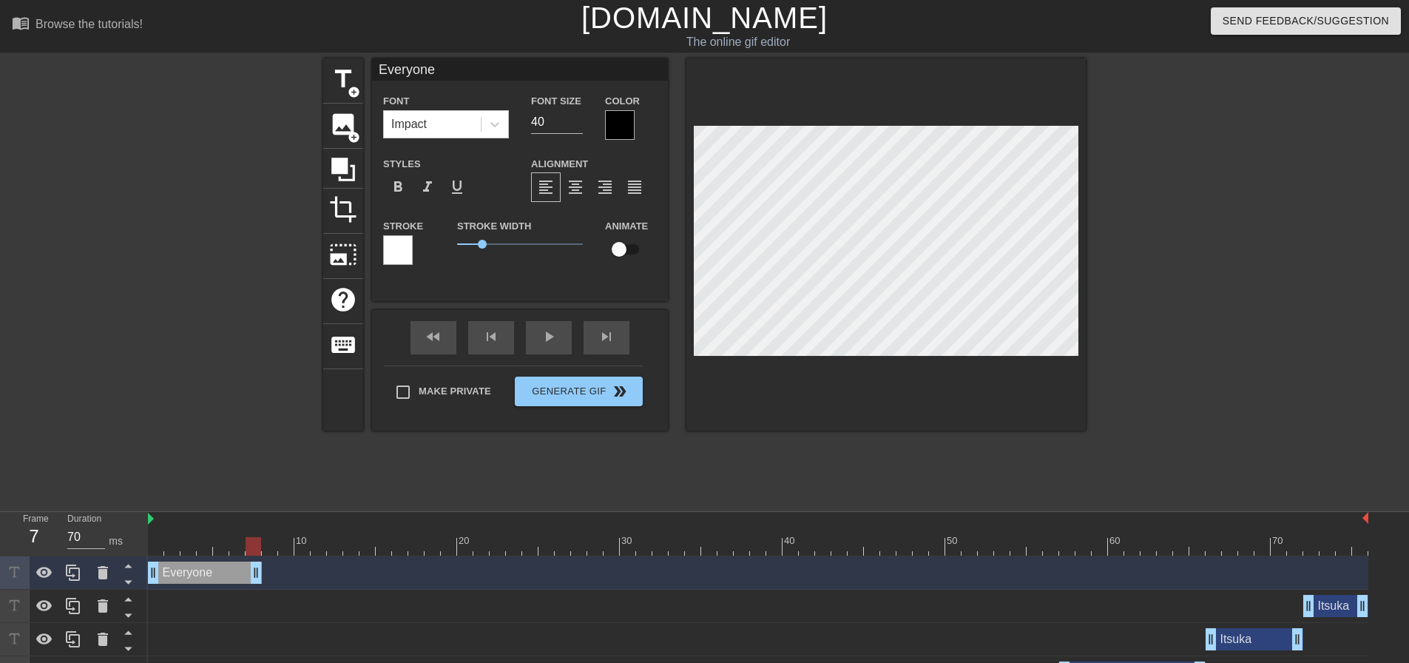
drag, startPoint x: 1366, startPoint y: 570, endPoint x: 300, endPoint y: 564, distance: 1066.6
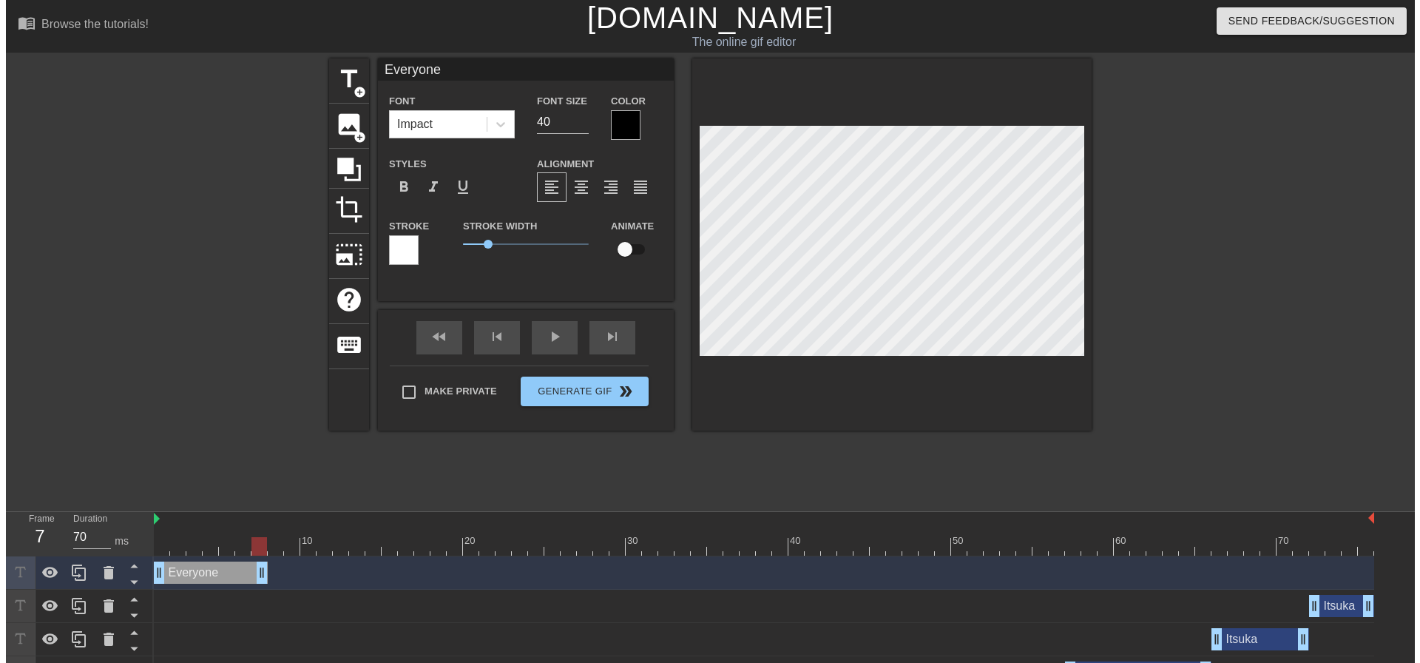
scroll to position [2, 4]
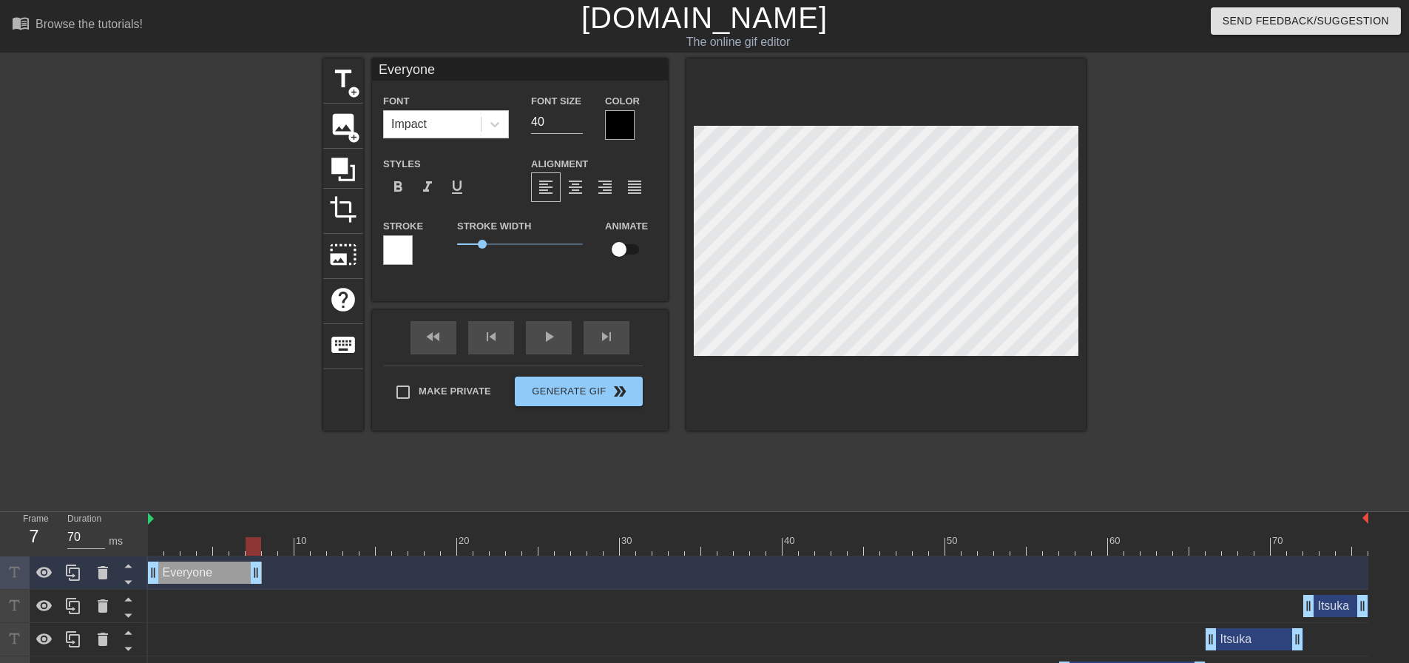
click at [191, 568] on div "Everyone drag_handle drag_handle" at bounding box center [205, 572] width 114 height 22
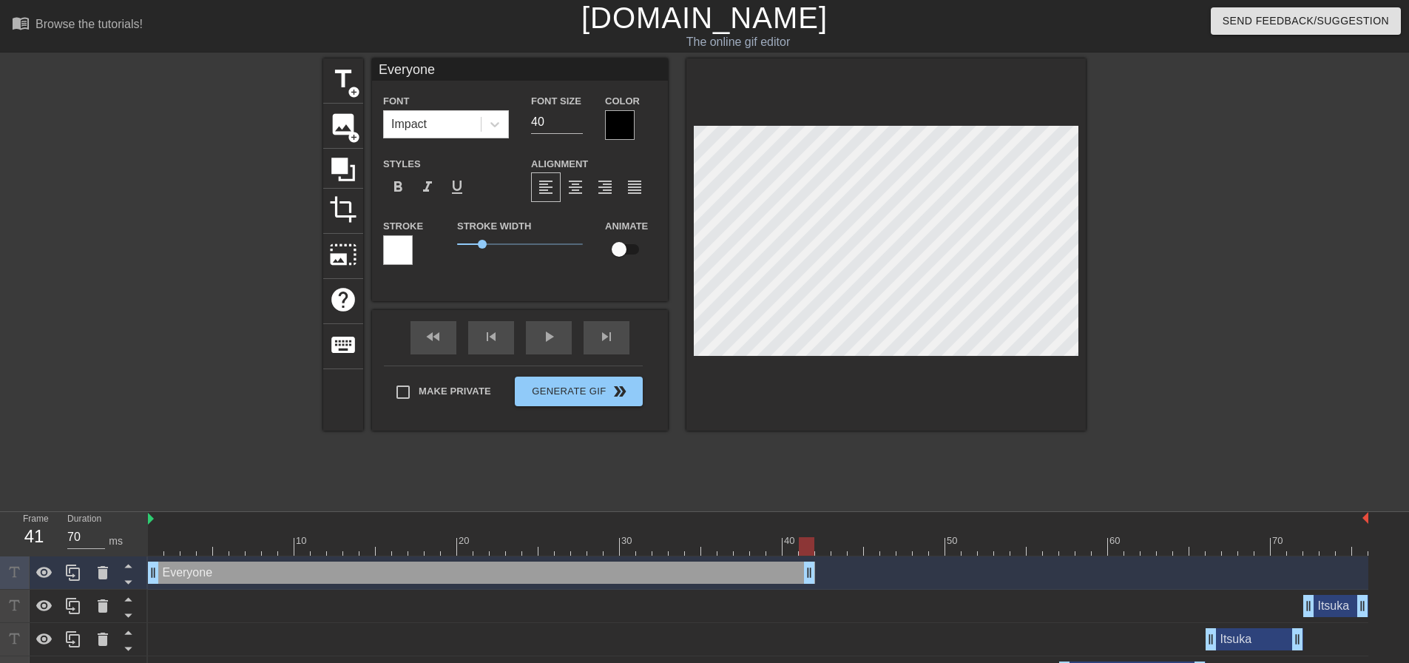
drag, startPoint x: 257, startPoint y: 572, endPoint x: 804, endPoint y: 572, distance: 547.3
drag, startPoint x: 810, startPoint y: 576, endPoint x: 800, endPoint y: 577, distance: 9.6
click at [800, 577] on div "Everyone drag_handle drag_handle" at bounding box center [758, 572] width 1220 height 22
drag, startPoint x: 791, startPoint y: 572, endPoint x: 777, endPoint y: 575, distance: 14.2
click at [75, 575] on icon at bounding box center [73, 573] width 18 height 18
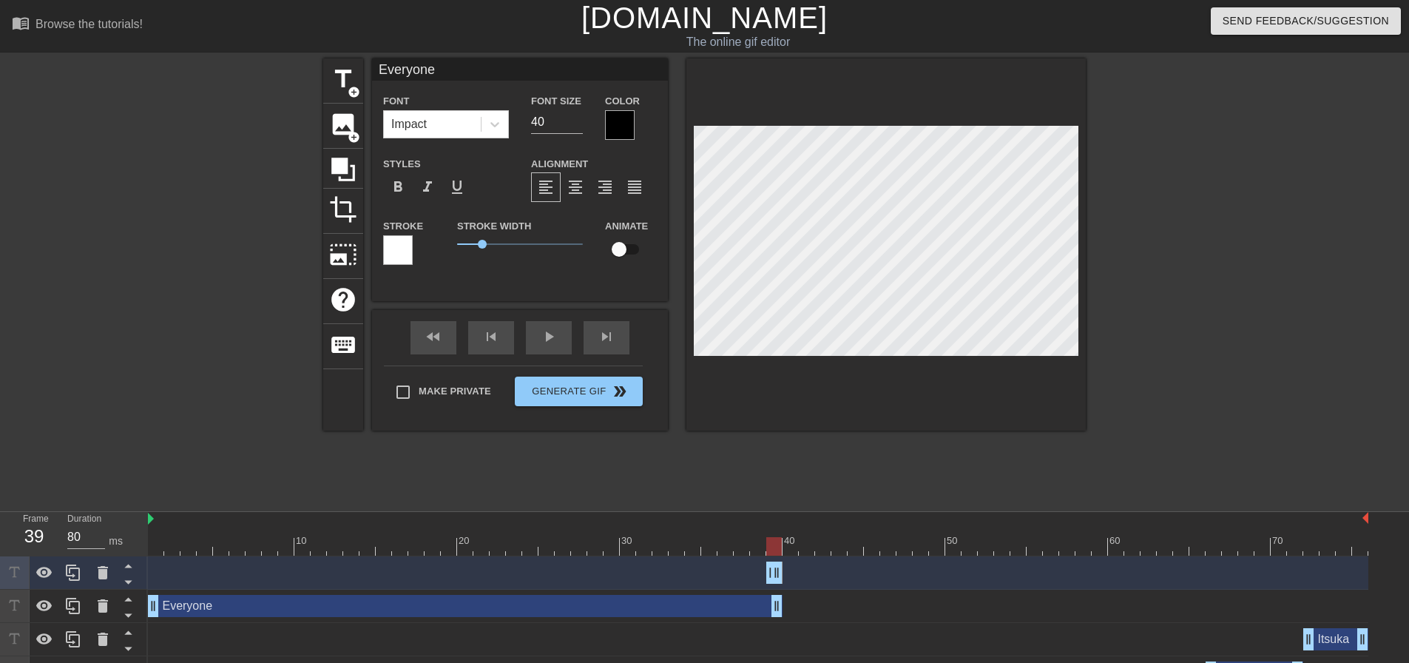
drag, startPoint x: 151, startPoint y: 572, endPoint x: 805, endPoint y: 564, distance: 653.9
click at [805, 564] on div "Everyone drag_handle drag_handle" at bounding box center [758, 572] width 1220 height 22
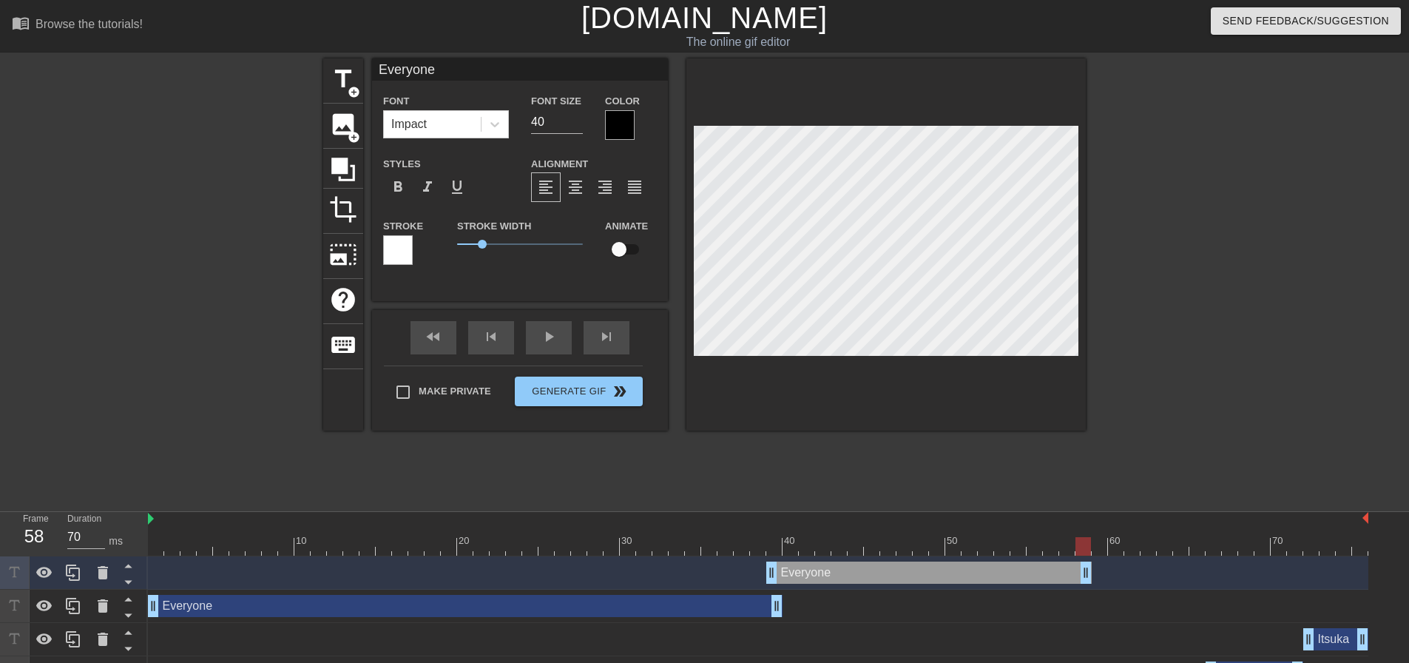
drag, startPoint x: 778, startPoint y: 571, endPoint x: 1092, endPoint y: 578, distance: 313.7
click at [1092, 578] on div "Everyone drag_handle drag_handle" at bounding box center [758, 572] width 1220 height 22
drag, startPoint x: 772, startPoint y: 570, endPoint x: 782, endPoint y: 570, distance: 9.6
click at [782, 570] on div "Everyone drag_handle drag_handle" at bounding box center [758, 572] width 1220 height 22
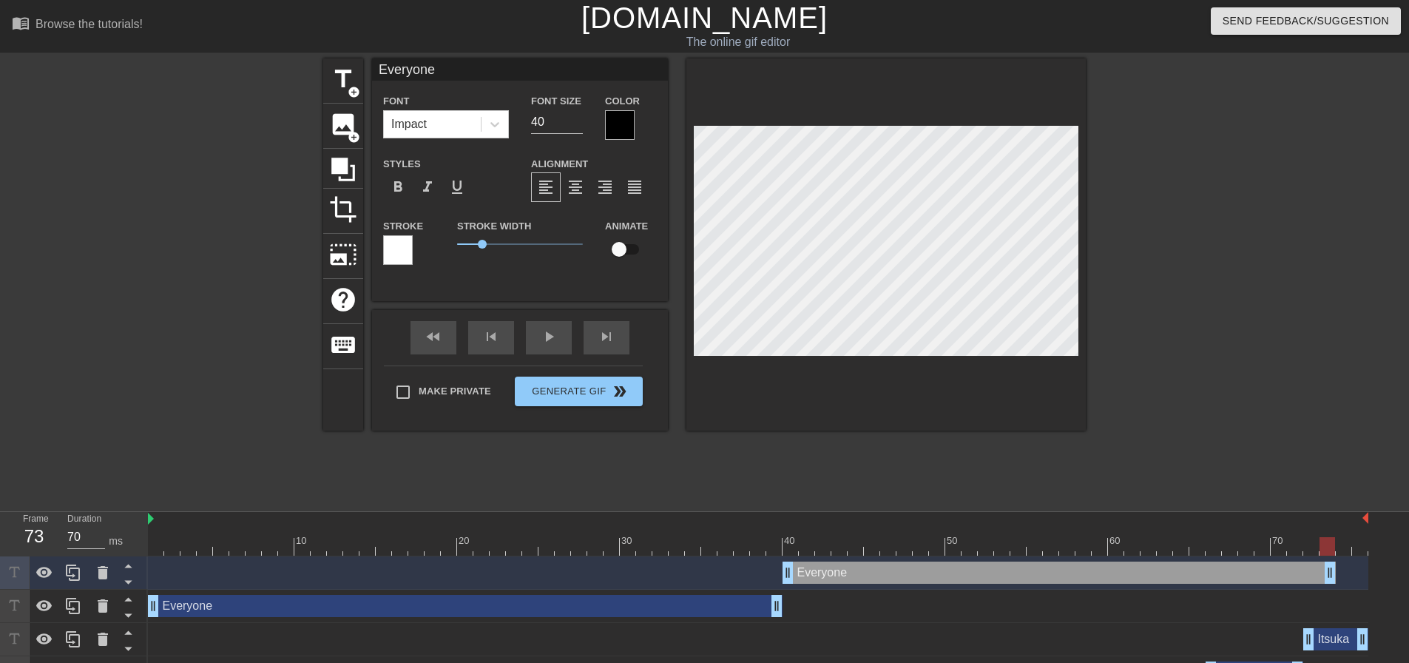
type input "80"
drag, startPoint x: 1087, startPoint y: 568, endPoint x: 1374, endPoint y: 568, distance: 287.7
click at [592, 391] on button "Generate Gif double_arrow" at bounding box center [579, 391] width 128 height 30
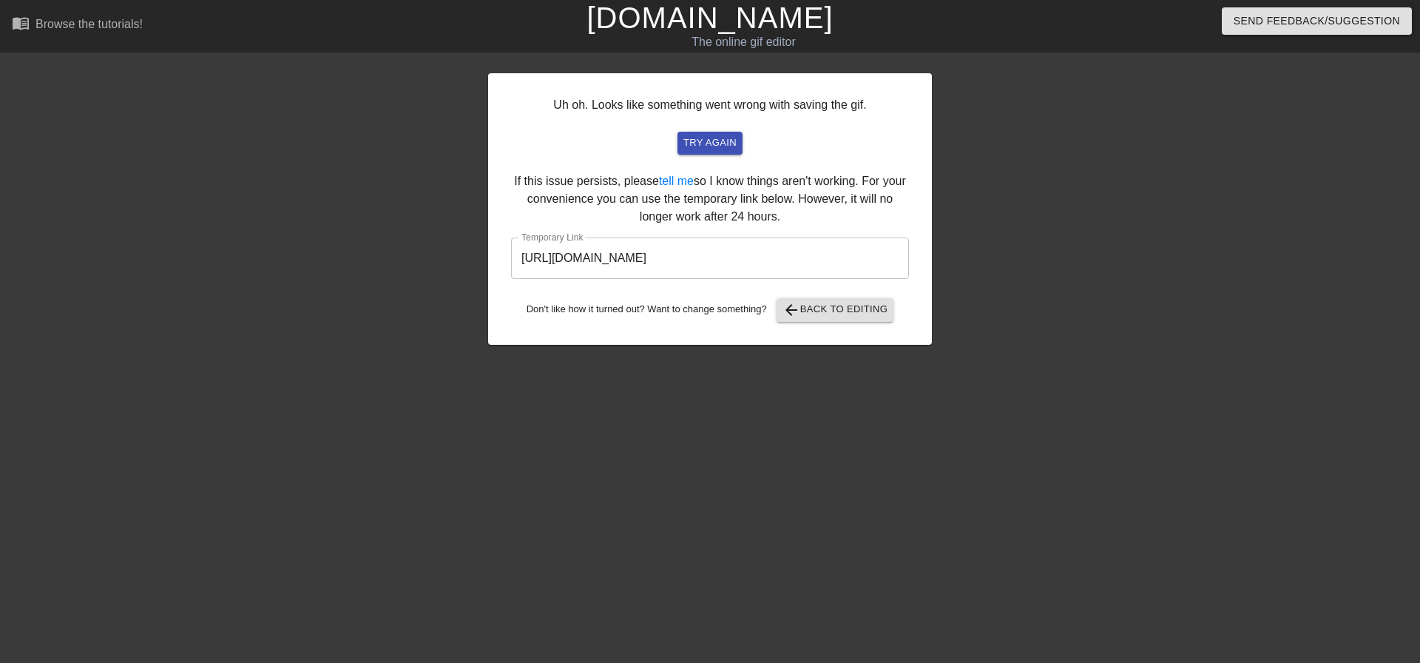
click at [680, 258] on input "https://www.gifntext.com/temp_generations/rLncfGL5.gif" at bounding box center [710, 257] width 398 height 41
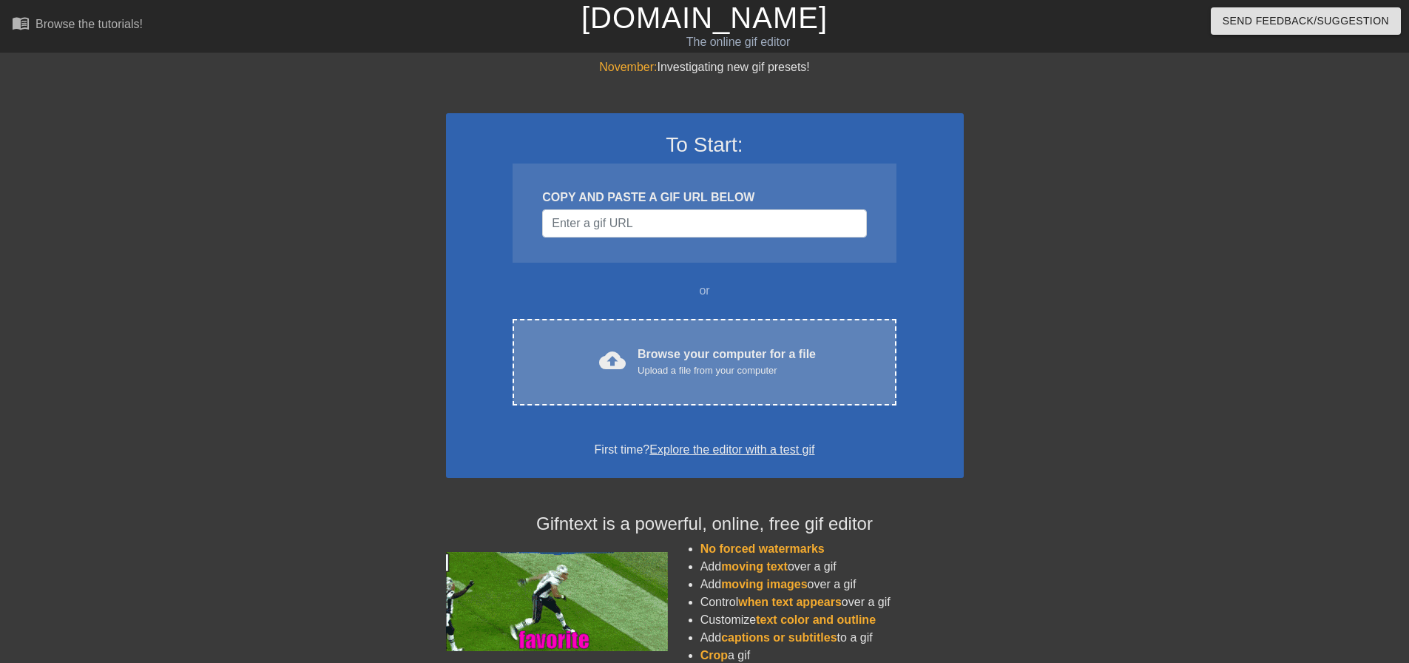
click at [654, 359] on div "Browse your computer for a file Upload a file from your computer" at bounding box center [727, 361] width 178 height 33
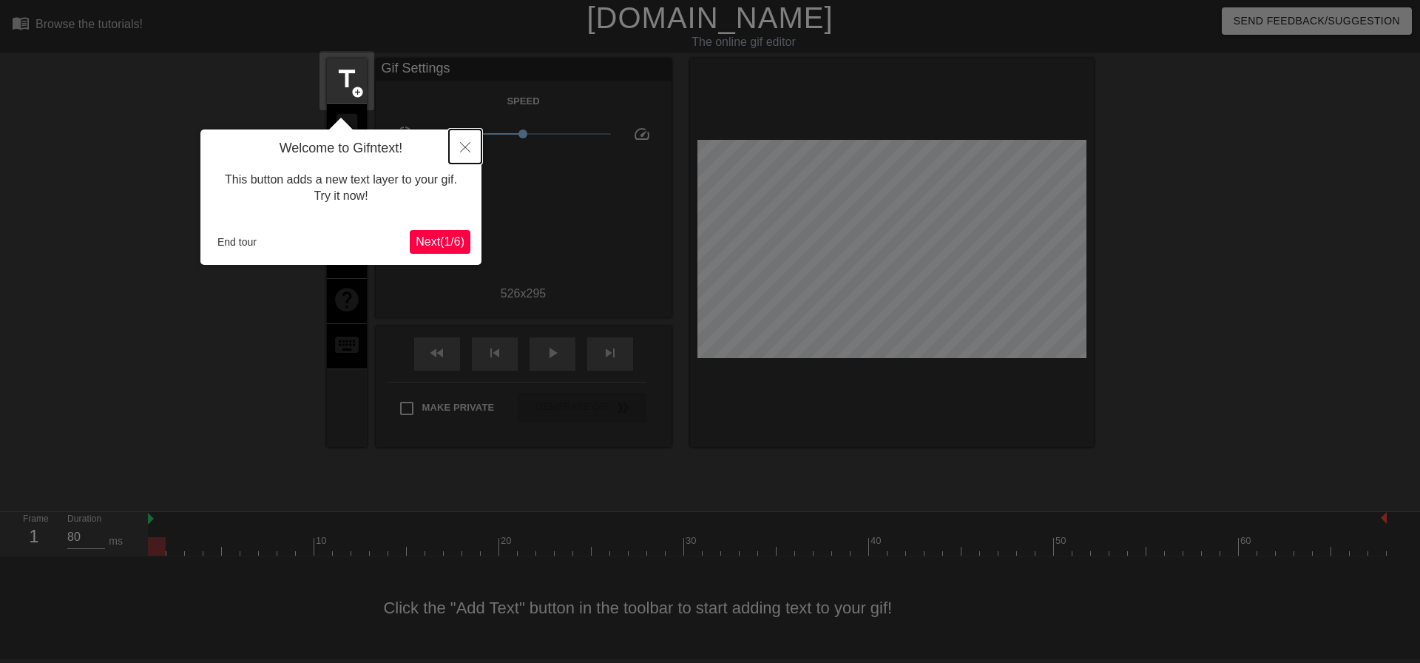
click at [464, 145] on icon "Close" at bounding box center [465, 147] width 10 height 10
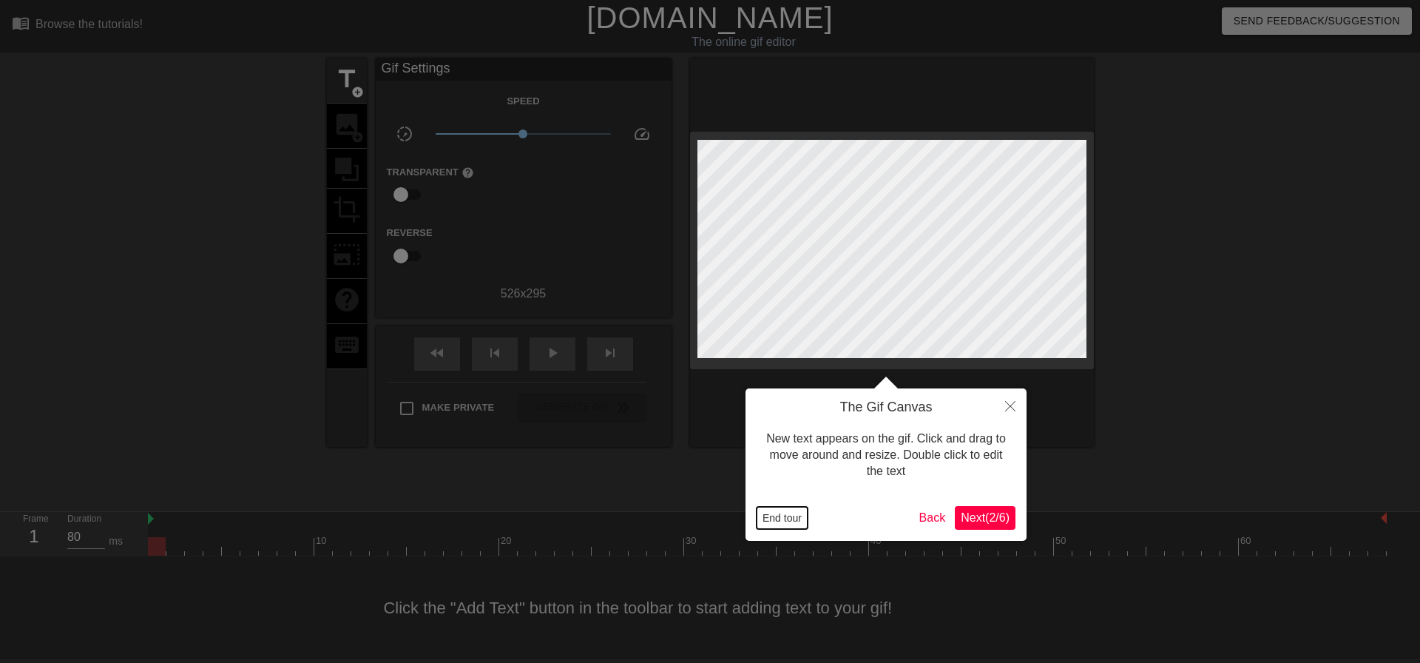
click at [790, 515] on button "End tour" at bounding box center [782, 518] width 51 height 22
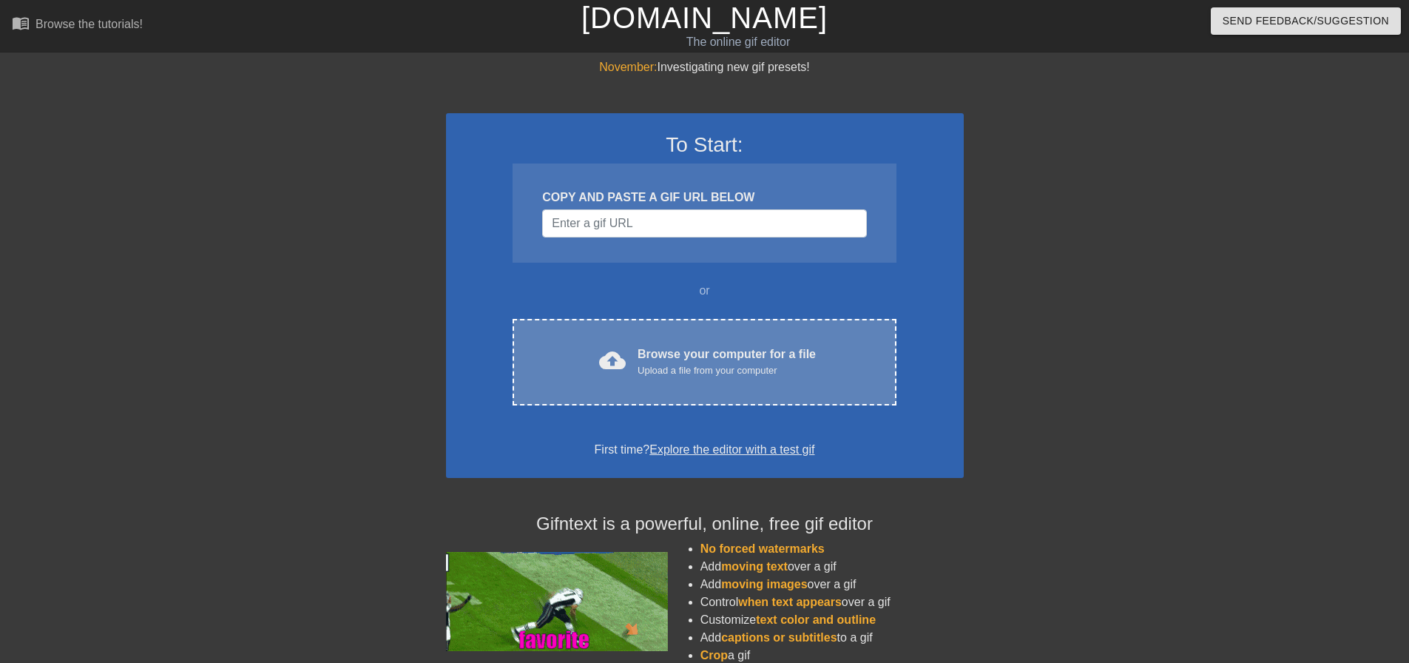
click at [601, 359] on span "cloud_upload" at bounding box center [612, 360] width 27 height 27
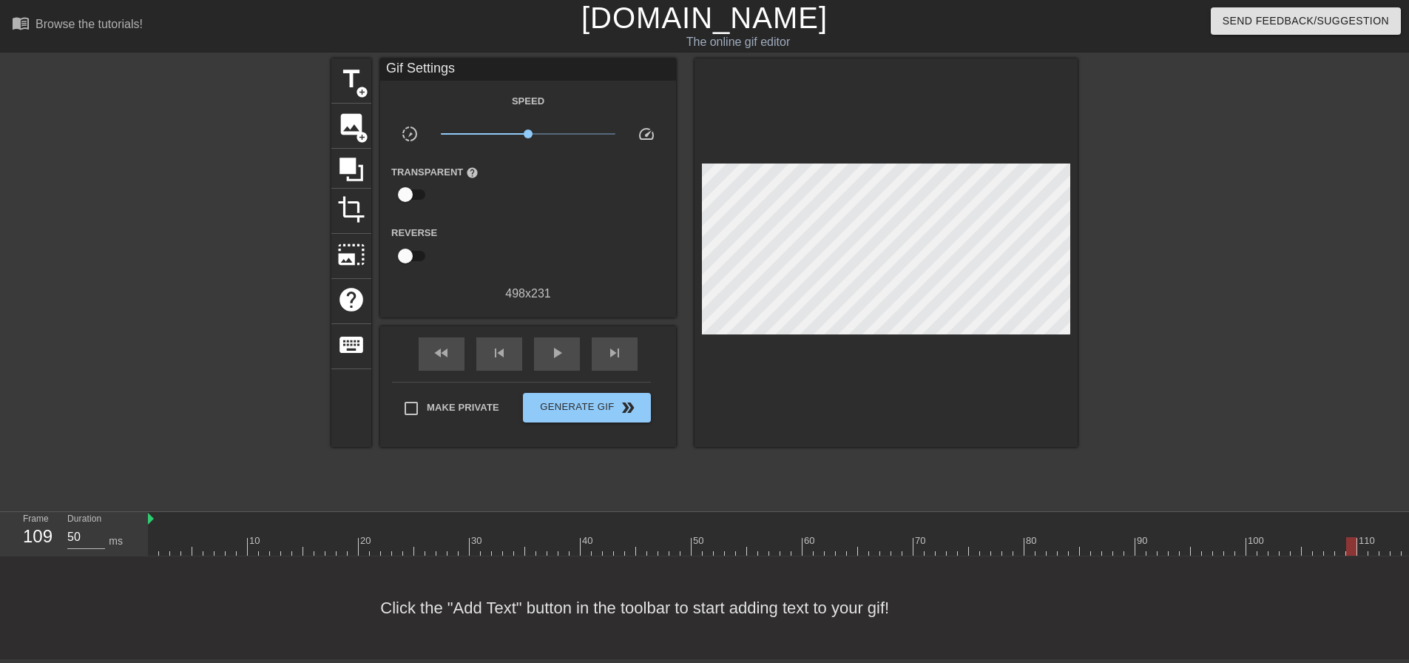
drag, startPoint x: 155, startPoint y: 549, endPoint x: 1353, endPoint y: 541, distance: 1198.2
click at [1353, 541] on div at bounding box center [1351, 546] width 10 height 18
drag, startPoint x: 761, startPoint y: 539, endPoint x: 1108, endPoint y: 543, distance: 346.9
click at [1108, 543] on div at bounding box center [1106, 546] width 10 height 18
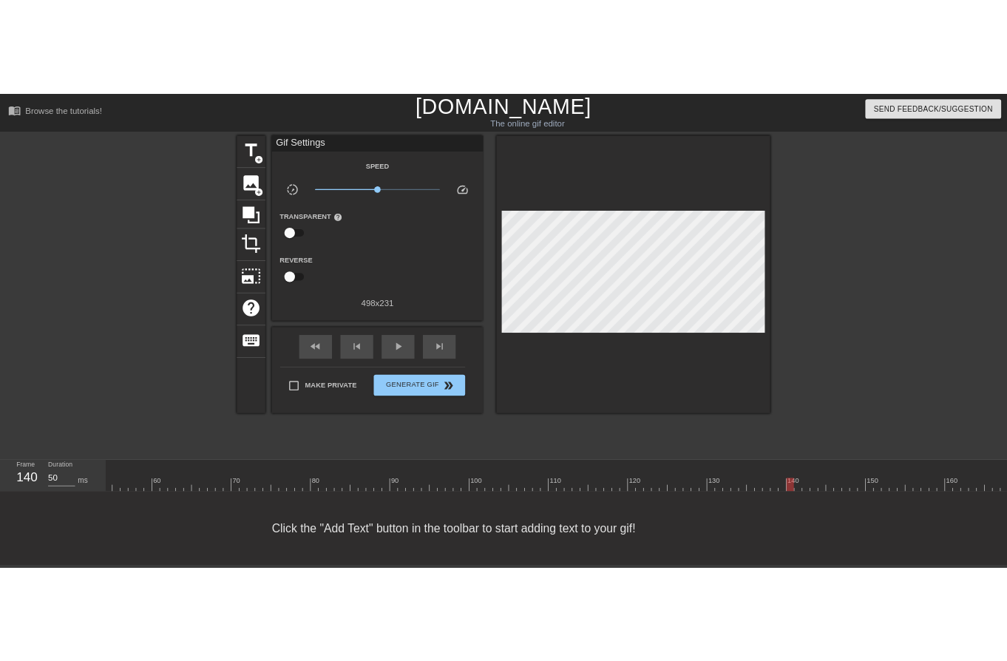
scroll to position [0, 662]
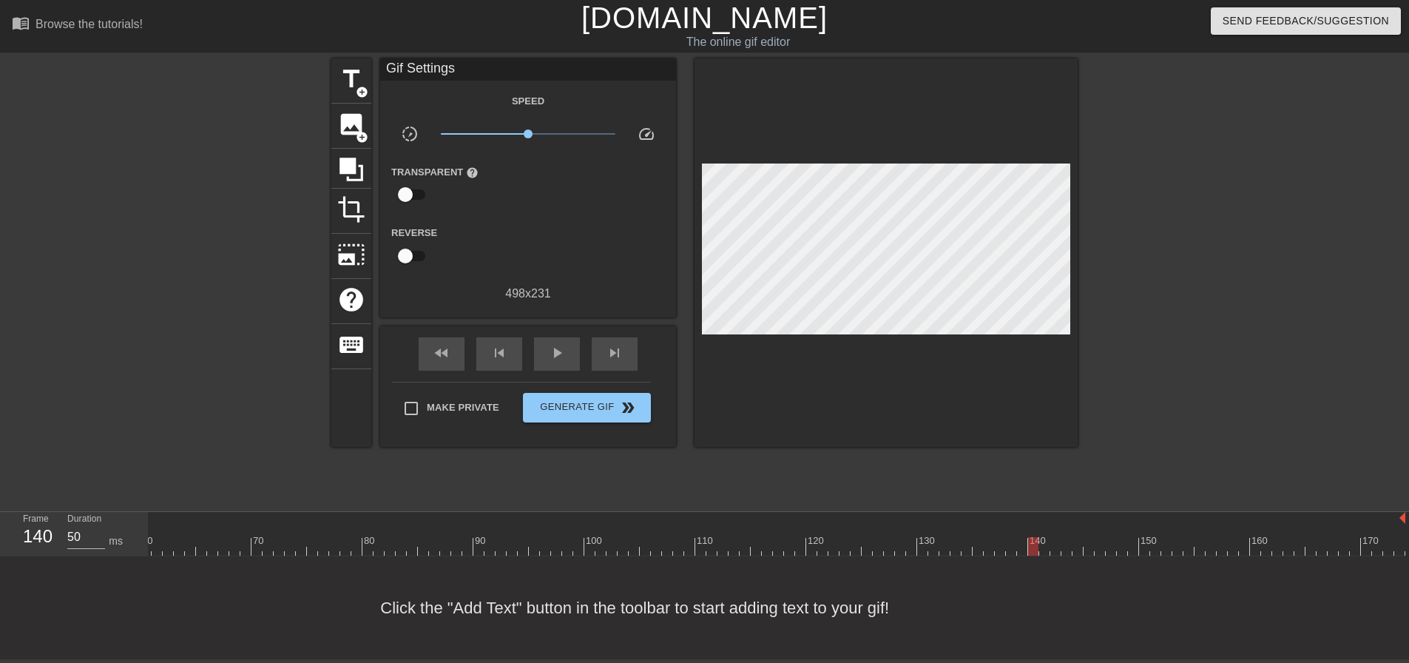
click at [1034, 543] on div at bounding box center [1033, 546] width 10 height 18
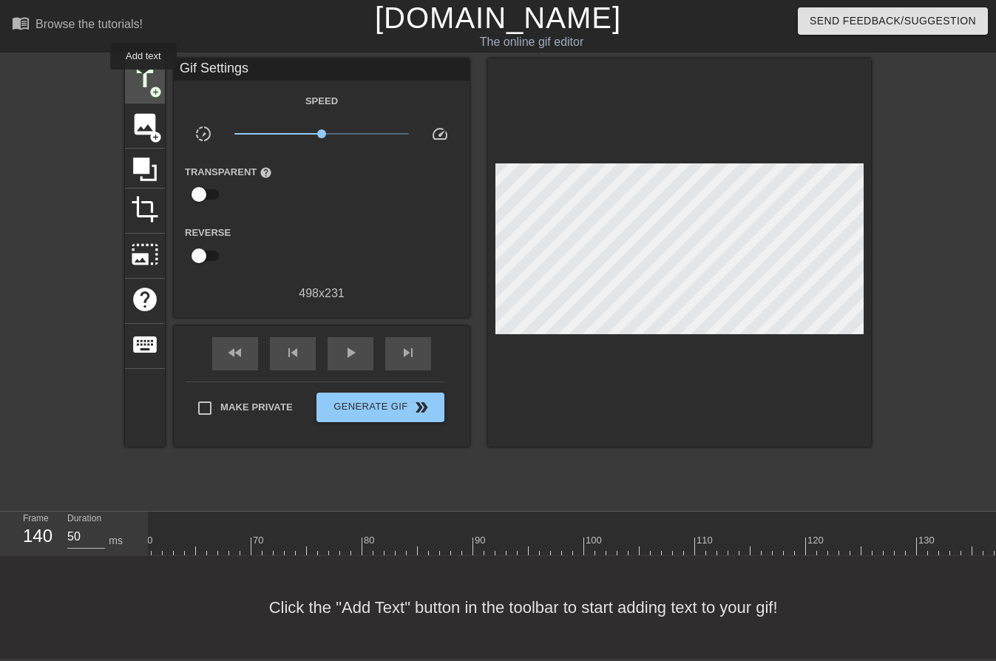
click at [142, 78] on span "title" at bounding box center [145, 79] width 28 height 28
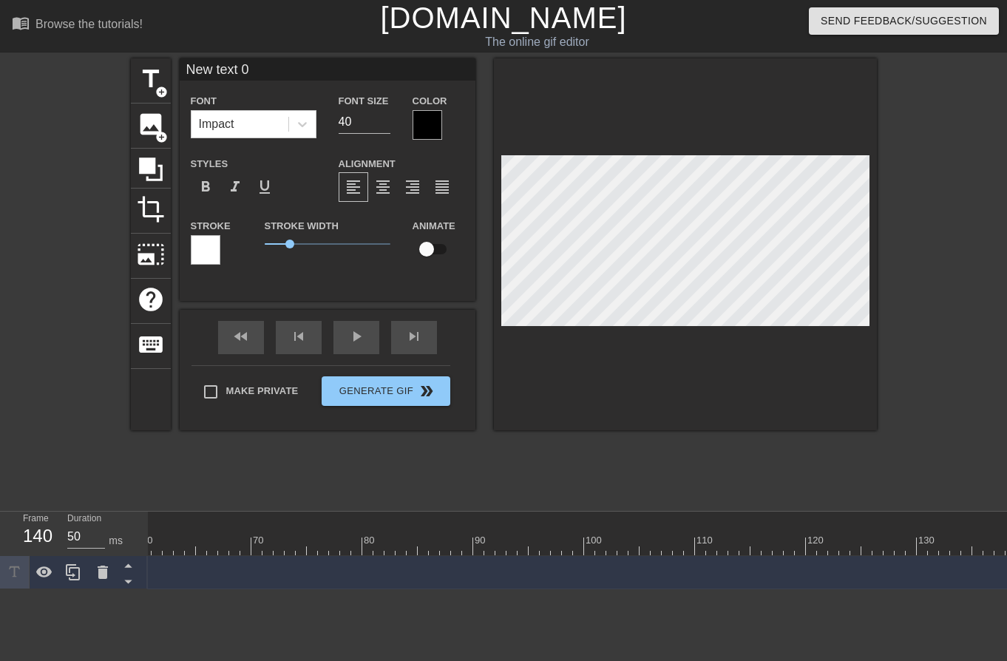
scroll to position [2, 1]
type input "New tet 0"
type textarea "New tet 0"
type input "New tt 0"
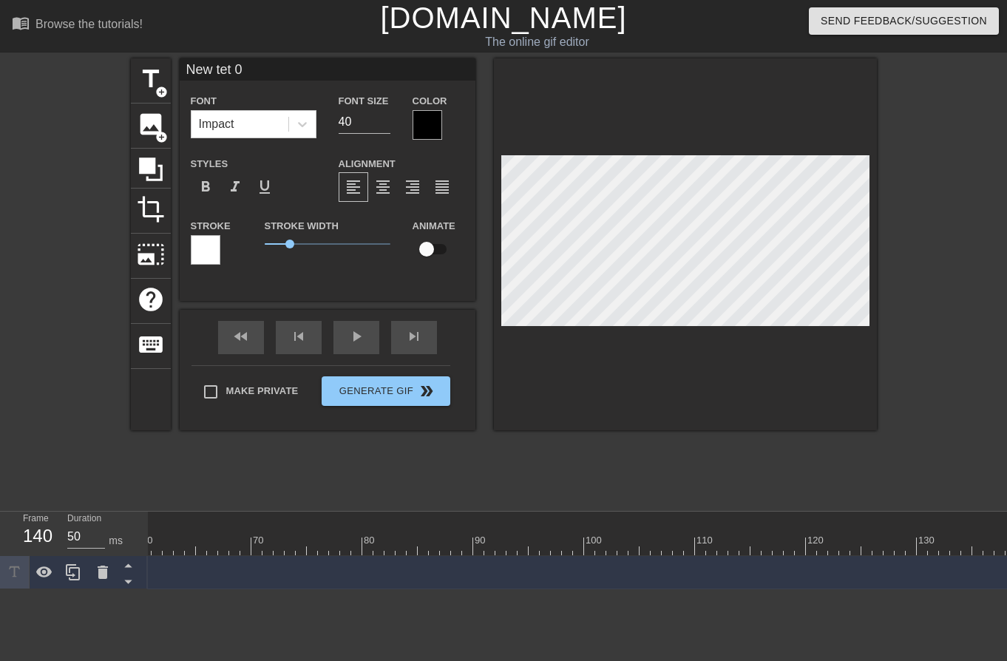
type textarea "New tt 0"
type input "New t 0"
type textarea "New t 0"
type input "Newt 0"
type textarea "Newt 0"
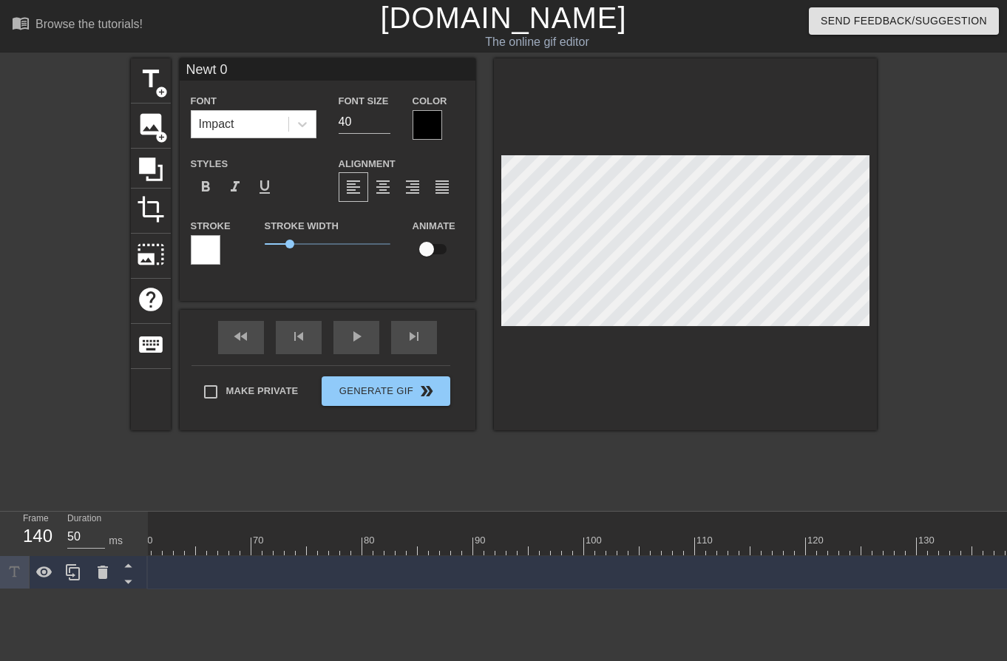
type input "Net 0"
type textarea "Net 0"
type input "Nt 0"
type textarea "Nt 0"
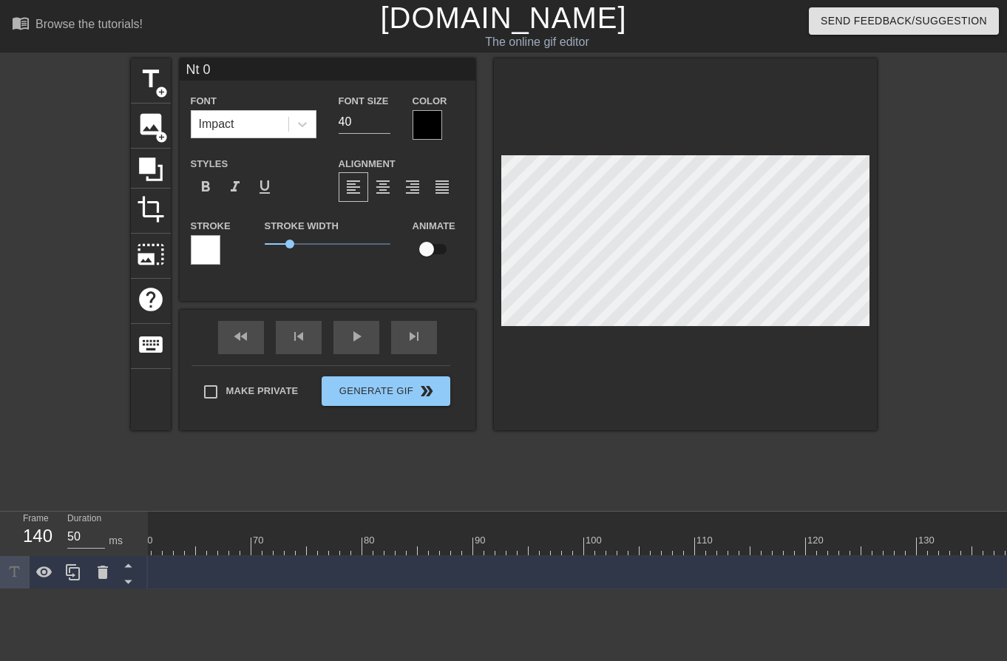
type input "t 0"
type textarea "t 0"
type input "0"
type textarea "0"
type input "0"
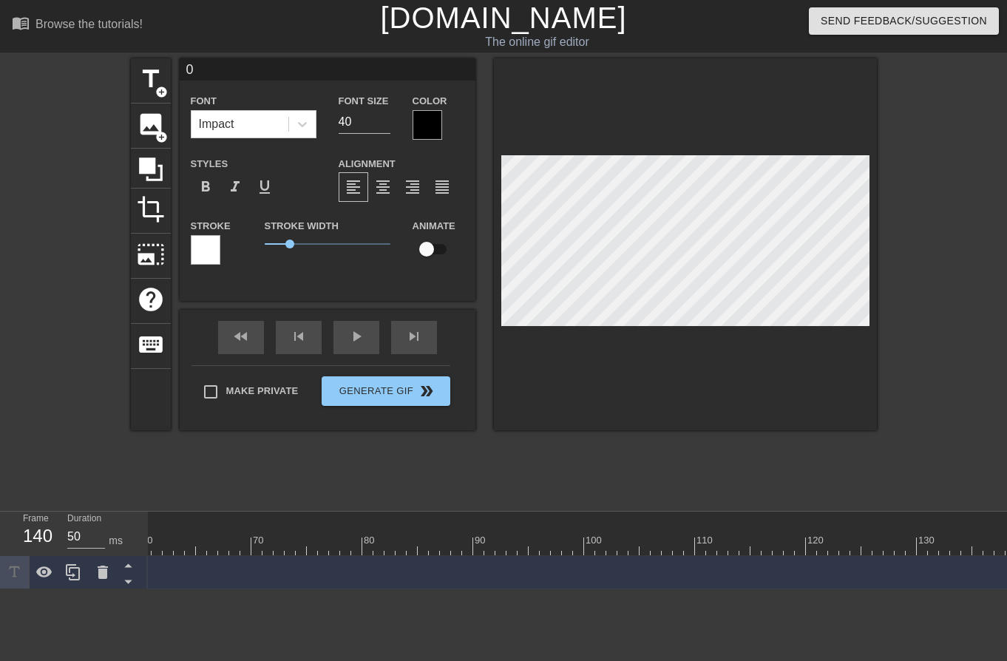
type textarea "0"
type input "A"
type textarea "A"
type input "Ar"
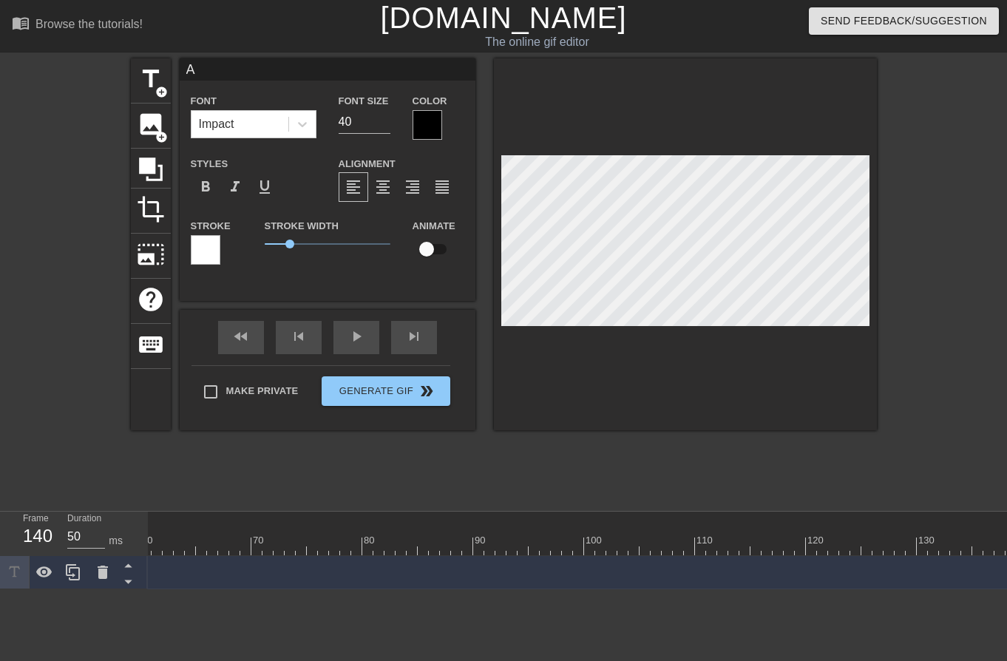
type textarea "Ar"
type input "Art"
type textarea "Art"
type input "ArtW"
type textarea "ArtW"
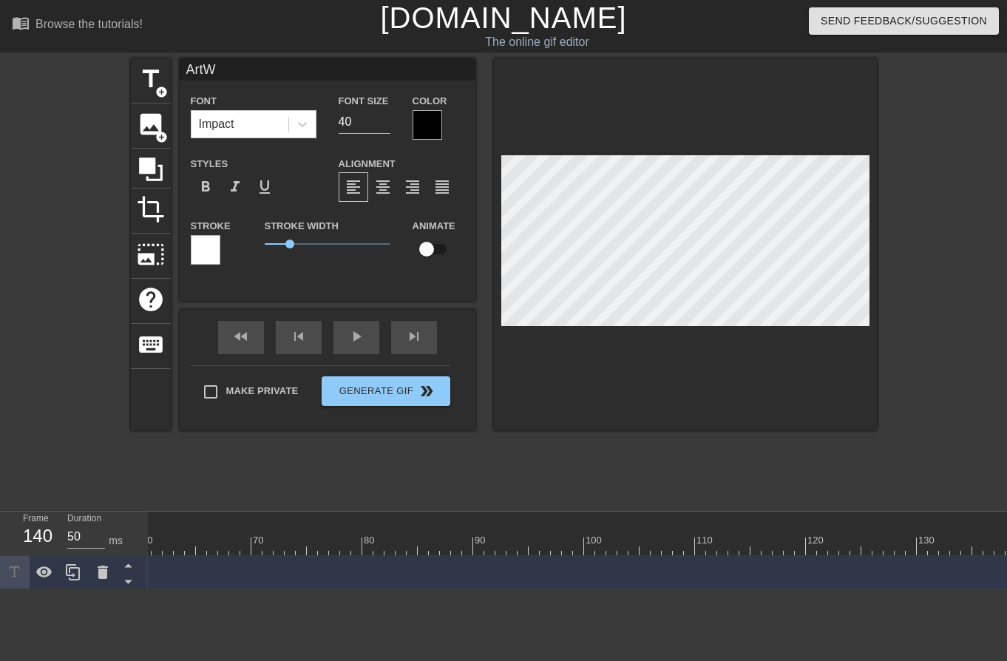
type input "ArtWy"
type textarea "ArtWy"
type input "ArtWyv"
type textarea "ArtWyv"
type input "ArtWyve"
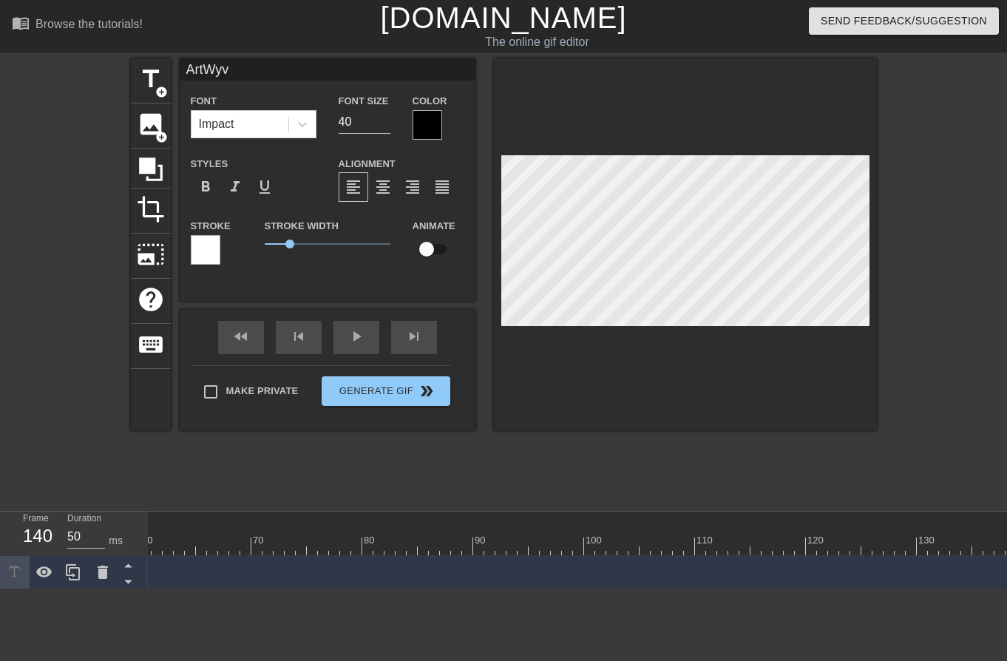
type textarea "ArtWyve"
type input "ArtWyver"
type textarea "ArtWyver"
type input "ArtWyvern"
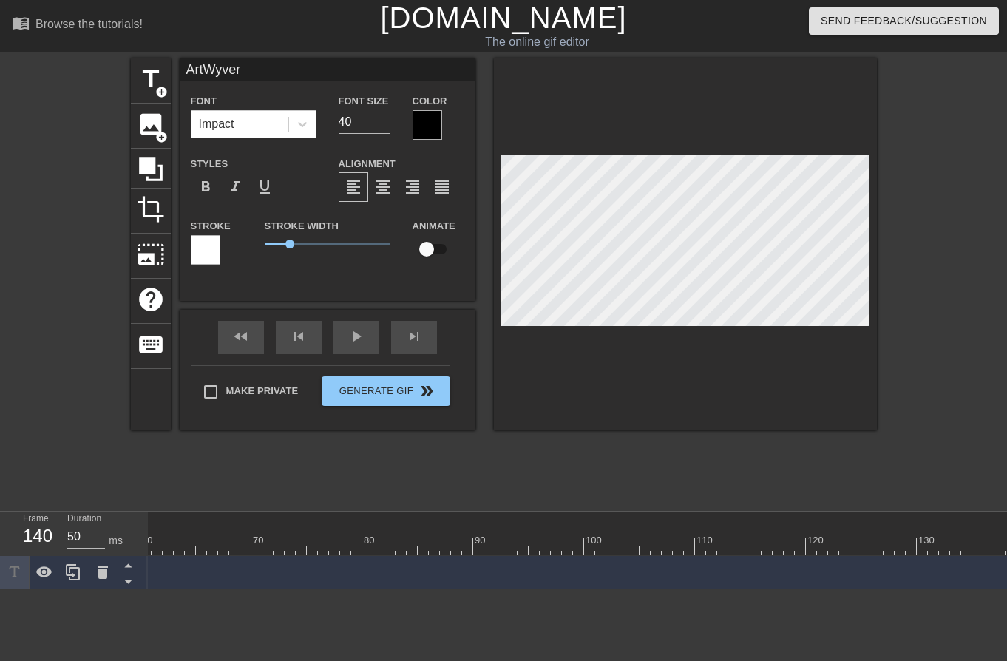
type textarea "ArtWyvern"
type input "ArtWyvernz"
type textarea "ArtWyvernz"
type input "ArtWyvernzO"
type textarea "ArtWyvernzO"
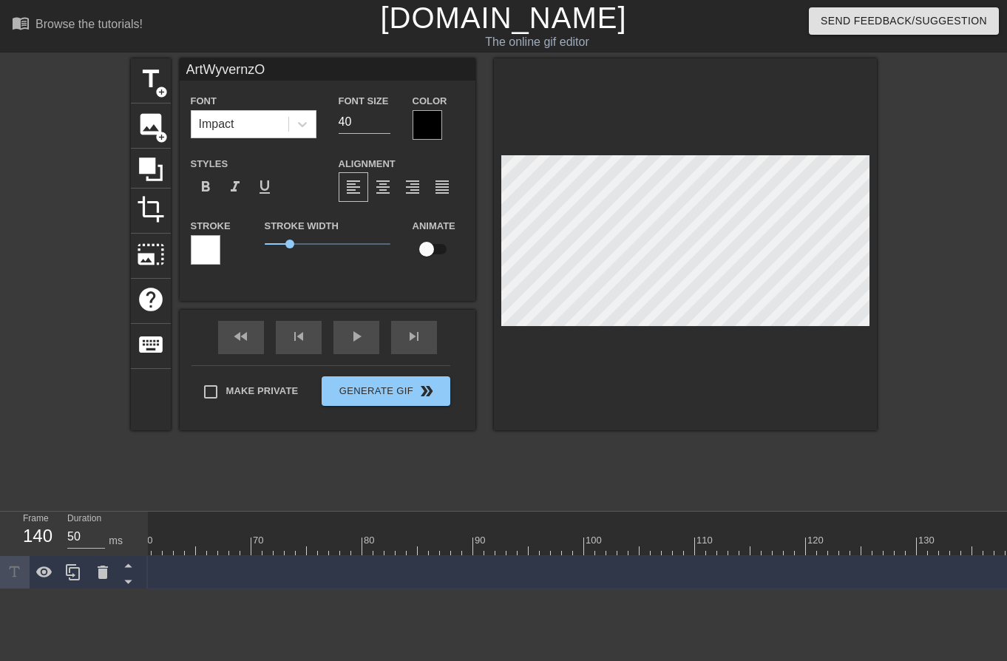
type input "ArtWyvernzOw"
type textarea "ArtWyvernzOw"
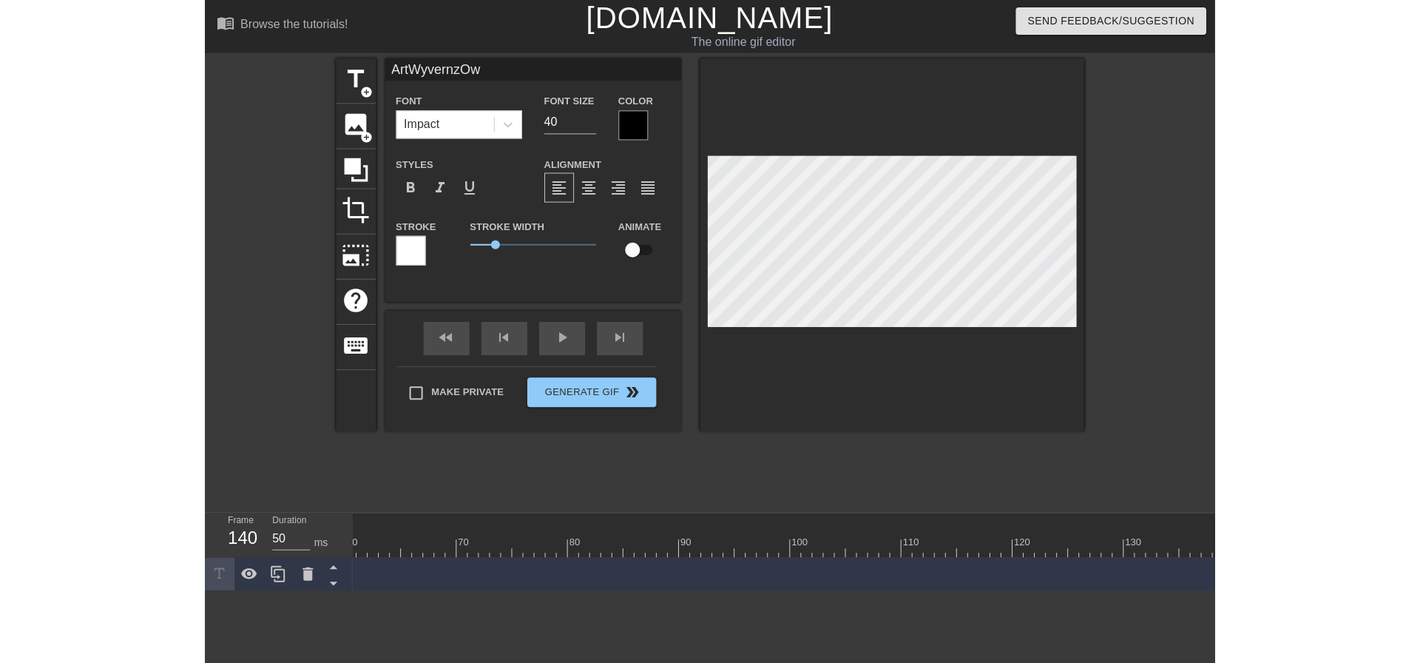
scroll to position [2, 5]
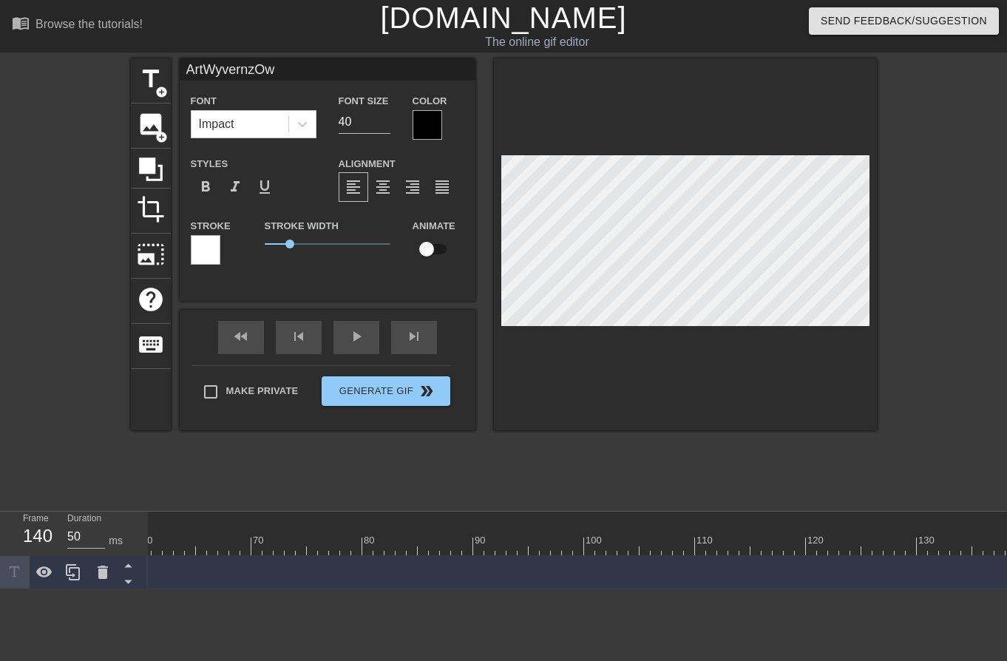
type input "ArtWyvernzOwl"
type textarea "ArtWyvernzOwl"
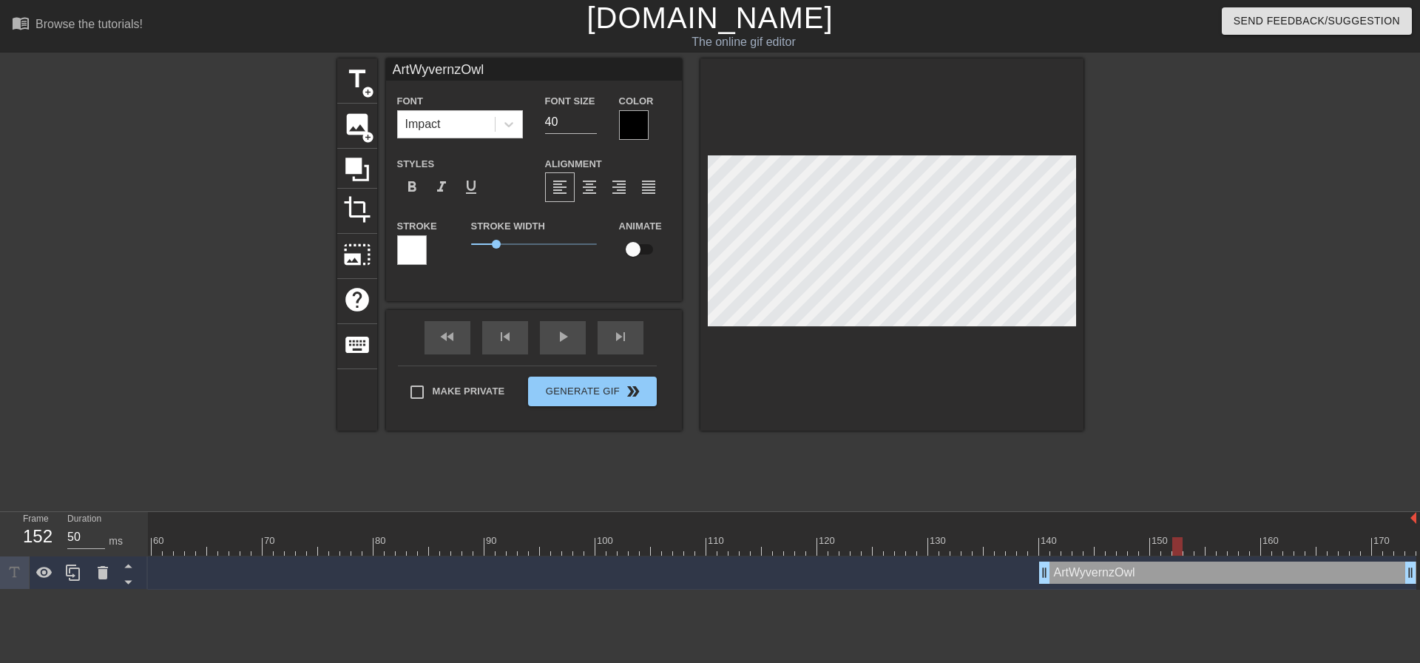
drag, startPoint x: 1045, startPoint y: 544, endPoint x: 1175, endPoint y: 541, distance: 130.2
click at [1175, 541] on div at bounding box center [1177, 546] width 10 height 18
click at [1170, 542] on div at bounding box center [1166, 546] width 10 height 18
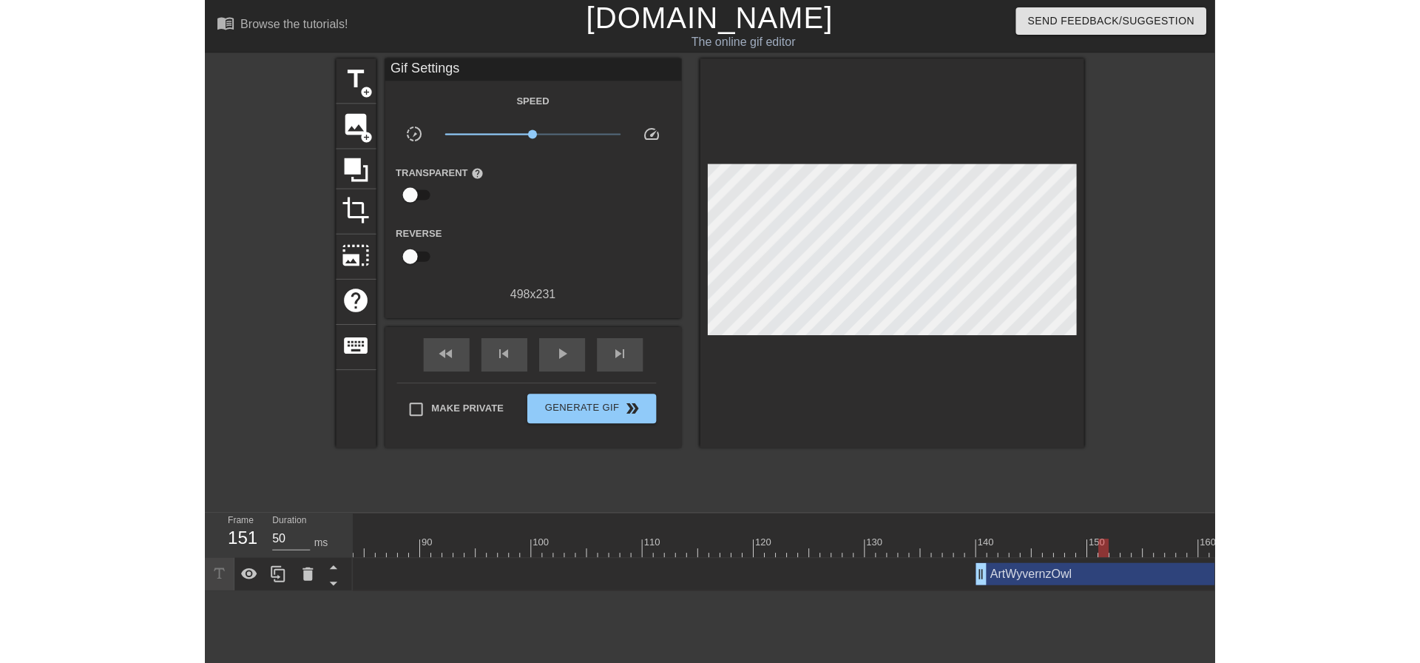
scroll to position [0, 1064]
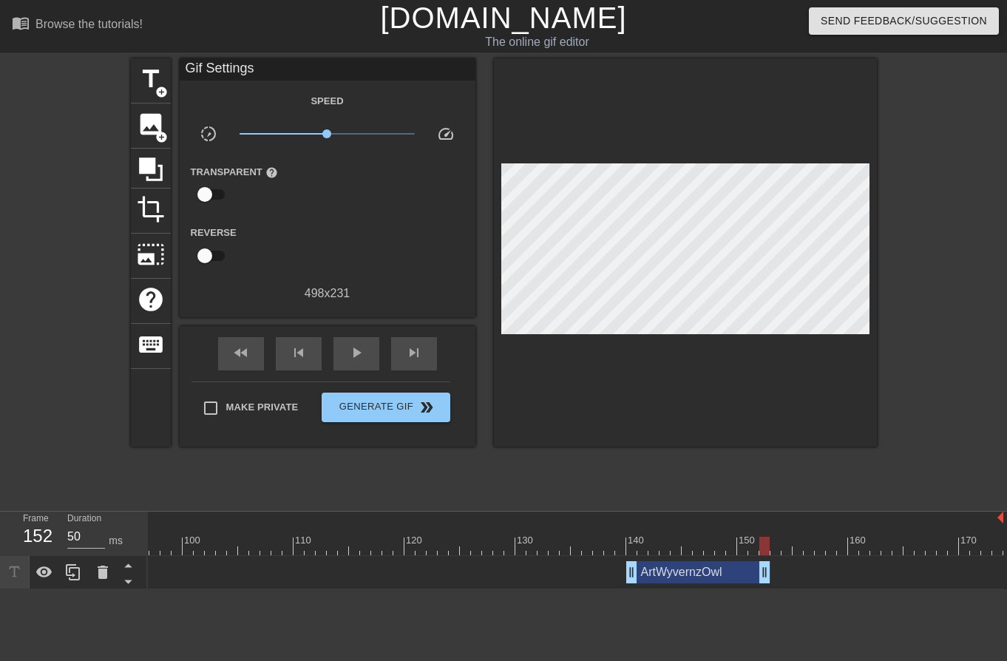
drag, startPoint x: 999, startPoint y: 570, endPoint x: 764, endPoint y: 575, distance: 234.5
drag, startPoint x: 680, startPoint y: 496, endPoint x: 672, endPoint y: 490, distance: 10.7
click at [680, 496] on div "title add_circle image add_circle crop photo_size_select_large help keyboard Gi…" at bounding box center [504, 280] width 746 height 444
click at [558, 457] on div "title add_circle image add_circle crop photo_size_select_large help keyboard Gi…" at bounding box center [504, 280] width 746 height 444
click at [73, 582] on div at bounding box center [73, 572] width 30 height 33
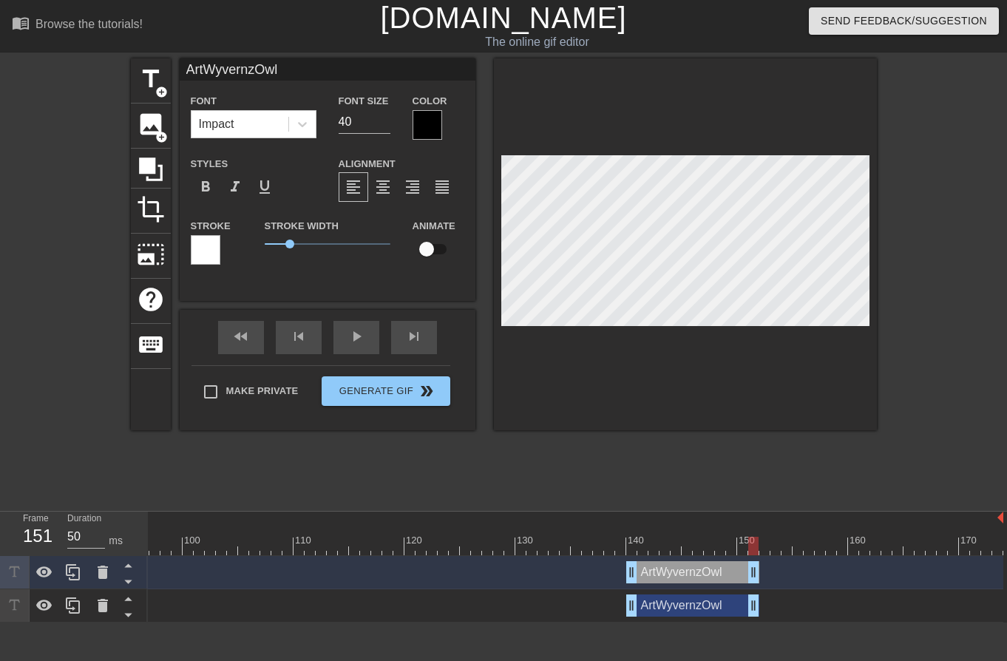
click at [755, 542] on div at bounding box center [754, 546] width 10 height 18
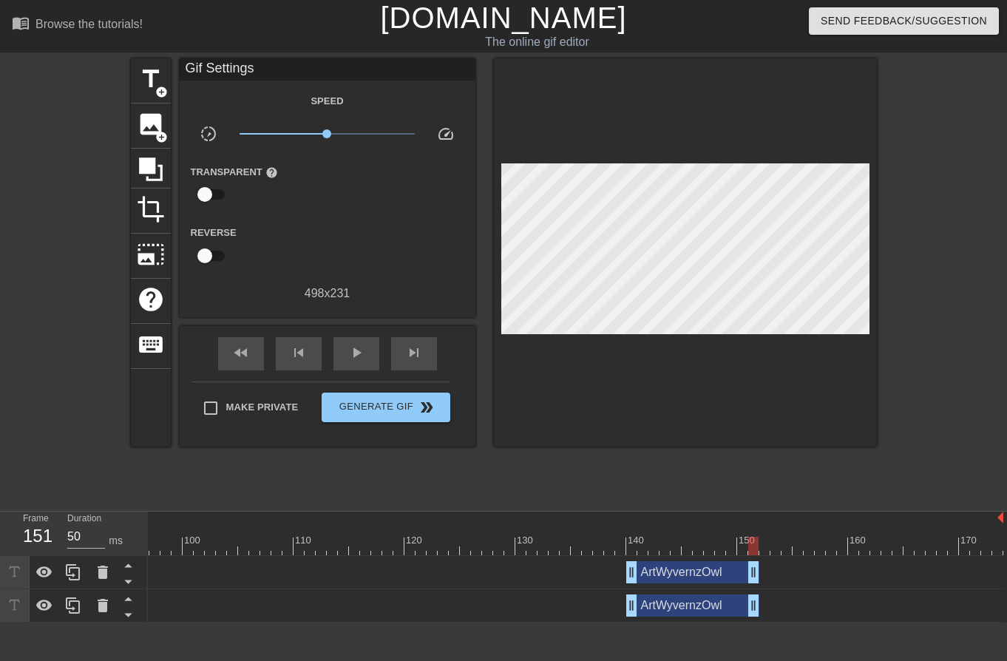
click at [685, 476] on div "title add_circle image add_circle crop photo_size_select_large help keyboard Gi…" at bounding box center [504, 280] width 746 height 444
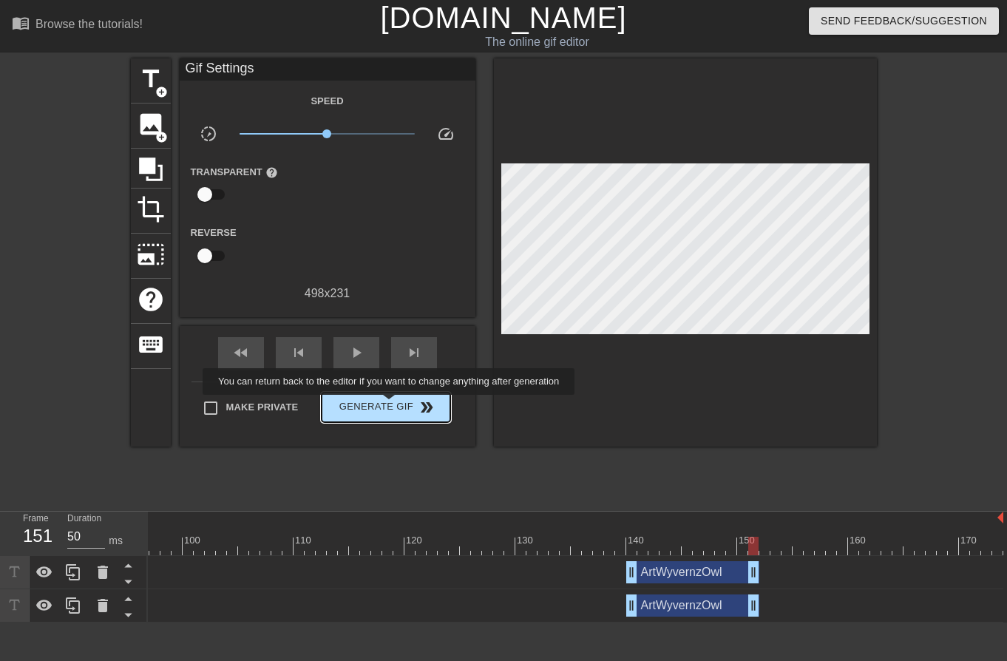
click at [391, 405] on span "Generate Gif double_arrow" at bounding box center [386, 408] width 116 height 18
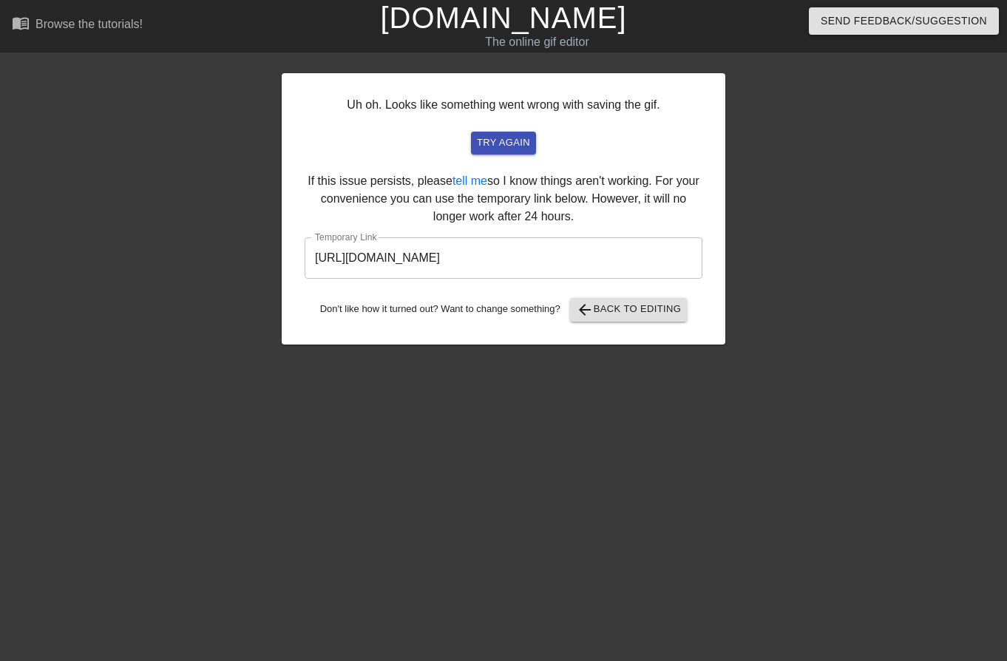
click at [579, 250] on input "https://www.gifntext.com/temp_generations/xHHXDNUu.gif" at bounding box center [504, 257] width 398 height 41
click at [574, 252] on input "https://www.gifntext.com/temp_generations/xHHXDNUu.gif" at bounding box center [504, 257] width 398 height 41
click at [574, 253] on input "https://www.gifntext.com/temp_generations/xHHXDNUu.gif" at bounding box center [504, 257] width 398 height 41
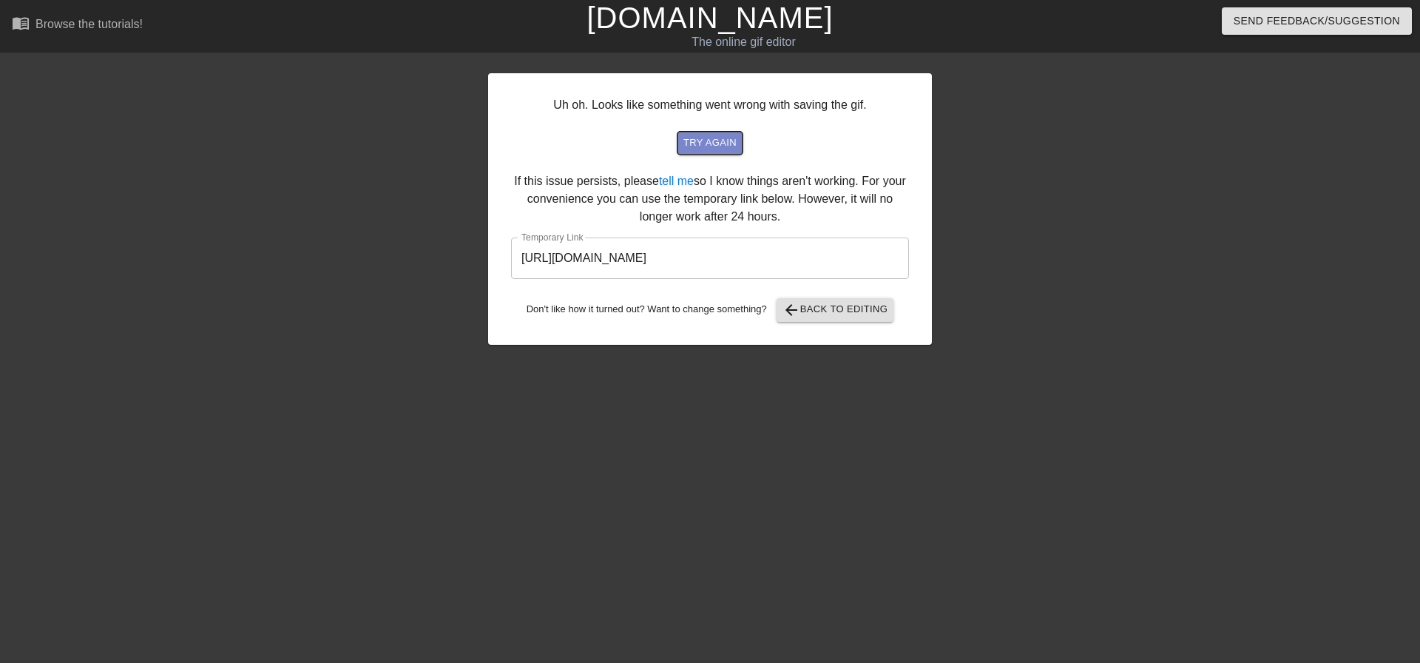
click at [692, 135] on span "try again" at bounding box center [709, 143] width 53 height 17
